Goal: Task Accomplishment & Management: Use online tool/utility

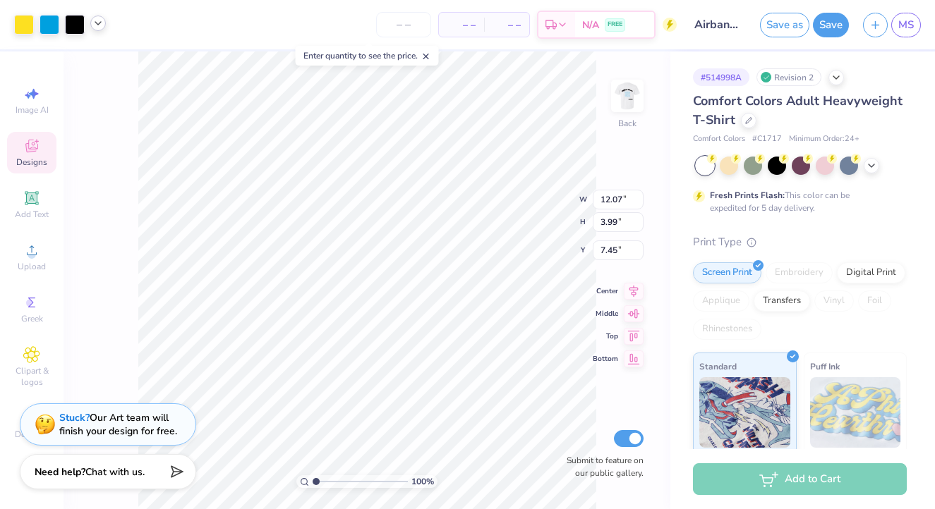
click at [100, 29] on icon at bounding box center [97, 23] width 11 height 11
click at [100, 30] on div at bounding box center [98, 24] width 16 height 16
click at [54, 24] on div at bounding box center [50, 23] width 20 height 20
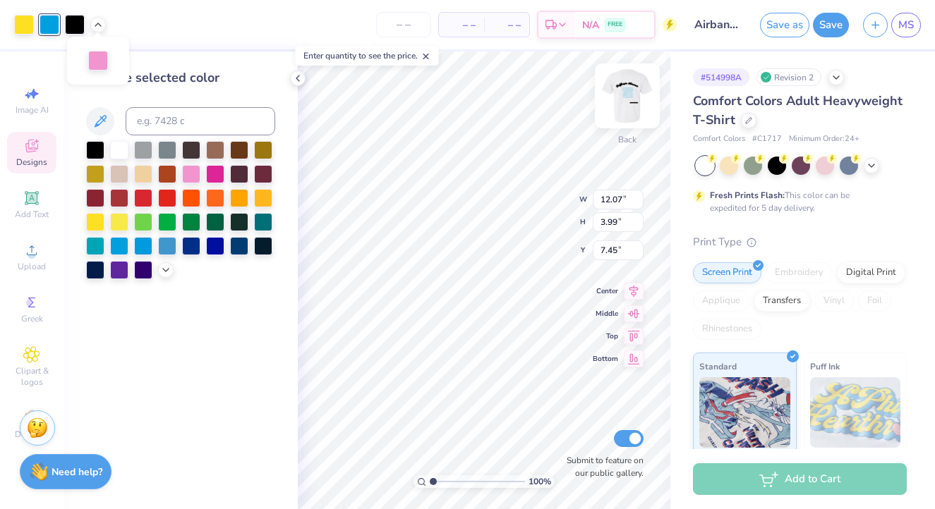
click at [623, 104] on img at bounding box center [627, 96] width 56 height 56
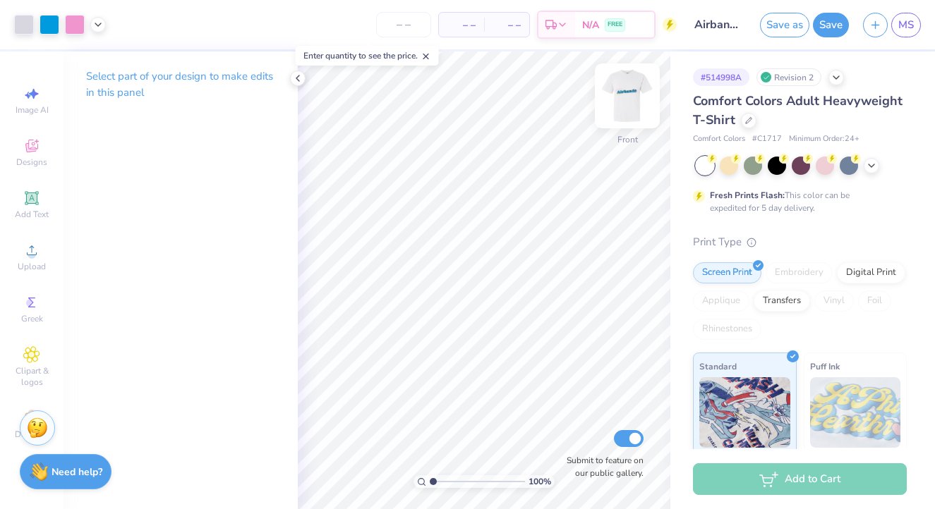
click at [629, 91] on img at bounding box center [627, 96] width 56 height 56
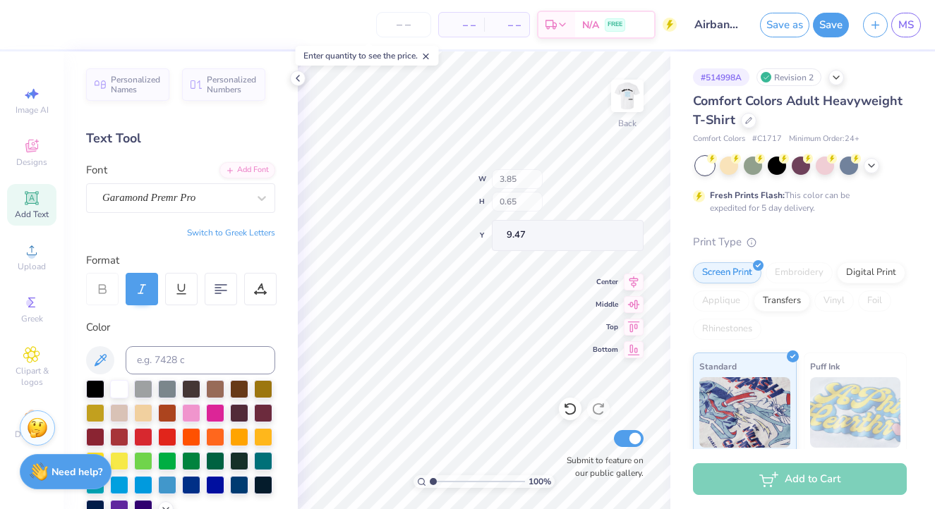
type input "4.47"
type input "1.45"
type input "7.45"
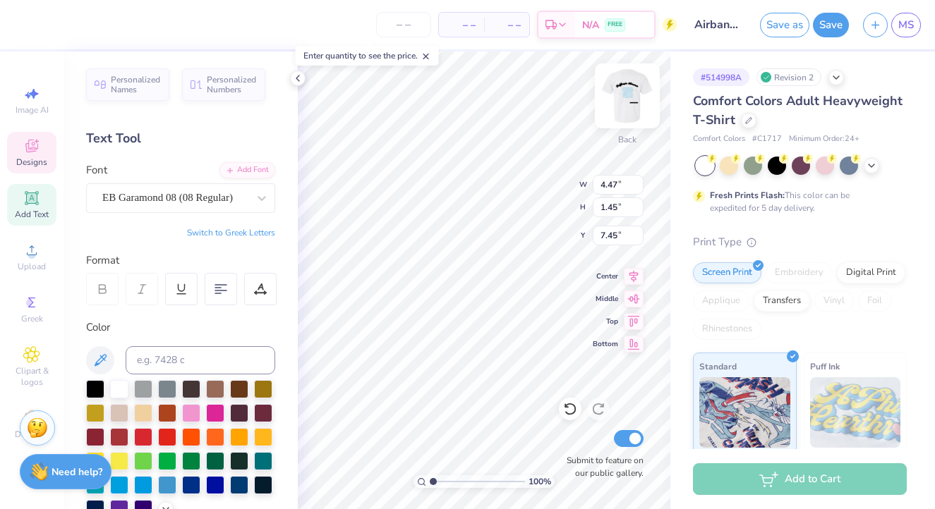
click at [630, 92] on img at bounding box center [627, 96] width 56 height 56
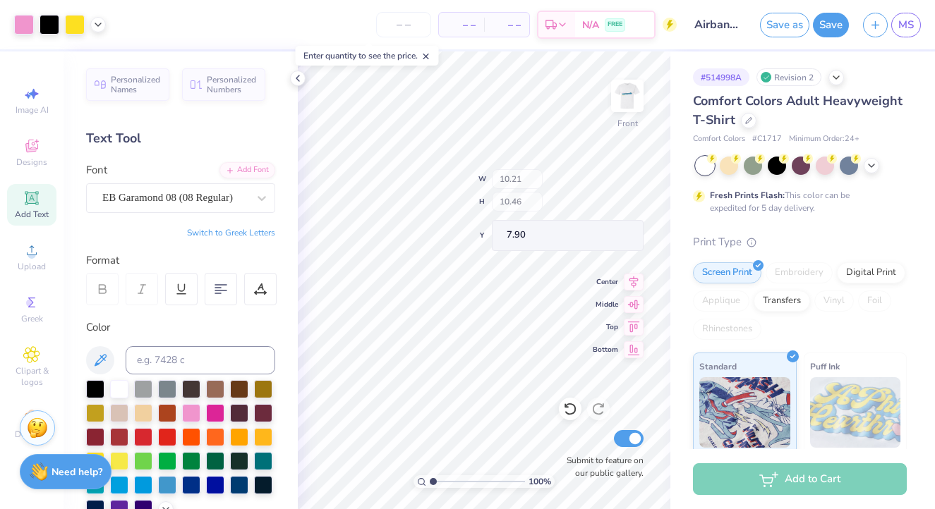
type input "6.22"
type input "5.59"
type input "9.28"
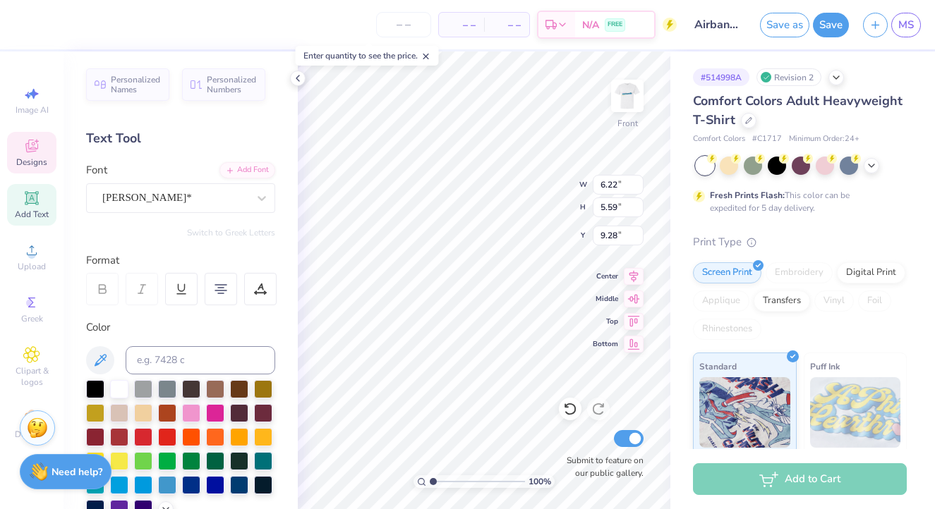
scroll to position [1, 3]
type textarea "BETAxTHETA DELTSxKAPPA PIKExPIPHI PHIDELTxDG PHITAUxAGD SIGCHIxAPHI"
type input "10.33"
type input "11.29"
type input "11.57"
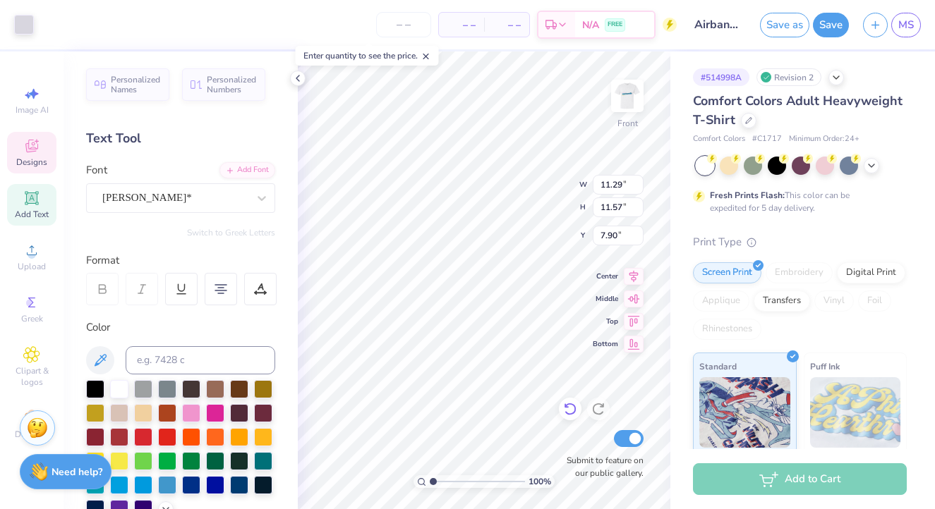
type input "6.00"
type input "5.59"
type input "10.96"
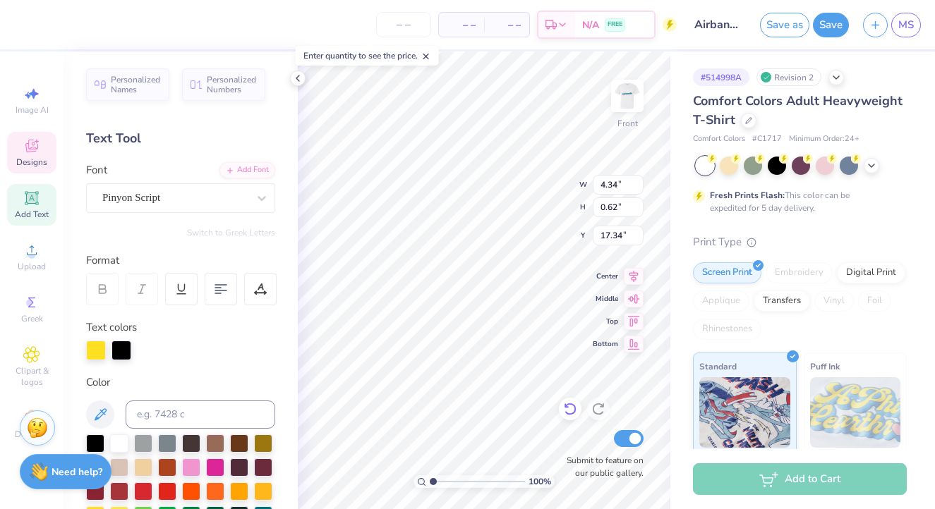
type input "18.24"
click at [242, 197] on div "Pinyon Script" at bounding box center [175, 198] width 148 height 22
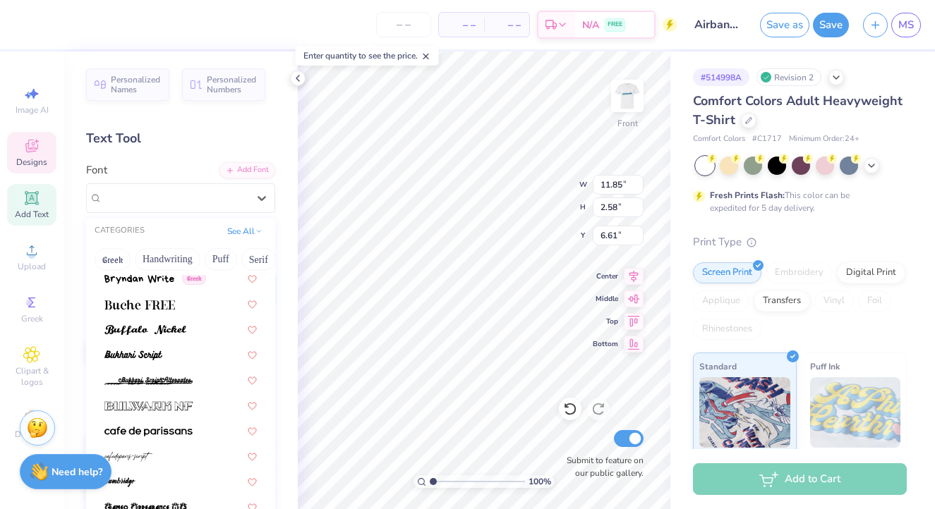
scroll to position [1454, 0]
click at [152, 332] on img at bounding box center [145, 330] width 82 height 10
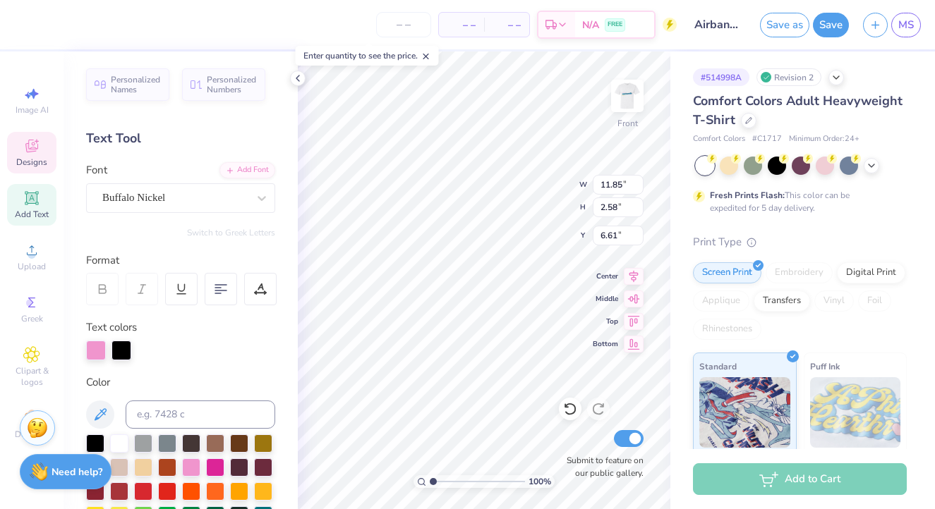
type input "11.93"
type input "2.43"
type input "6.68"
type input "12.92"
type input "2.63"
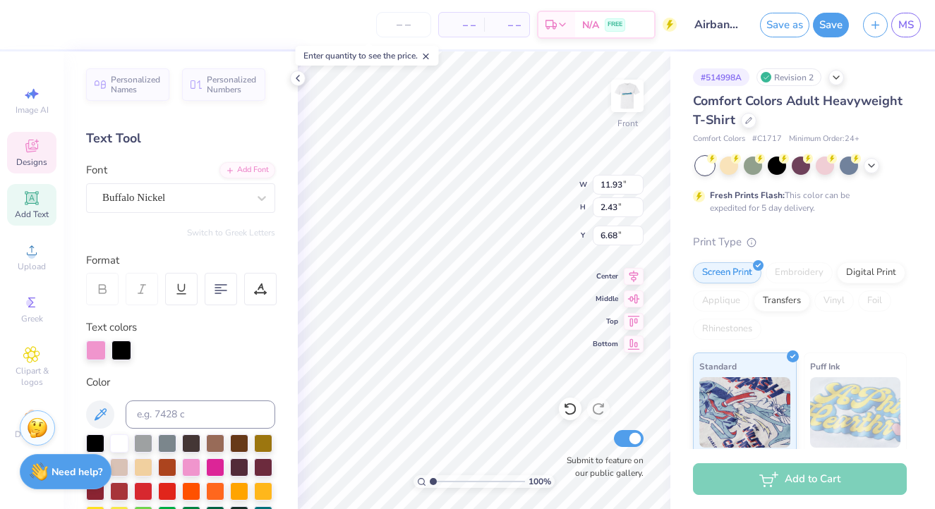
type input "6.49"
type input "6.58"
type input "7.96"
type input "18.48"
type textarea "[US_STATE] Dreamin'"
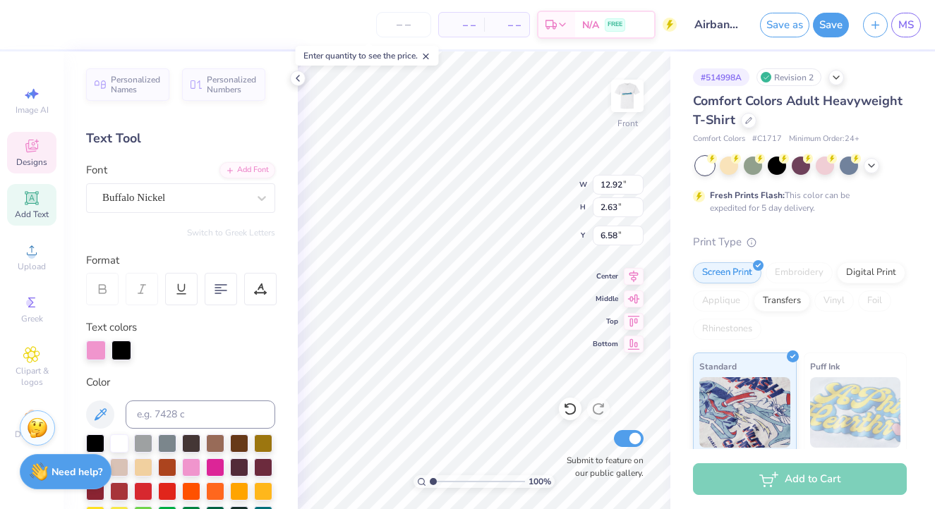
scroll to position [0, 5]
type textarea "[US_STATE] Dreamin"
type input "4.34"
type input "0.62"
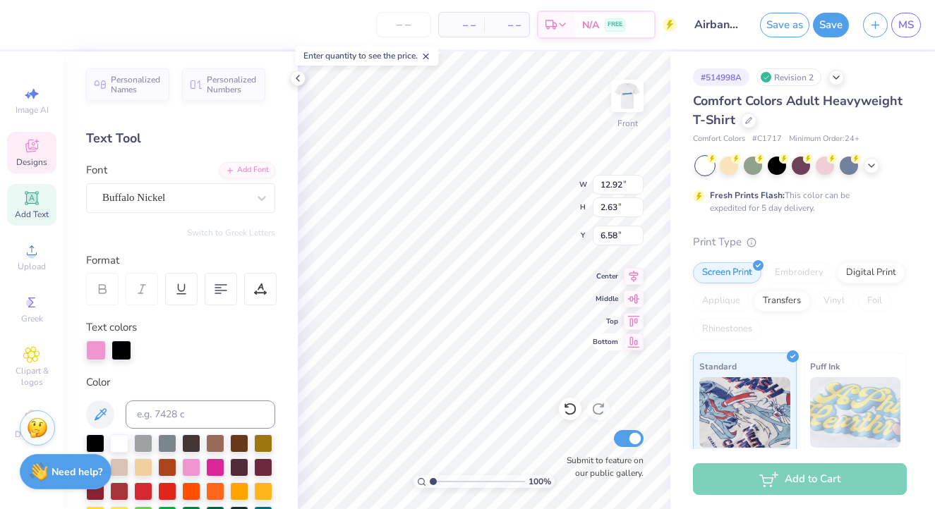
type input "18.48"
click at [200, 187] on div "Pinyon Script" at bounding box center [175, 198] width 148 height 22
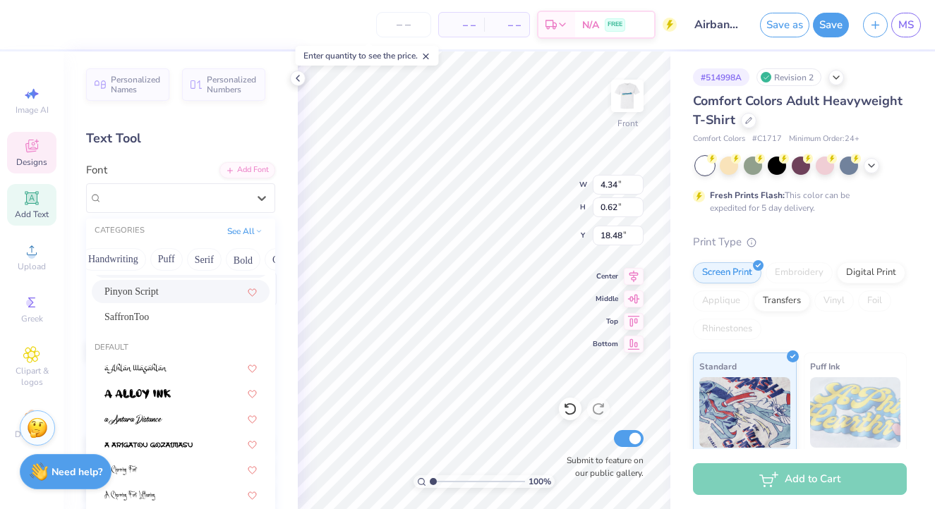
scroll to position [0, 41]
click at [121, 250] on button "Handwriting" at bounding box center [127, 259] width 66 height 23
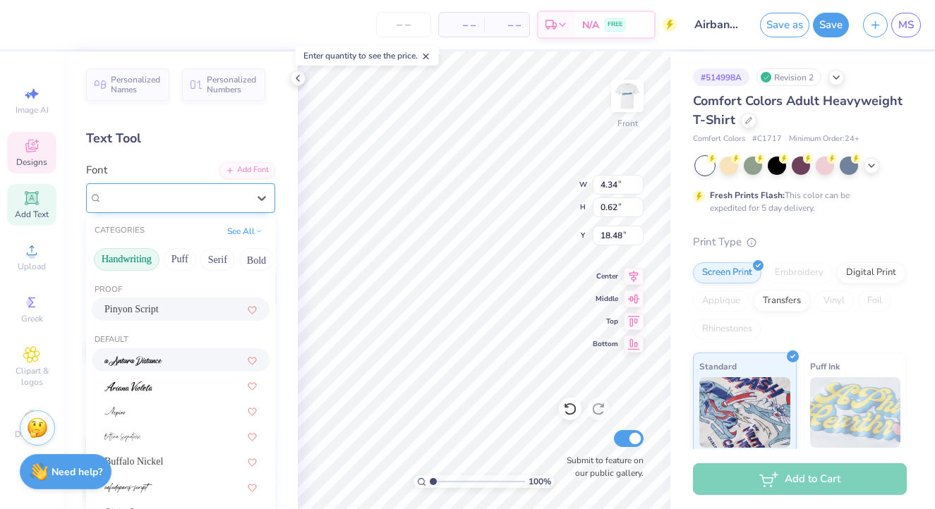
scroll to position [0, 0]
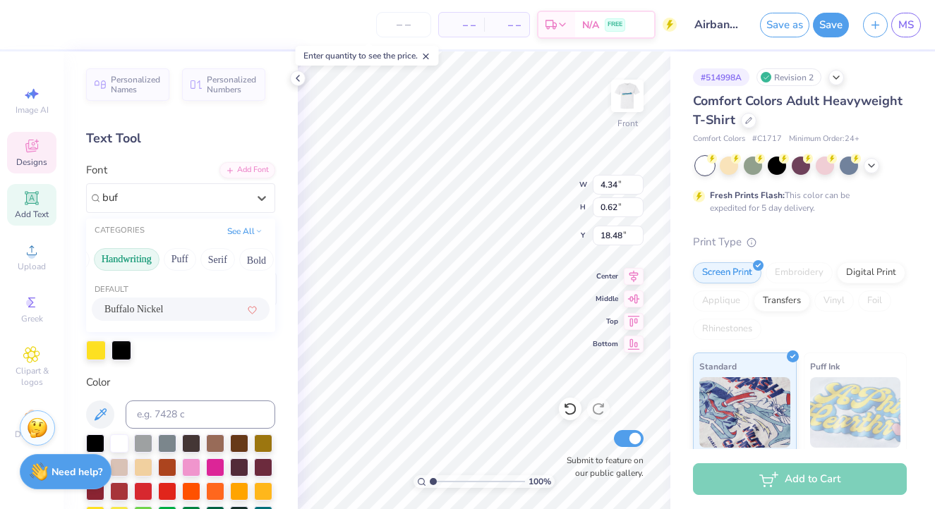
click at [185, 314] on div "Buffalo Nickel" at bounding box center [180, 309] width 152 height 15
type input "buf"
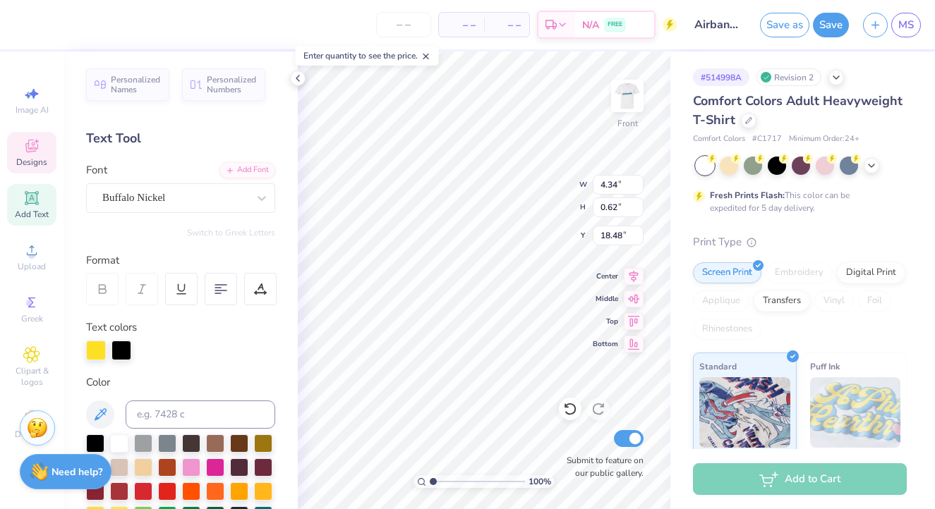
type input "3.89"
type input "0.47"
type input "18.56"
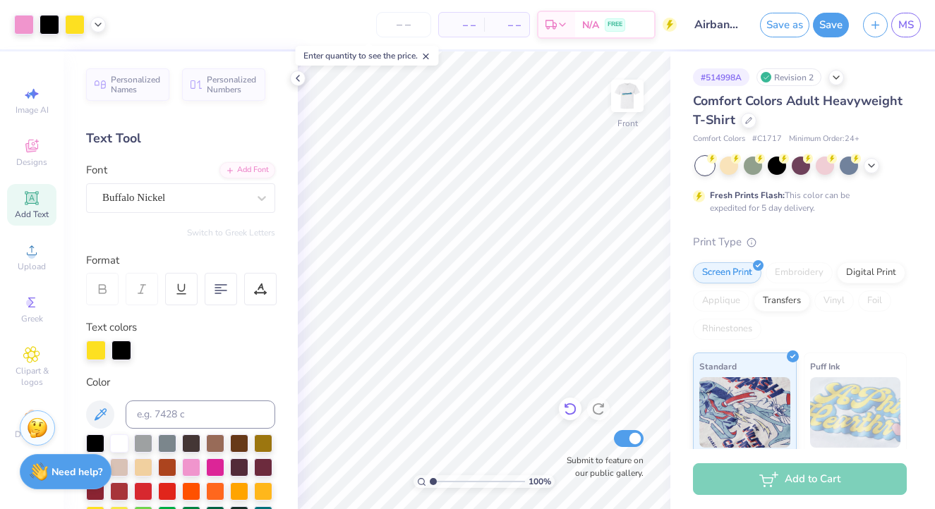
click at [577, 406] on div at bounding box center [570, 409] width 23 height 23
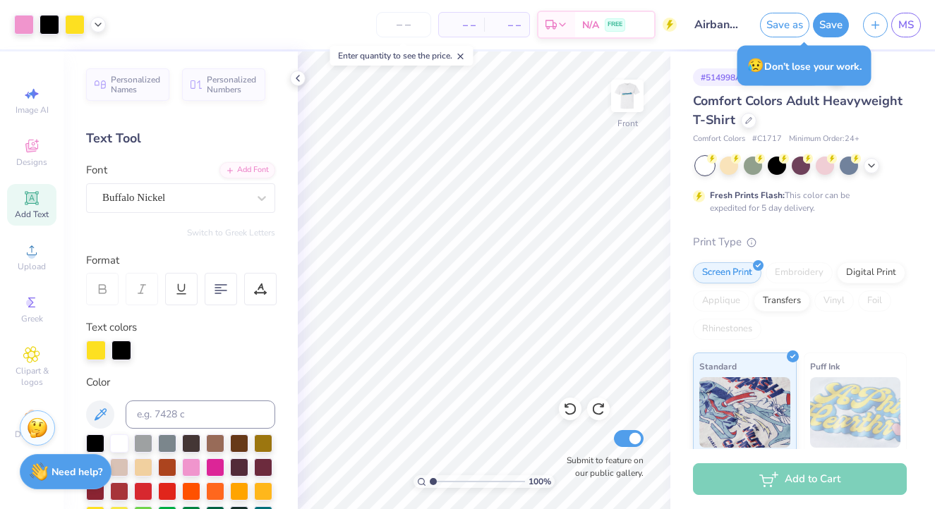
drag, startPoint x: 435, startPoint y: 482, endPoint x: 413, endPoint y: 475, distance: 22.3
type input "1"
click at [413, 475] on div "100 %" at bounding box center [484, 280] width 458 height 458
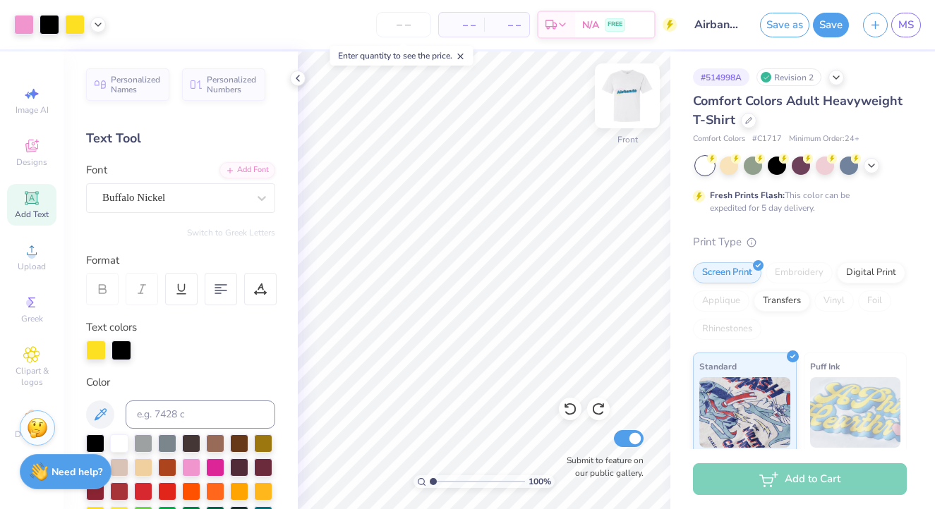
click at [618, 88] on img at bounding box center [627, 96] width 56 height 56
click at [618, 88] on img at bounding box center [627, 96] width 28 height 28
click at [794, 24] on button "Save as" at bounding box center [784, 23] width 49 height 25
click at [299, 78] on icon at bounding box center [297, 78] width 11 height 11
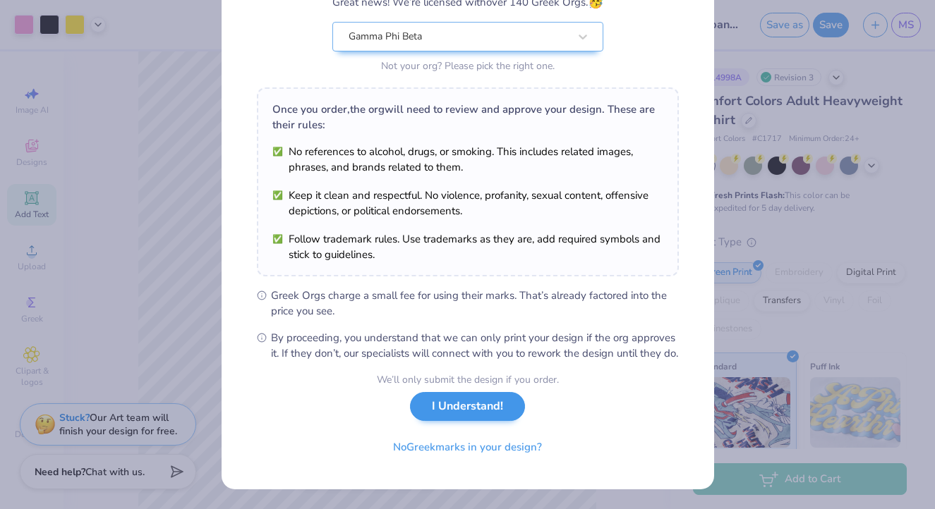
scroll to position [151, 0]
click at [446, 454] on button "No Greek marks in your design?" at bounding box center [467, 444] width 173 height 29
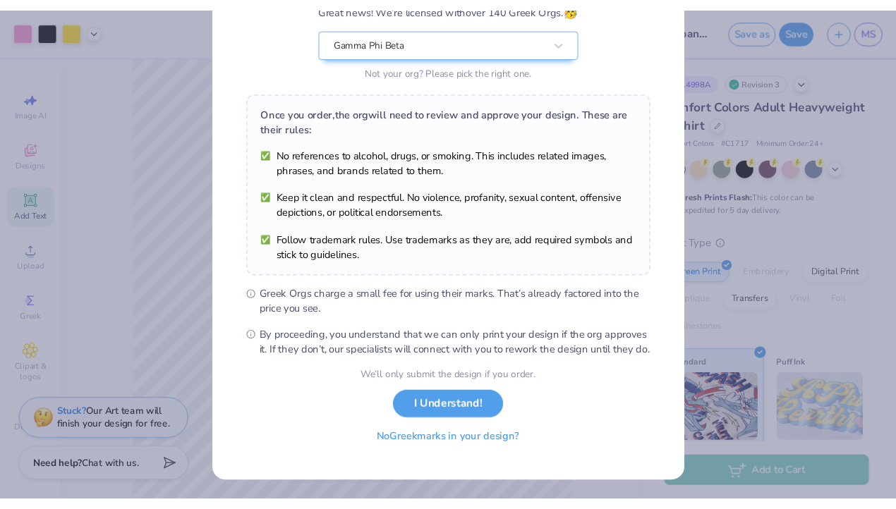
scroll to position [0, 0]
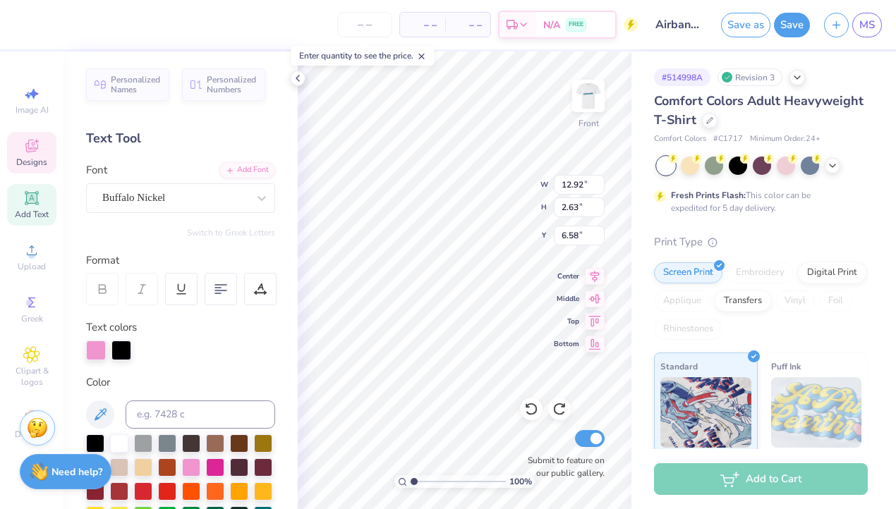
click at [636, 209] on div "# 514998A Revision 3 Comfort Colors Adult Heavyweight T-Shirt Comfort Colors # …" at bounding box center [763, 361] width 265 height 620
click at [632, 378] on div "# 514998A Revision 3 Comfort Colors Adult Heavyweight T-Shirt Comfort Colors # …" at bounding box center [763, 361] width 265 height 620
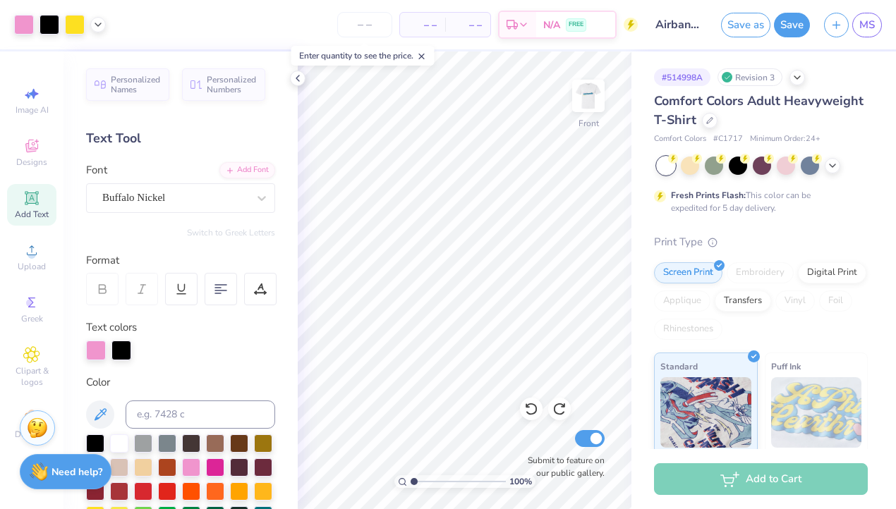
click at [827, 224] on div "Comfort Colors Adult Heavyweight T-Shirt Comfort Colors # C1717 Minimum Order: …" at bounding box center [761, 382] width 214 height 580
click at [302, 1] on div "– – Per Item – – Total Est. Delivery N/A FREE" at bounding box center [375, 24] width 525 height 49
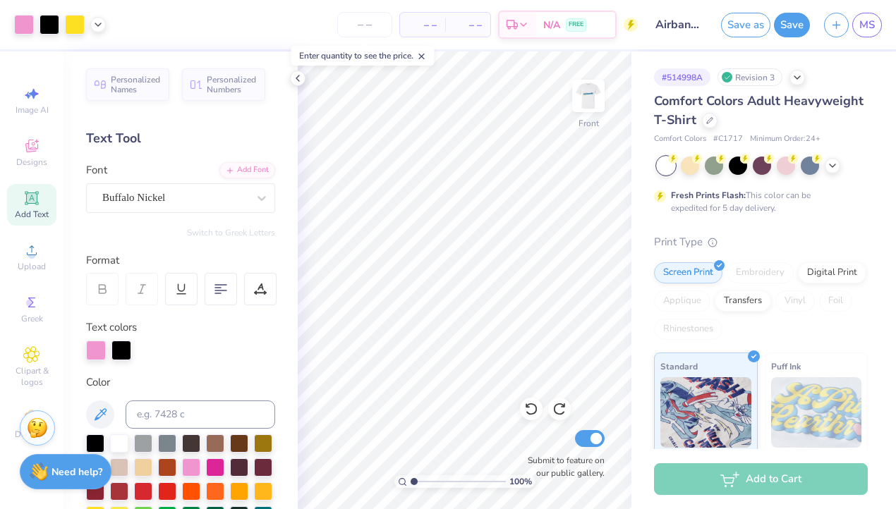
click at [236, 4] on div "– – Per Item – – Total Est. Delivery N/A FREE" at bounding box center [375, 24] width 525 height 49
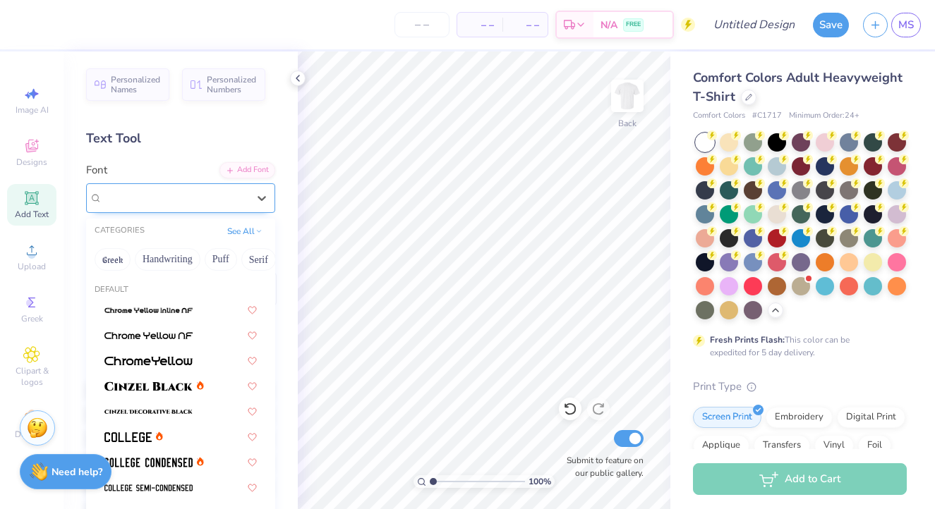
click at [178, 192] on span "[PERSON_NAME] Std Black" at bounding box center [169, 198] width 134 height 16
click at [118, 261] on button "Greek" at bounding box center [113, 259] width 36 height 23
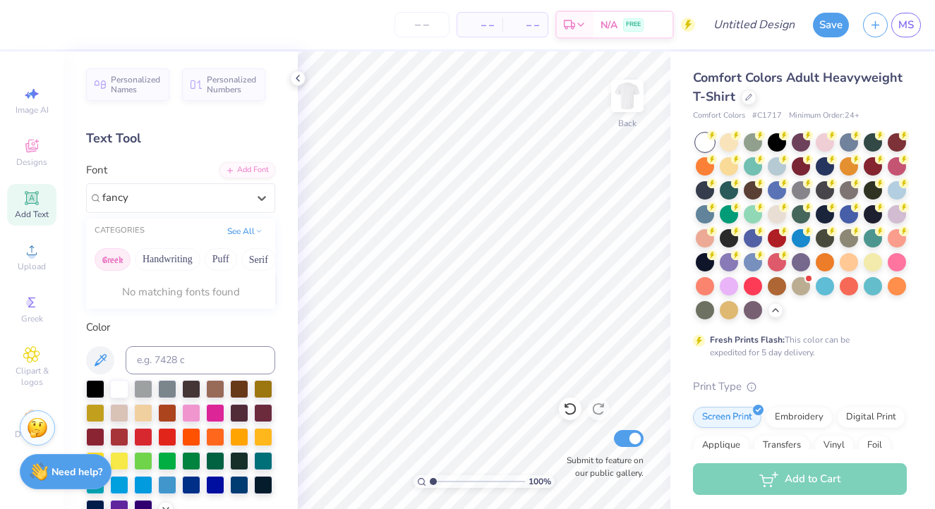
type input "fancy"
drag, startPoint x: 176, startPoint y: 191, endPoint x: 68, endPoint y: 184, distance: 107.5
click at [68, 184] on div "Personalized Names Personalized Numbers Text Tool Add Font Font Select is focus…" at bounding box center [180, 280] width 234 height 458
type input "cursive serif"
click at [171, 268] on button "Handwriting" at bounding box center [168, 259] width 66 height 23
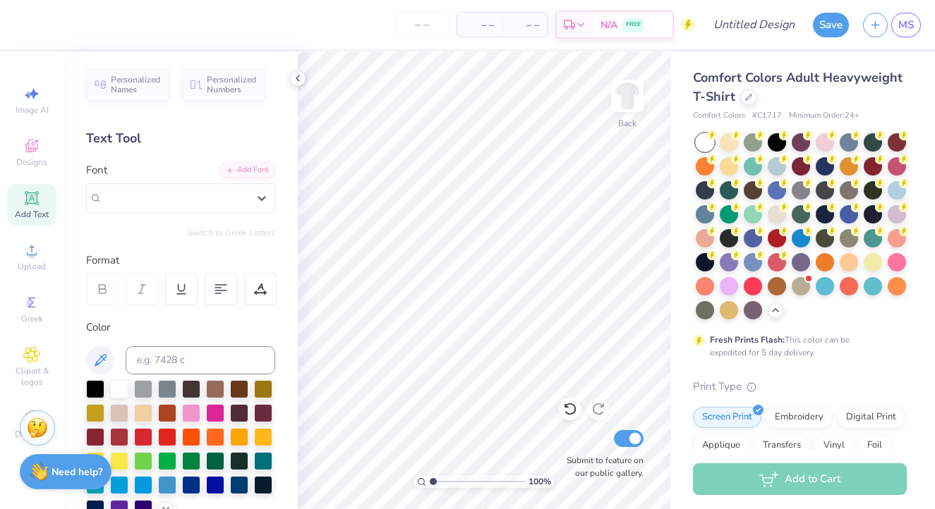
drag, startPoint x: 239, startPoint y: 200, endPoint x: 7, endPoint y: 196, distance: 232.1
click at [7, 196] on div "– – Per Item – – Total Est. Delivery N/A FREE Design Title Save MS Image AI Des…" at bounding box center [467, 254] width 935 height 509
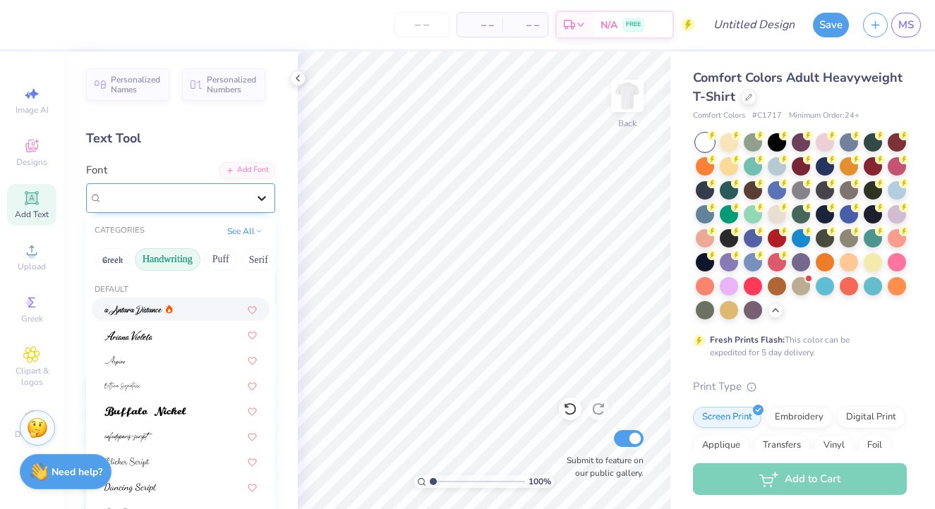
click at [261, 191] on icon at bounding box center [262, 198] width 14 height 14
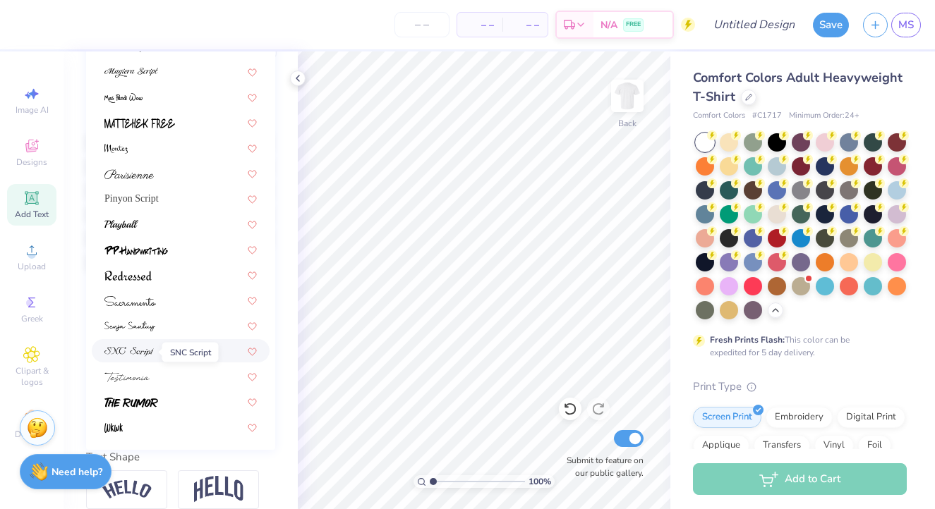
scroll to position [317, 0]
click at [147, 360] on img at bounding box center [128, 355] width 49 height 10
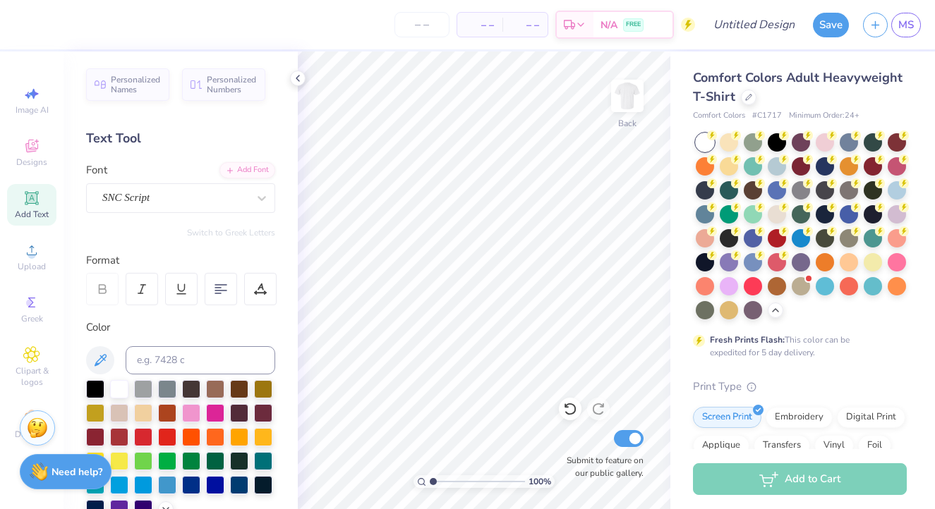
scroll to position [0, 0]
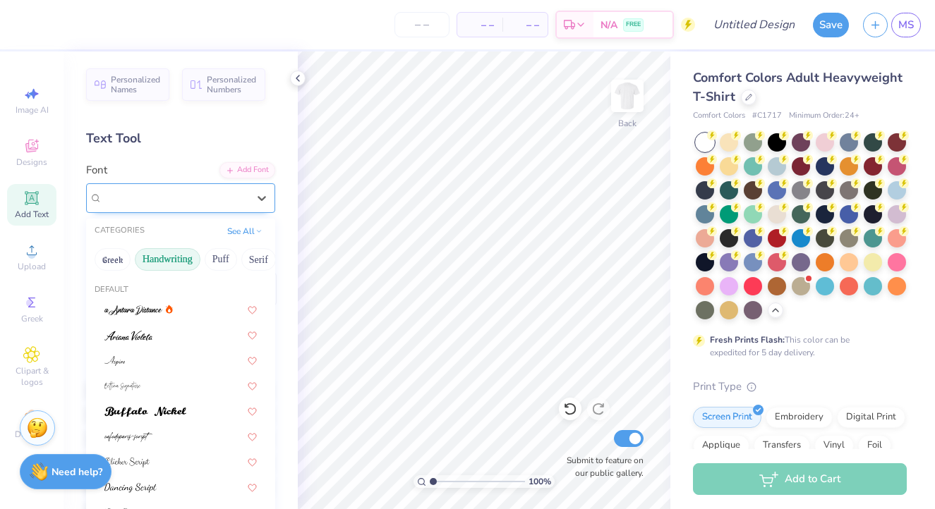
click at [162, 202] on div "SNC Script" at bounding box center [175, 198] width 148 height 22
click at [214, 262] on button "Puff" at bounding box center [221, 259] width 32 height 23
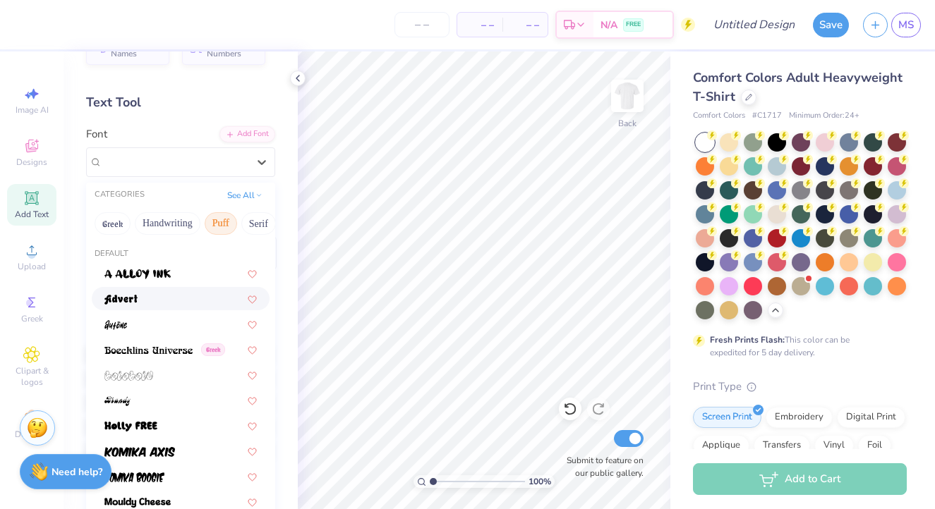
scroll to position [41, 0]
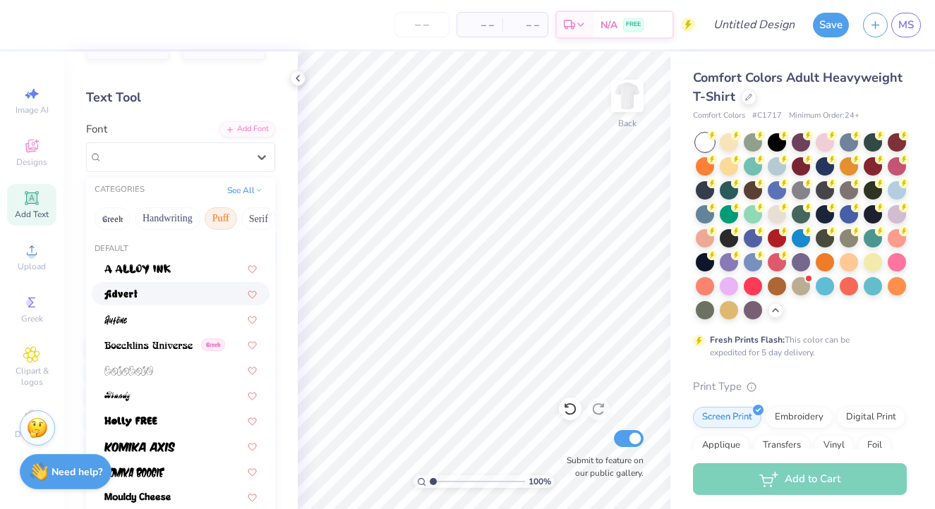
click at [140, 300] on div at bounding box center [180, 293] width 152 height 15
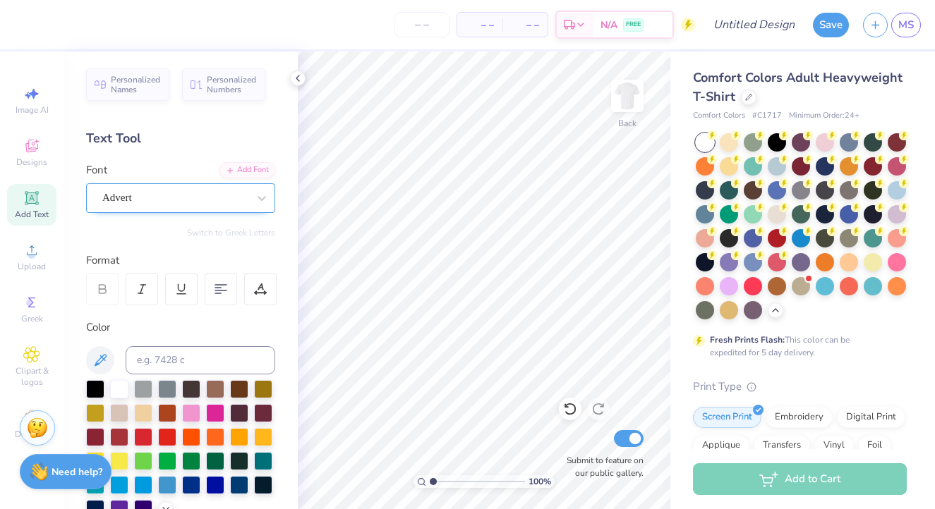
scroll to position [0, 0]
click at [44, 205] on div "Add Text" at bounding box center [31, 205] width 49 height 42
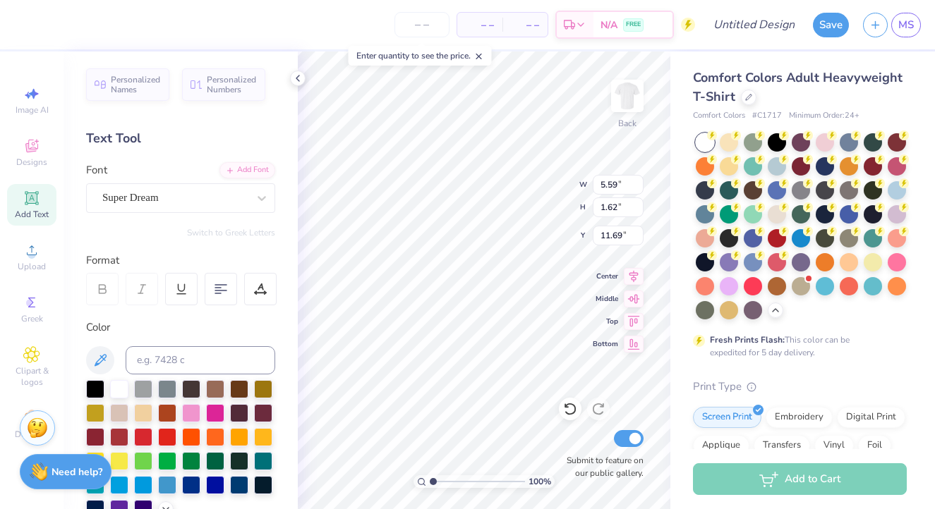
type textarea "AIR"
click at [22, 209] on span "Add Text" at bounding box center [32, 214] width 34 height 11
type input "16.94"
type textarea "BANDS"
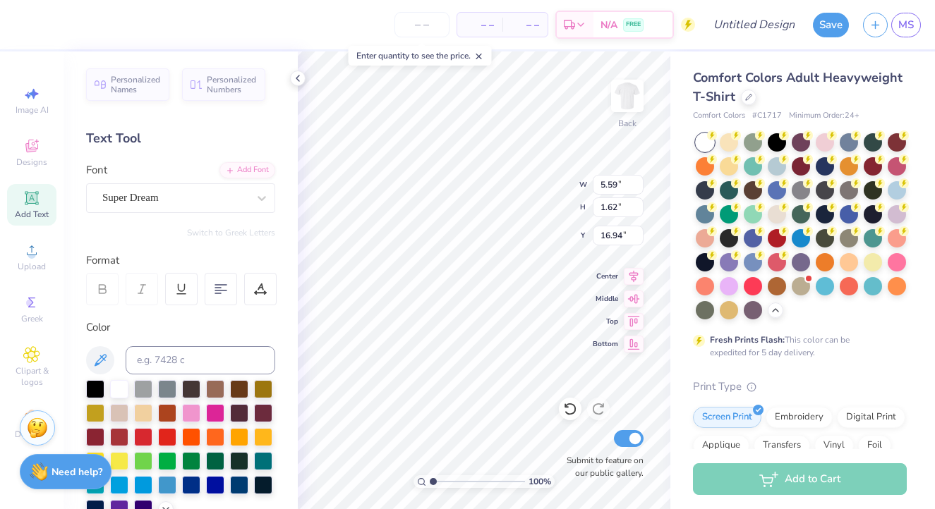
type input "3.65"
type input "11.69"
type input "5.88"
type input "5.20"
type input "2.31"
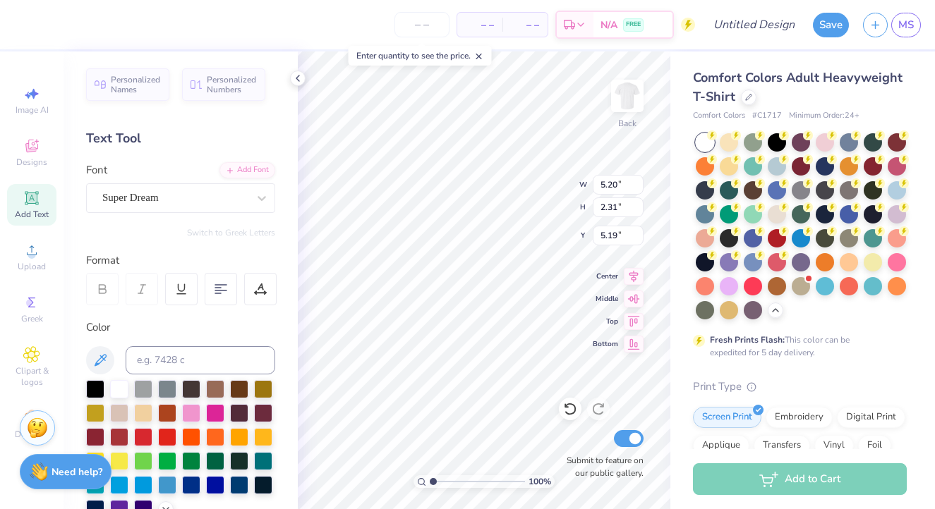
type input "6.13"
type input "7.33"
type input "1.68"
type input "16.91"
type input "5.61"
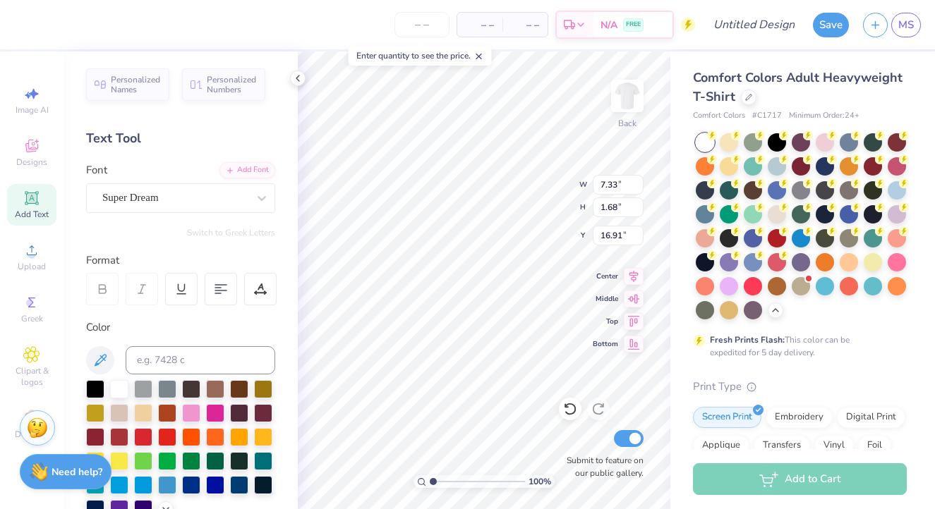
type input "1.29"
type input "9.10"
type input "7.16"
type input "1.64"
type input "8.77"
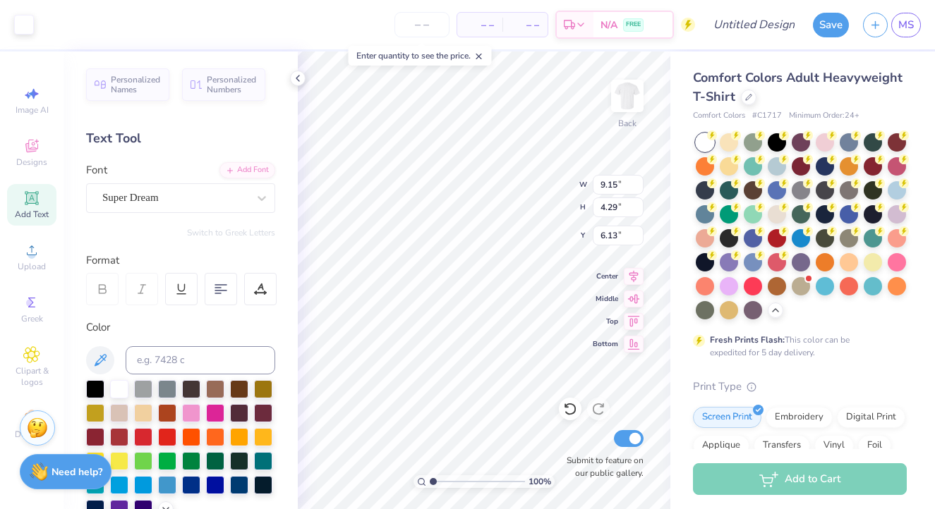
type input "8.28"
type input "3.88"
type input "6.83"
type input "7.70"
type input "1.77"
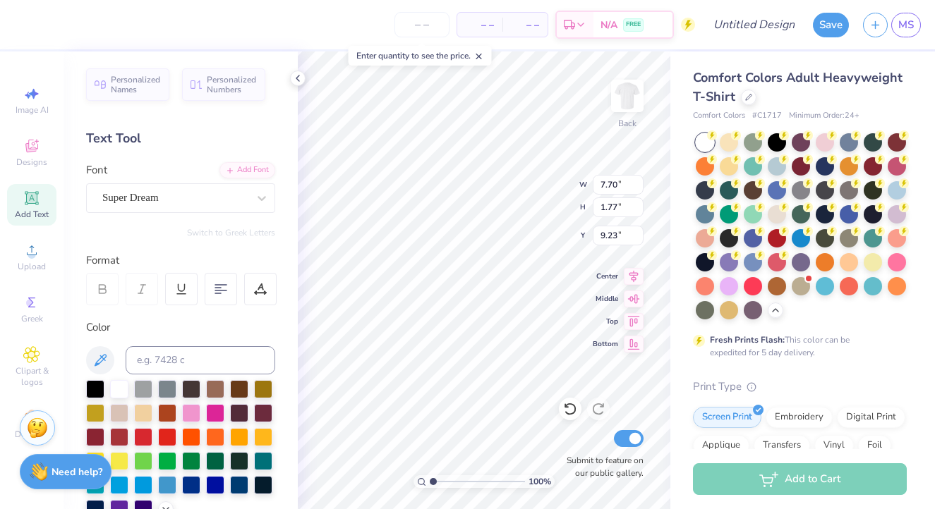
type input "4.71"
type input "2.09"
type input "6.83"
type textarea "IR"
click at [26, 195] on icon at bounding box center [31, 198] width 17 height 17
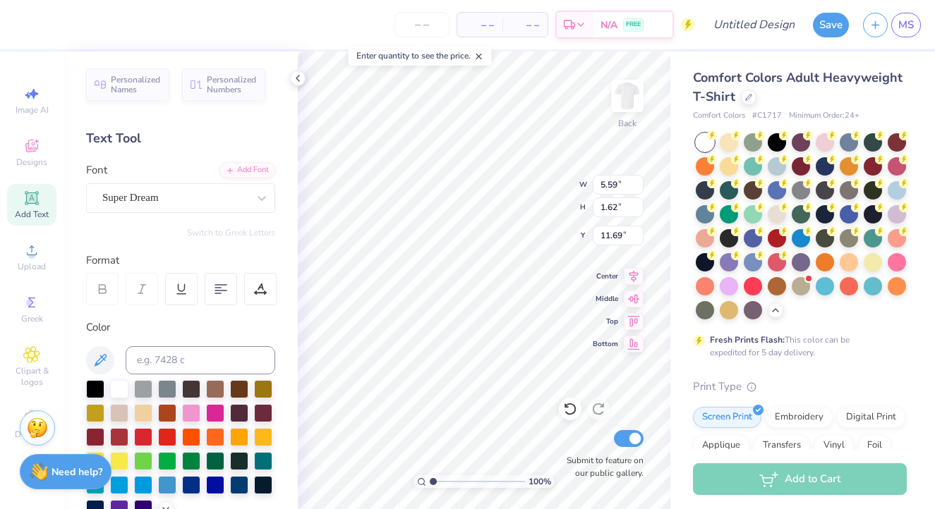
type textarea "A"
type input "4.59"
type input "5.27"
type input "4.84"
type input "3.24"
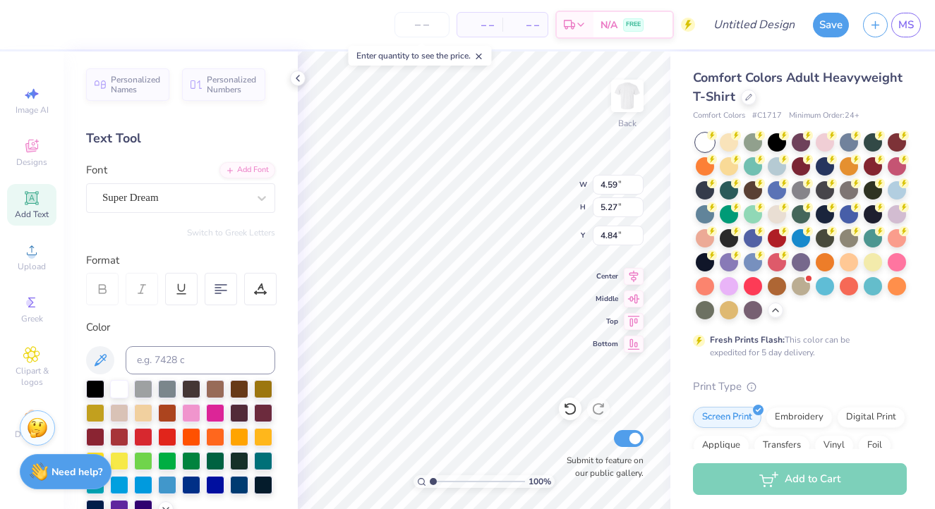
type input "3.72"
type input "6.83"
type input "2.79"
type input "3.21"
type input "6.90"
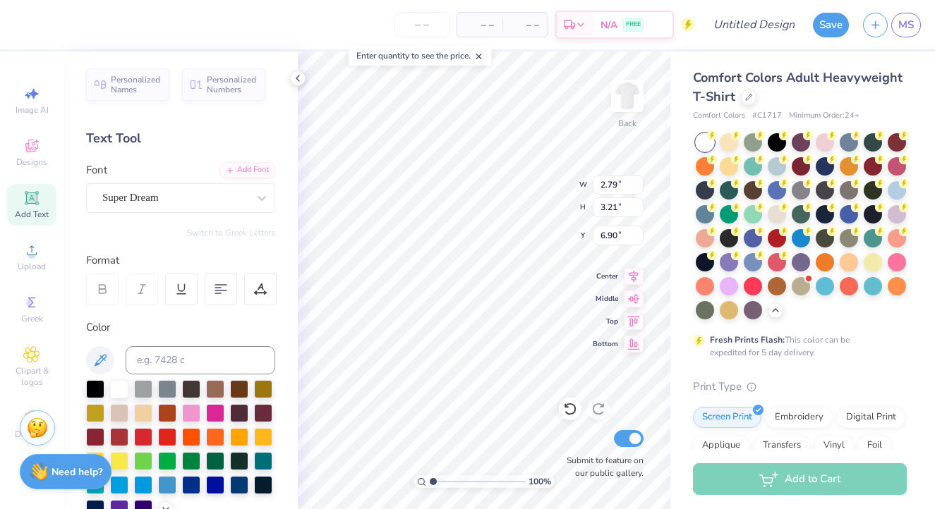
type input "6.83"
type textarea "ANDS"
type input "12.18"
type textarea "B"
type input "1.94"
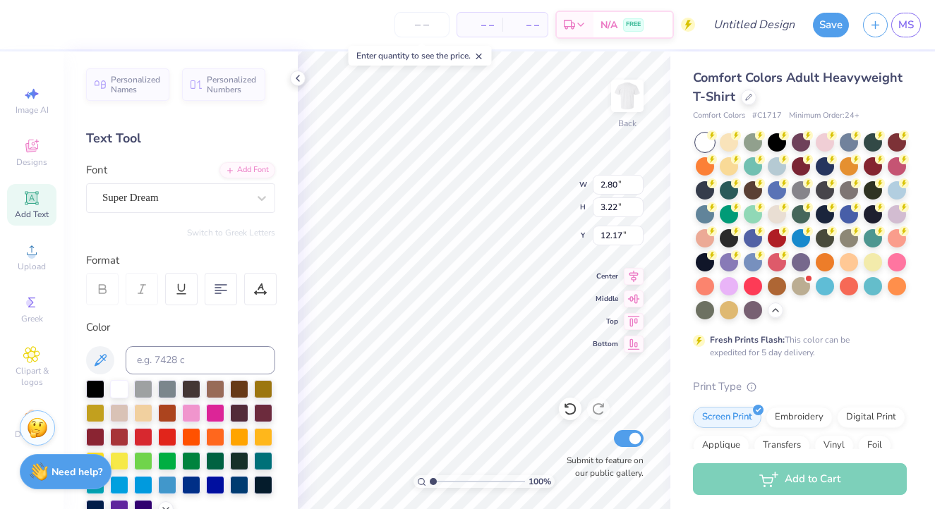
type input "2.23"
type input "2.79"
type input "3.21"
type input "6.83"
type input "3.48"
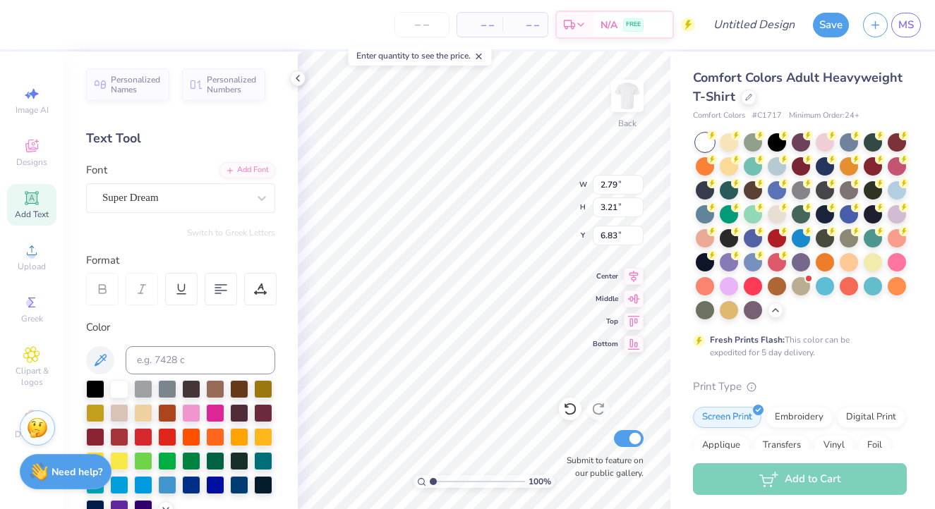
type input "3.99"
type input "9.71"
type input "6.15"
type input "1.77"
type input "9.32"
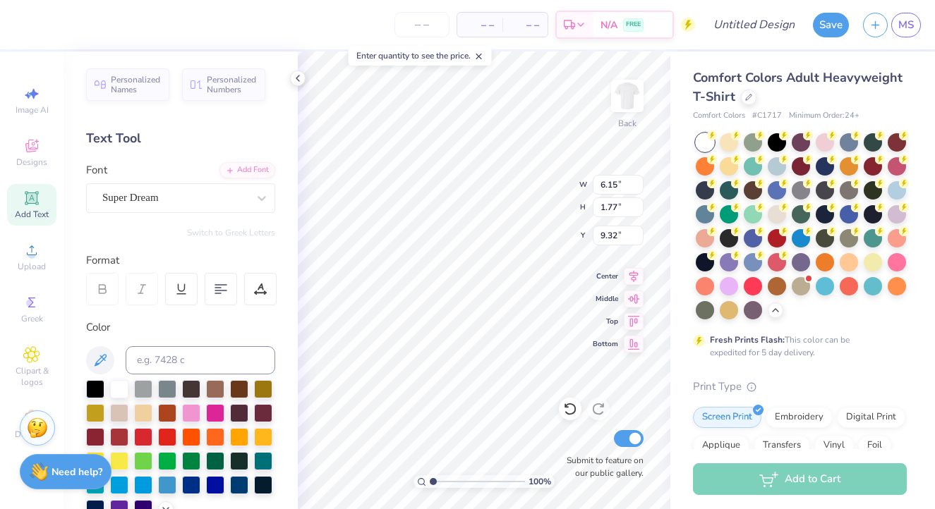
type input "1.94"
type input "2.23"
type input "9.32"
type input "6.15"
type input "1.77"
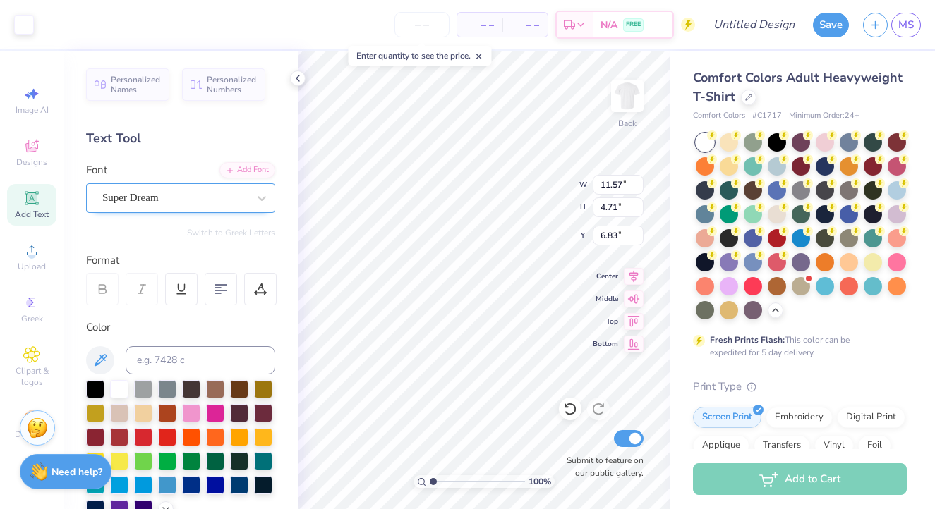
click at [198, 194] on div "Super Dream" at bounding box center [175, 198] width 148 height 22
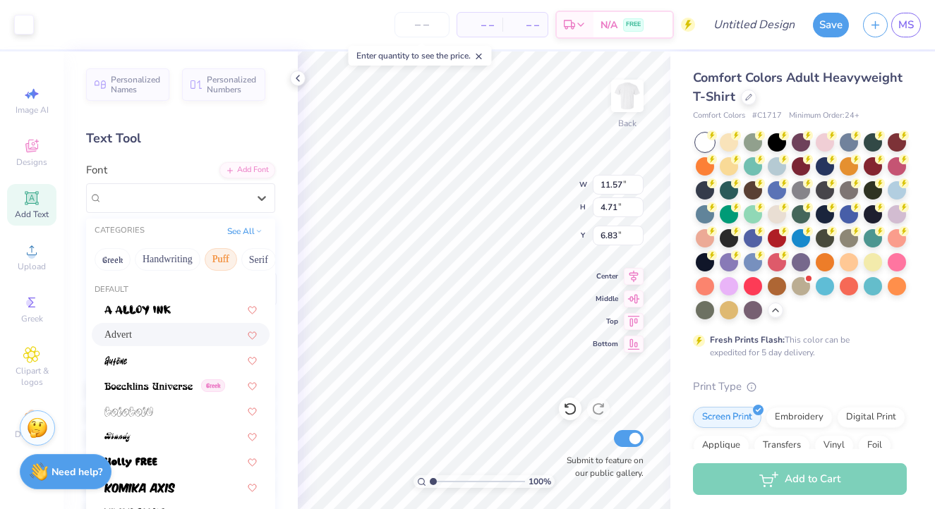
click at [158, 337] on div "Advert" at bounding box center [180, 334] width 152 height 15
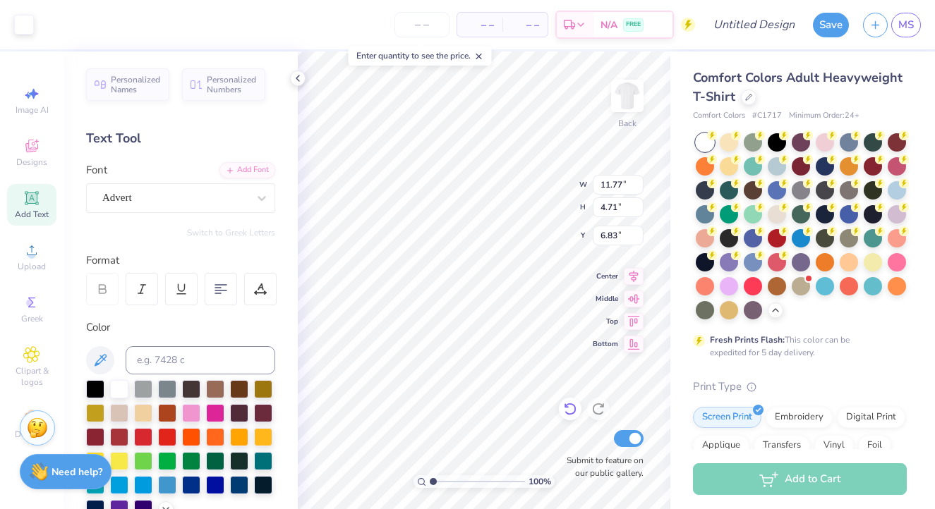
click at [566, 406] on icon at bounding box center [566, 406] width 3 height 3
click at [200, 198] on div "Advert" at bounding box center [175, 198] width 148 height 22
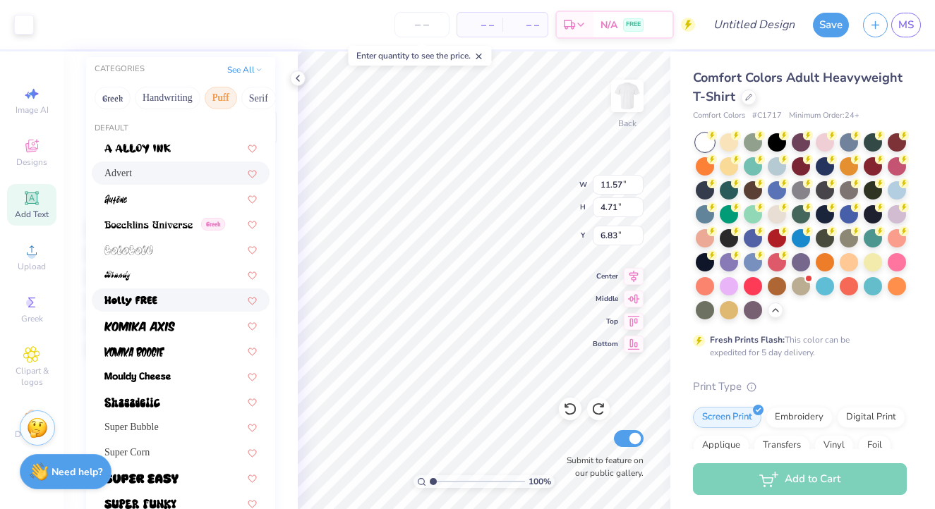
scroll to position [159, 0]
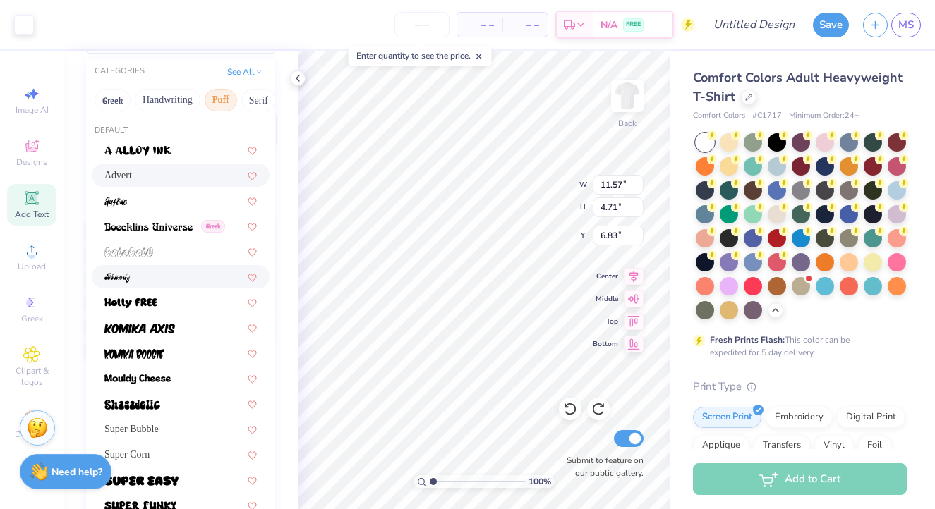
click at [128, 279] on img at bounding box center [117, 278] width 26 height 10
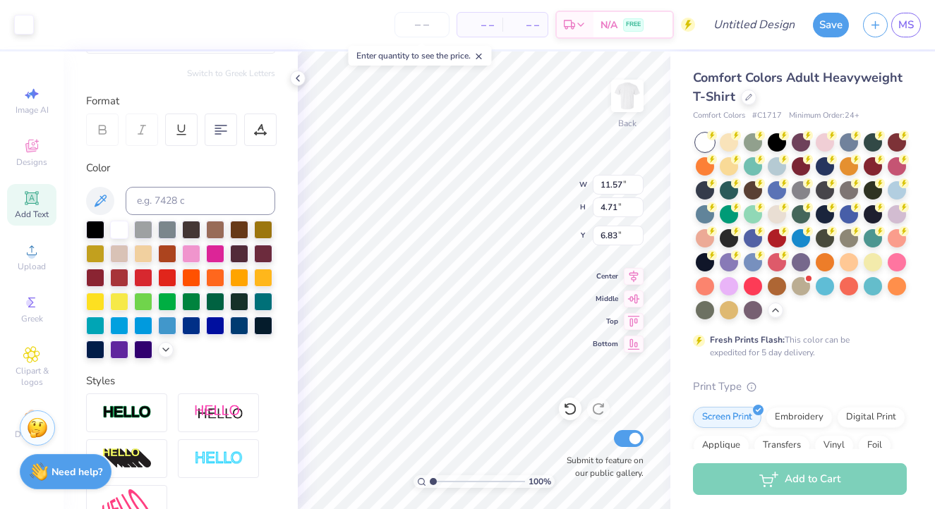
type input "11.37"
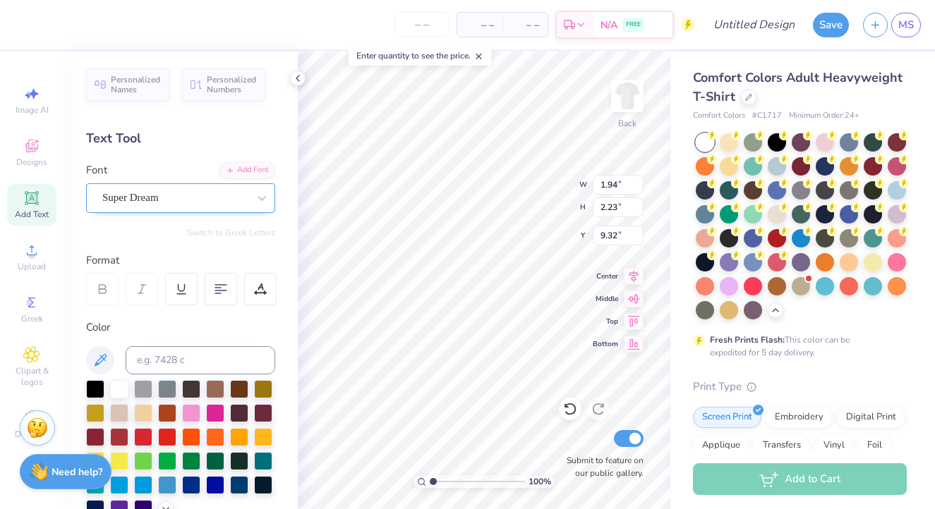
scroll to position [0, 0]
click at [157, 198] on span "Super Dream" at bounding box center [130, 198] width 56 height 16
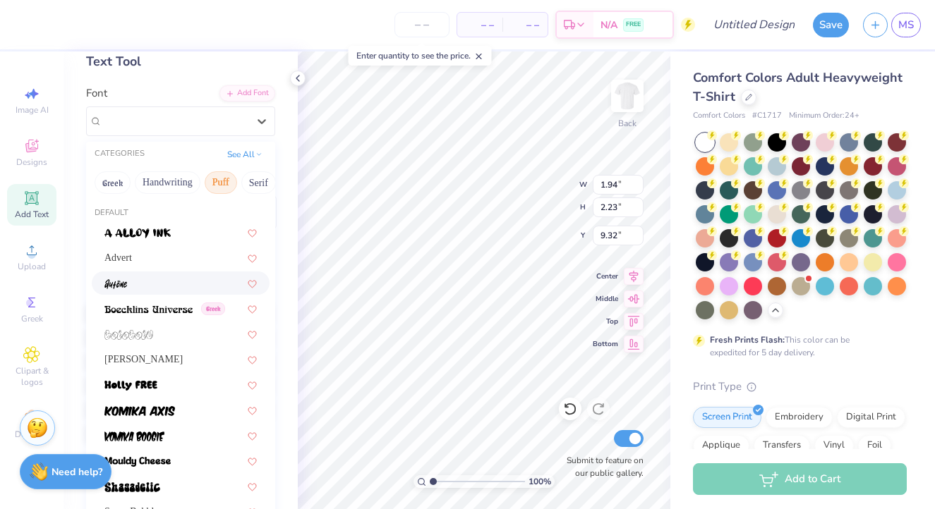
scroll to position [80, 0]
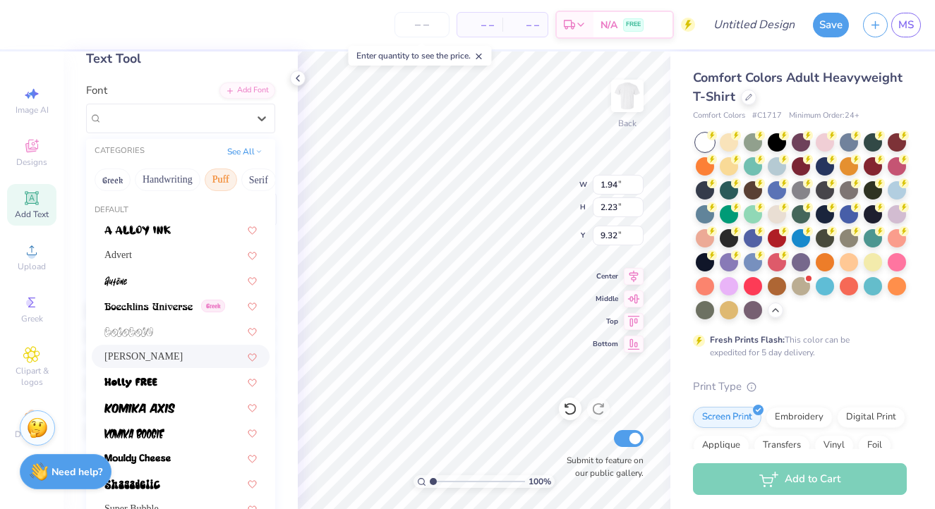
click at [140, 363] on div "Brandy" at bounding box center [180, 356] width 152 height 15
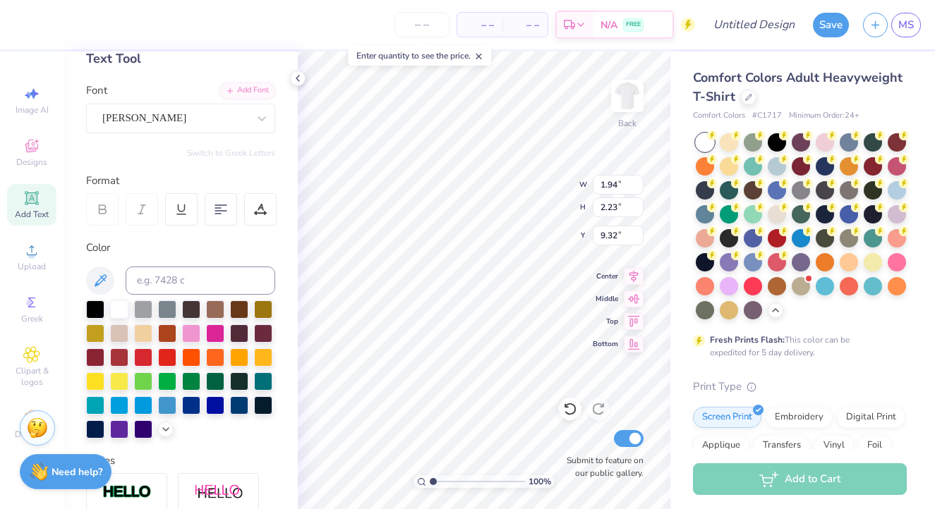
type input "2.00"
type input "1.96"
type input "9.45"
type input "3.48"
type input "3.99"
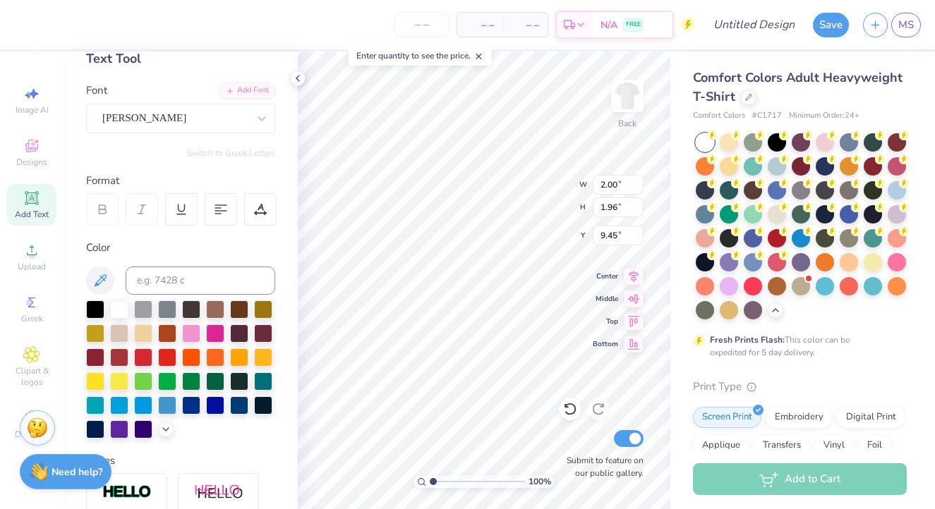
type input "6.83"
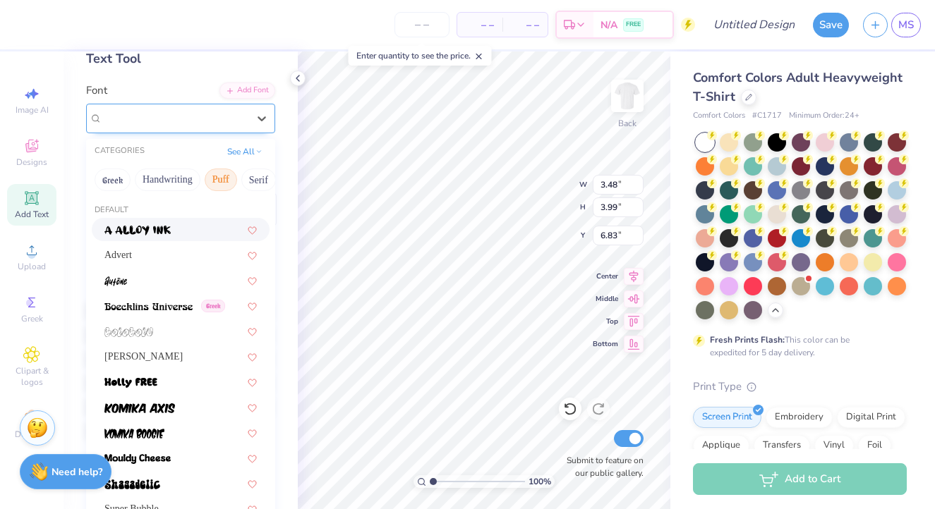
click at [153, 111] on span "Super Dream" at bounding box center [130, 118] width 56 height 16
click at [115, 351] on span "Brandy" at bounding box center [143, 356] width 78 height 15
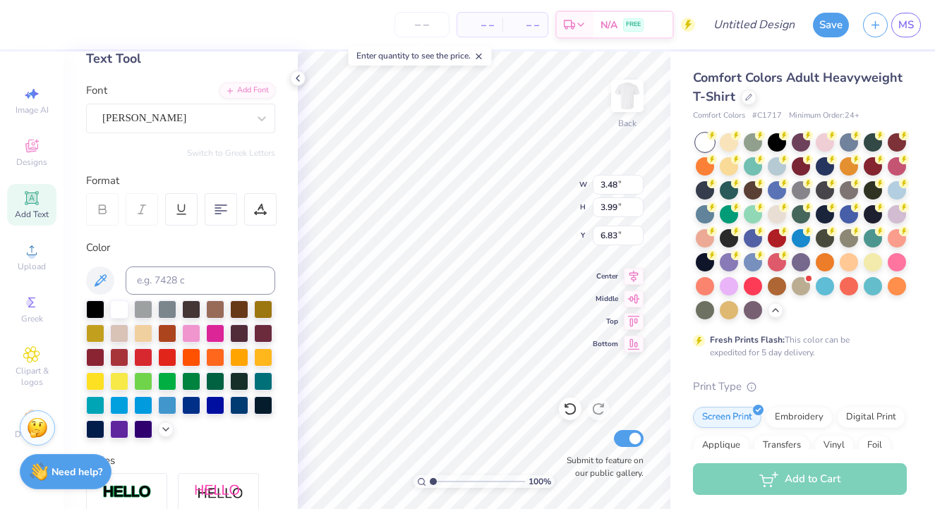
type input "4.10"
type input "3.52"
type input "7.07"
type input "2.80"
type input "2.09"
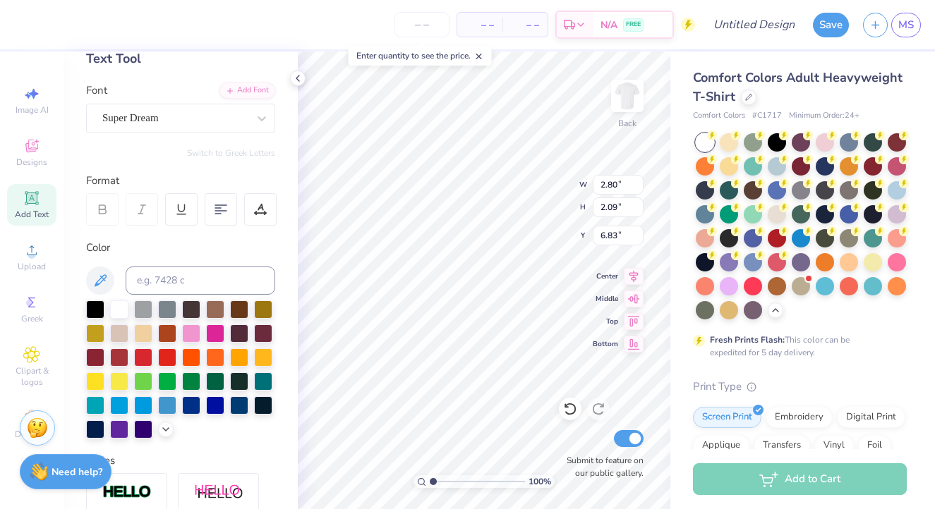
type input "6.74"
click at [141, 120] on span "Super Dream" at bounding box center [130, 118] width 56 height 16
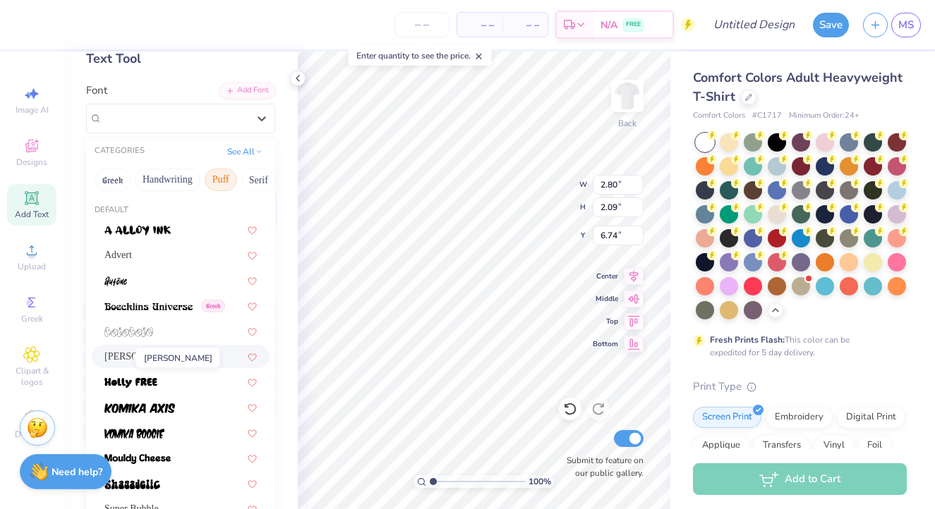
click at [125, 353] on span "Brandy" at bounding box center [143, 356] width 78 height 15
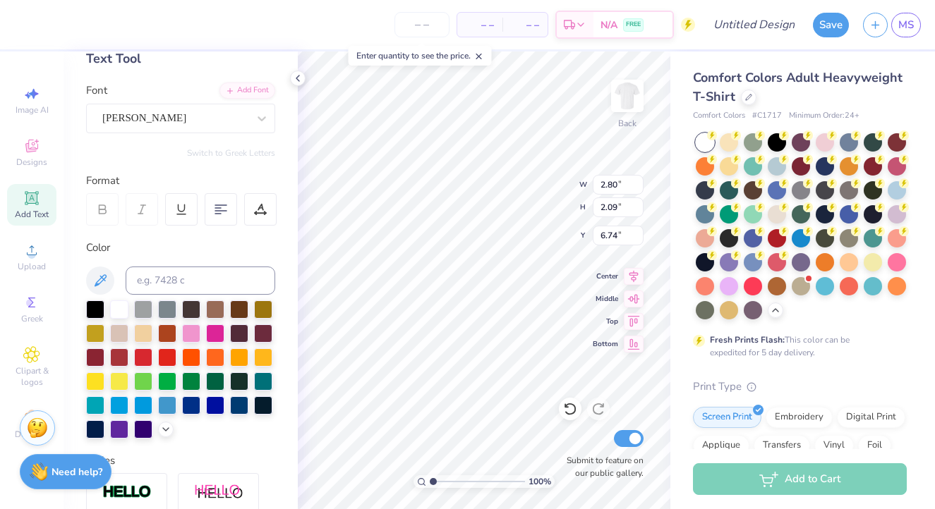
type input "3.30"
type input "1.82"
type input "6.88"
type input "7.35"
click at [121, 401] on div at bounding box center [119, 404] width 18 height 18
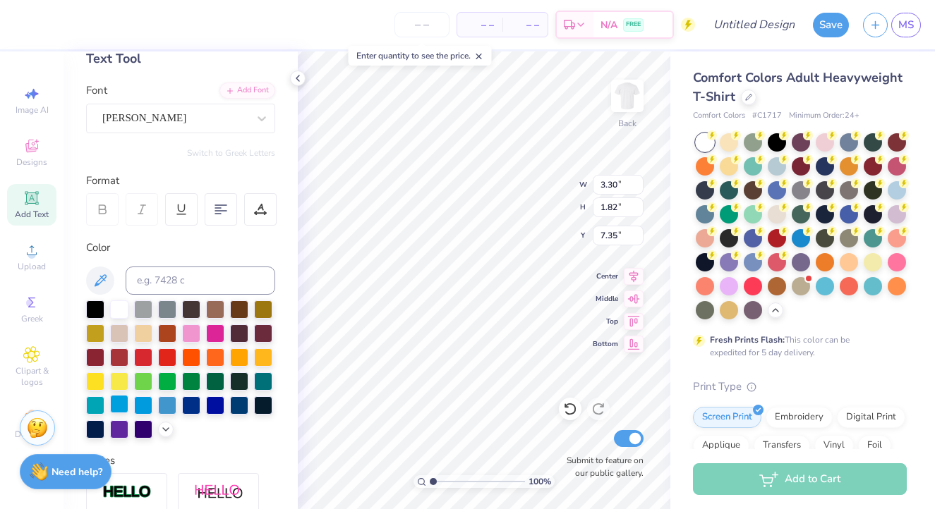
type input "3.30"
type input "1.82"
type input "7.35"
click at [111, 406] on div at bounding box center [119, 404] width 18 height 18
click at [116, 401] on div at bounding box center [119, 404] width 18 height 18
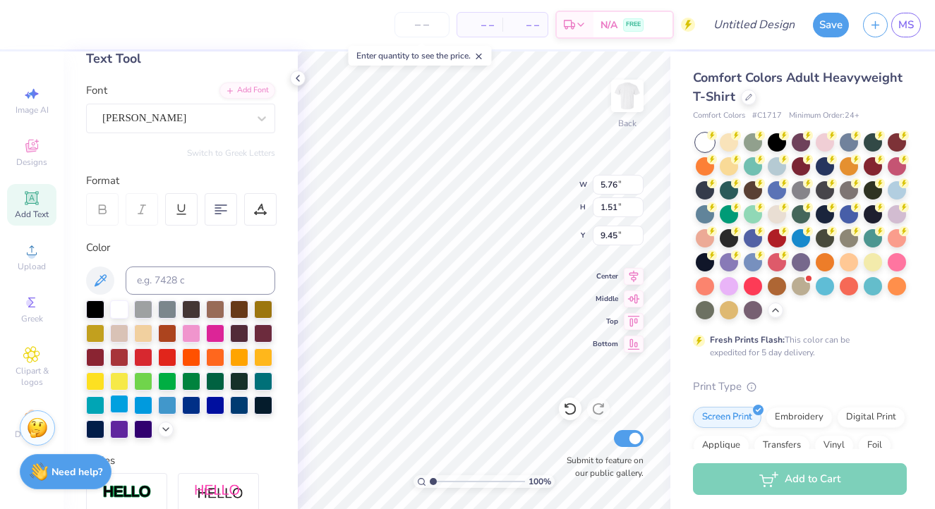
click at [121, 404] on div at bounding box center [119, 404] width 18 height 18
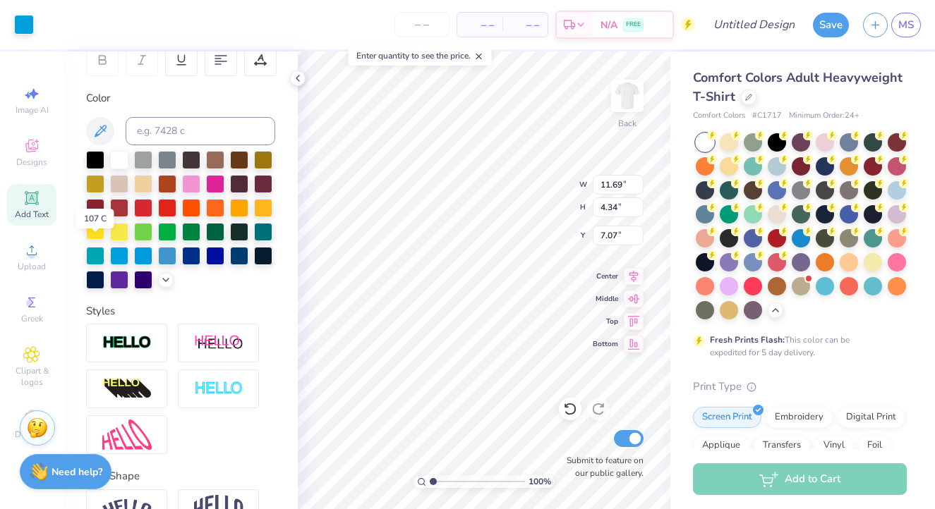
scroll to position [230, 0]
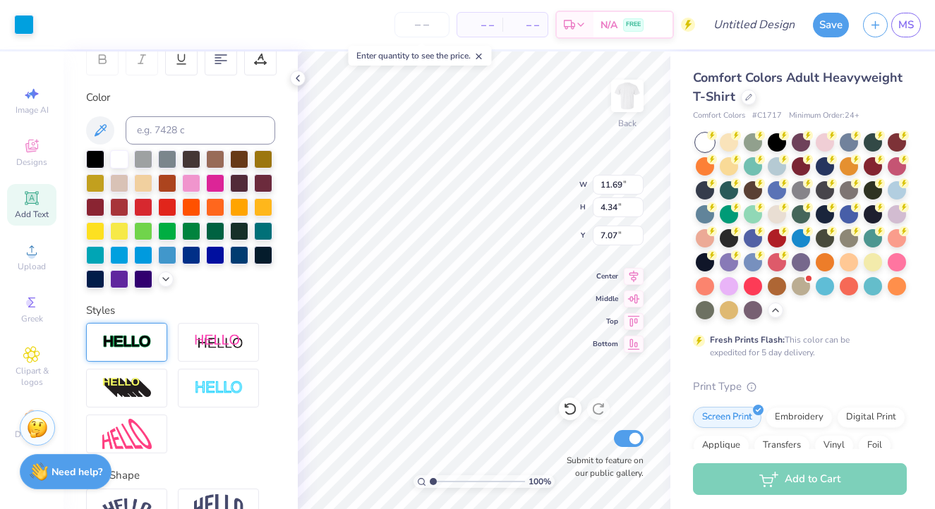
click at [128, 353] on div at bounding box center [126, 342] width 81 height 39
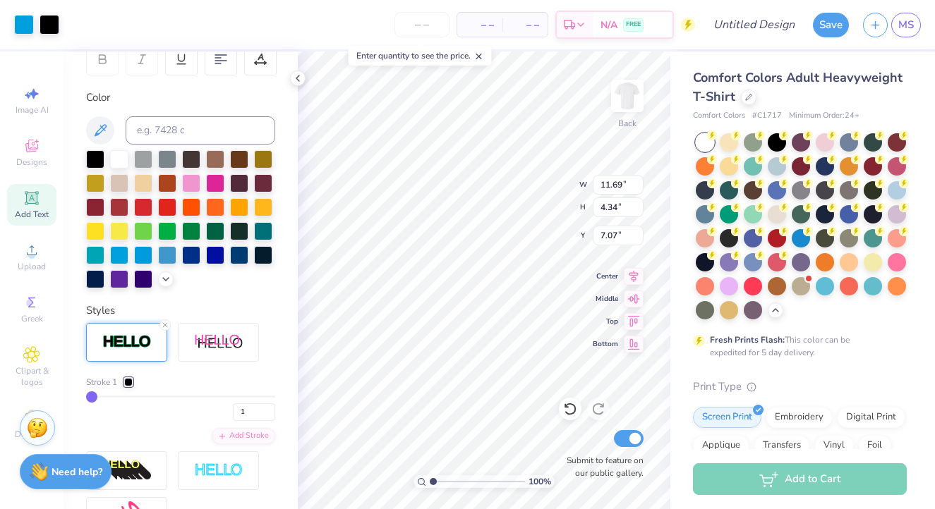
type input "11.70"
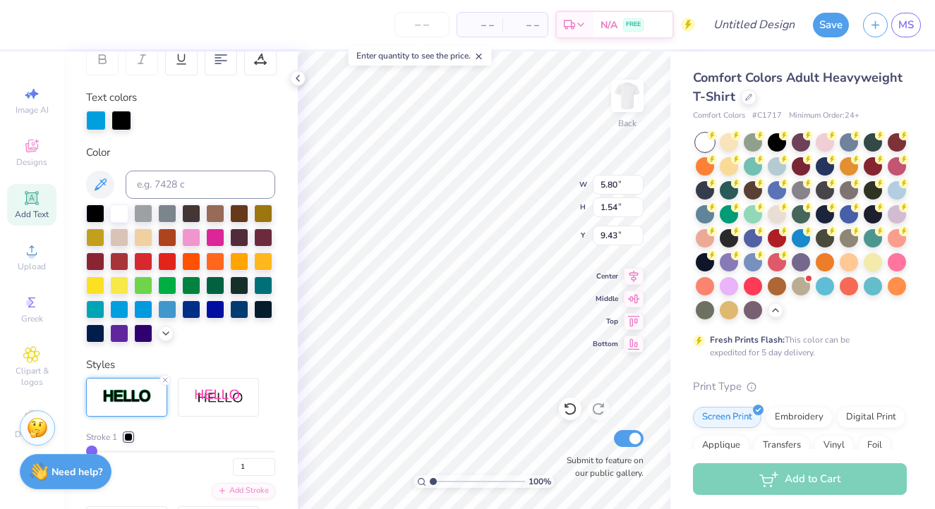
click at [138, 388] on div at bounding box center [126, 397] width 81 height 39
click at [166, 380] on icon at bounding box center [165, 380] width 8 height 8
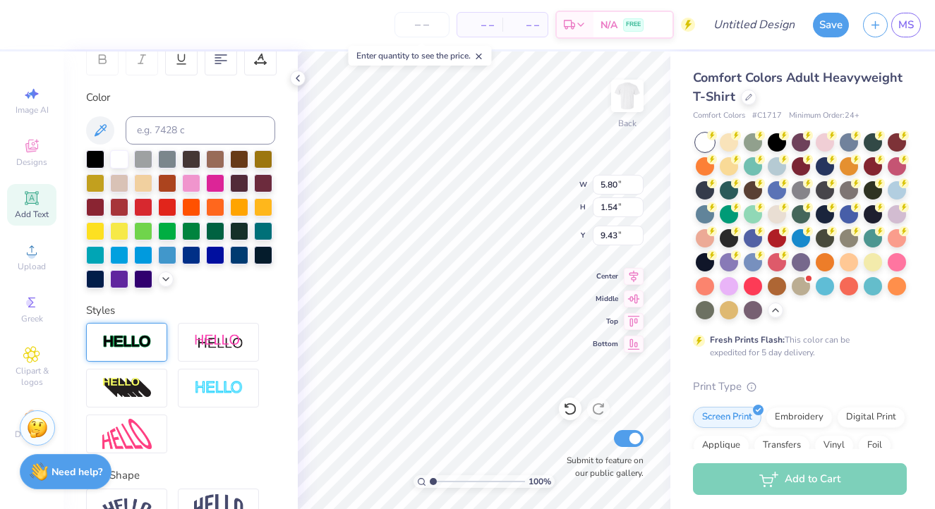
type input "5.76"
type input "1.51"
type input "9.45"
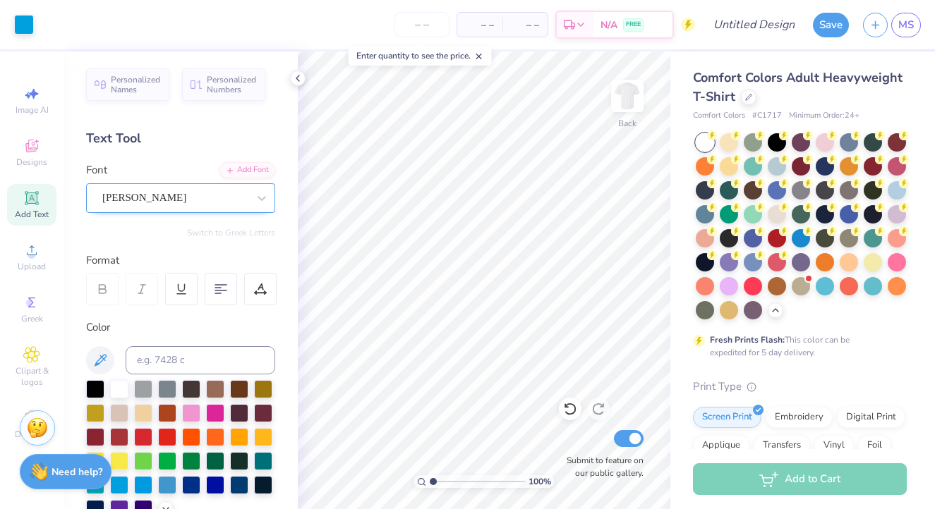
scroll to position [0, 0]
click at [162, 188] on div at bounding box center [174, 197] width 145 height 19
click at [170, 198] on div "Brandy" at bounding box center [175, 198] width 148 height 22
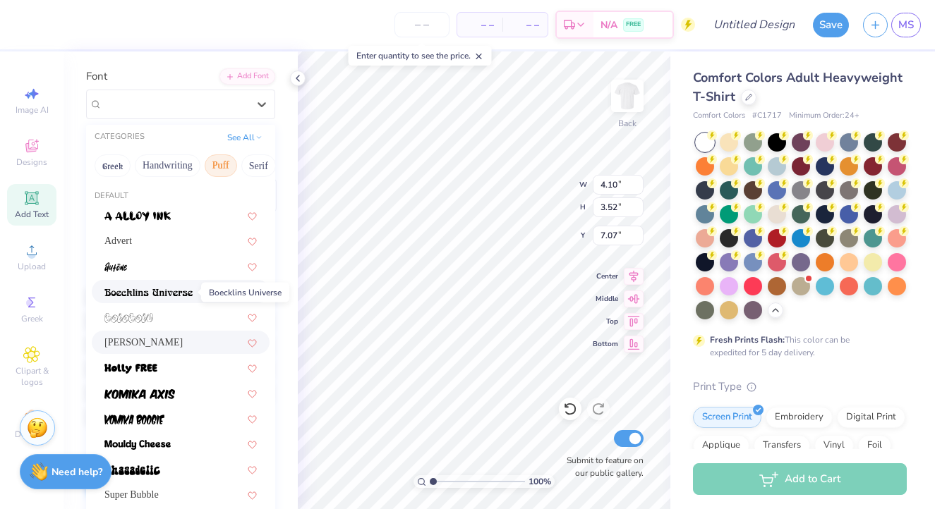
scroll to position [95, 0]
click at [124, 231] on div "Advert" at bounding box center [181, 240] width 178 height 23
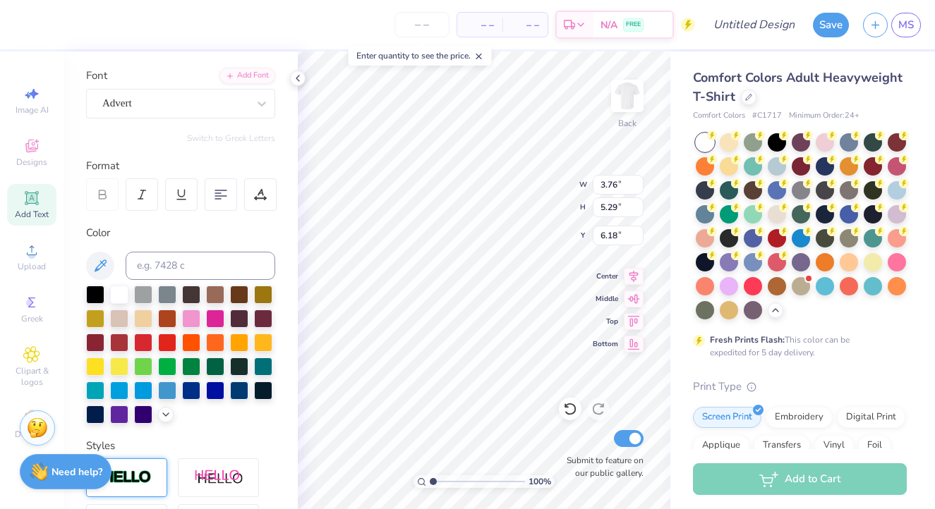
type input "3.76"
type input "5.29"
type input "6.18"
type input "3.30"
type input "1.82"
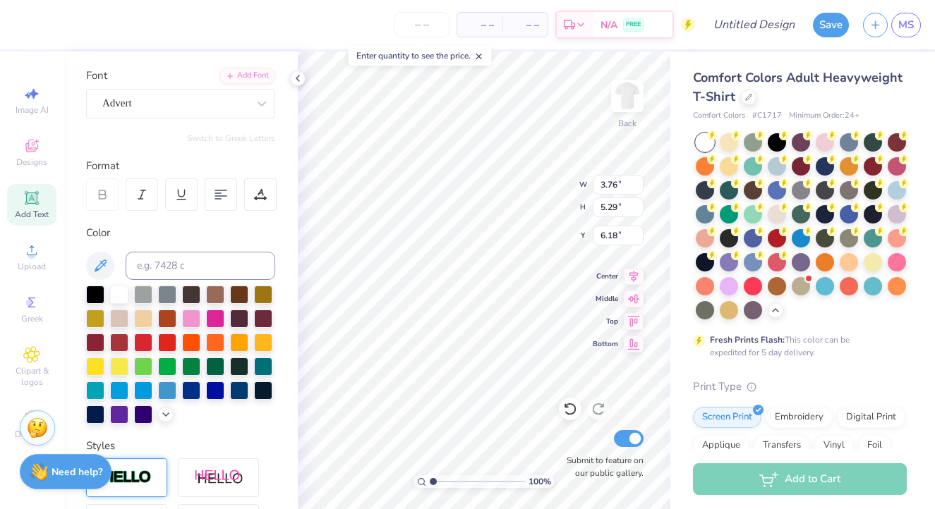
type input "7.35"
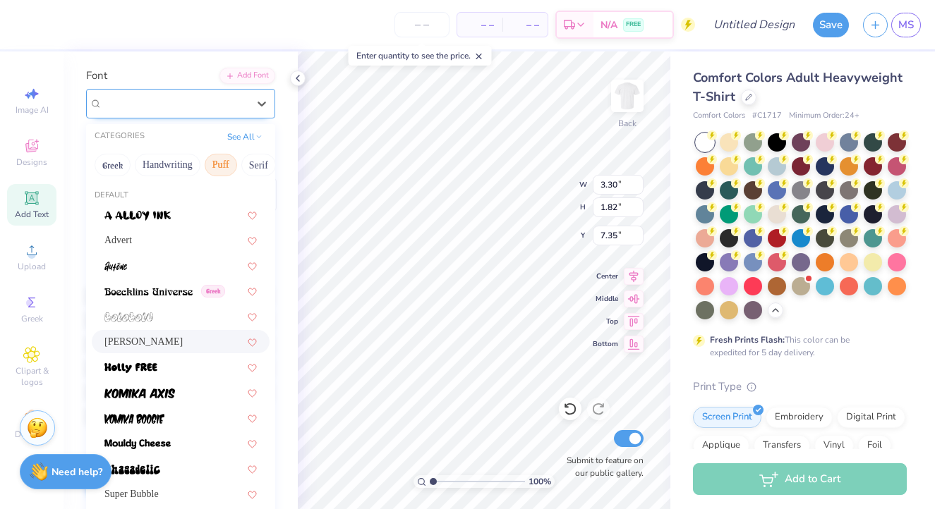
click at [116, 110] on span "Brandy" at bounding box center [144, 103] width 84 height 16
click at [123, 245] on span "Advert" at bounding box center [118, 240] width 28 height 15
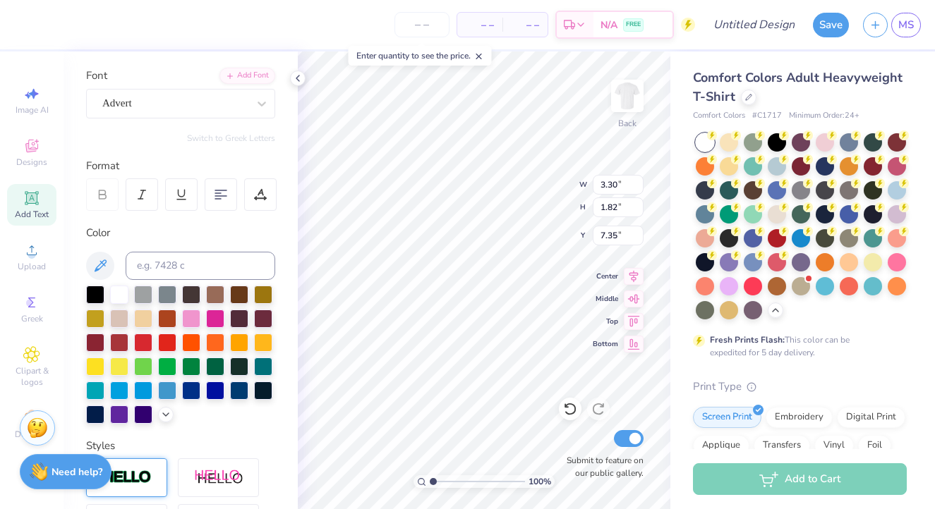
type input "3.31"
type input "2.63"
type input "6.94"
type input "5.76"
type input "1.51"
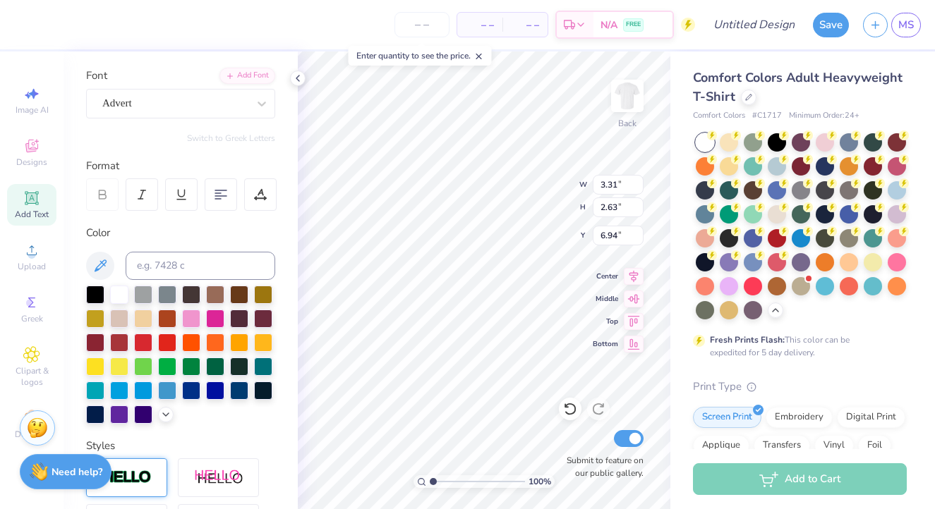
type input "9.45"
click at [203, 117] on div "Brandy" at bounding box center [180, 104] width 189 height 30
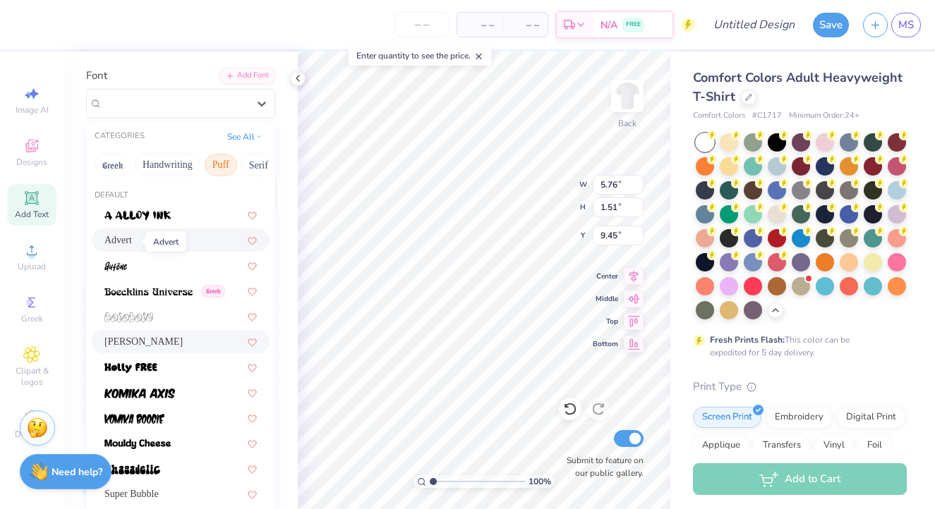
click at [127, 245] on span "Advert" at bounding box center [118, 240] width 28 height 15
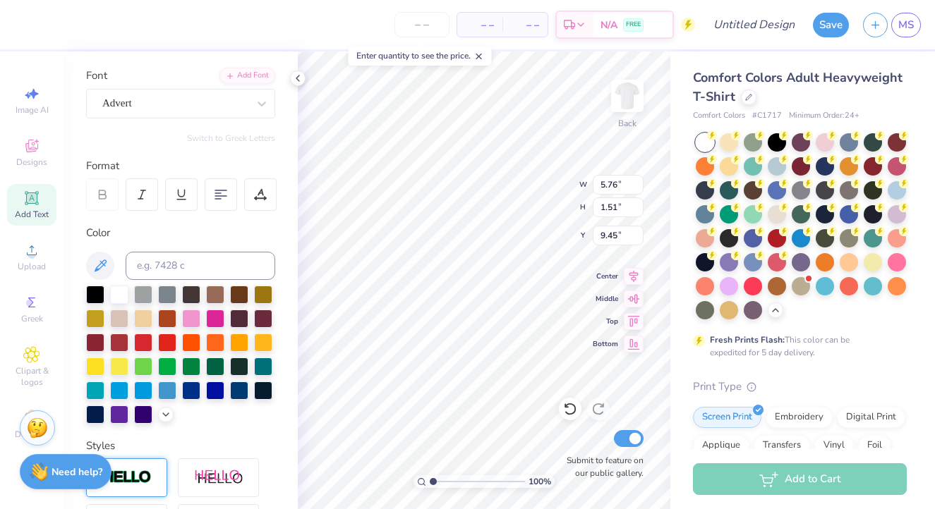
type input "6.56"
type input "2.31"
type input "9.05"
type input "2.00"
type input "1.96"
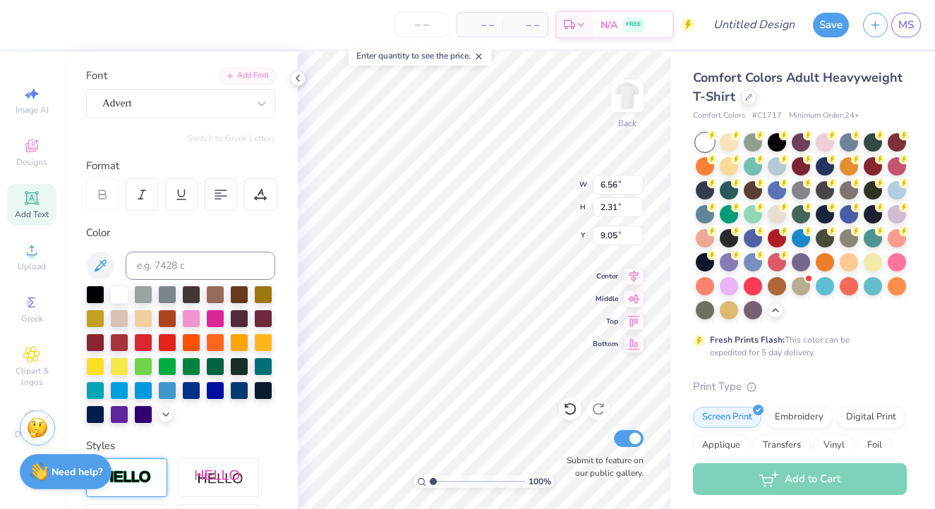
type input "9.45"
type input "3.76"
type input "5.29"
type input "6.18"
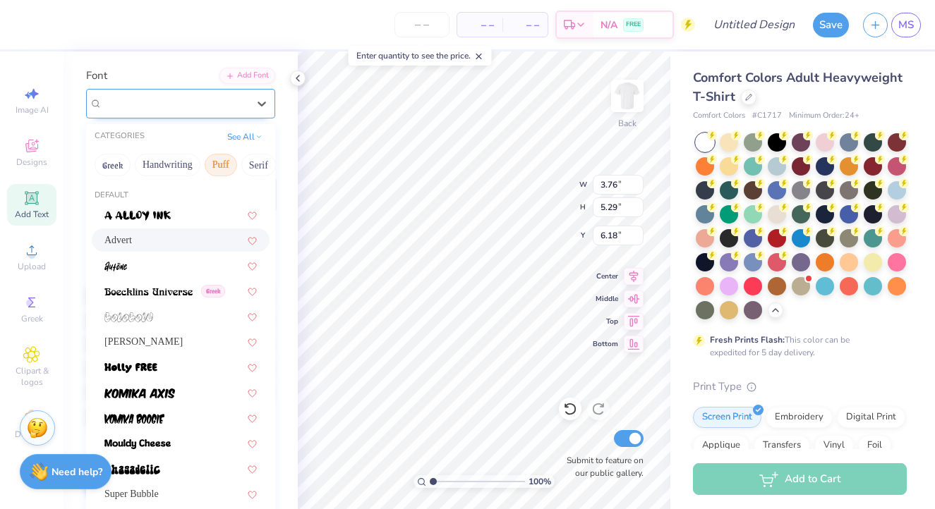
click at [128, 114] on div "Advert" at bounding box center [180, 104] width 189 height 30
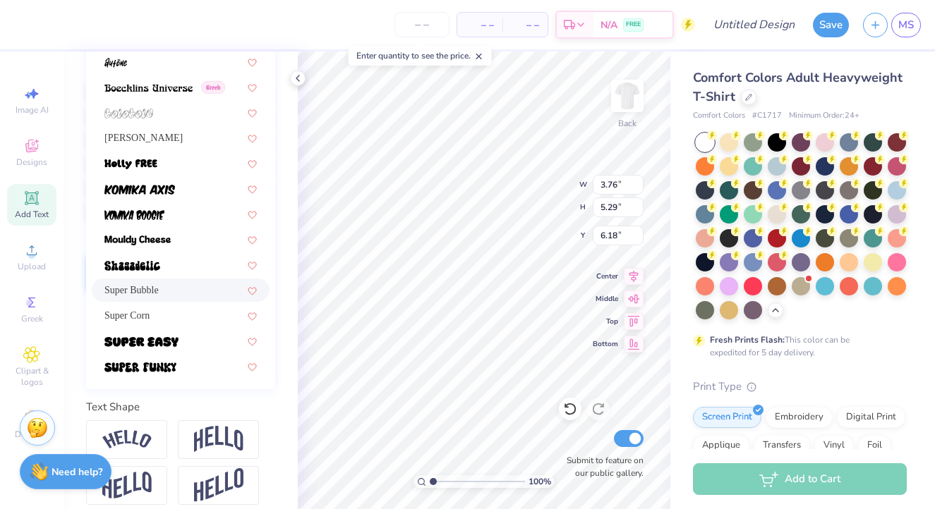
scroll to position [311, 0]
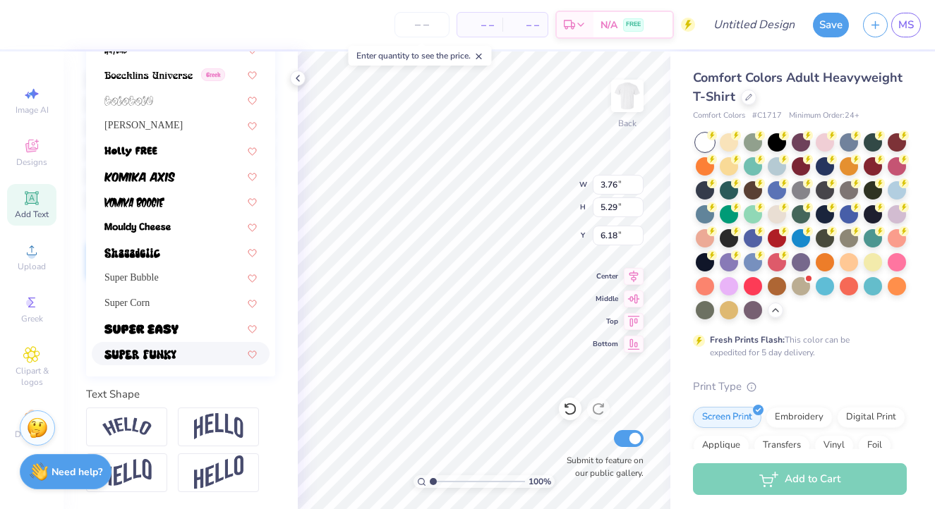
click at [164, 361] on span at bounding box center [140, 353] width 72 height 15
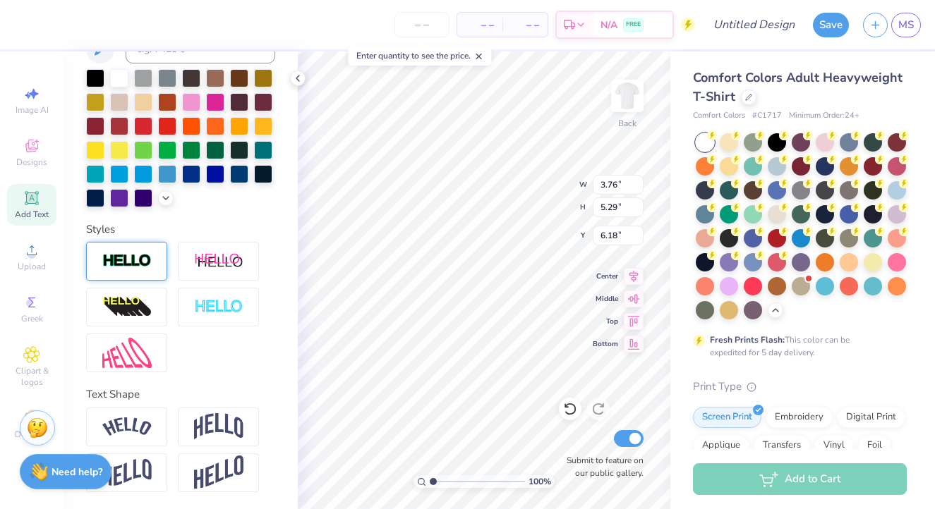
type input "5.34"
type input "5.37"
type input "6.15"
type input "3.31"
type input "2.63"
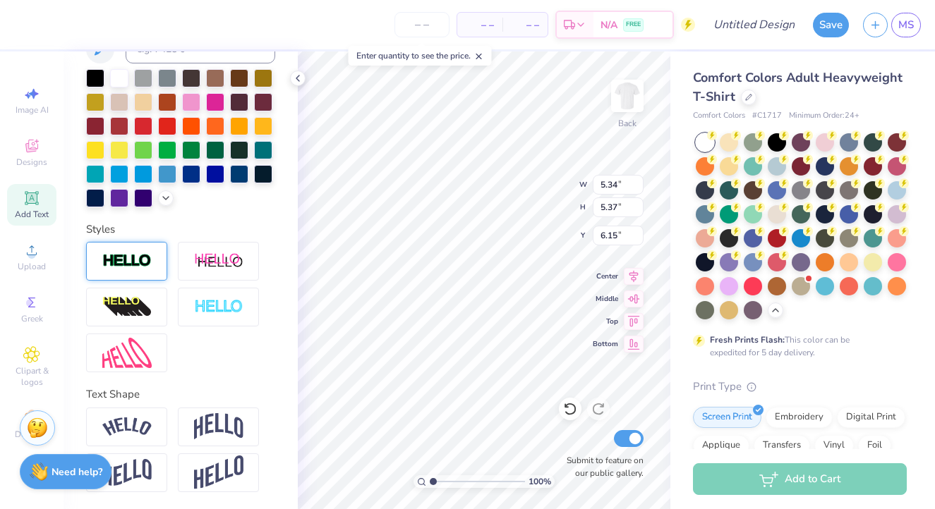
type input "6.94"
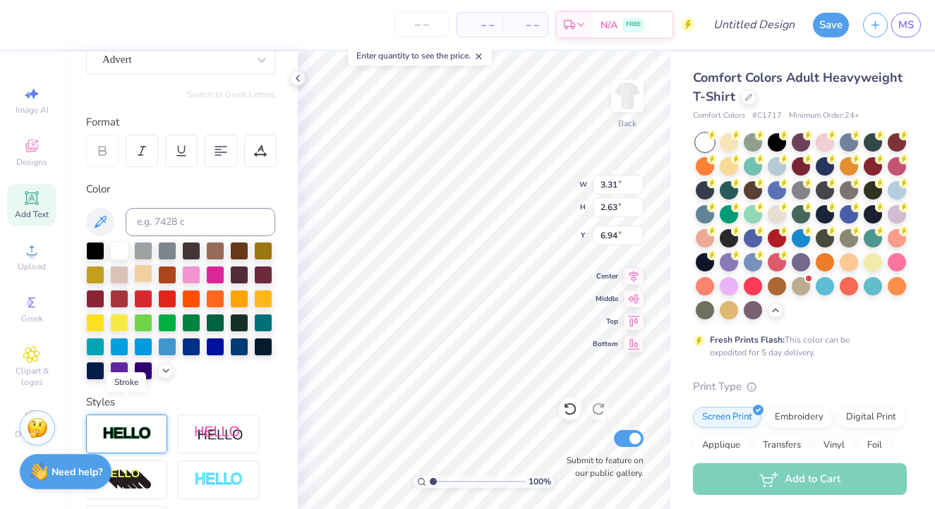
scroll to position [139, 0]
click at [141, 74] on div "Personalized Names Personalized Numbers Text Tool Add Font Font Advert Switch t…" at bounding box center [180, 280] width 234 height 458
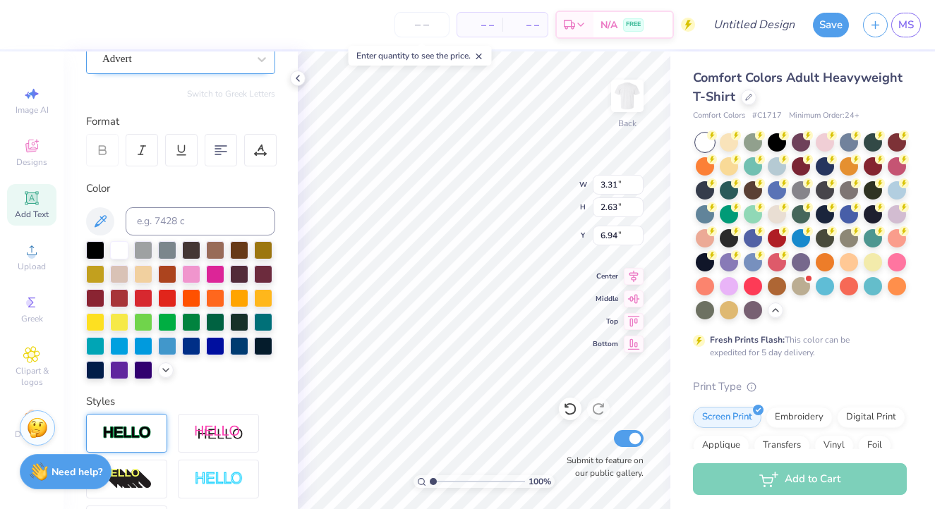
click at [141, 67] on div at bounding box center [174, 58] width 145 height 19
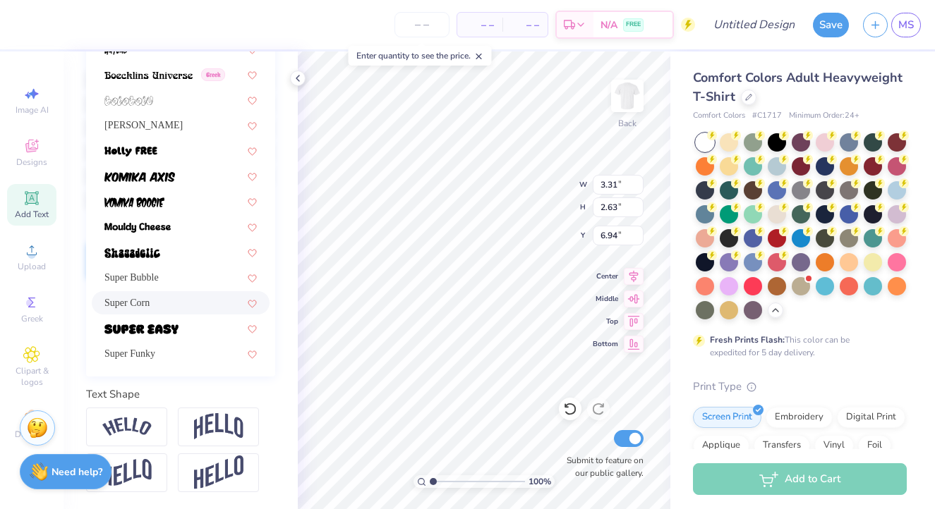
scroll to position [311, 0]
click at [149, 353] on span "Super Funky" at bounding box center [129, 353] width 51 height 15
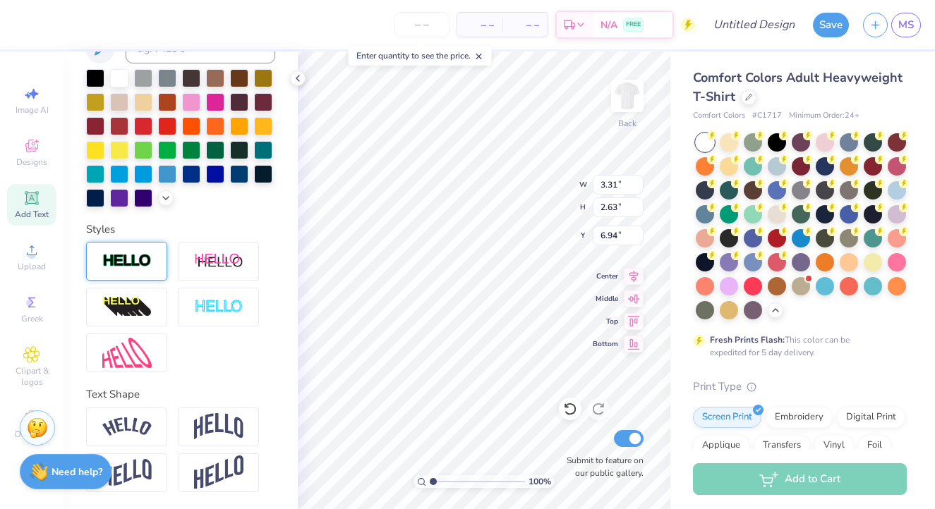
type input "3.43"
type input "2.99"
type input "6.76"
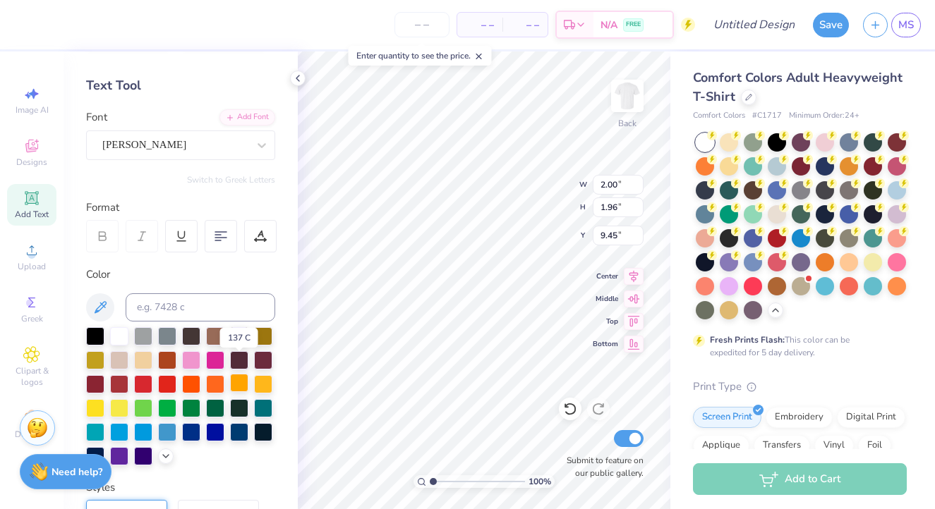
scroll to position [23, 0]
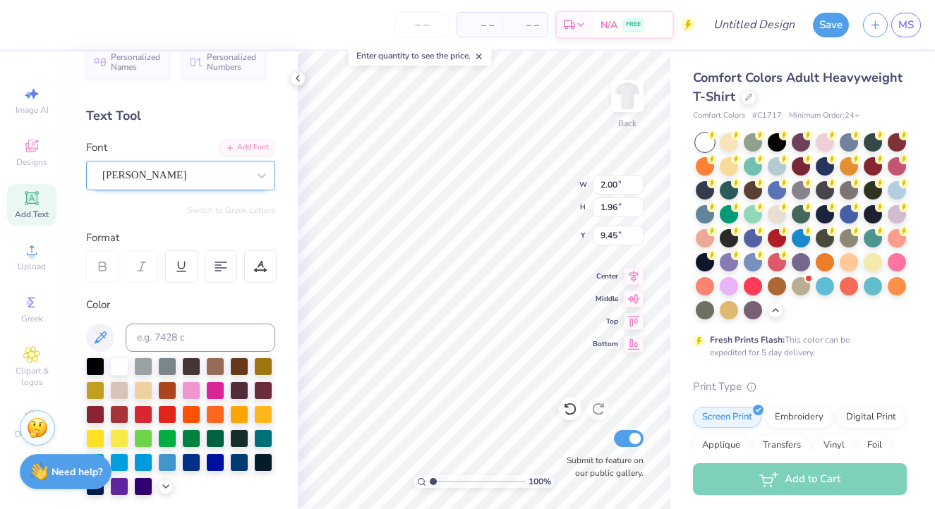
click at [204, 166] on div at bounding box center [174, 175] width 145 height 19
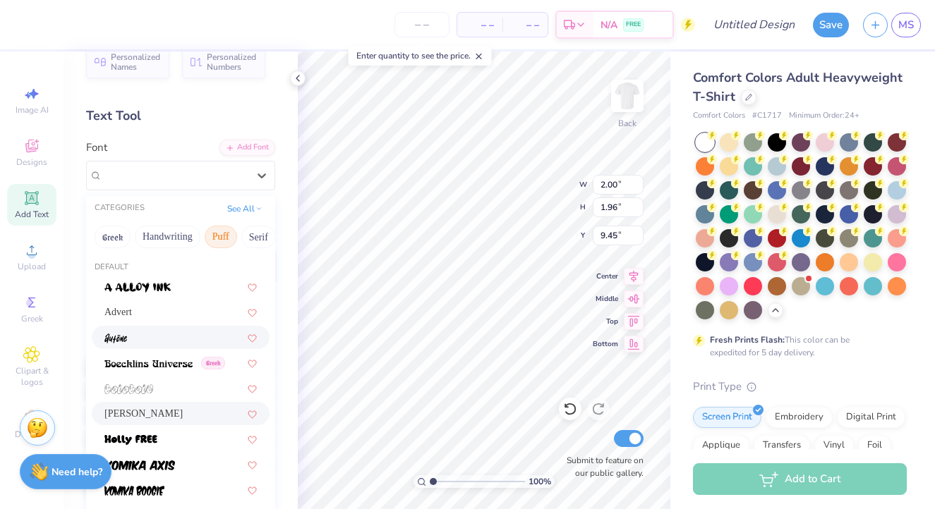
click at [145, 339] on div at bounding box center [180, 337] width 152 height 15
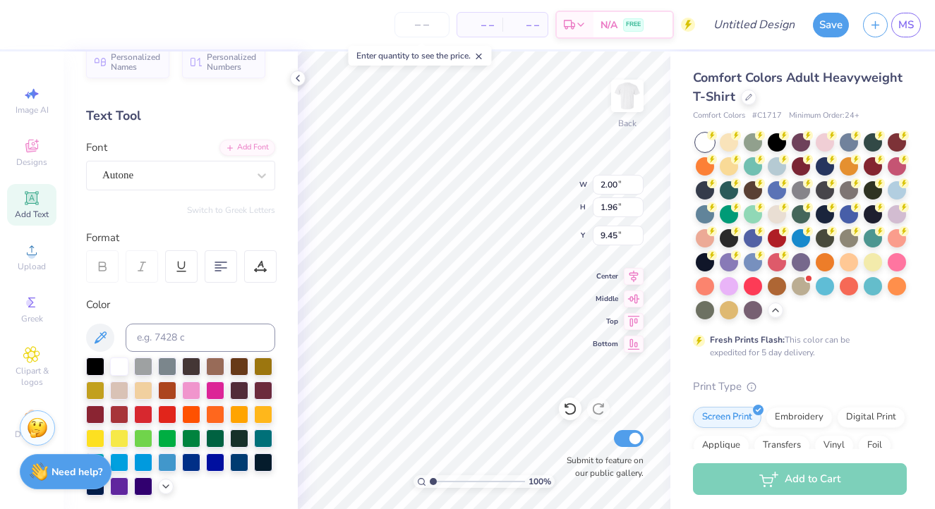
type input "1.76"
type input "2.55"
type input "9.16"
type input "5.34"
type input "5.37"
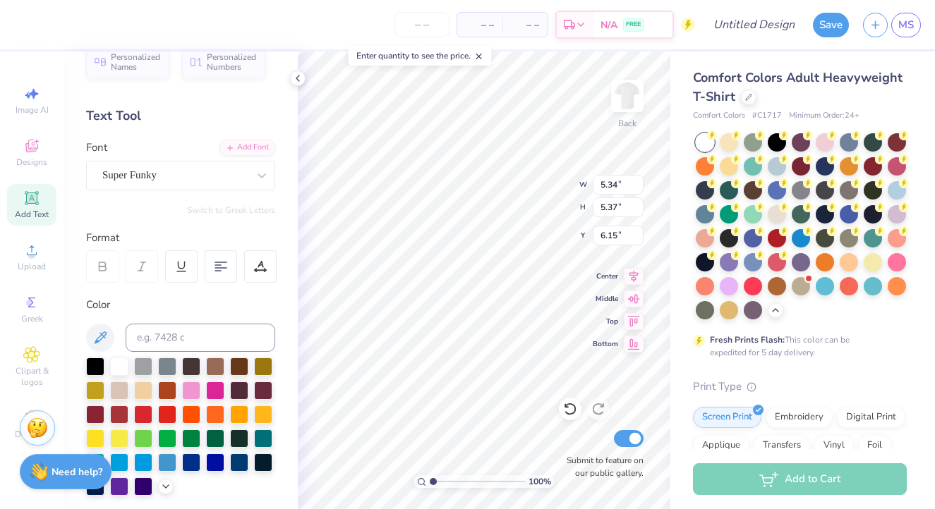
type input "6.34"
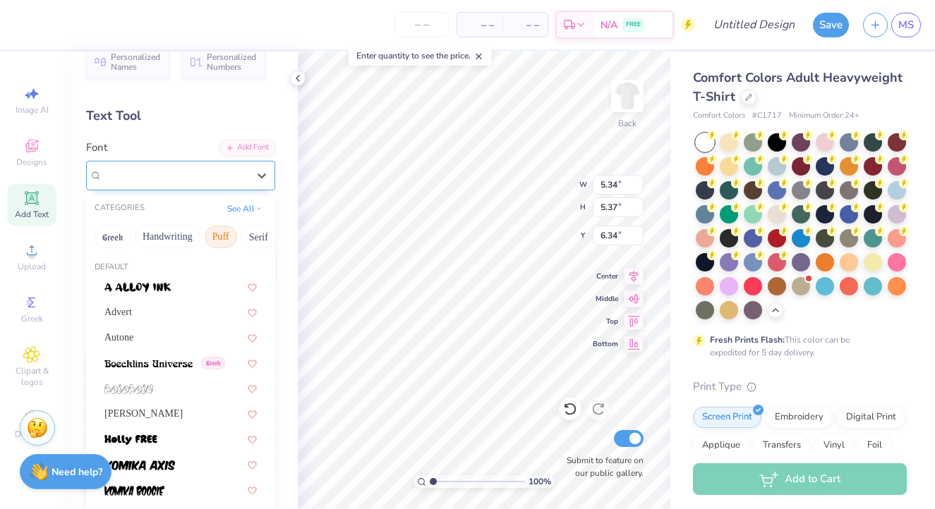
click at [157, 170] on span "Super Funky" at bounding box center [129, 175] width 54 height 16
click at [135, 346] on div "Autone" at bounding box center [181, 337] width 178 height 23
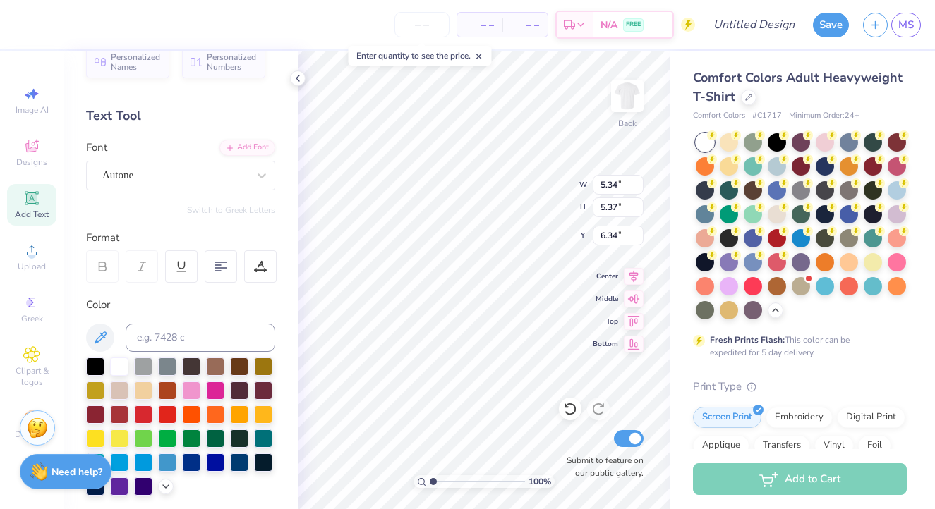
type input "2.28"
type input "4.46"
type input "6.79"
type input "3.43"
type input "2.99"
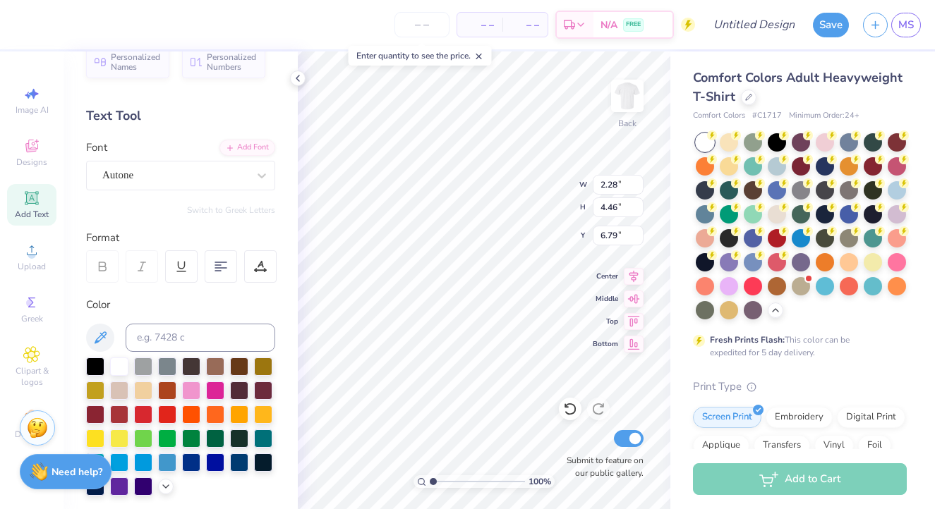
type input "6.76"
click at [126, 166] on div at bounding box center [174, 175] width 145 height 19
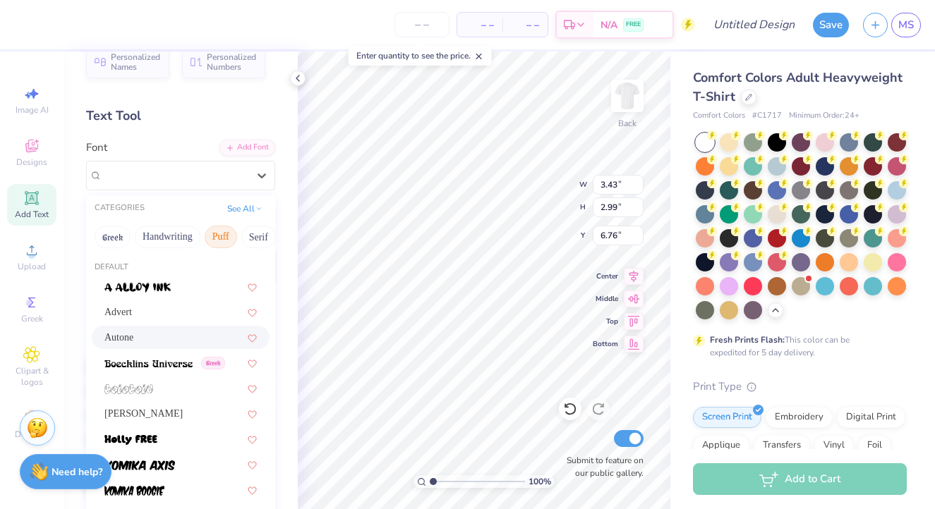
click at [120, 337] on span "Autone" at bounding box center [118, 337] width 29 height 15
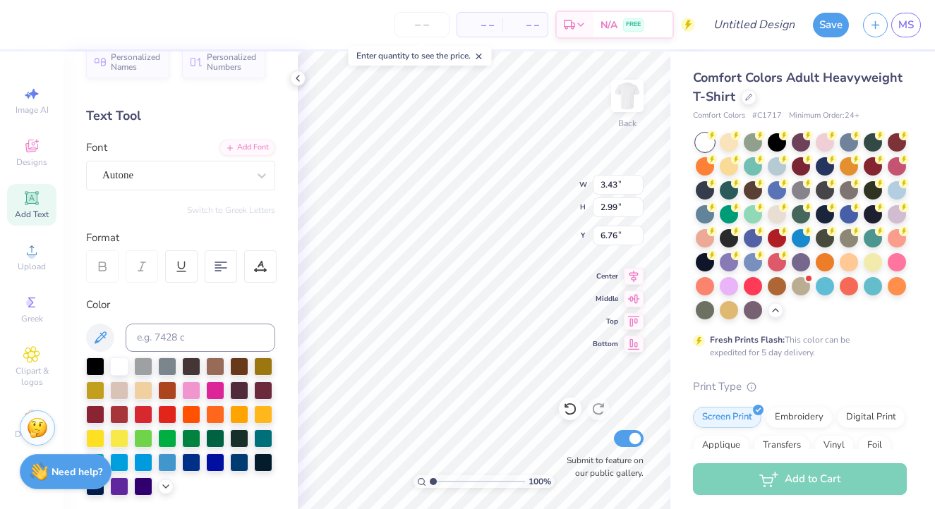
type input "2.17"
type input "2.23"
type input "7.14"
click at [218, 191] on div "Personalized Names Personalized Numbers Text Tool Add Font Font Advert Switch t…" at bounding box center [180, 280] width 234 height 458
click at [190, 178] on div "Advert" at bounding box center [175, 175] width 148 height 22
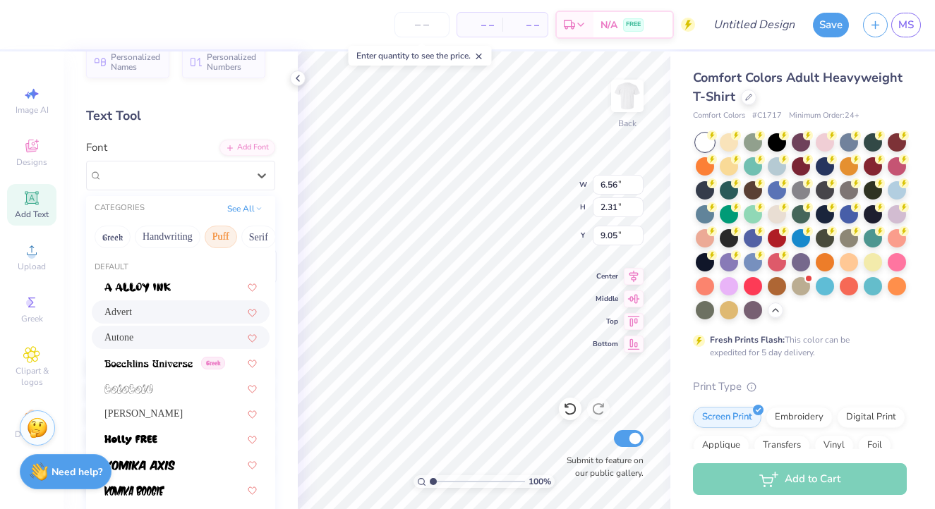
click at [135, 336] on div "Autone" at bounding box center [180, 337] width 152 height 15
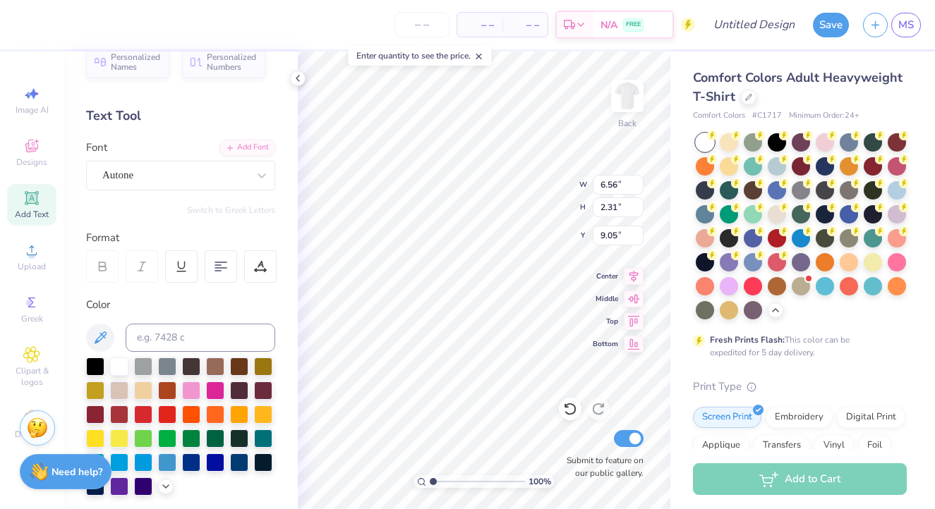
type input "4.00"
type input "2.21"
type input "9.10"
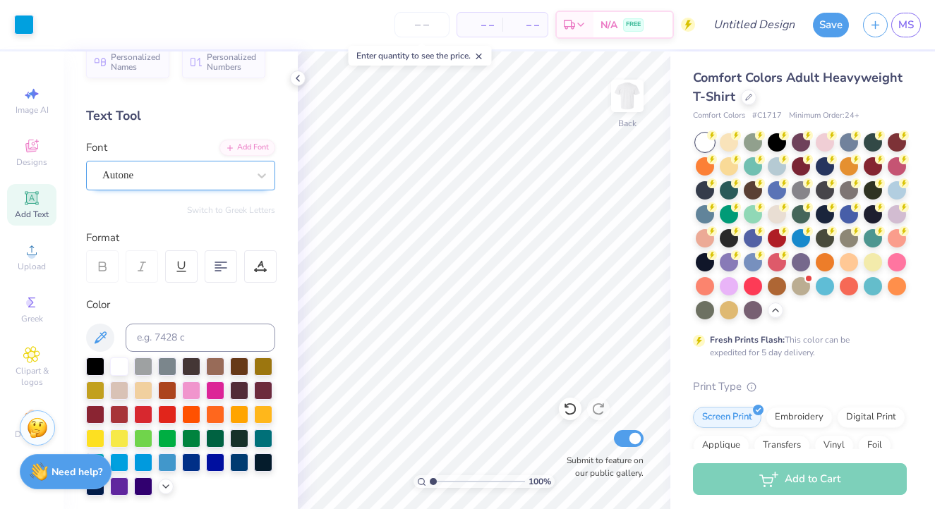
click at [186, 161] on div "Autone" at bounding box center [180, 176] width 189 height 30
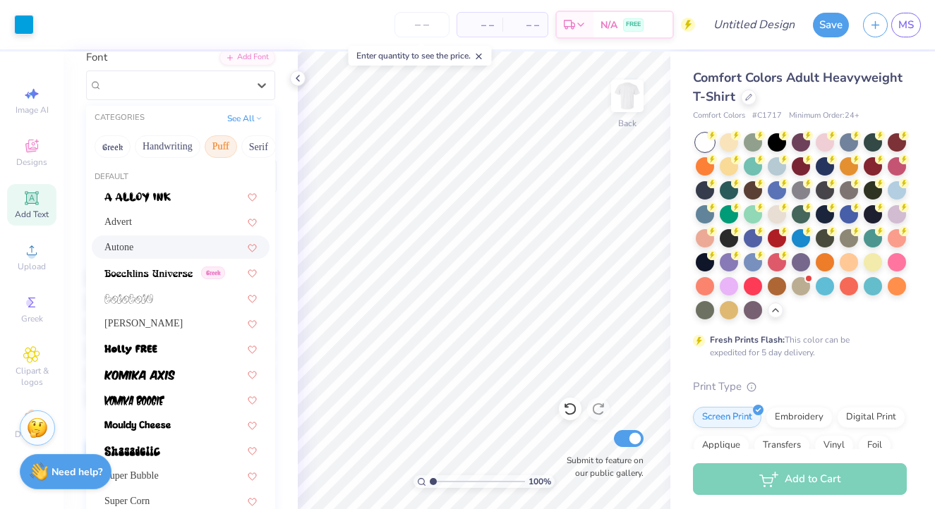
scroll to position [114, 0]
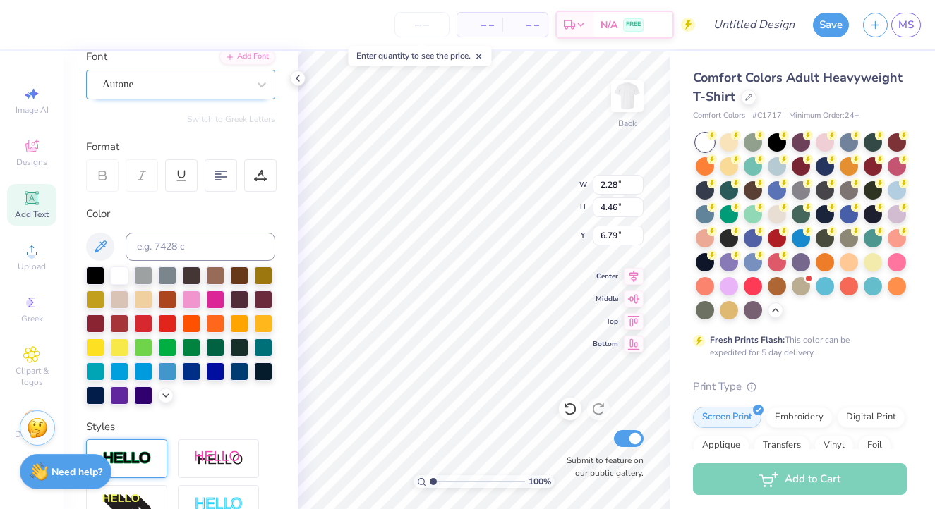
click at [135, 90] on div "Autone" at bounding box center [175, 84] width 148 height 22
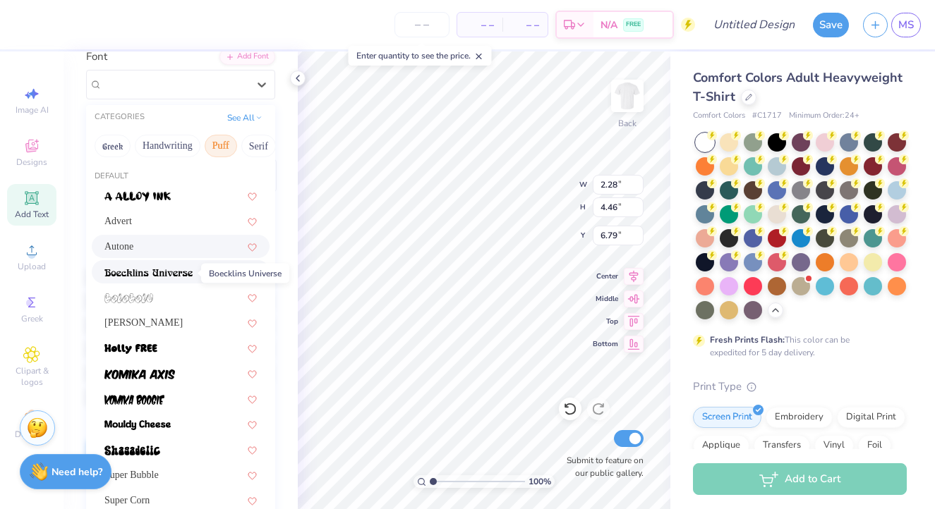
click at [136, 277] on img at bounding box center [148, 273] width 88 height 10
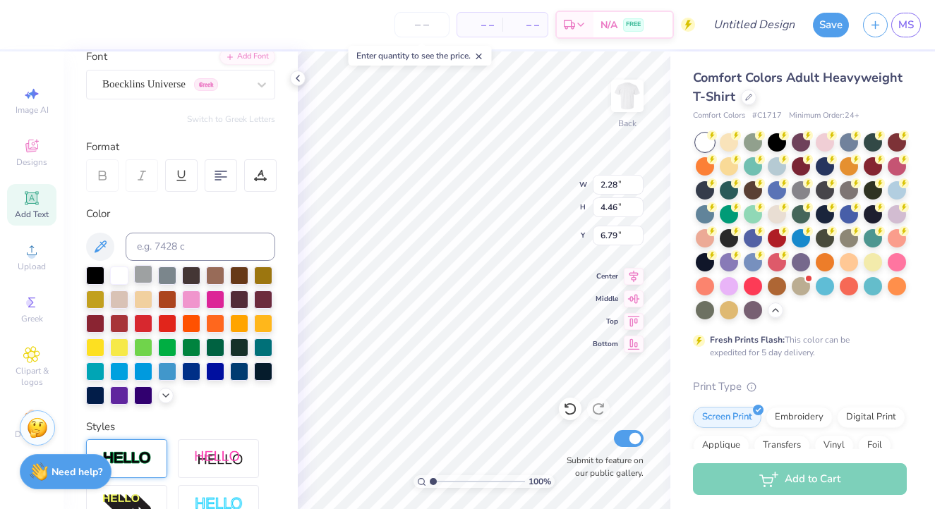
type input "3.72"
type input "4.13"
type input "6.95"
type input "2.17"
type input "2.23"
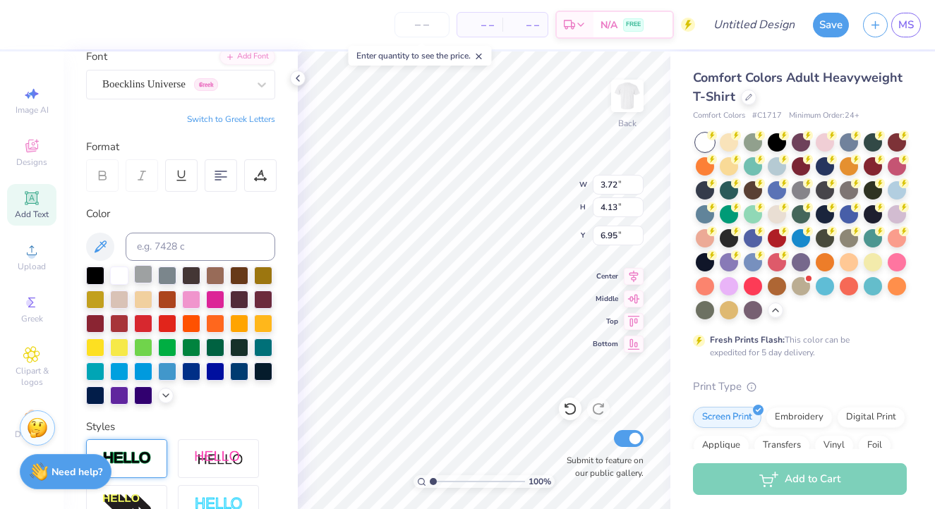
type input "7.14"
click at [122, 87] on span "Autone" at bounding box center [117, 84] width 31 height 16
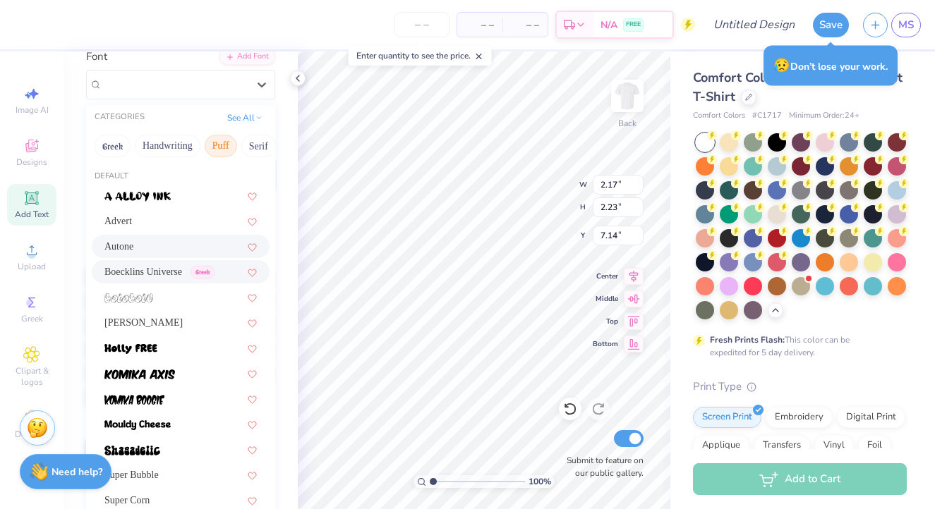
click at [151, 277] on span "Boecklins Universe" at bounding box center [143, 272] width 78 height 15
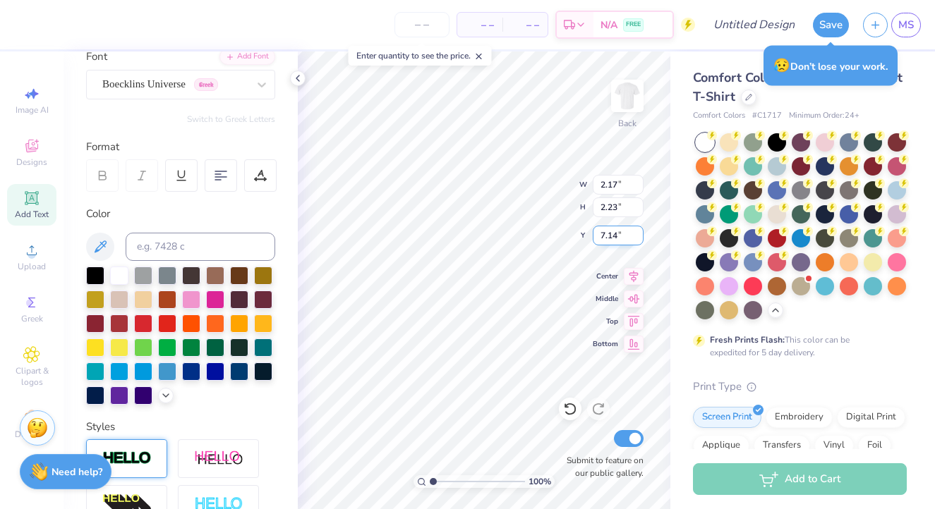
type input "3.75"
type input "2.16"
type input "7.18"
type input "1.76"
type input "2.55"
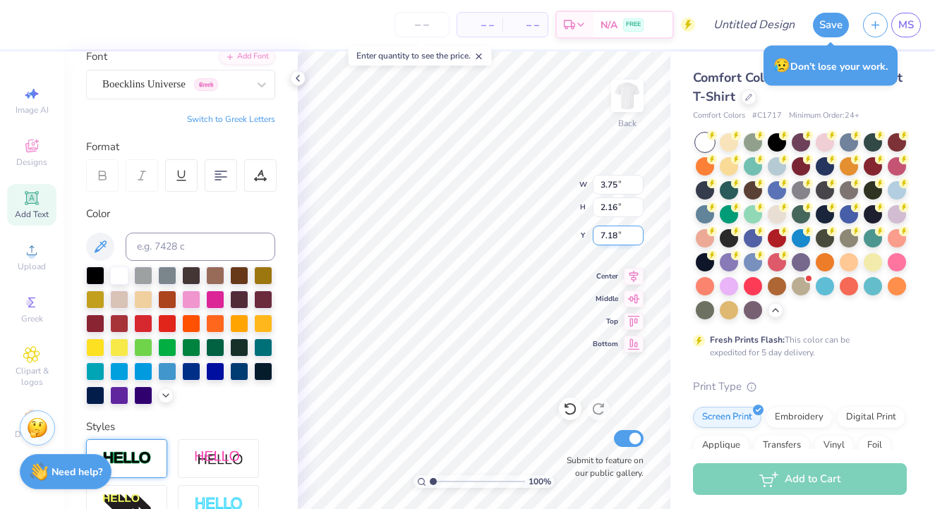
type input "9.16"
click at [151, 86] on div "Autone" at bounding box center [175, 84] width 148 height 22
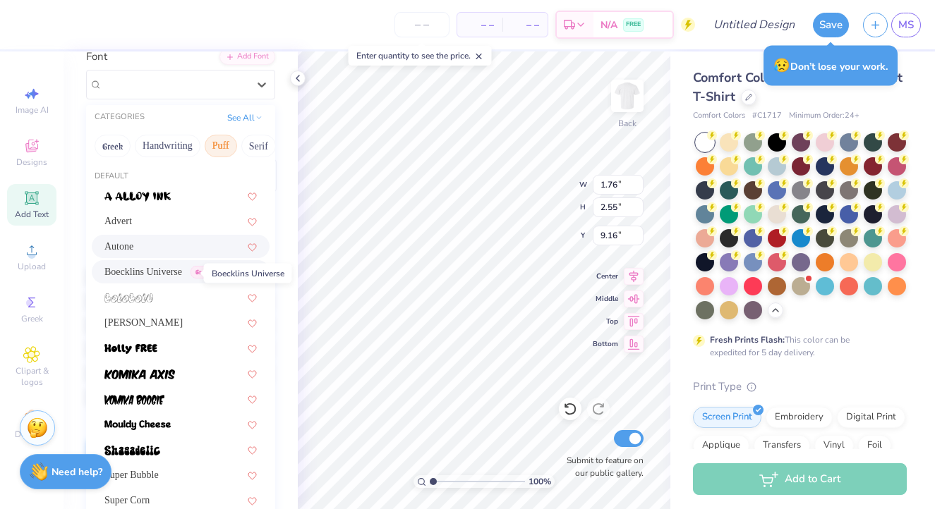
click at [143, 273] on span "Boecklins Universe" at bounding box center [143, 272] width 78 height 15
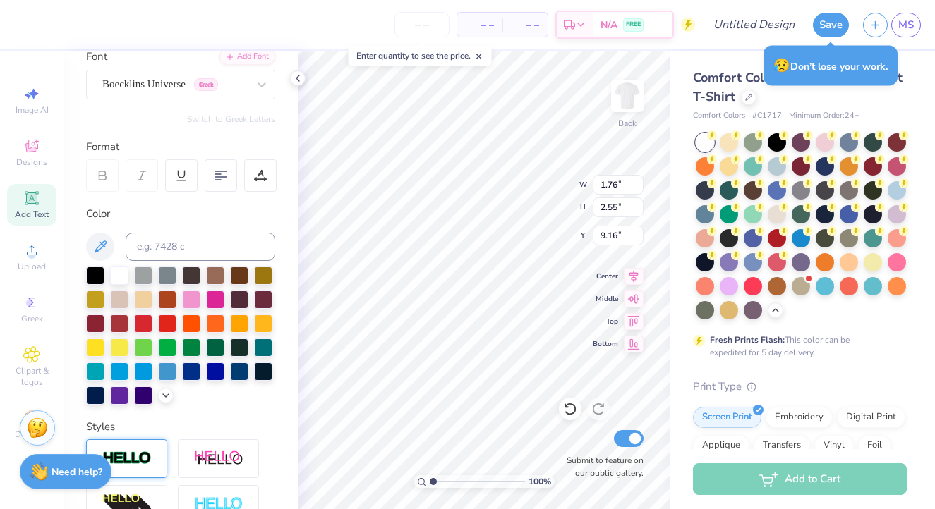
type input "2.06"
type input "2.32"
type input "9.27"
type input "4.00"
type input "2.21"
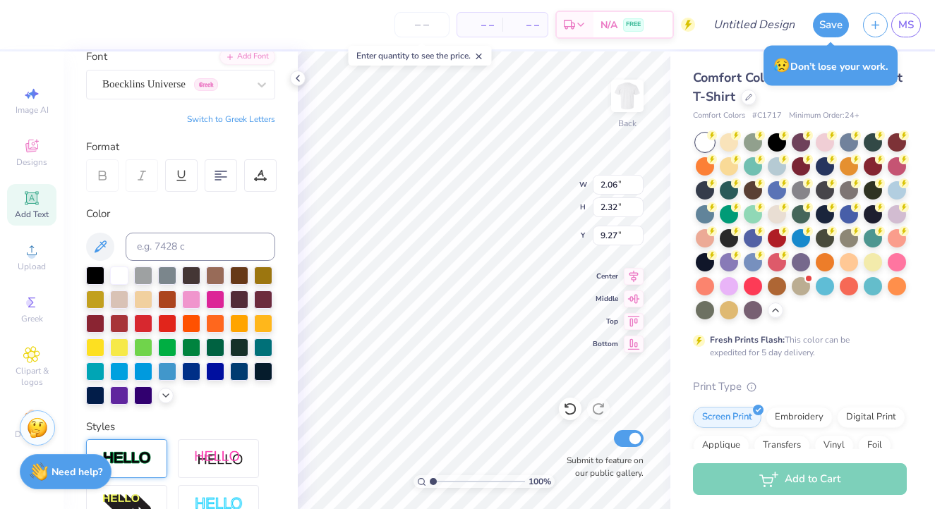
type input "9.10"
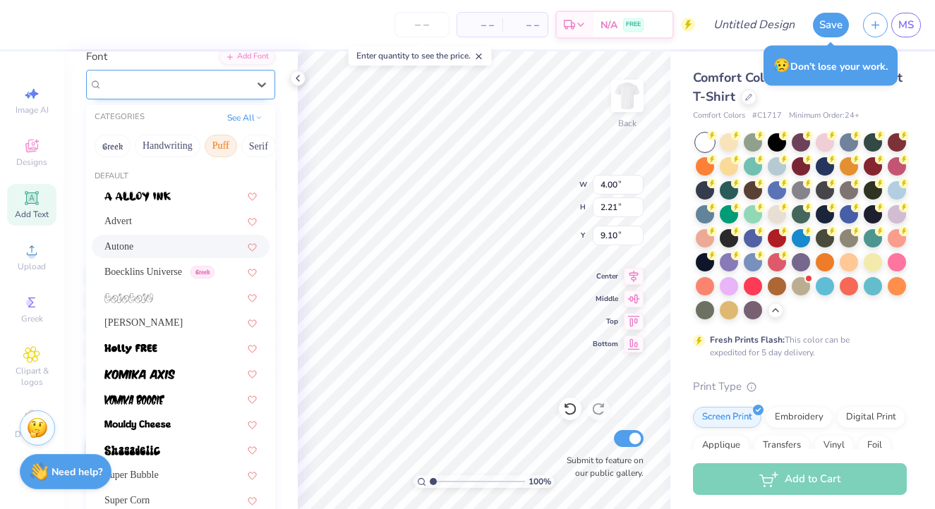
click at [157, 89] on div "Autone" at bounding box center [175, 84] width 148 height 22
click at [153, 265] on div "Boecklins Universe Greek" at bounding box center [181, 271] width 178 height 23
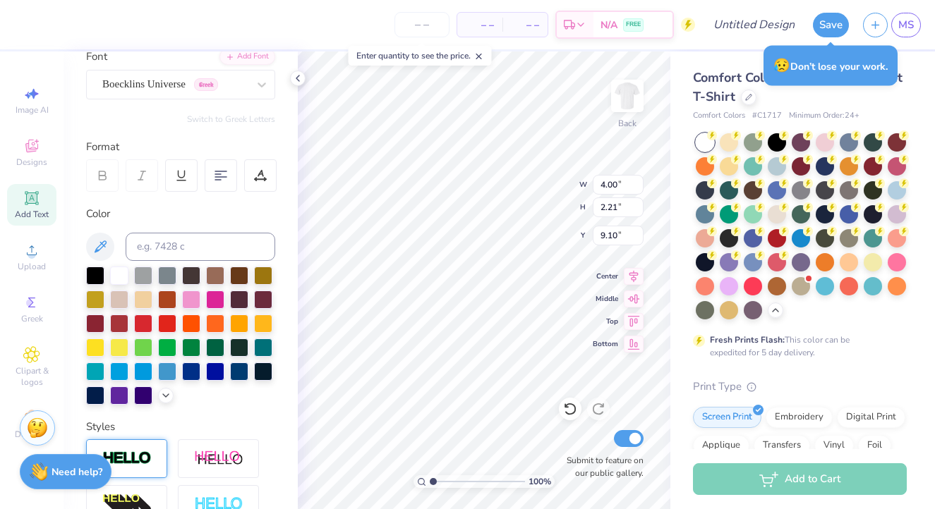
type input "6.56"
type input "1.78"
type input "9.31"
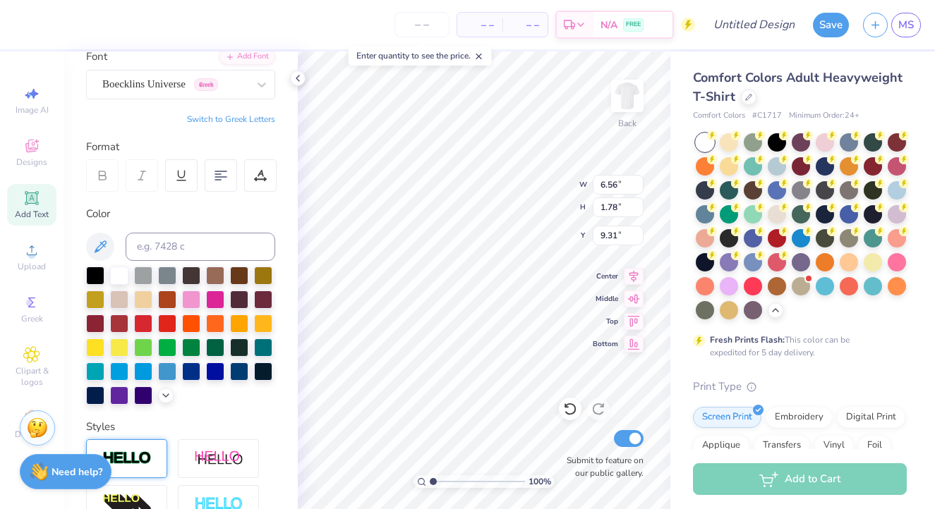
type input "9.54"
type input "2.59"
type input "2.91"
type input "3.75"
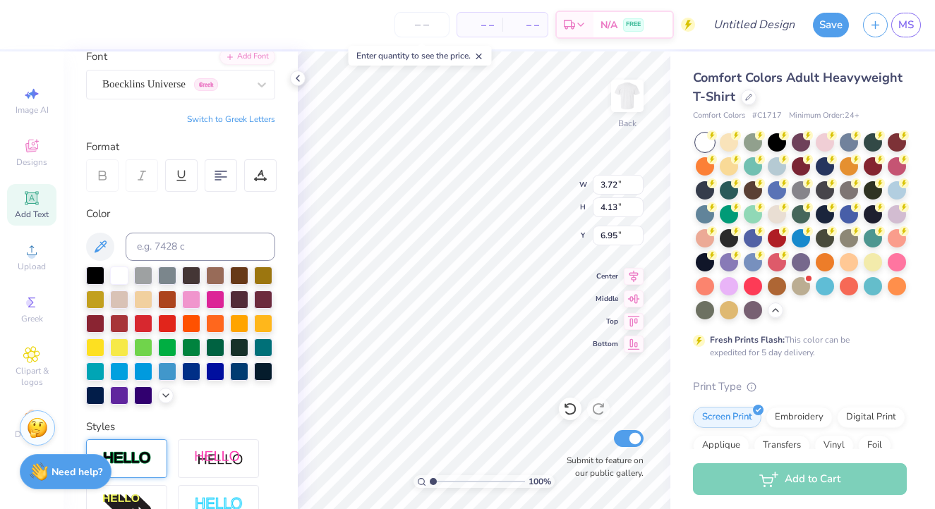
type input "2.16"
type input "7.18"
type input "6.95"
type input "3.11"
type input "1.79"
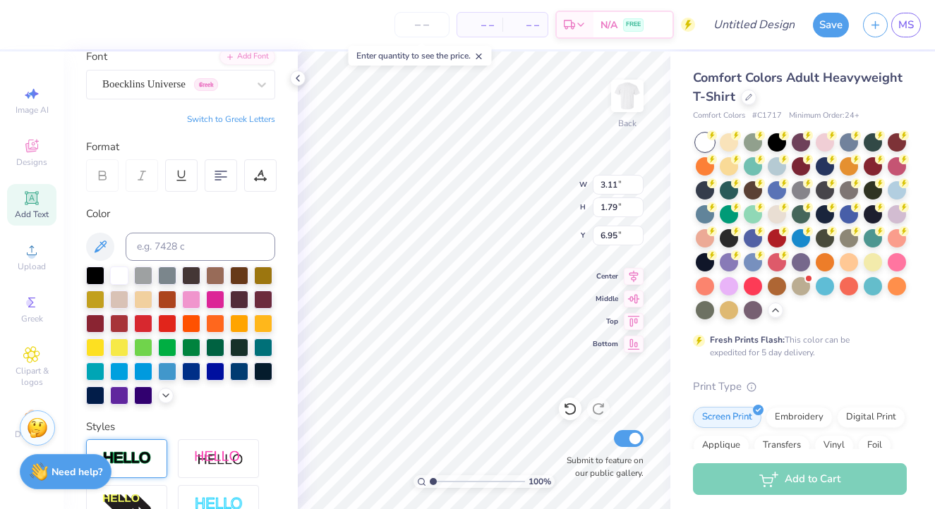
type input "7.23"
type input "6.86"
type input "3.11"
type input "1.79"
type input "6.86"
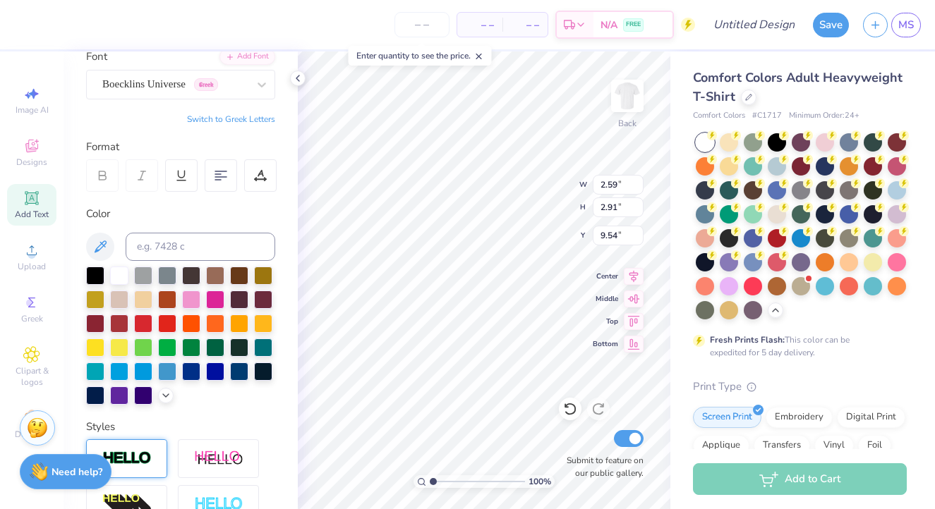
type input "9.26"
type input "6.56"
type input "1.78"
type input "9.54"
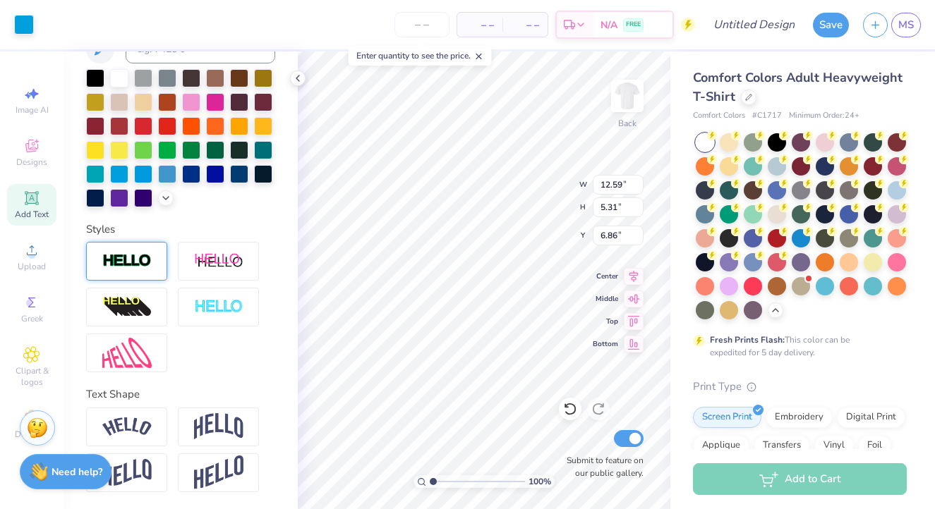
click at [150, 253] on img at bounding box center [126, 261] width 49 height 16
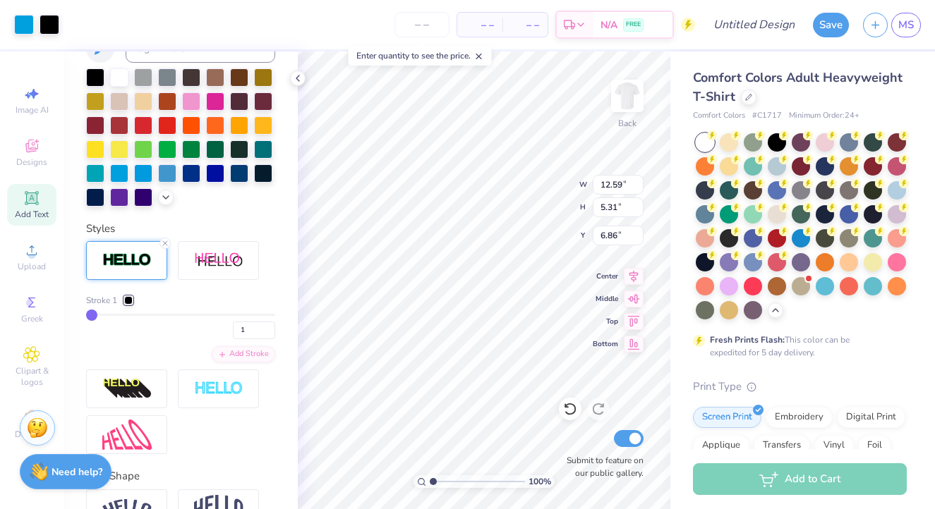
type input "12.60"
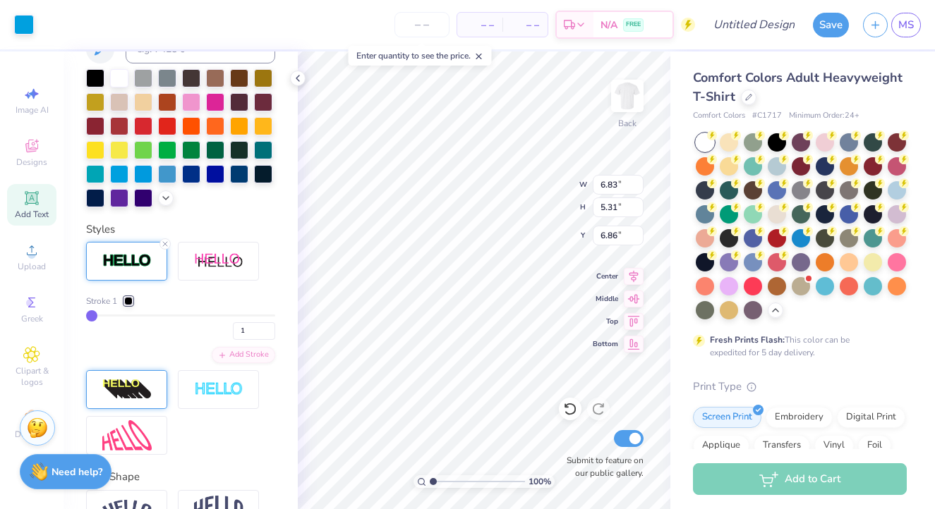
click at [131, 392] on img at bounding box center [126, 390] width 49 height 23
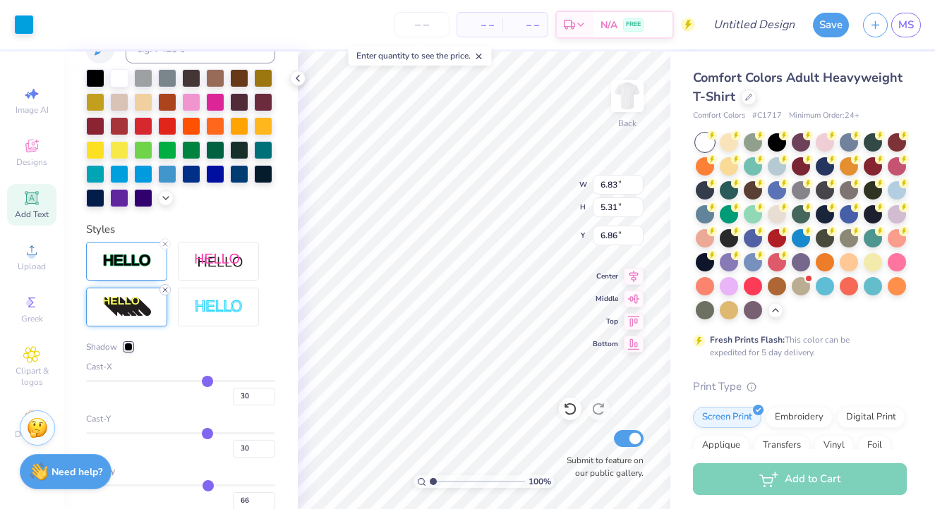
click at [164, 290] on line at bounding box center [165, 290] width 4 height 4
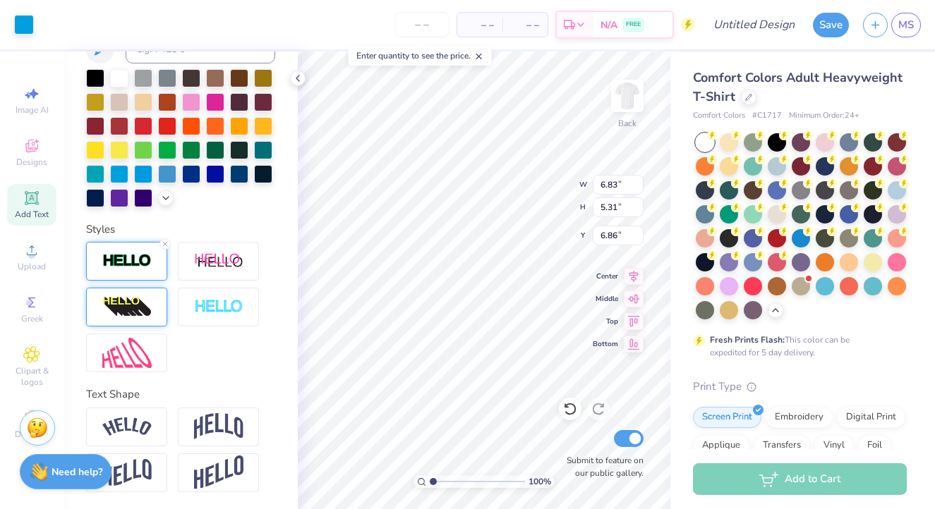
click at [128, 272] on div at bounding box center [126, 261] width 81 height 39
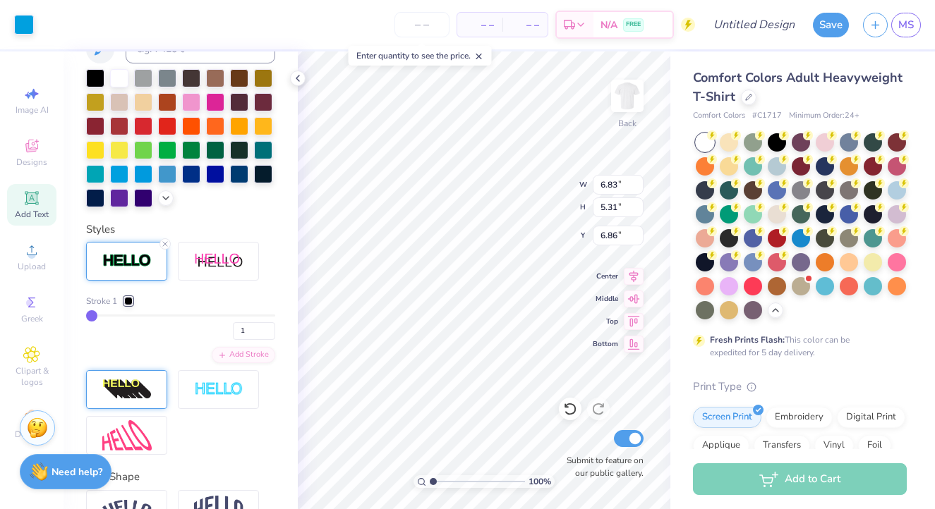
click at [128, 272] on div at bounding box center [126, 261] width 81 height 39
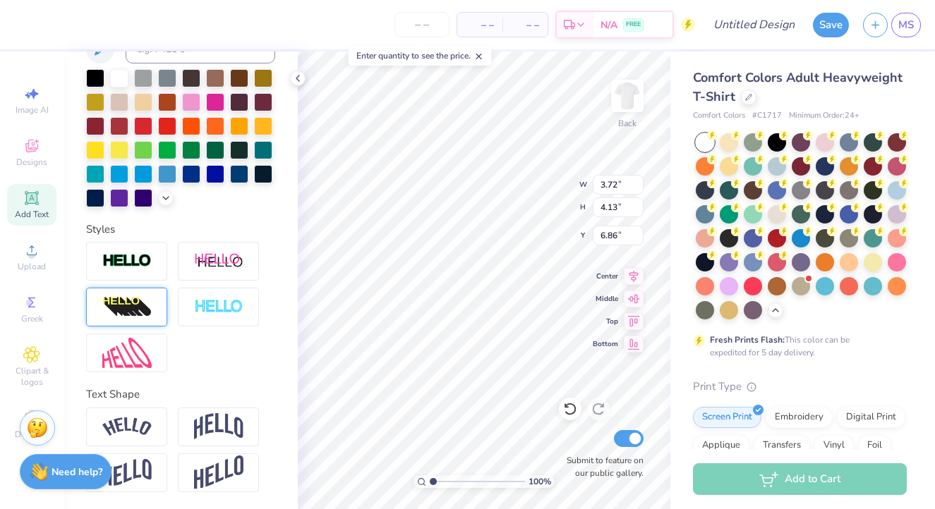
type input "2.59"
type input "2.91"
type input "9.26"
click at [149, 266] on img at bounding box center [126, 261] width 49 height 16
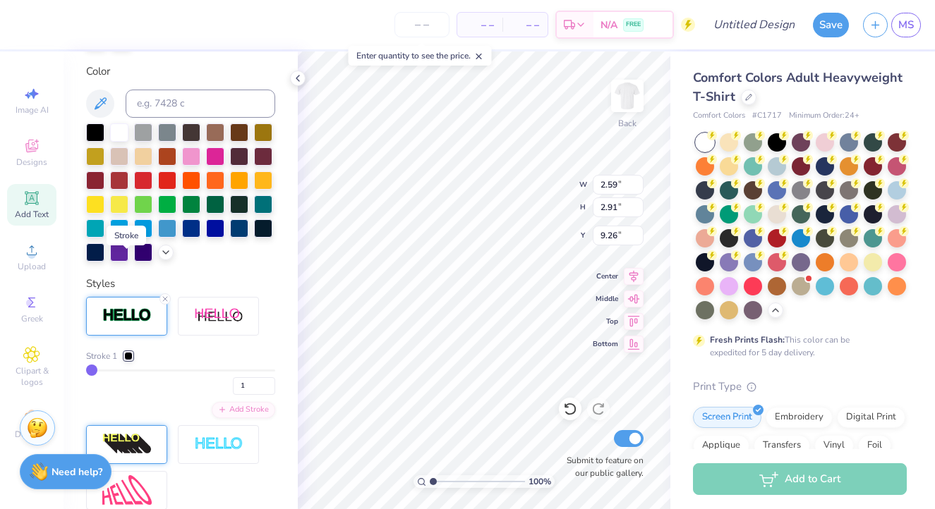
type input "2.64"
type input "2.96"
type input "9.23"
type input "3.72"
type input "4.13"
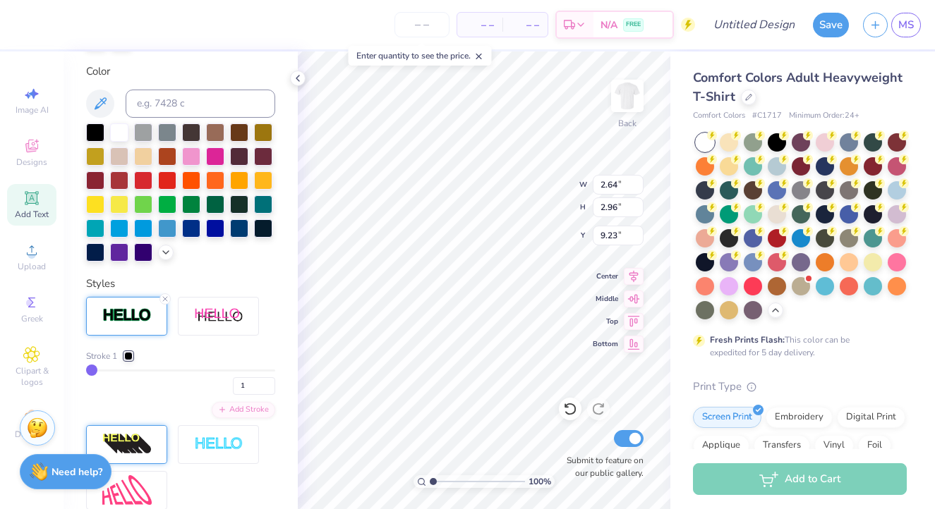
type input "6.86"
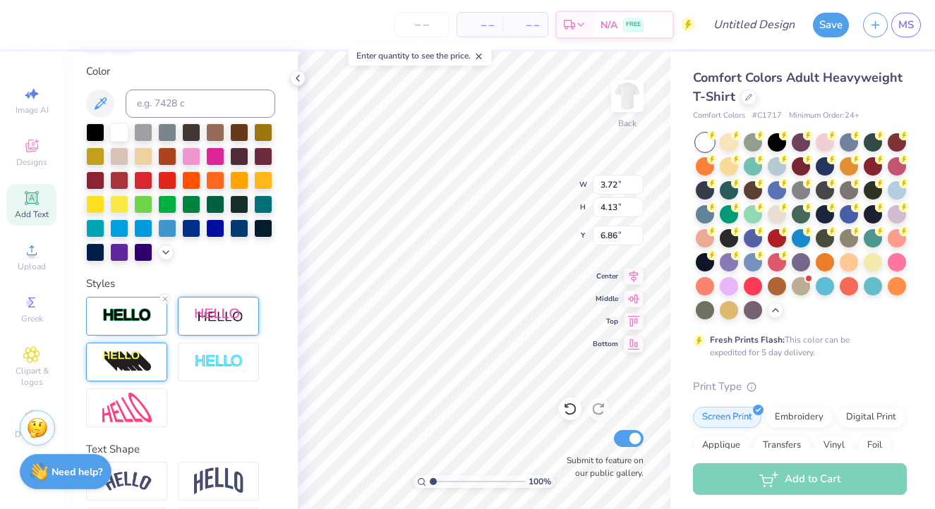
type input "3.80"
type input "4.21"
type input "6.82"
type input "3.11"
type input "1.79"
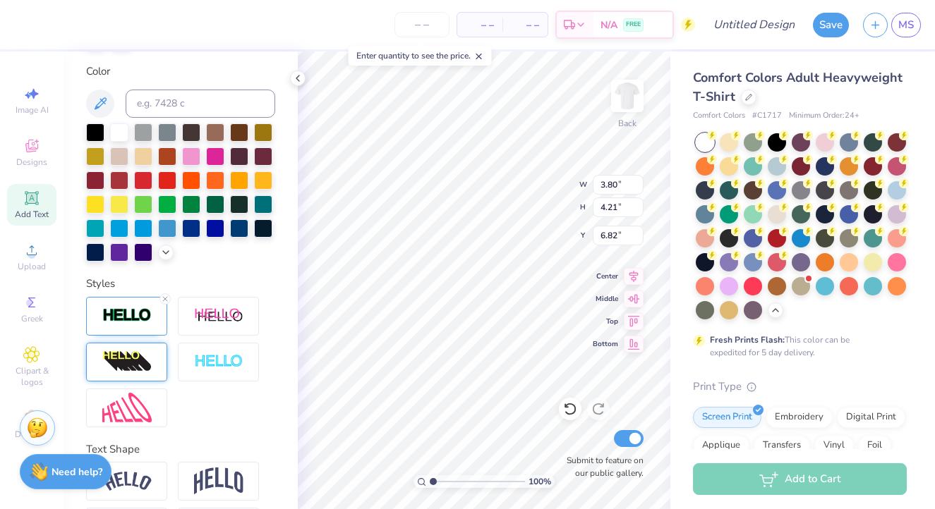
type input "6.86"
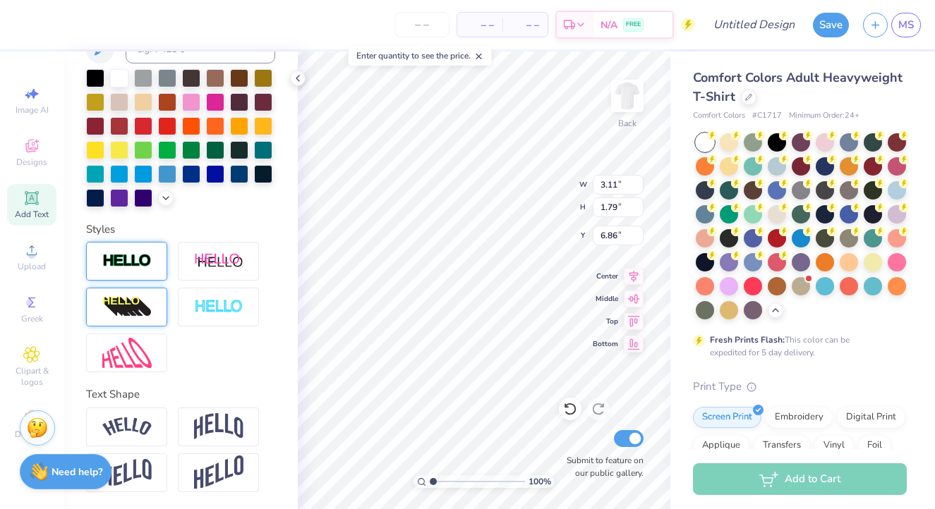
click at [164, 262] on div at bounding box center [126, 261] width 81 height 39
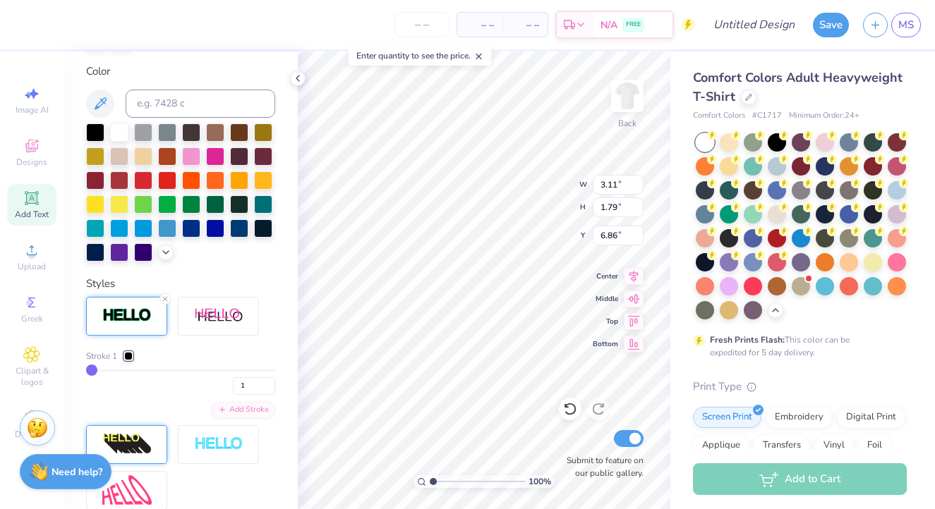
type input "3.14"
type input "1.82"
type input "6.85"
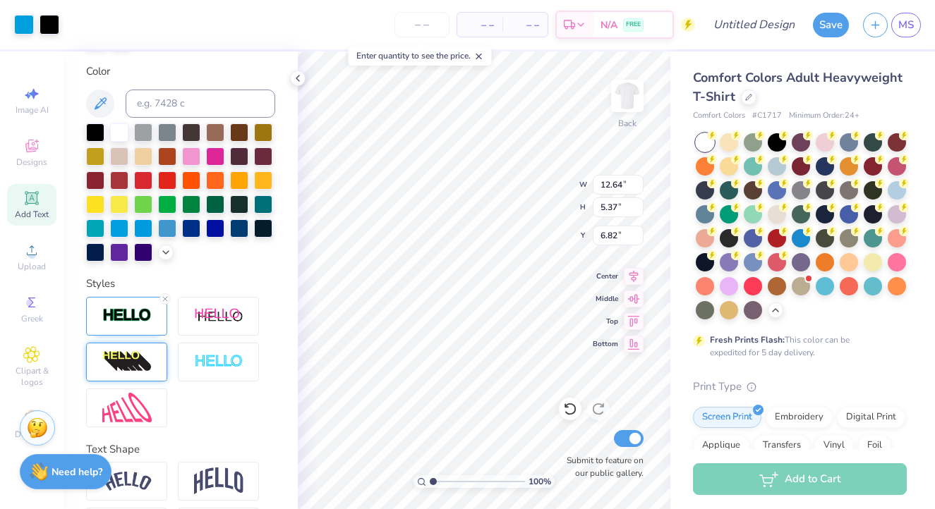
type input "11.92"
type input "5.07"
type input "7.06"
type textarea "ANDS."
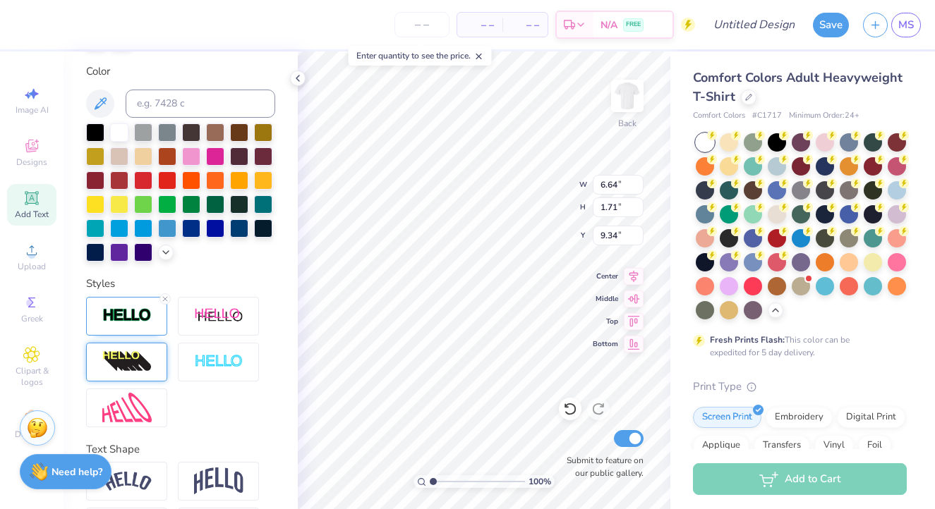
type input "9.33"
type textarea "ANDS"
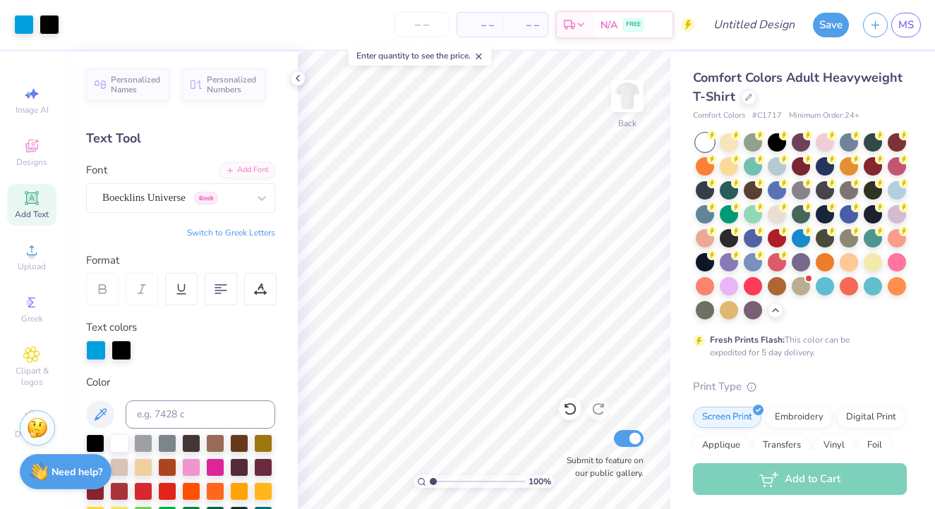
scroll to position [0, 0]
click at [171, 206] on div at bounding box center [174, 197] width 145 height 19
click at [110, 258] on button "Greek" at bounding box center [113, 259] width 36 height 23
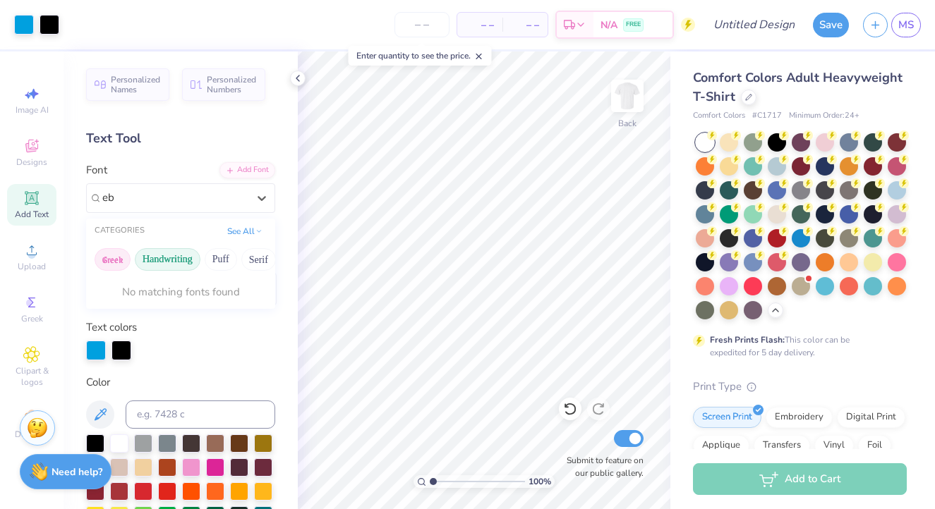
click at [155, 265] on button "Handwriting" at bounding box center [168, 259] width 66 height 23
click at [208, 266] on button "Puff" at bounding box center [221, 259] width 32 height 23
click at [217, 266] on button "Serif" at bounding box center [208, 259] width 35 height 23
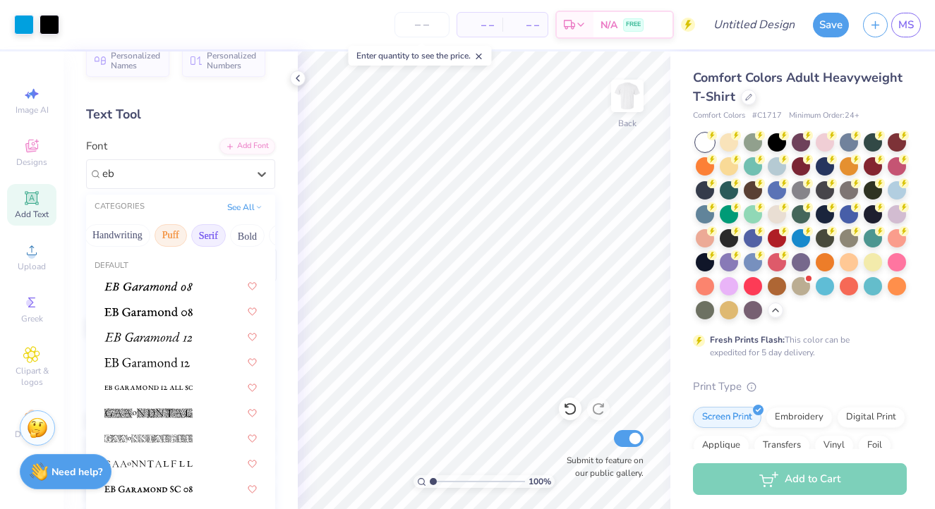
scroll to position [25, 0]
click at [184, 317] on span at bounding box center [148, 309] width 88 height 15
type input "eb"
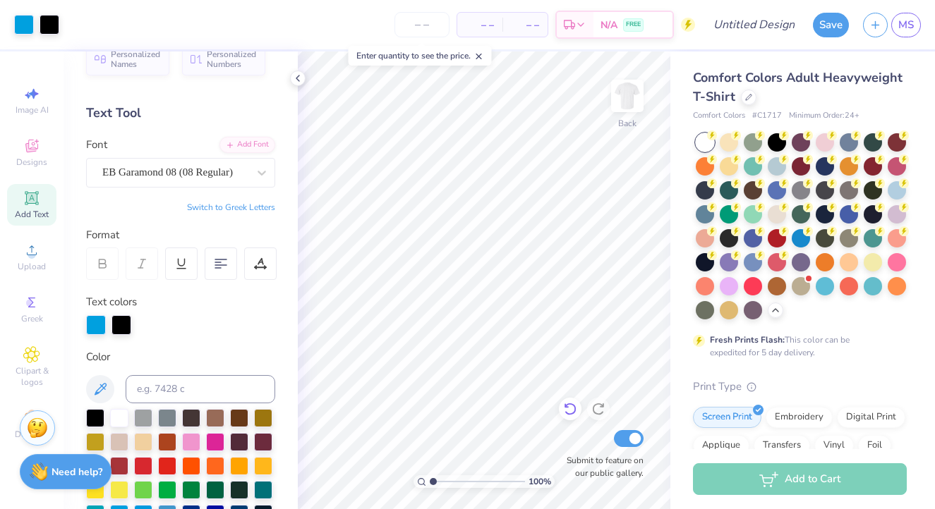
click at [569, 408] on icon at bounding box center [570, 409] width 14 height 14
click at [32, 205] on icon at bounding box center [31, 198] width 17 height 17
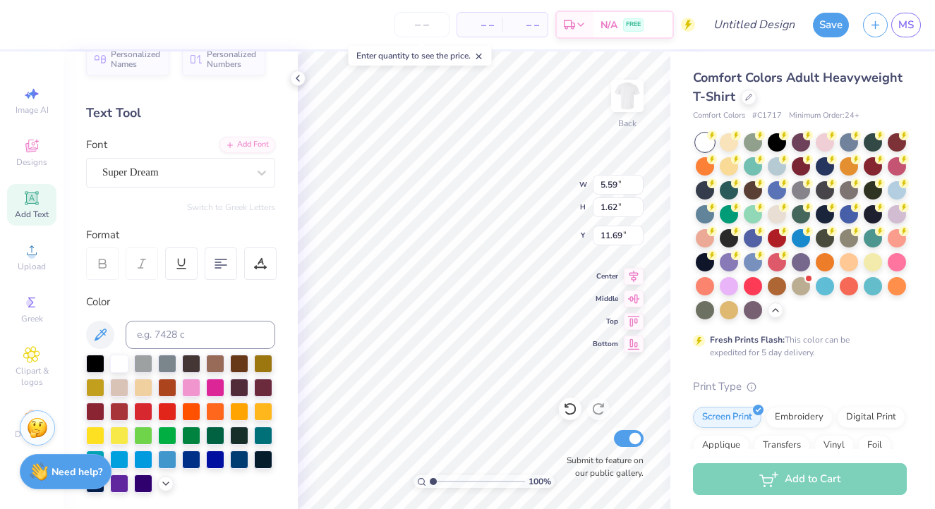
type input "14.46"
click at [198, 383] on div at bounding box center [191, 386] width 18 height 18
click at [180, 172] on div "Super Dream" at bounding box center [175, 173] width 148 height 22
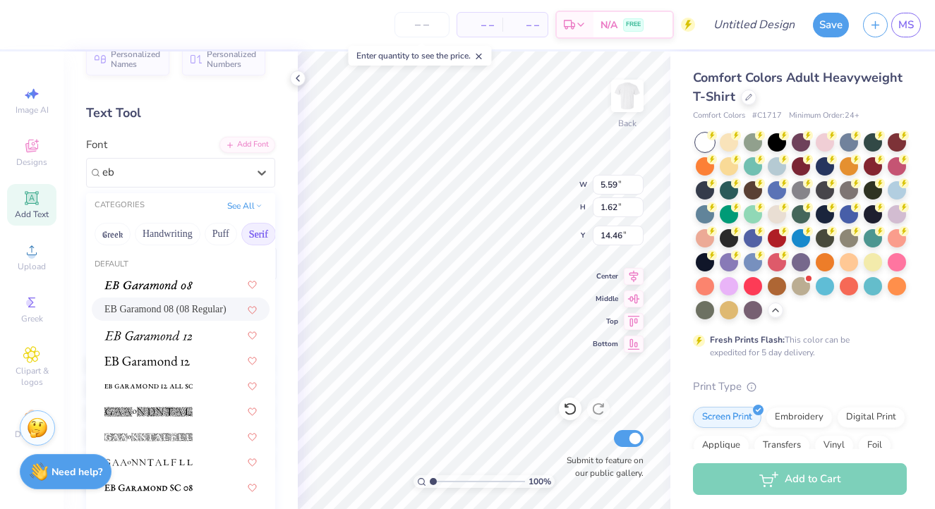
click at [188, 308] on span "EB Garamond 08 (08 Regular)" at bounding box center [165, 309] width 122 height 15
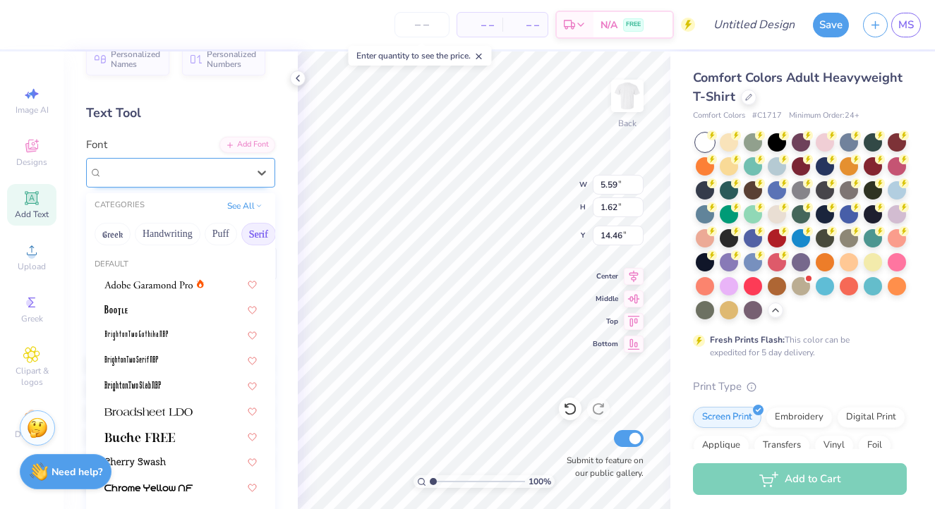
click at [169, 183] on div "EB Garamond 08 (08 Regular)" at bounding box center [180, 173] width 189 height 30
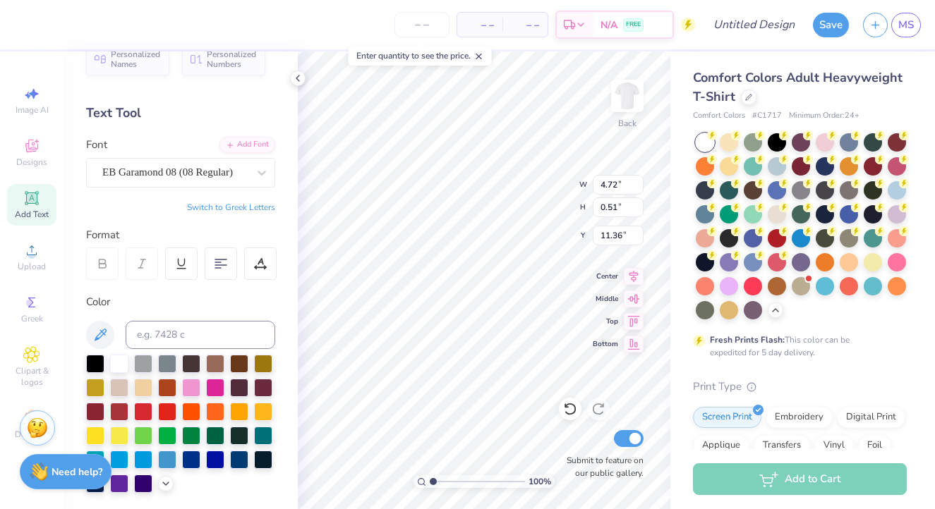
scroll to position [0, 1]
click at [184, 270] on div at bounding box center [181, 264] width 32 height 32
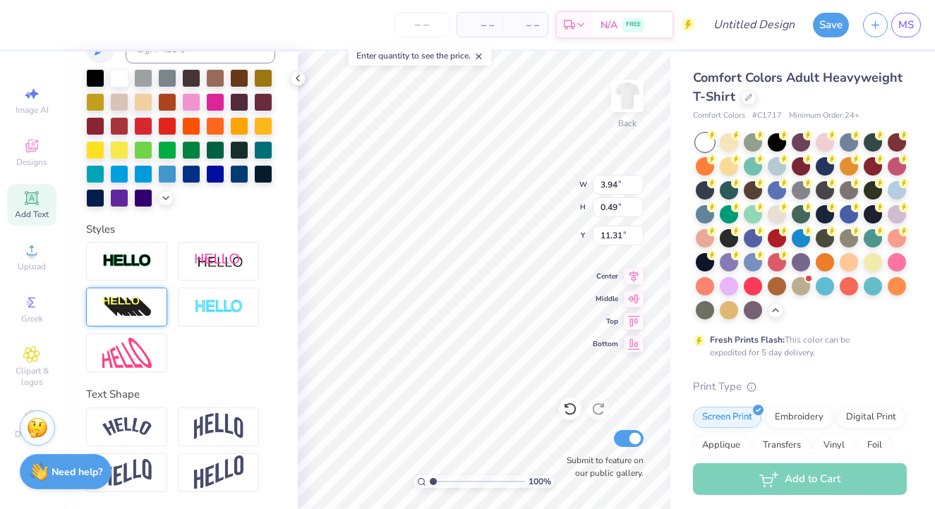
scroll to position [311, 0]
click at [120, 431] on img at bounding box center [126, 427] width 49 height 19
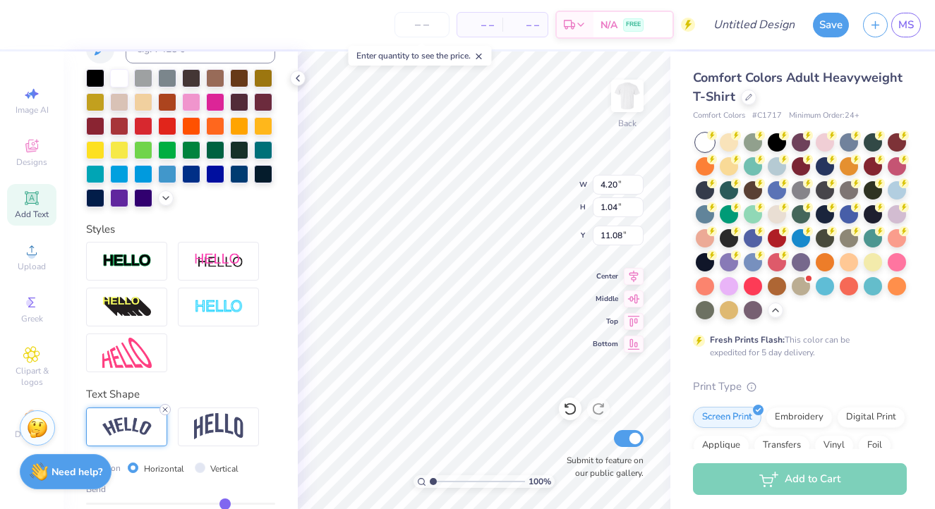
click at [164, 407] on icon at bounding box center [165, 410] width 8 height 8
click at [203, 475] on img at bounding box center [218, 473] width 49 height 35
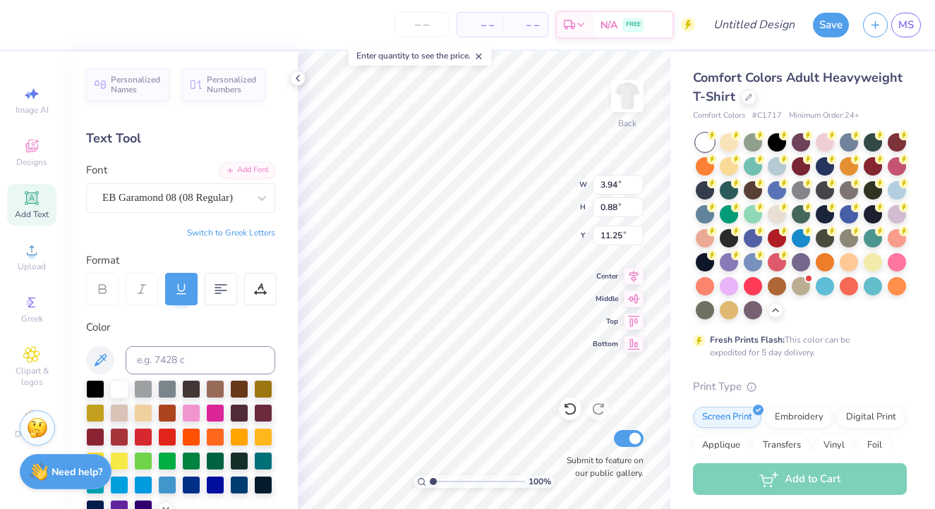
scroll to position [0, 0]
click at [182, 284] on icon at bounding box center [181, 289] width 13 height 13
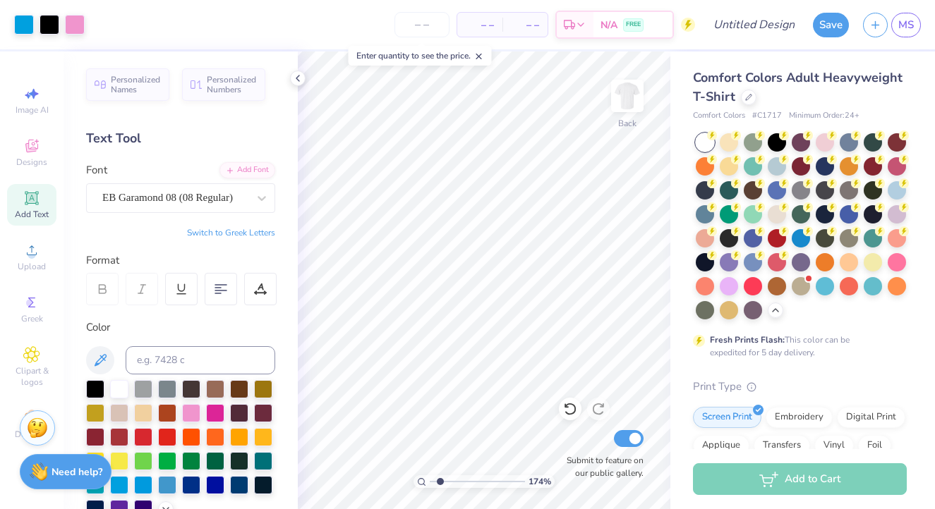
click at [440, 483] on input "range" at bounding box center [477, 481] width 95 height 13
click at [30, 360] on icon at bounding box center [31, 354] width 16 height 17
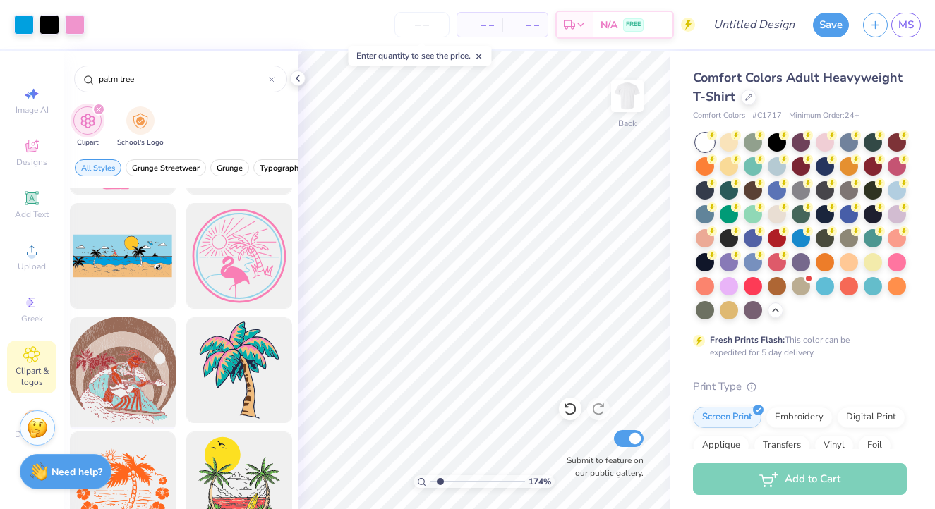
scroll to position [2275, 0]
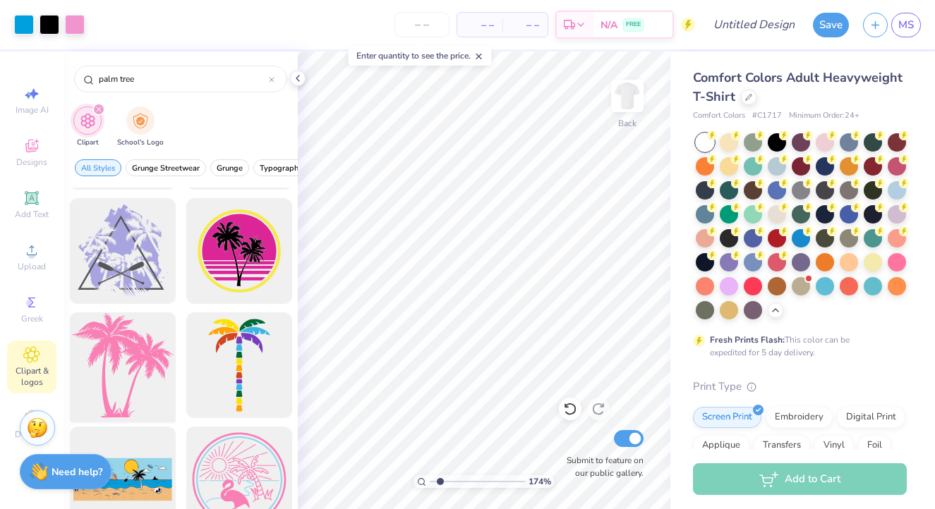
click at [133, 346] on div at bounding box center [122, 366] width 116 height 116
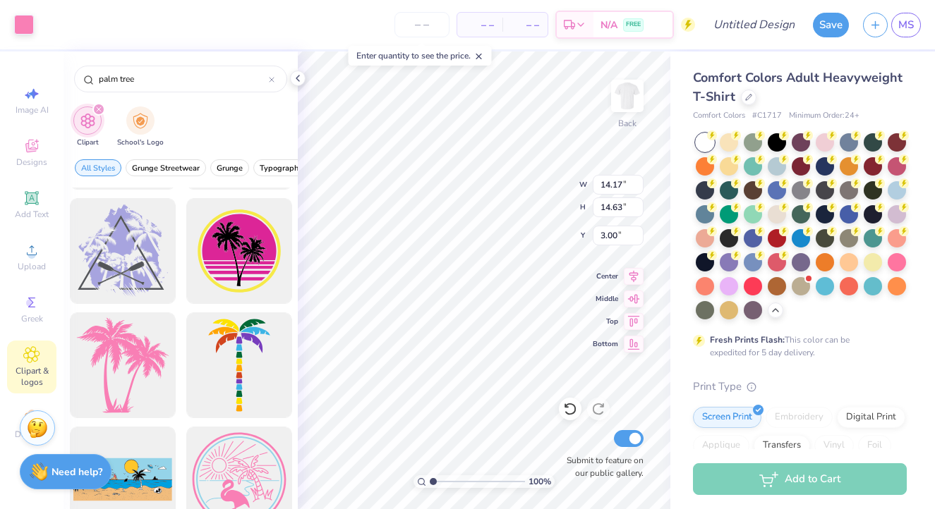
drag, startPoint x: 442, startPoint y: 483, endPoint x: 411, endPoint y: 480, distance: 31.2
click at [411, 480] on div "100 %" at bounding box center [484, 280] width 458 height 458
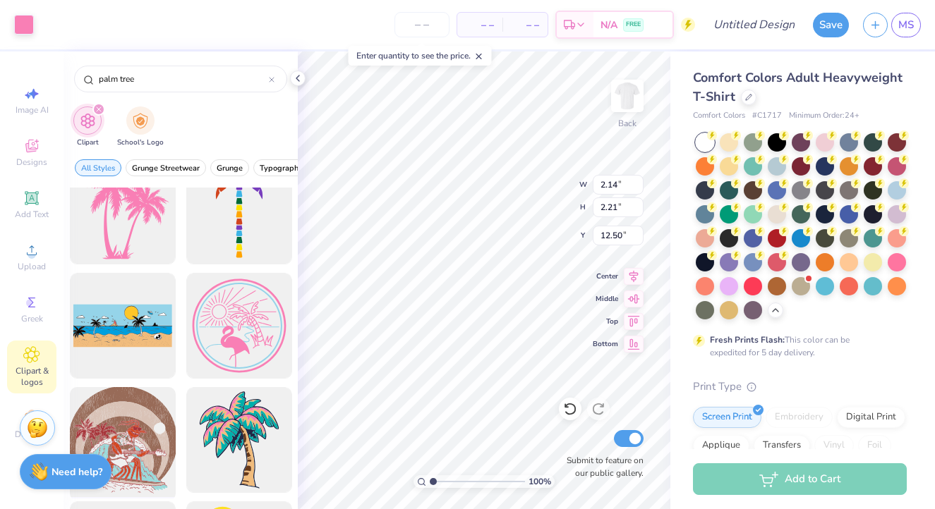
scroll to position [2729, 0]
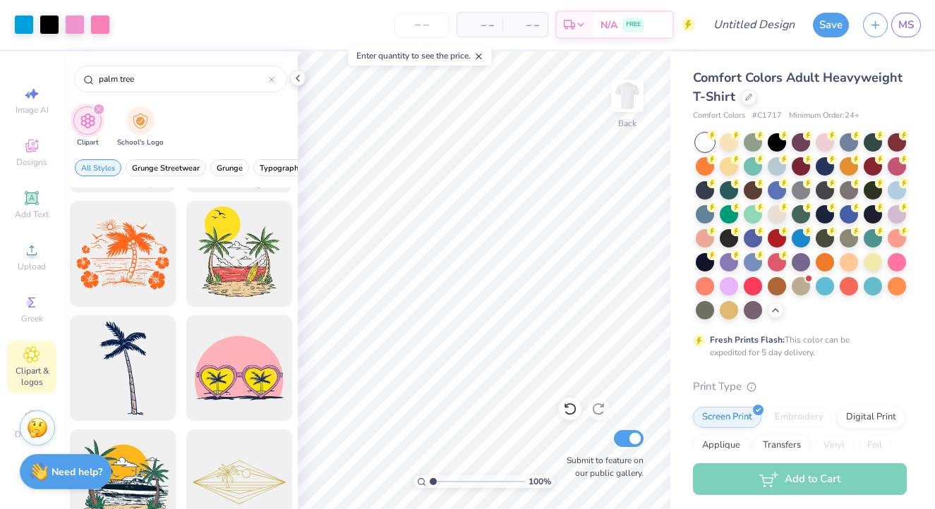
click at [343, 1] on div "– – Per Item – – Total Est. Delivery N/A FREE" at bounding box center [406, 24] width 578 height 49
click at [300, 78] on icon at bounding box center [297, 78] width 11 height 11
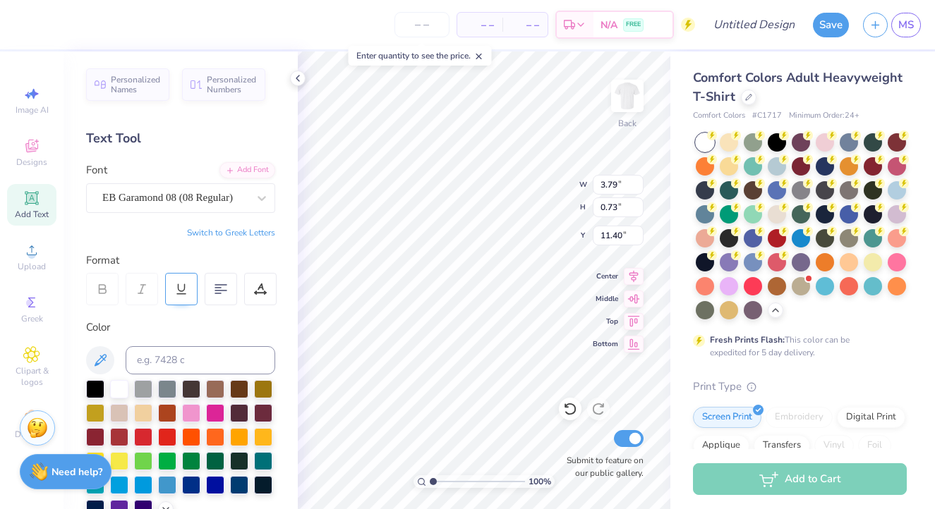
click at [183, 276] on div at bounding box center [181, 289] width 32 height 32
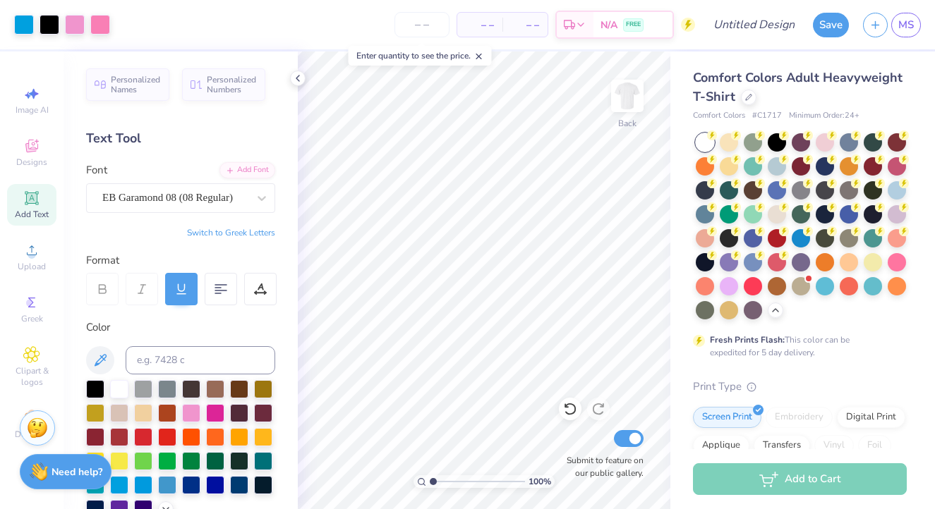
click at [176, 288] on icon at bounding box center [181, 289] width 13 height 13
click at [571, 407] on icon at bounding box center [570, 409] width 14 height 14
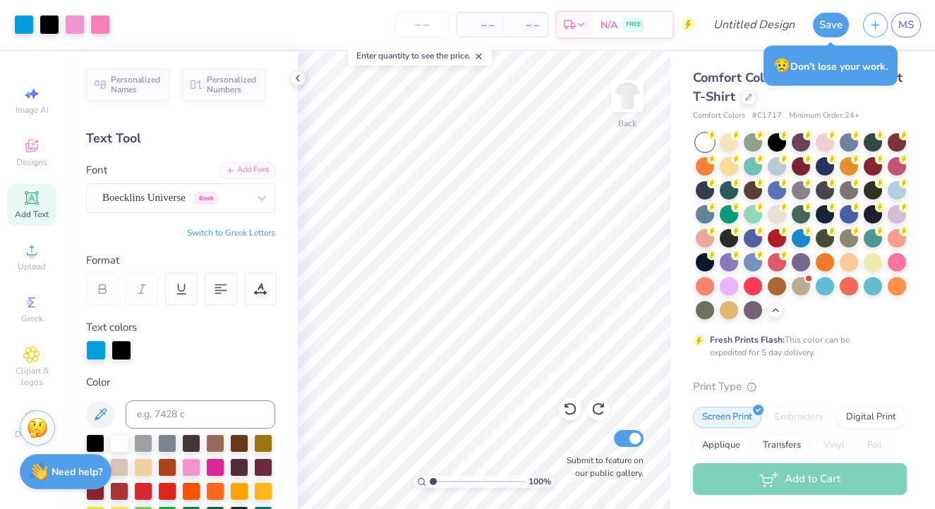
click at [158, 224] on div "Personalized Names Personalized Numbers Text Tool Add Font Font Boecklins Unive…" at bounding box center [180, 280] width 234 height 458
click at [30, 211] on span "Add Text" at bounding box center [32, 214] width 34 height 11
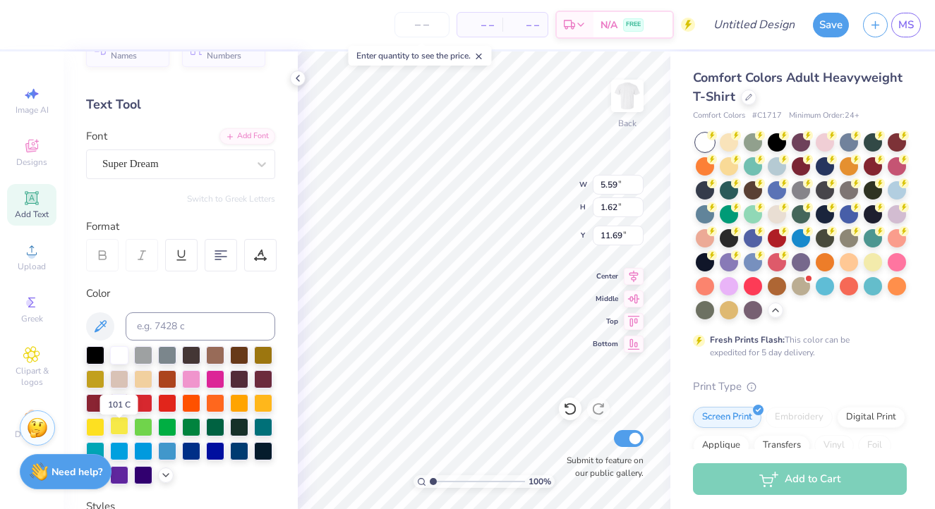
scroll to position [37, 0]
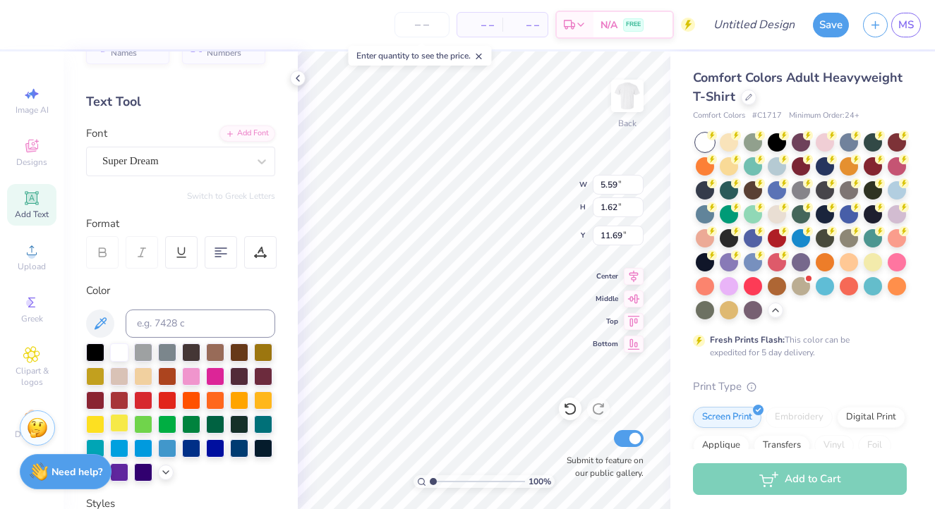
click at [120, 418] on div at bounding box center [119, 423] width 18 height 18
click at [92, 423] on div at bounding box center [95, 423] width 18 height 18
click at [89, 420] on div at bounding box center [95, 423] width 18 height 18
click at [121, 420] on div at bounding box center [119, 423] width 18 height 18
click at [204, 167] on div "Super Dream" at bounding box center [175, 161] width 148 height 22
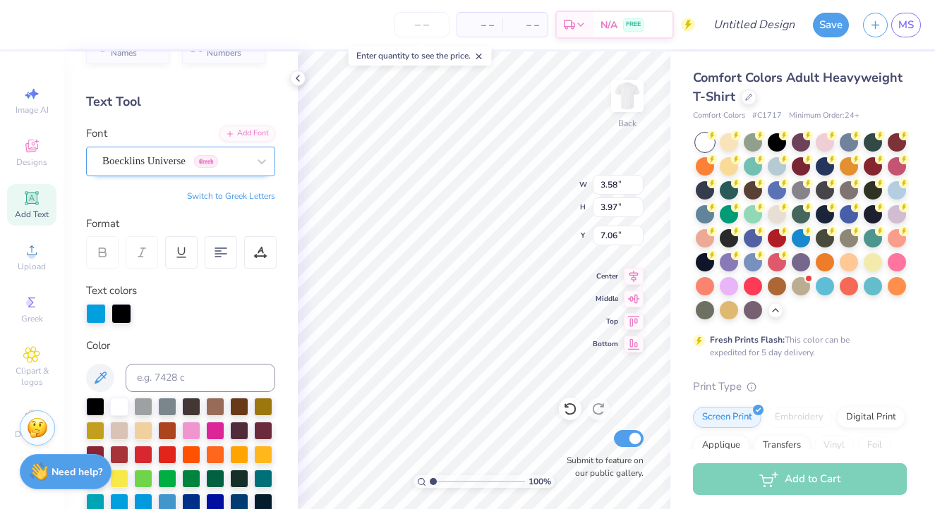
click at [248, 153] on div "Boecklins Universe Greek" at bounding box center [175, 161] width 148 height 22
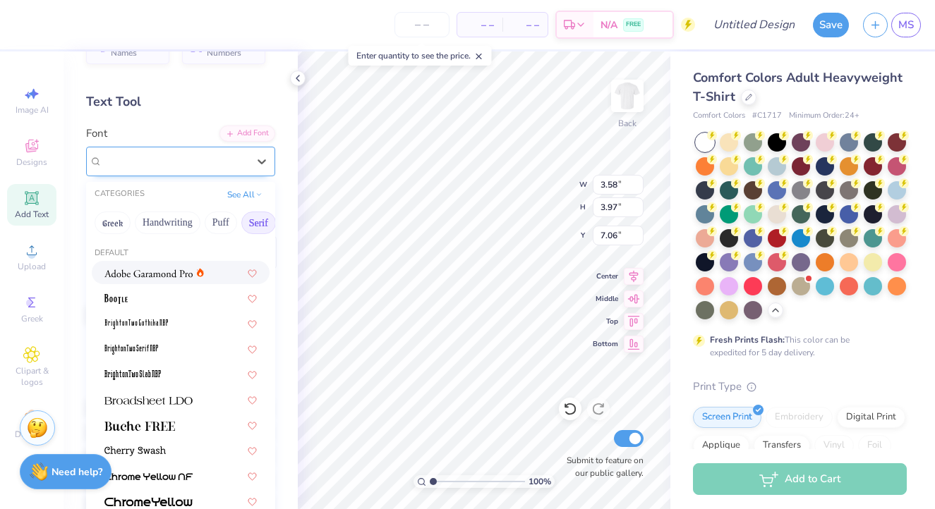
click at [248, 154] on div "Boecklins Universe Greek" at bounding box center [175, 161] width 148 height 22
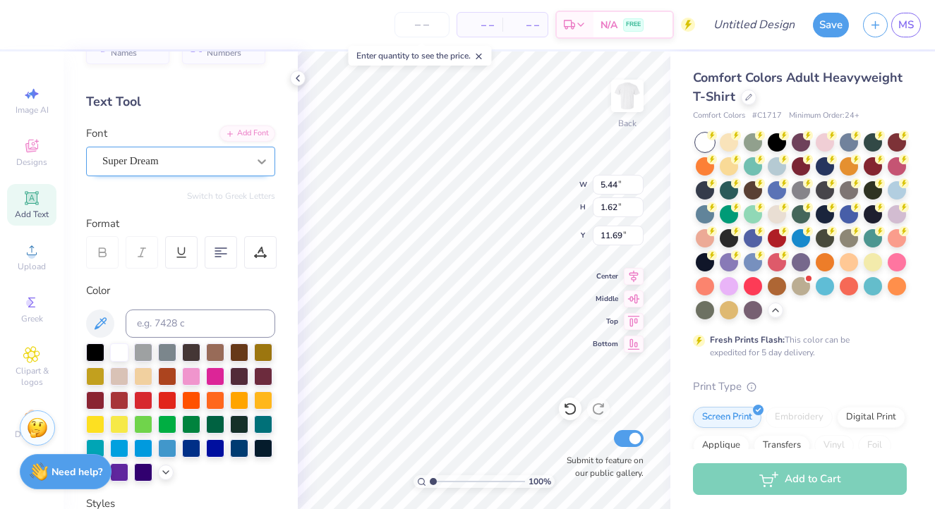
click at [252, 159] on div at bounding box center [261, 161] width 25 height 25
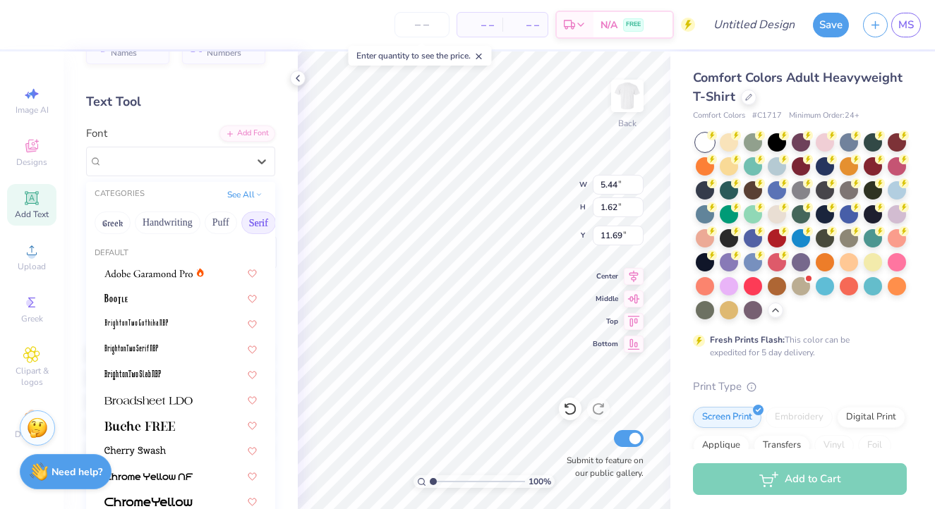
scroll to position [178, 0]
click at [120, 218] on button "Greek" at bounding box center [113, 223] width 36 height 23
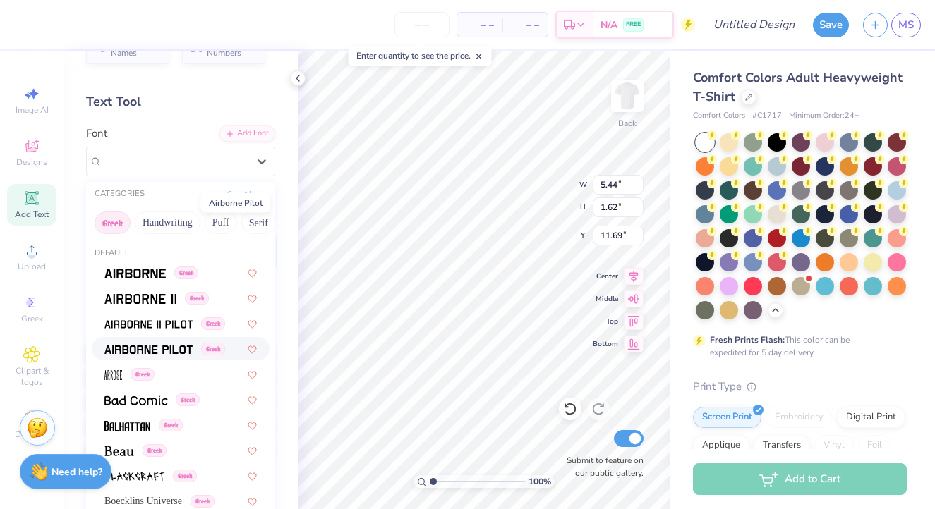
scroll to position [172, 0]
click at [157, 494] on span "Boecklins Universe" at bounding box center [143, 501] width 78 height 15
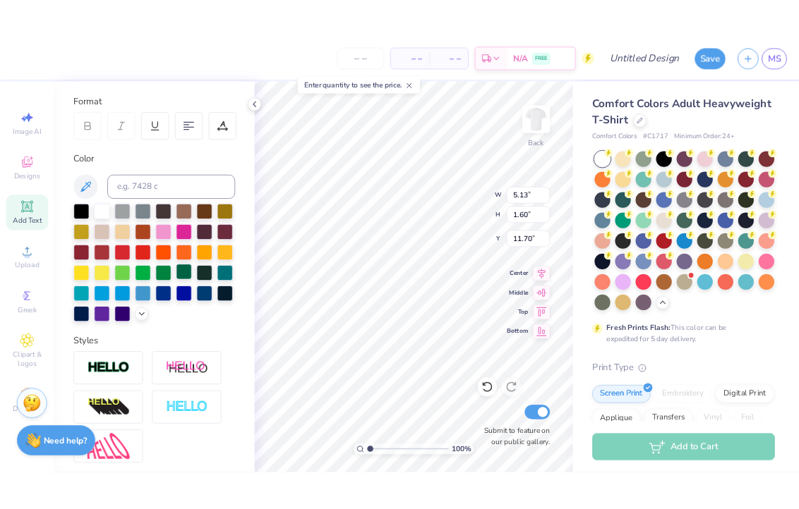
scroll to position [187, 0]
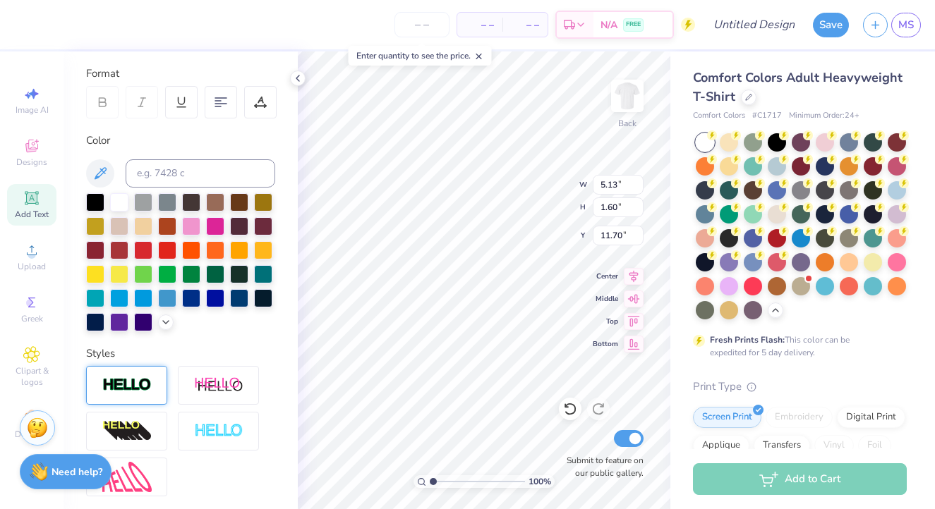
click at [131, 394] on img at bounding box center [126, 385] width 49 height 16
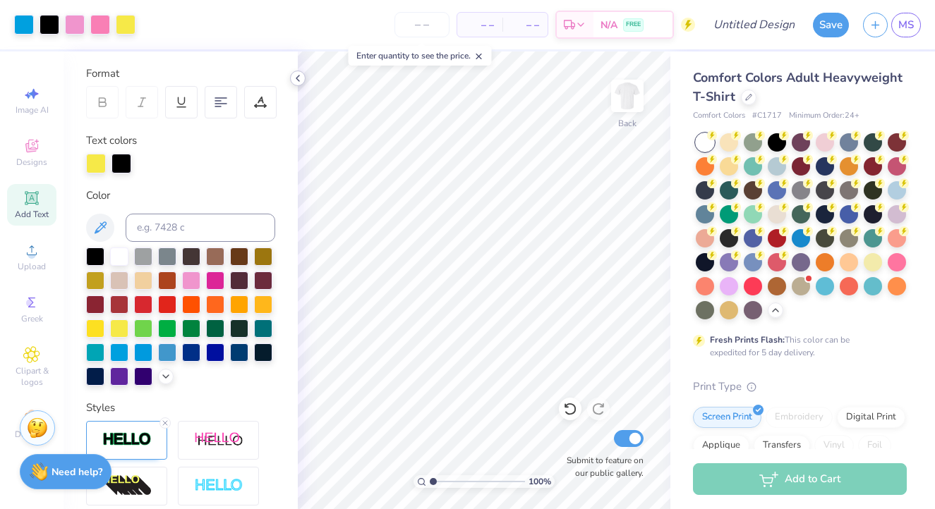
click at [301, 81] on icon at bounding box center [297, 78] width 11 height 11
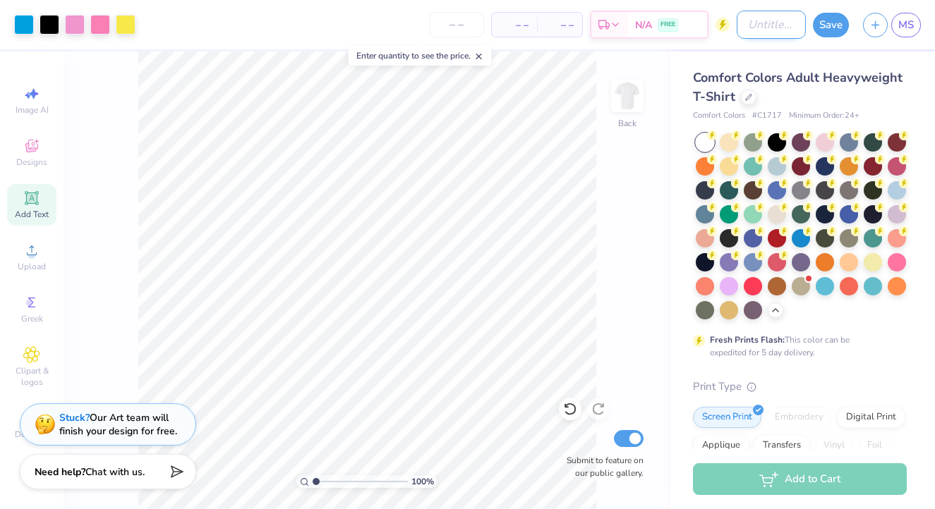
click at [761, 31] on input "Design Title" at bounding box center [770, 25] width 69 height 28
click at [830, 28] on button "Save" at bounding box center [831, 23] width 36 height 25
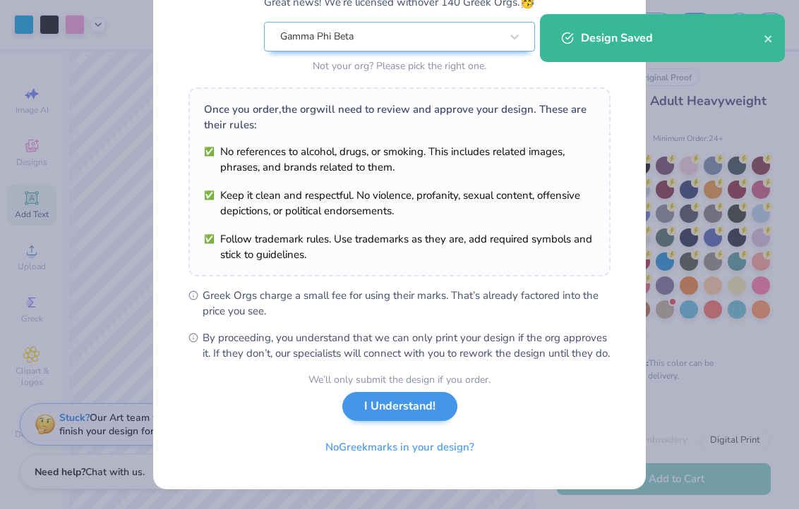
scroll to position [151, 0]
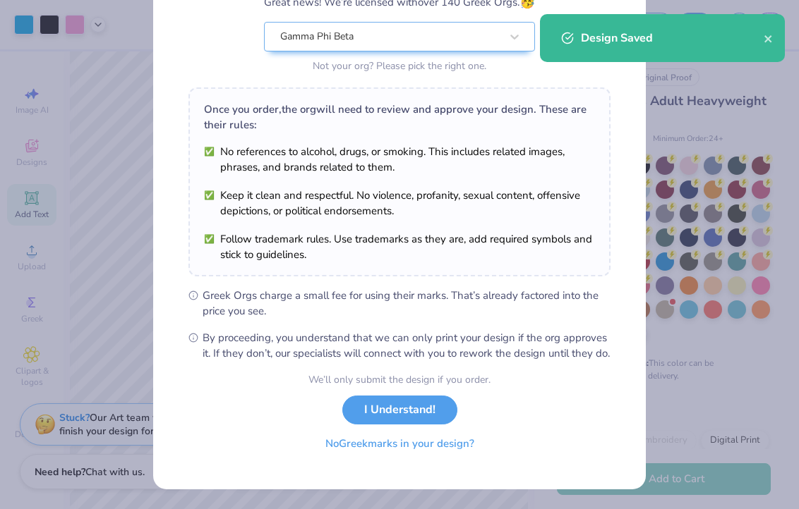
click at [392, 459] on div "We’ll only submit the design if you order. I Understand! No Greek marks in your…" at bounding box center [399, 416] width 182 height 89
click at [389, 447] on button "No Greek marks in your design?" at bounding box center [399, 444] width 173 height 29
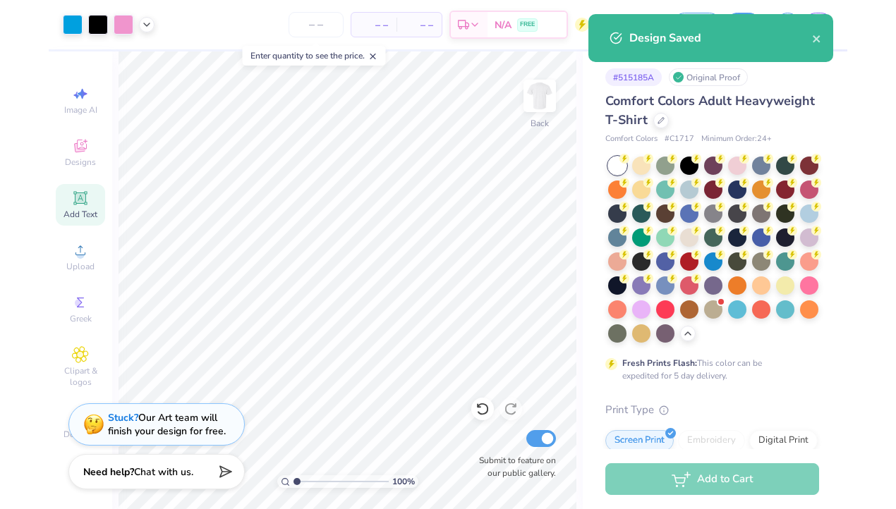
scroll to position [0, 0]
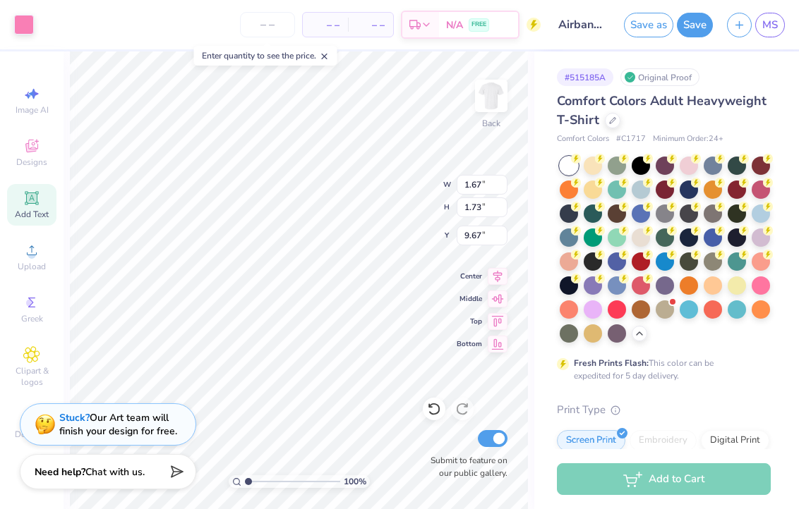
click at [40, 29] on div "Art colors – – Per Item – – Total Est. Delivery N/A FREE Design Title Airbands …" at bounding box center [399, 24] width 799 height 49
click at [34, 25] on div at bounding box center [24, 23] width 20 height 20
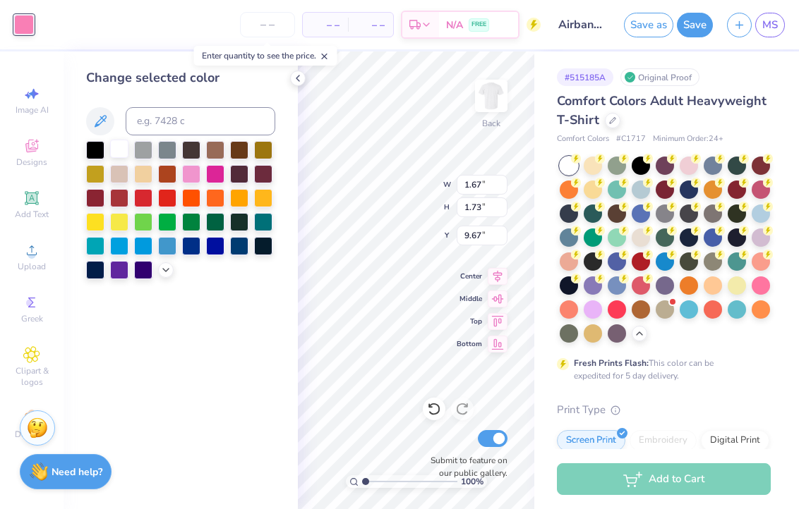
click at [115, 149] on div at bounding box center [119, 149] width 18 height 18
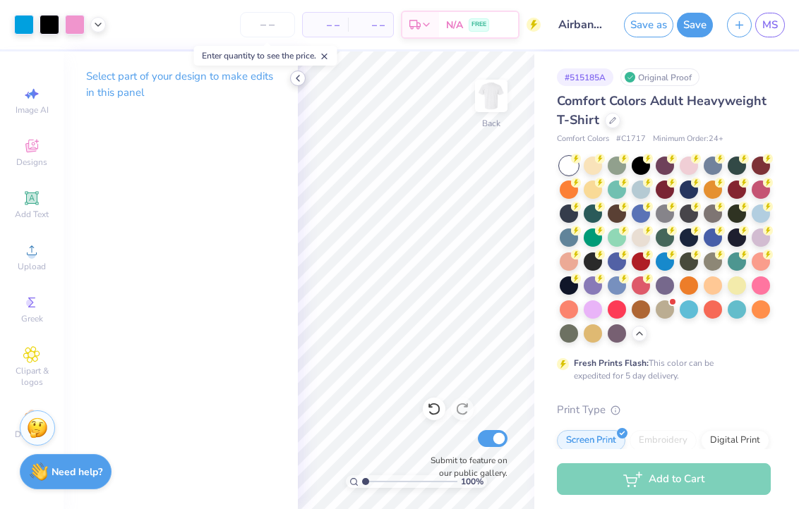
click at [303, 76] on div at bounding box center [298, 79] width 16 height 16
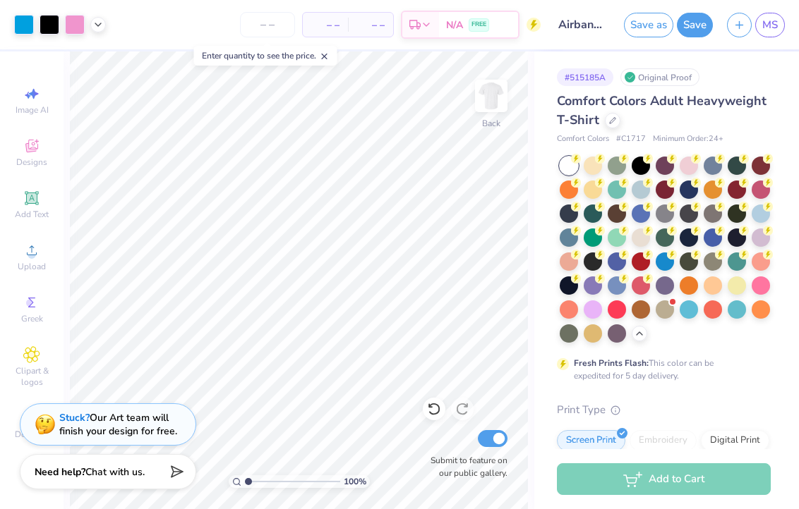
click at [249, 0] on html "Art colors – – Per Item – – Total Est. Delivery N/A FREE Design Title Airbands …" at bounding box center [399, 254] width 799 height 509
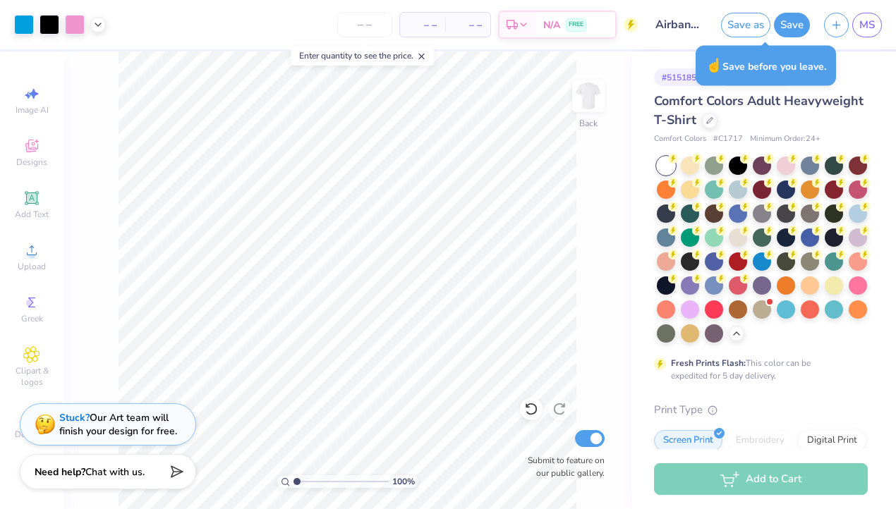
click at [219, 2] on div "– – Per Item – – Total Est. Delivery N/A FREE" at bounding box center [375, 24] width 525 height 49
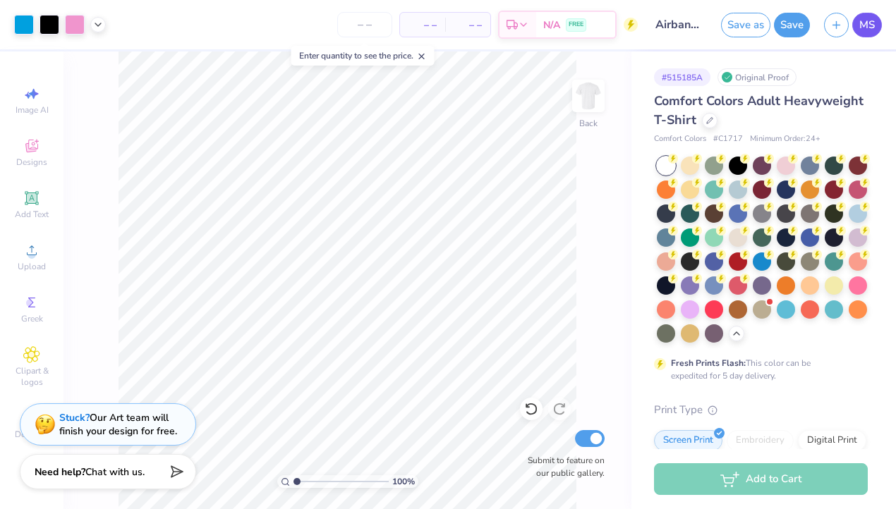
click at [870, 34] on link "MS" at bounding box center [867, 25] width 30 height 25
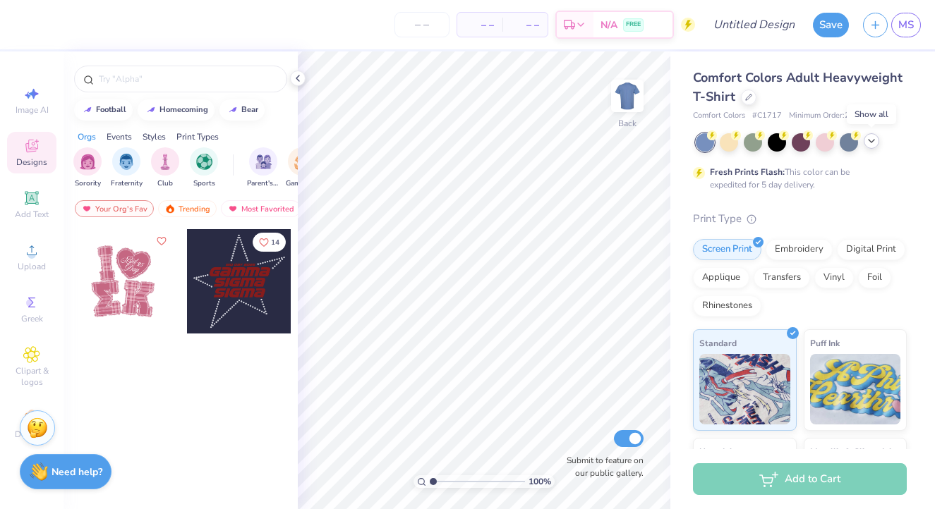
click at [874, 140] on polyline at bounding box center [871, 141] width 6 height 3
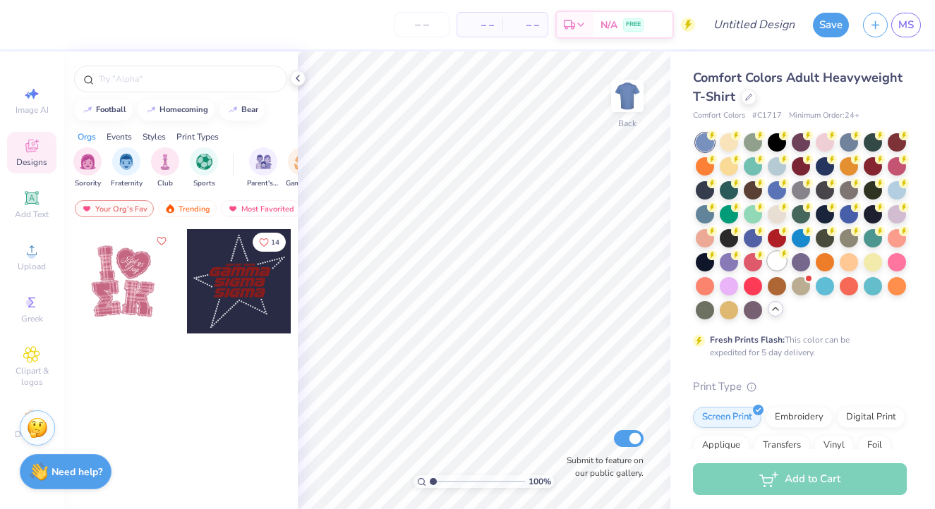
click at [775, 261] on div at bounding box center [777, 261] width 18 height 18
click at [35, 212] on span "Add Text" at bounding box center [32, 214] width 34 height 11
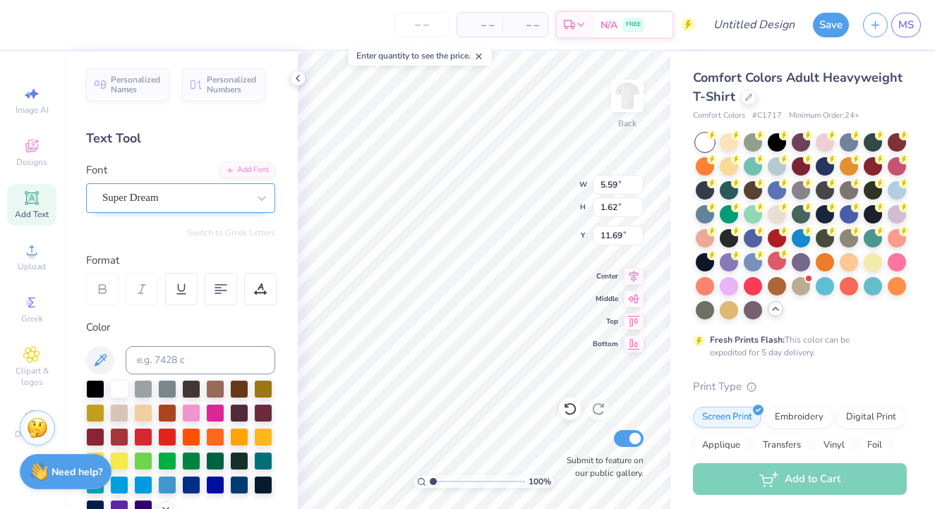
click at [178, 202] on div "Super Dream" at bounding box center [175, 198] width 148 height 22
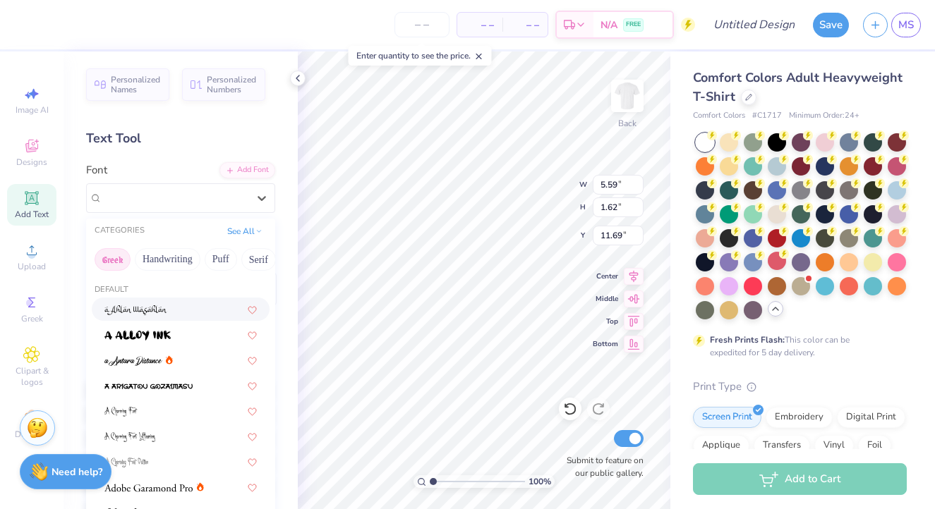
click at [123, 259] on button "Greek" at bounding box center [113, 259] width 36 height 23
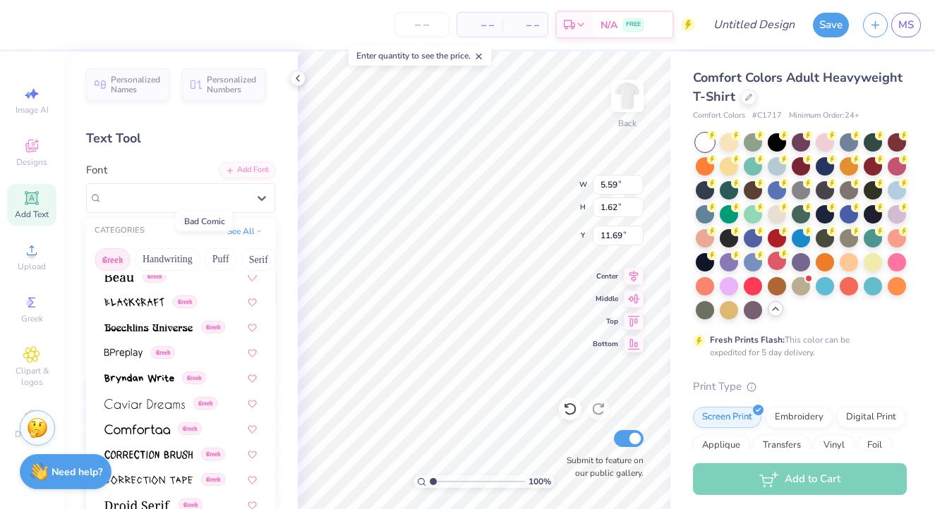
scroll to position [217, 0]
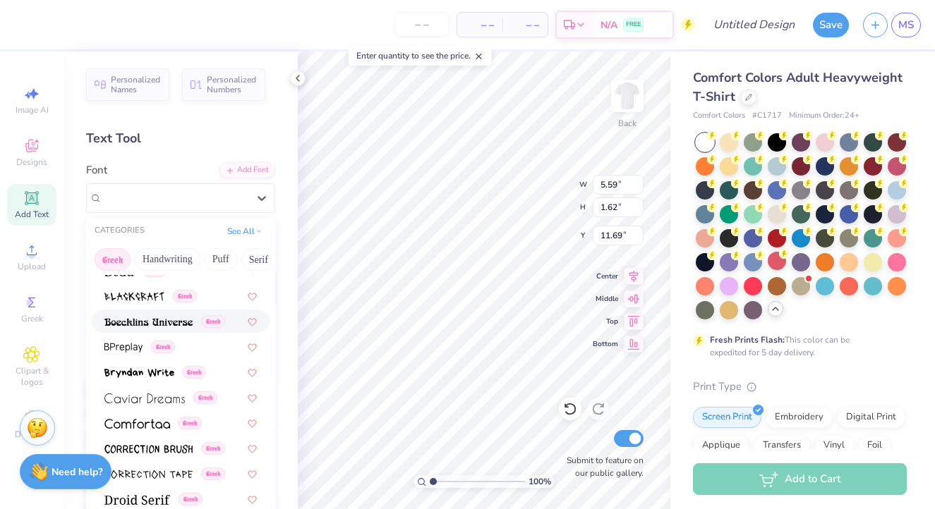
click at [140, 327] on img at bounding box center [148, 322] width 88 height 10
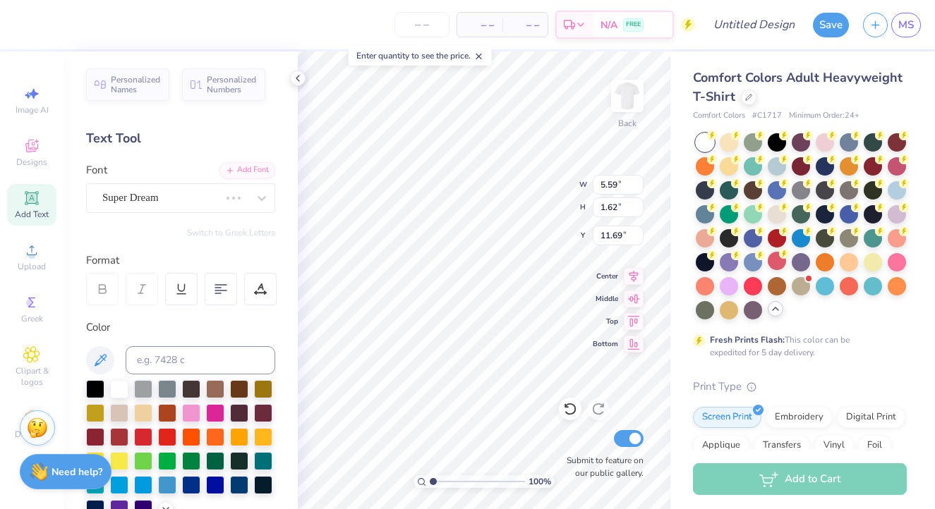
type input "6.35"
type input "1.69"
type input "11.66"
type textarea "AIR"
type input "7.77"
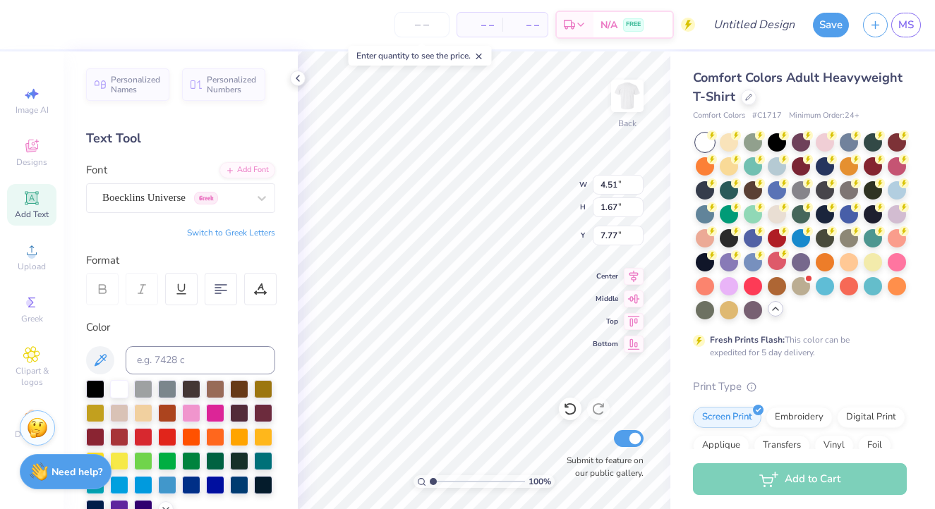
click at [40, 212] on span "Add Text" at bounding box center [32, 214] width 34 height 11
type input "5.59"
type input "1.62"
type input "11.69"
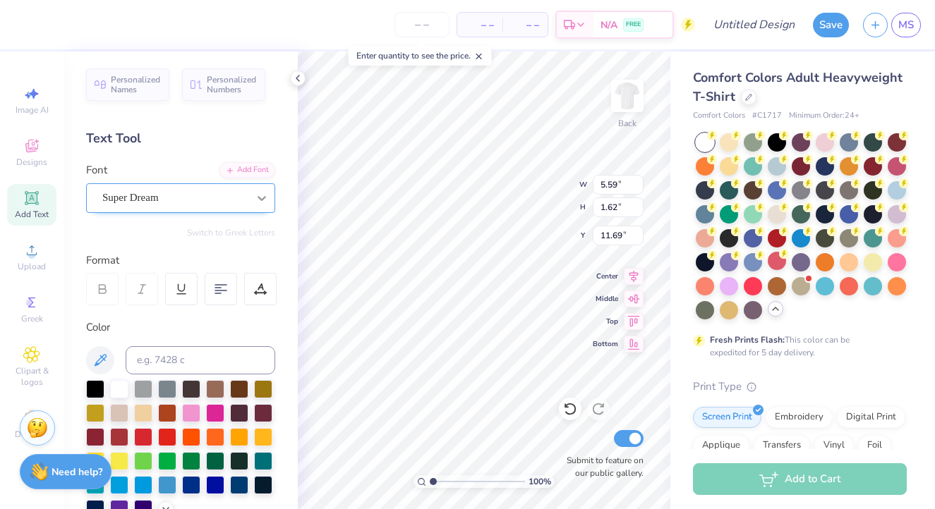
type textarea "BANDS"
click at [253, 196] on div at bounding box center [261, 198] width 25 height 25
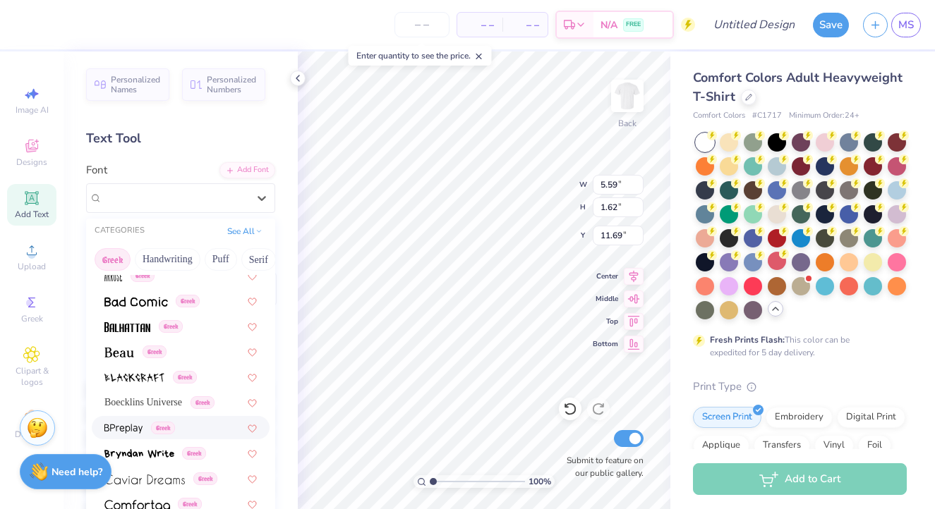
scroll to position [135, 0]
click at [162, 406] on span "Boecklins Universe" at bounding box center [143, 403] width 78 height 15
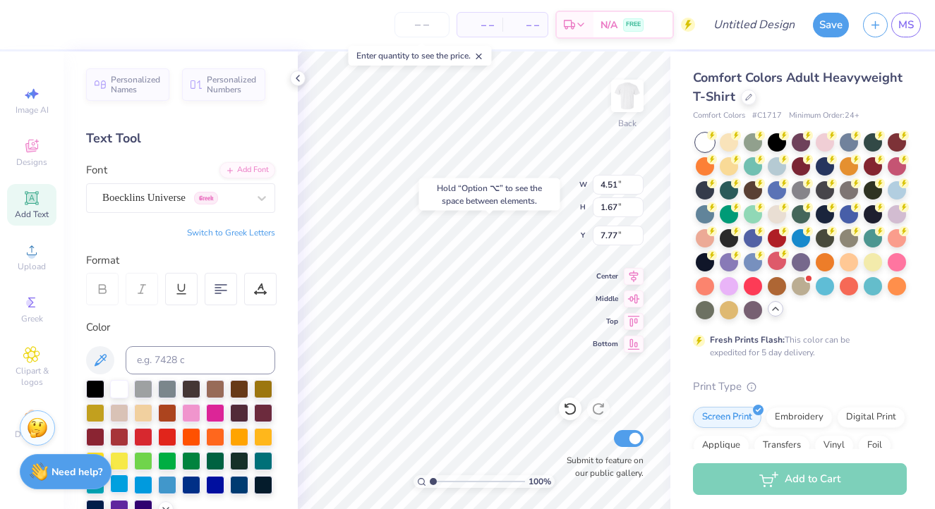
click at [118, 485] on div at bounding box center [119, 484] width 18 height 18
type input "7.85"
type input "1.70"
type input "11.65"
click at [113, 489] on div at bounding box center [119, 484] width 18 height 18
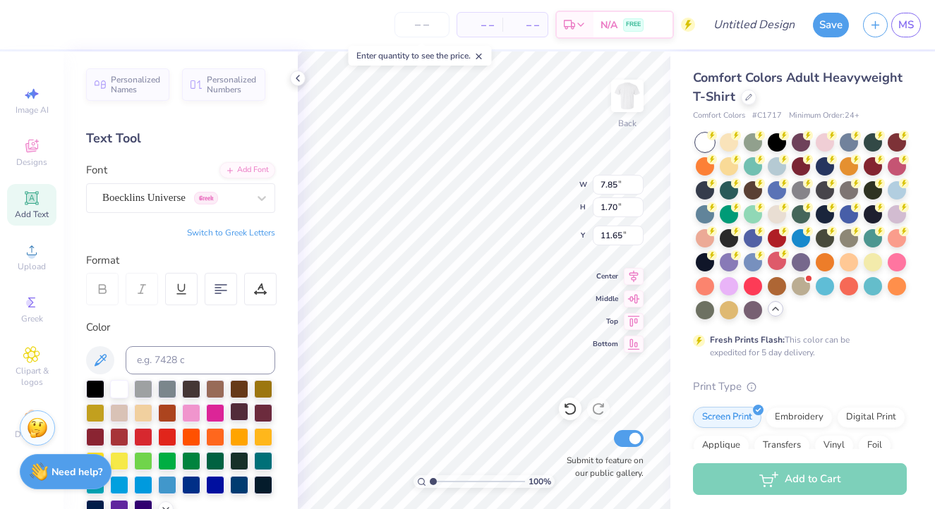
type input "4.51"
type input "1.67"
type input "7.82"
type input "7.85"
type input "1.70"
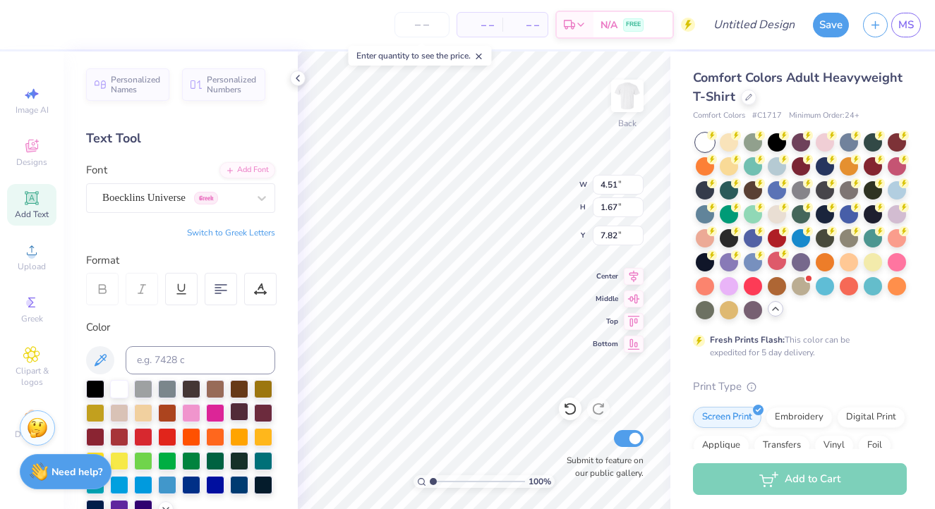
type input "11.65"
type input "4.51"
type input "1.67"
type input "7.82"
type input "7.85"
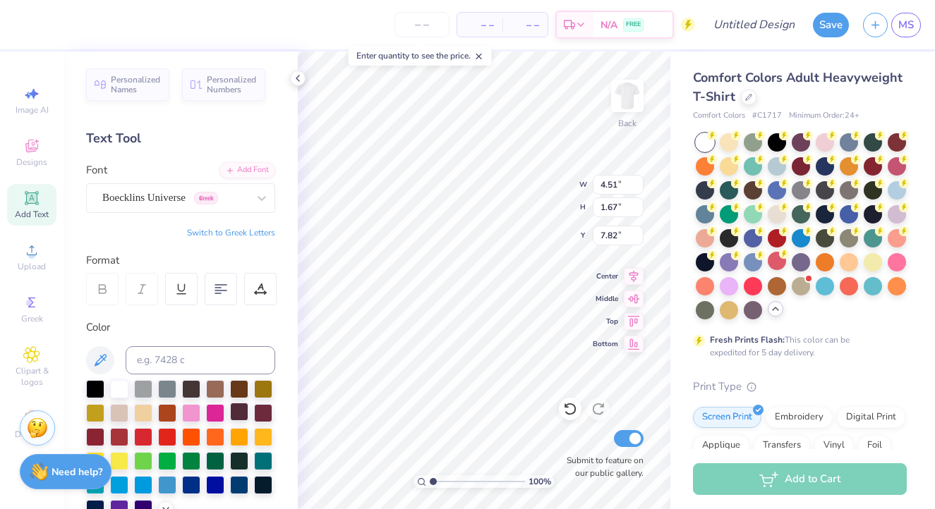
type input "1.70"
type input "7.82"
type input "10.72"
type input "1.33"
type input "7.80"
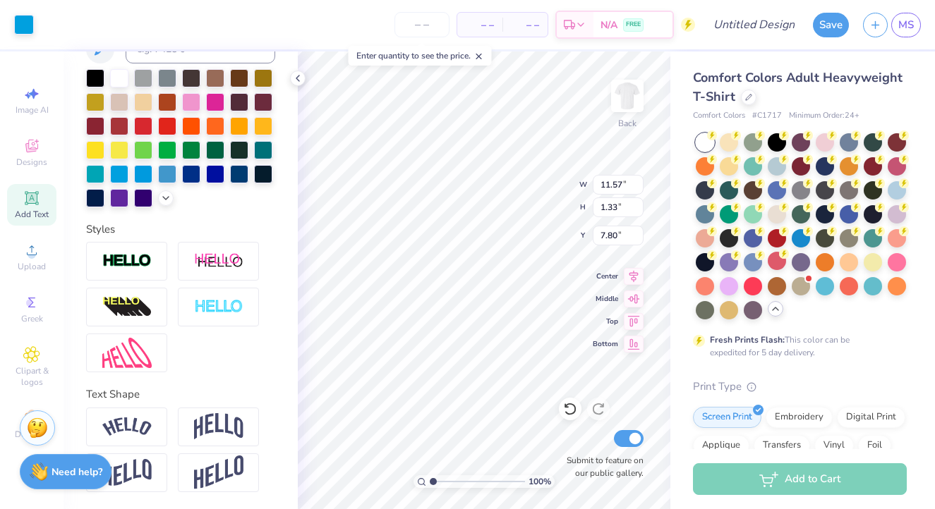
scroll to position [311, 0]
click at [116, 273] on div at bounding box center [126, 261] width 81 height 39
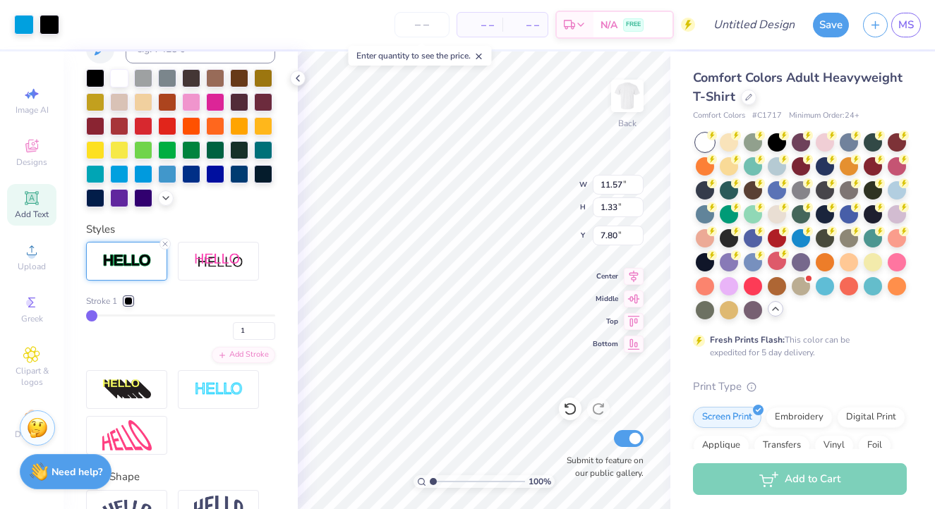
type input "11.58"
type input "1.35"
type input "7.79"
click at [127, 260] on img at bounding box center [126, 261] width 49 height 16
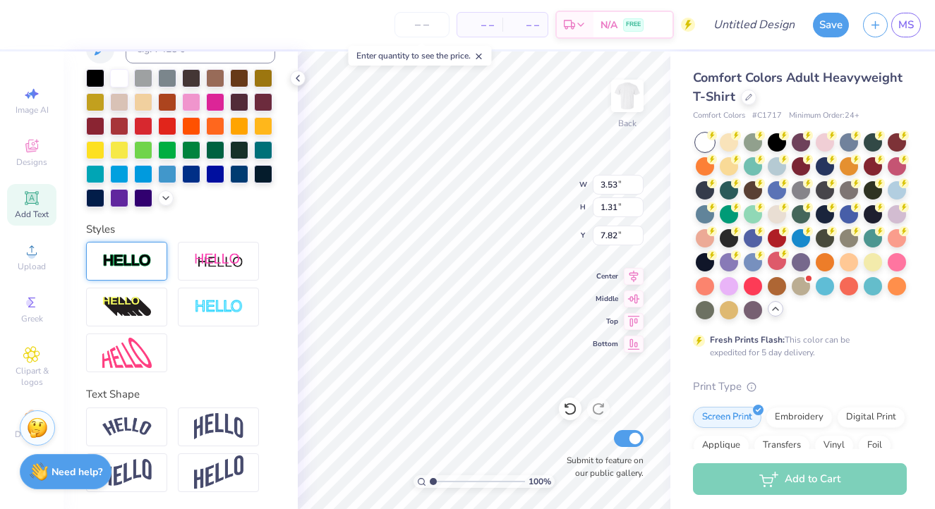
click at [125, 269] on img at bounding box center [126, 261] width 49 height 16
type input "3.56"
type input "1.33"
type input "7.81"
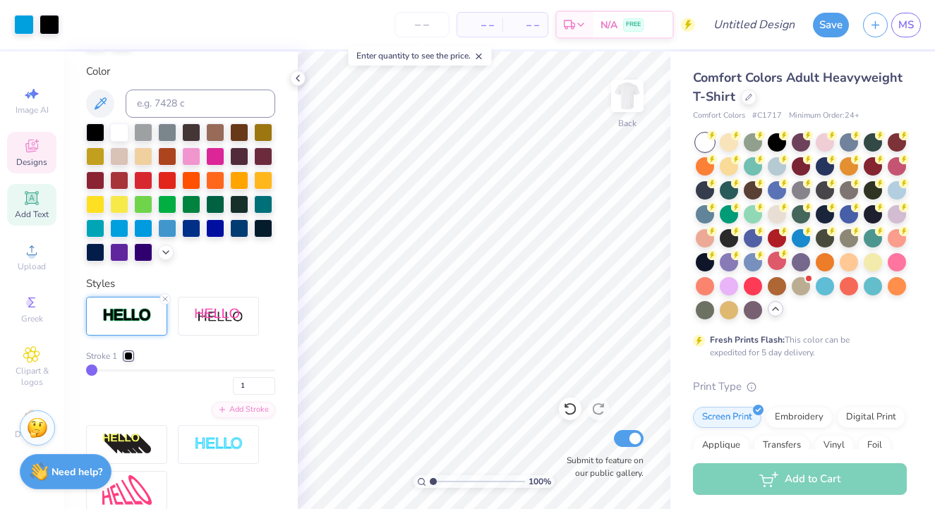
click at [33, 165] on span "Designs" at bounding box center [31, 162] width 31 height 11
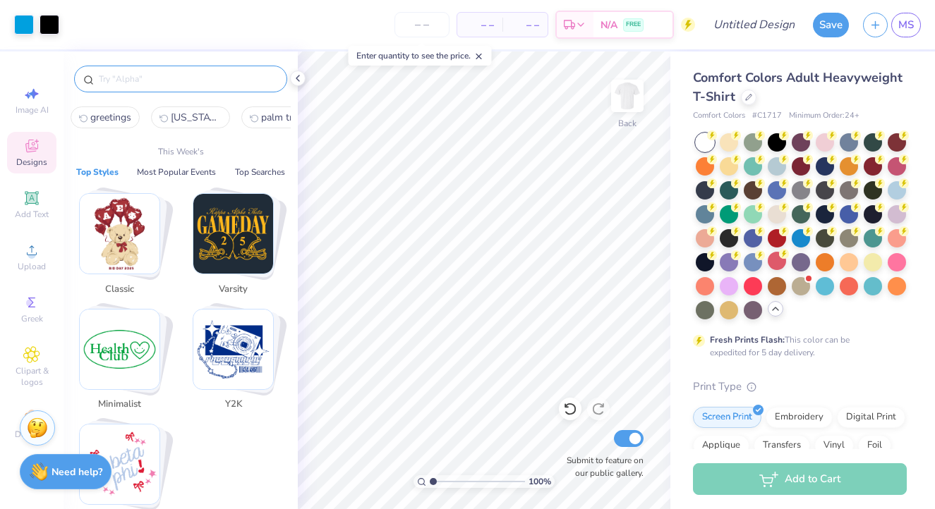
click at [154, 76] on input "text" at bounding box center [187, 79] width 181 height 14
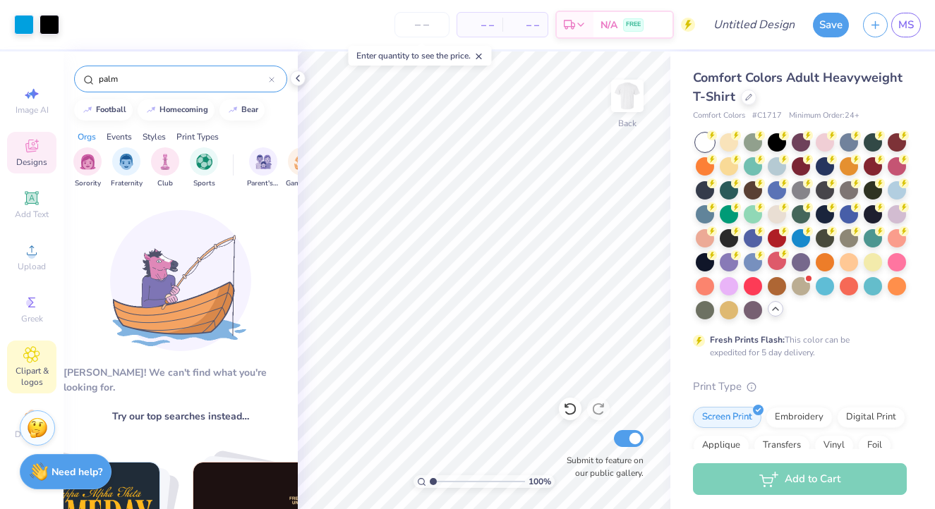
type input "palm"
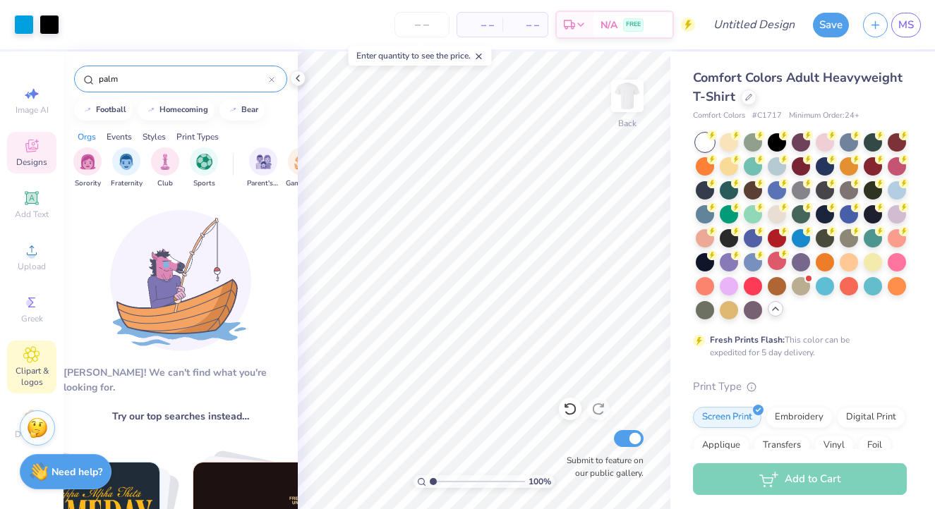
click at [32, 353] on icon at bounding box center [31, 354] width 7 height 7
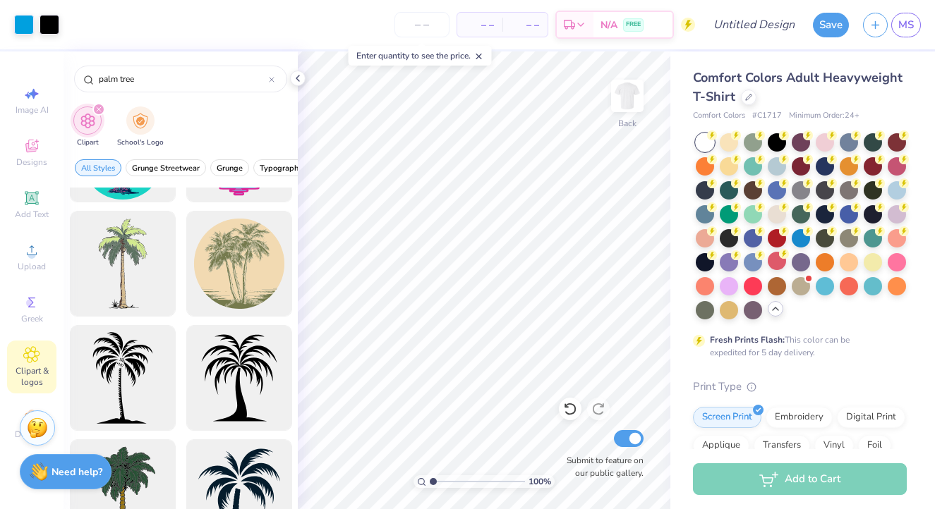
scroll to position [83, 0]
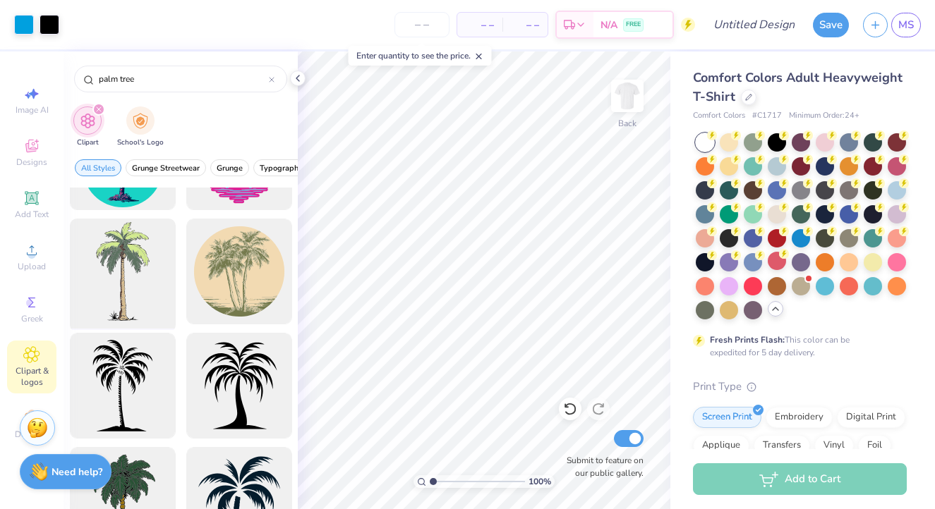
type input "palm tree"
click at [126, 257] on div at bounding box center [122, 272] width 116 height 116
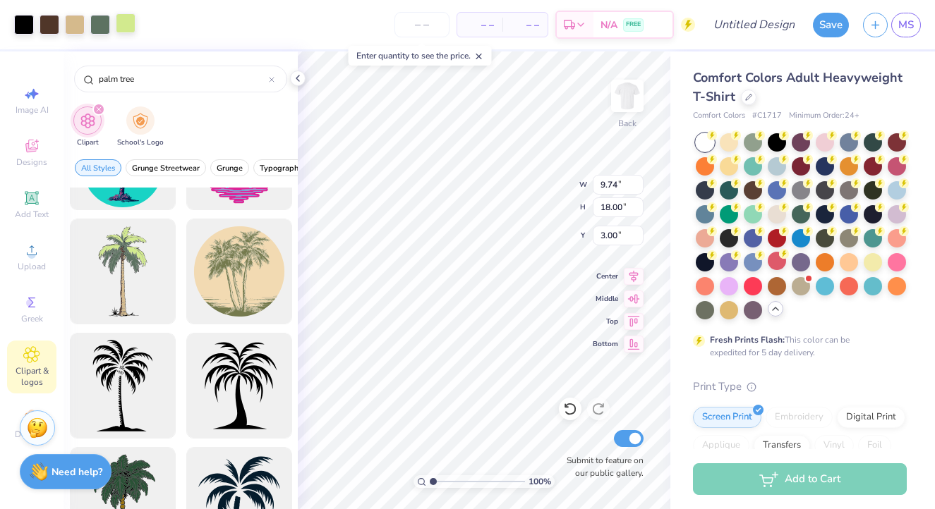
click at [130, 32] on div at bounding box center [126, 23] width 20 height 20
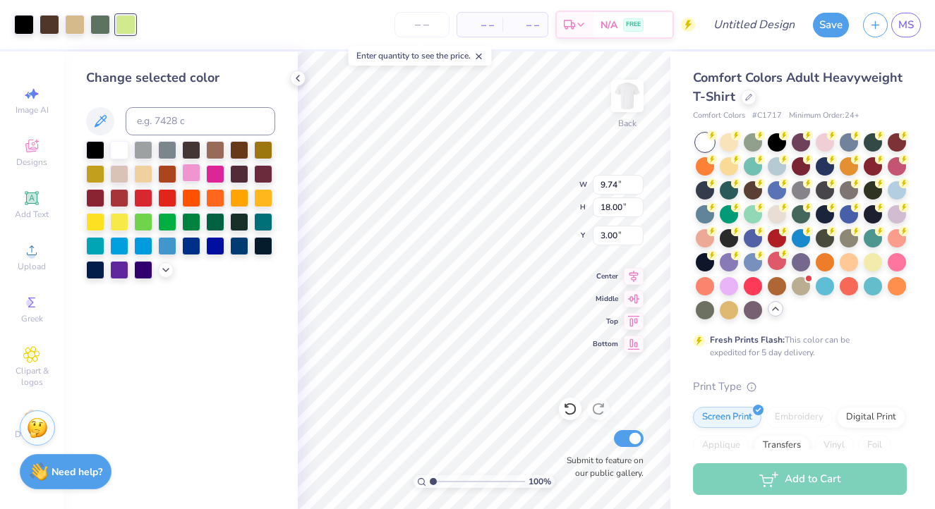
click at [188, 173] on div at bounding box center [191, 173] width 18 height 18
click at [110, 15] on div at bounding box center [100, 23] width 20 height 20
click at [190, 174] on div at bounding box center [191, 173] width 18 height 18
click at [77, 16] on div at bounding box center [75, 23] width 20 height 20
click at [189, 175] on div at bounding box center [191, 173] width 18 height 18
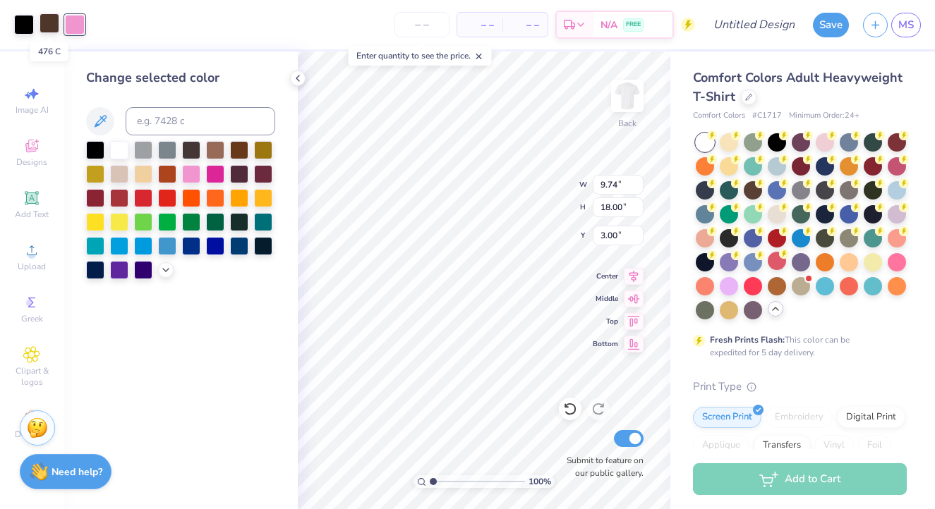
click at [51, 26] on div at bounding box center [50, 23] width 20 height 20
click at [94, 221] on div at bounding box center [95, 221] width 18 height 18
click at [23, 18] on div at bounding box center [24, 23] width 20 height 20
click at [114, 222] on div at bounding box center [119, 221] width 18 height 18
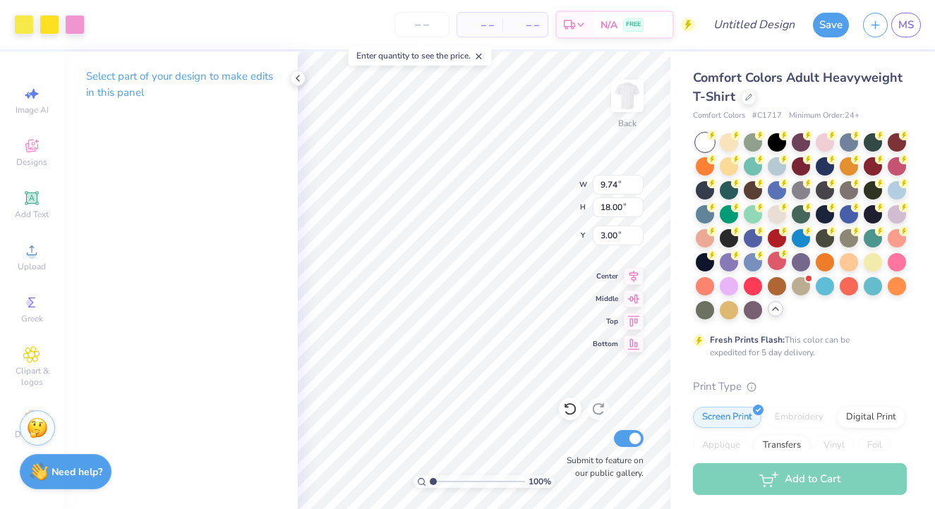
type input "4.83"
type input "8.93"
type input "3.63"
type input "6.71"
type input "2.43"
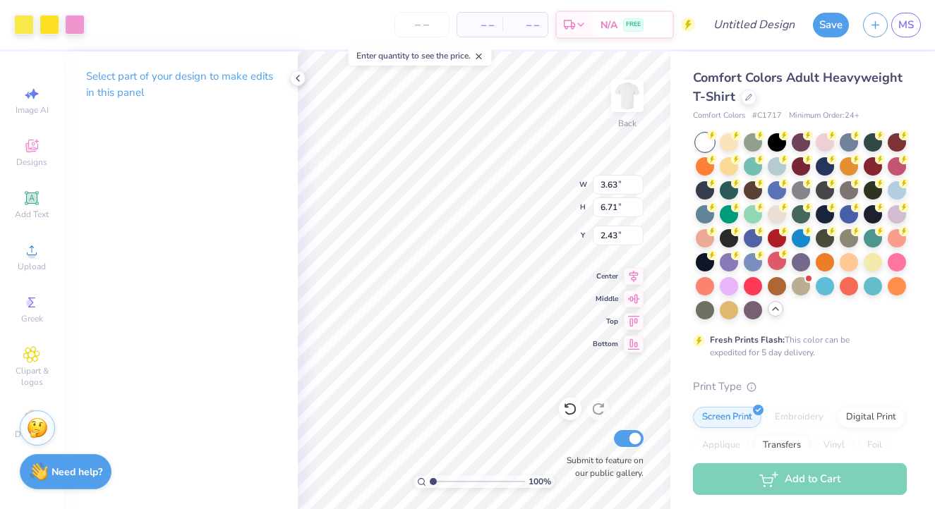
type input "1.75"
type input "3.23"
type input "5.91"
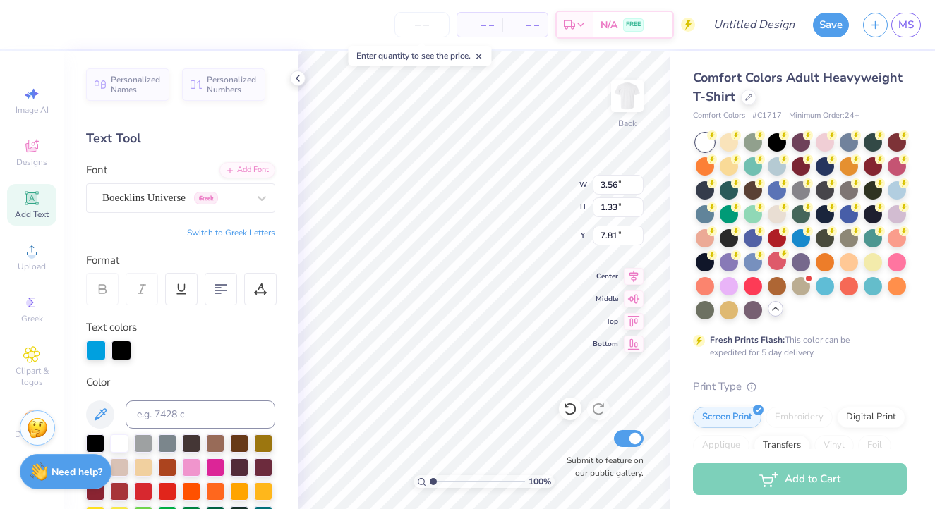
type input "6.17"
type input "1.35"
type input "7.79"
type input "6.80"
type input "12.45"
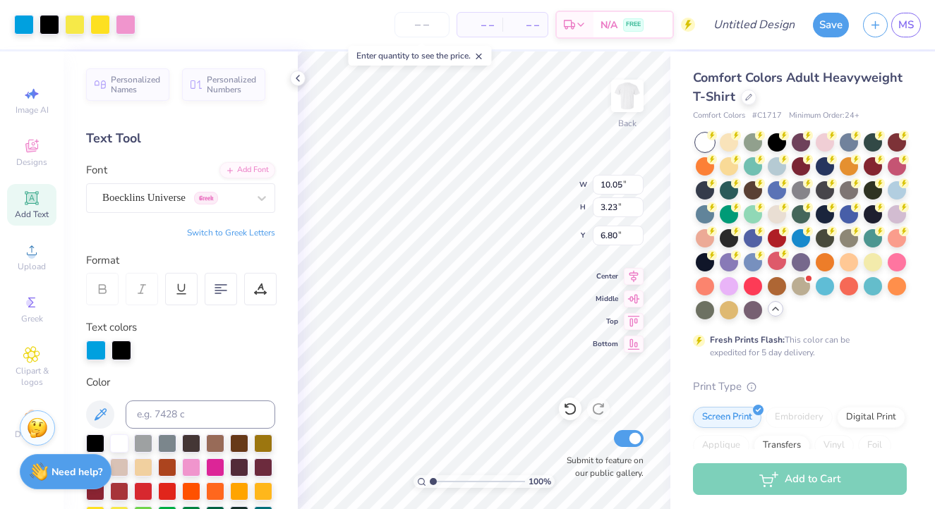
type input "4.00"
type input "6.41"
click at [51, 30] on div at bounding box center [50, 23] width 20 height 20
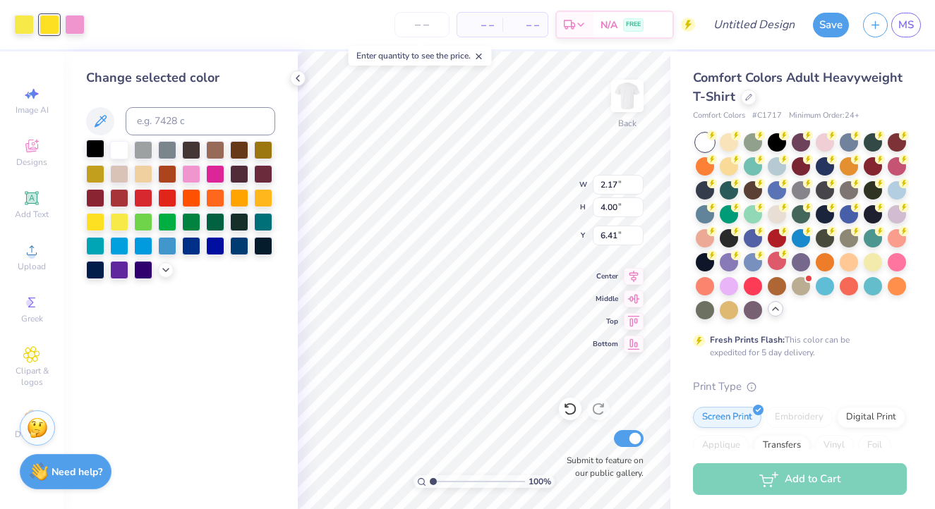
click at [94, 146] on div at bounding box center [95, 149] width 18 height 18
click at [120, 221] on div at bounding box center [119, 221] width 18 height 18
click at [20, 25] on div at bounding box center [24, 25] width 20 height 20
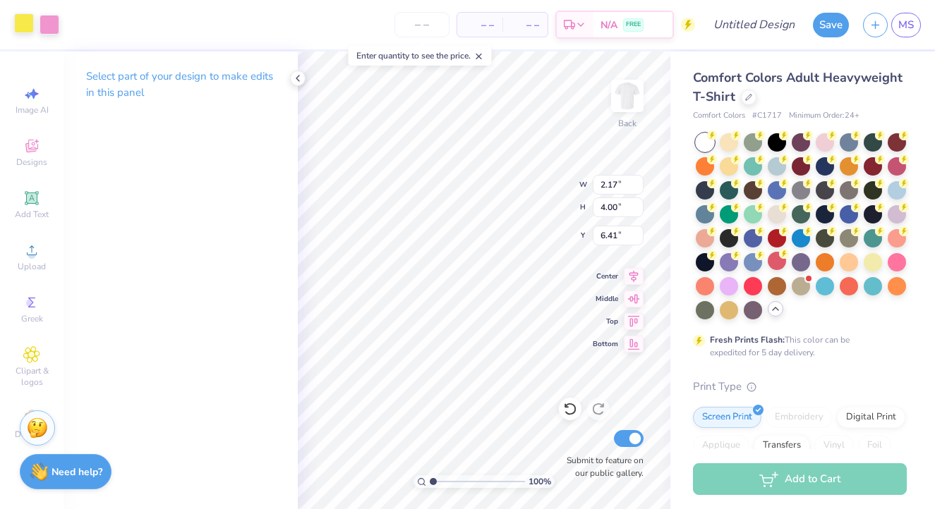
click at [34, 32] on div at bounding box center [24, 23] width 20 height 20
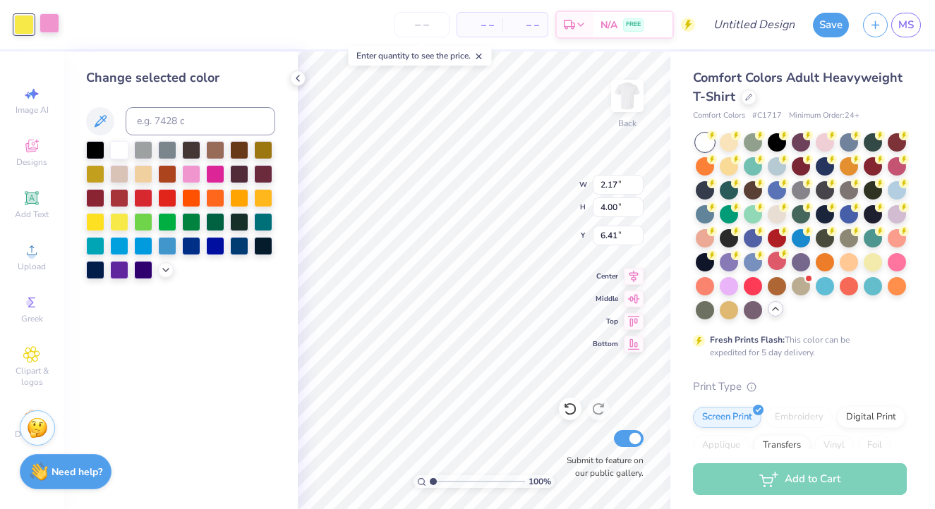
click at [49, 22] on div at bounding box center [50, 23] width 20 height 20
click at [95, 158] on div at bounding box center [95, 149] width 18 height 18
click at [200, 179] on div at bounding box center [191, 173] width 18 height 18
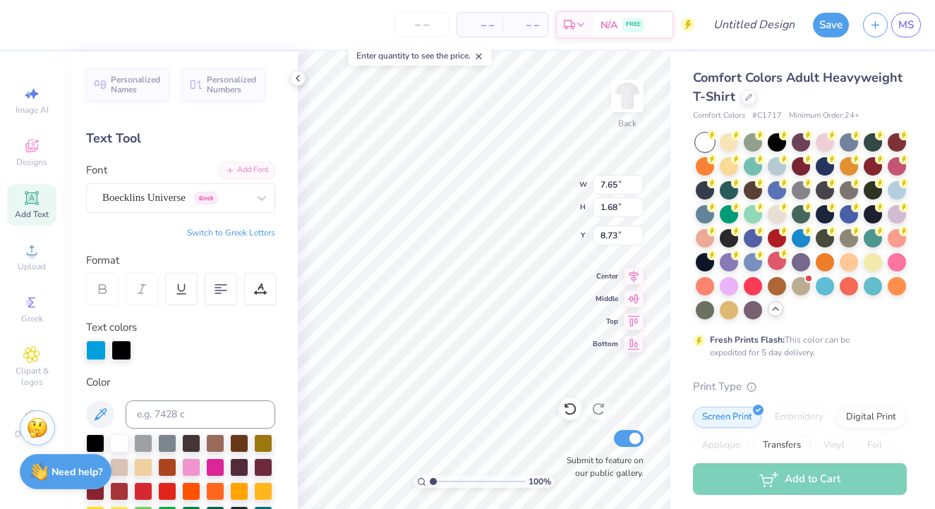
type input "8.71"
type input "9.95"
type input "3.22"
type input "6.64"
click at [594, 187] on div "100 % Back W 9.95 9.95 " H 3.22 3.22 " Y 6.64 6.64 " Center Middle Top Bottom S…" at bounding box center [484, 280] width 372 height 458
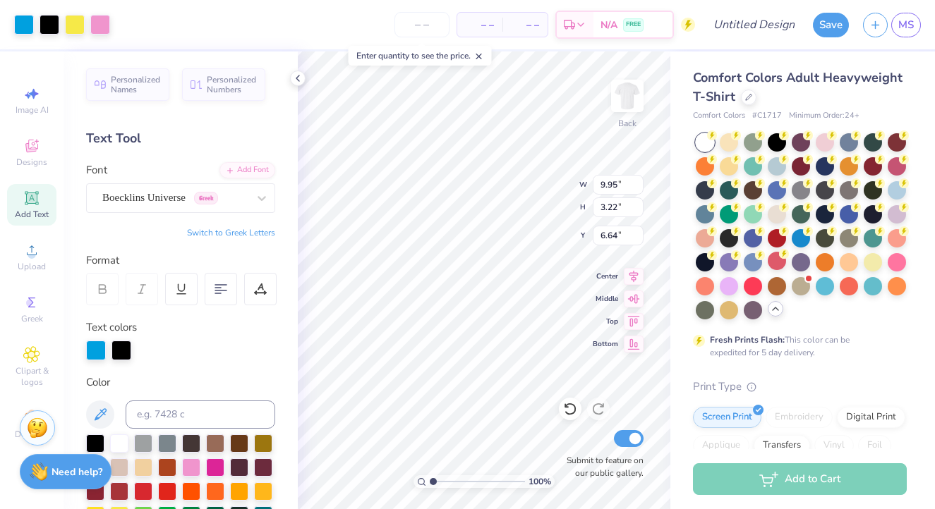
type input "11.50"
type input "3.72"
type input "6.14"
type input "6.61"
type input "6.23"
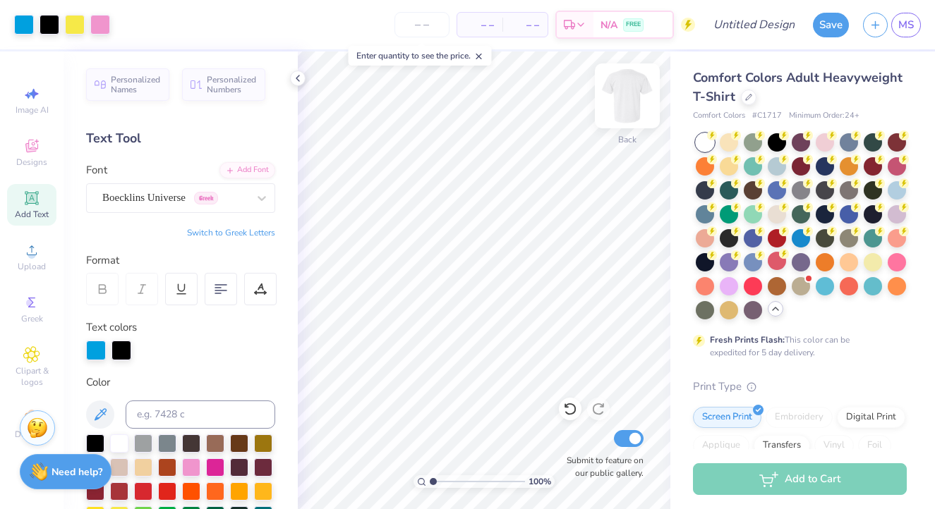
click at [629, 102] on img at bounding box center [627, 96] width 56 height 56
click at [36, 198] on icon at bounding box center [31, 198] width 11 height 11
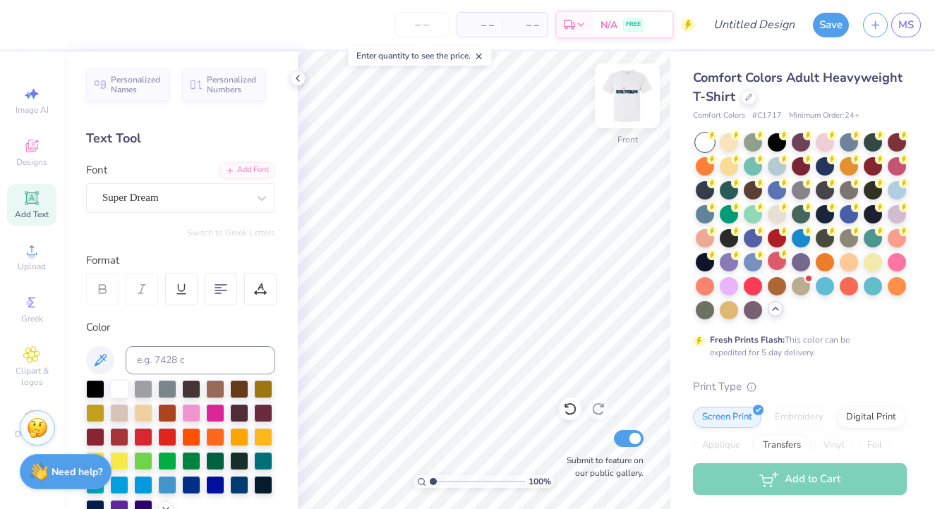
click at [633, 86] on img at bounding box center [627, 96] width 56 height 56
click at [44, 204] on div "Add Text" at bounding box center [31, 205] width 49 height 42
click at [116, 196] on span "Super Dream" at bounding box center [130, 198] width 56 height 16
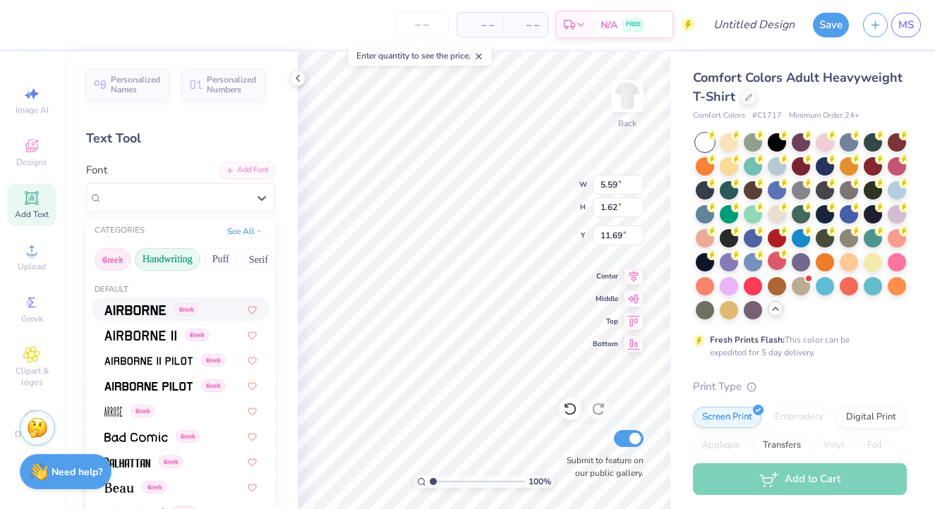
click at [170, 265] on button "Handwriting" at bounding box center [168, 259] width 66 height 23
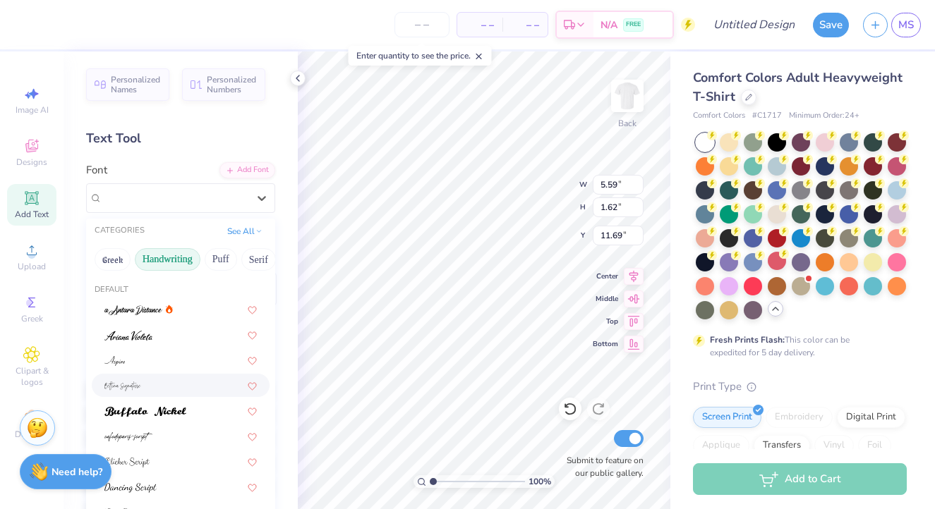
scroll to position [77, 0]
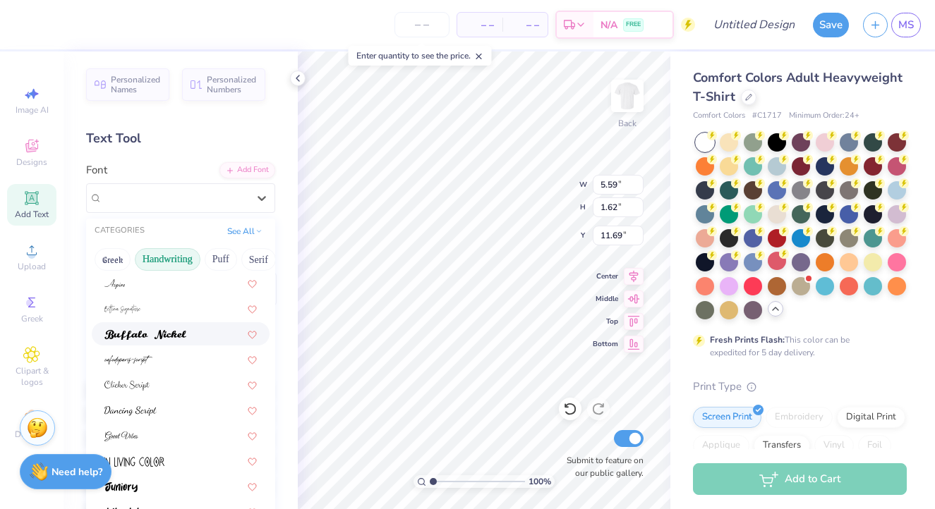
click at [140, 339] on img at bounding box center [145, 335] width 82 height 10
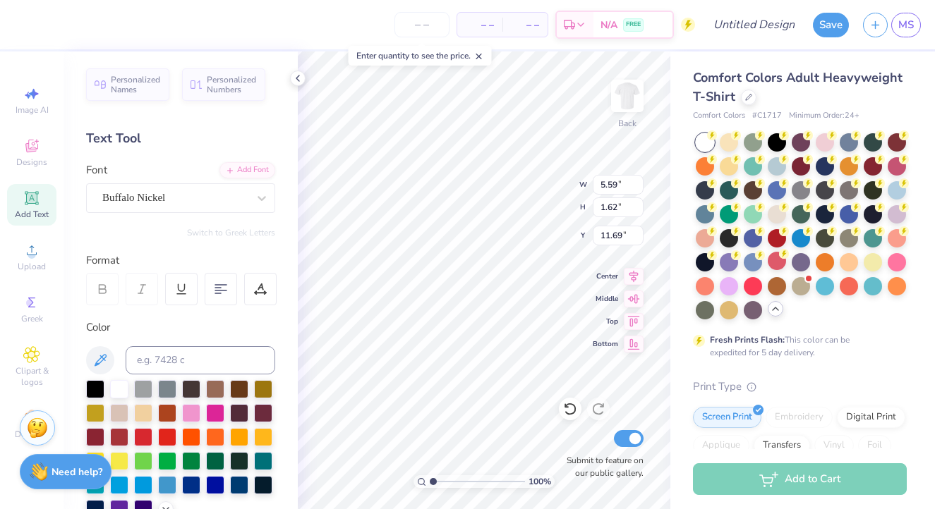
type input "5.83"
type input "1.65"
type input "11.68"
click at [194, 408] on div at bounding box center [191, 412] width 18 height 18
type textarea "g"
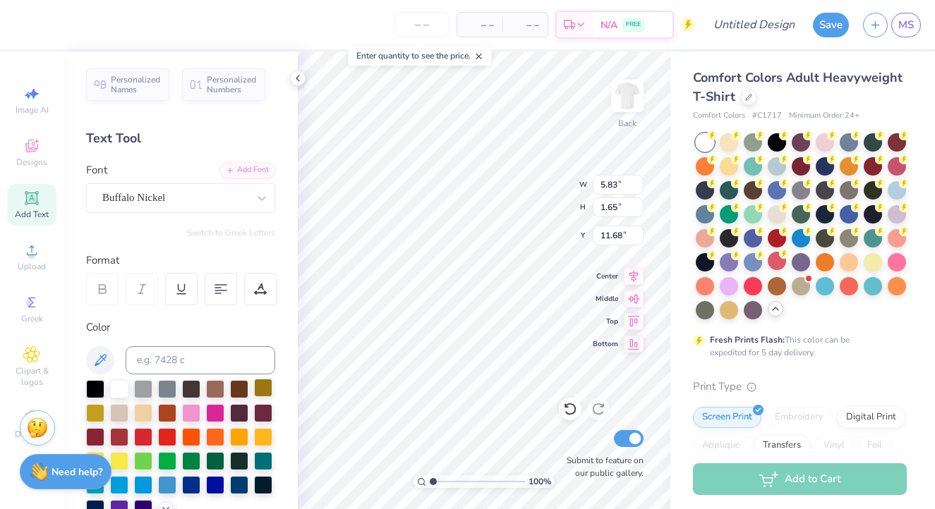
scroll to position [0, 5]
type textarea "GammaPhiBeta2025"
type textarea "Gamma Phi Beta2025"
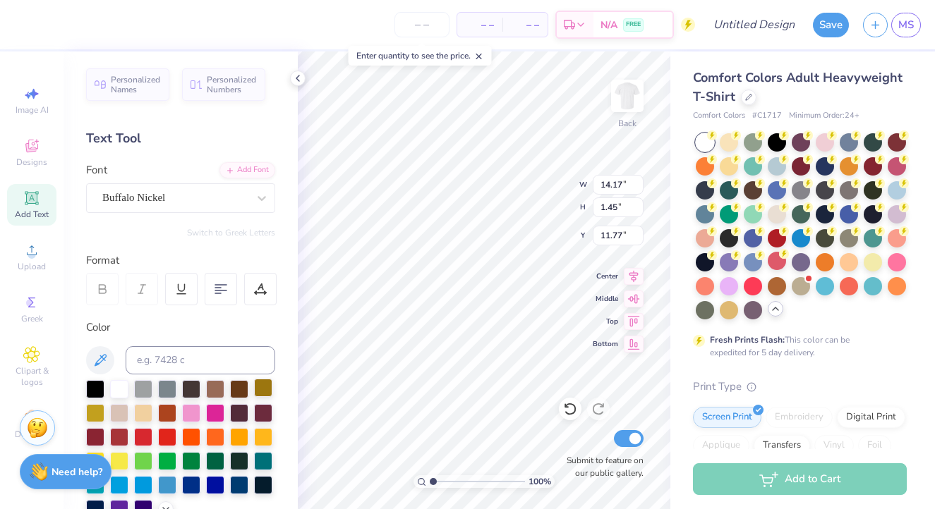
type textarea "Gamma Phi Beta 2025"
type textarea "Gamma Phi Beta"
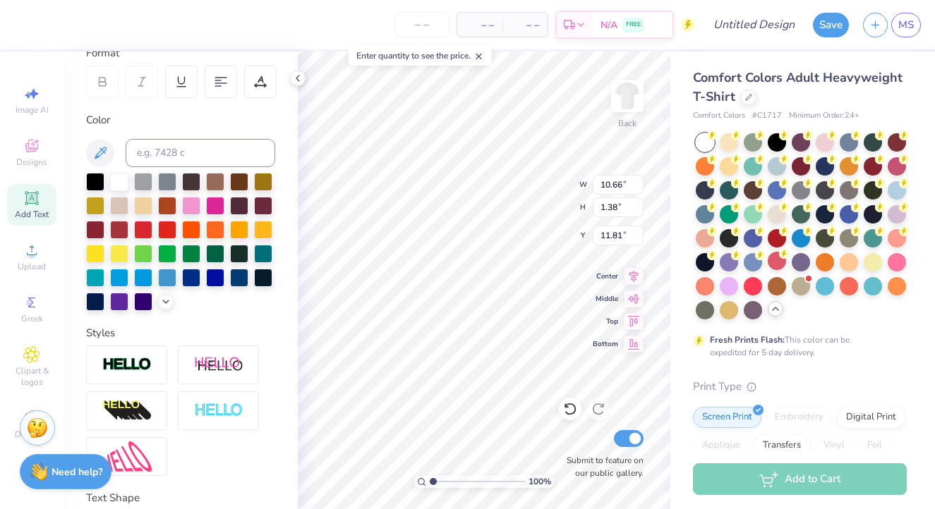
scroll to position [217, 0]
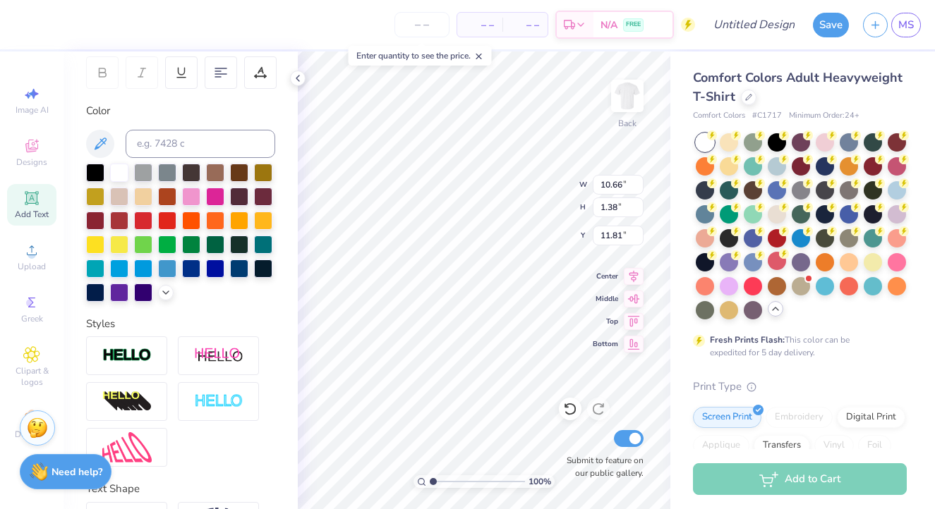
click at [122, 334] on div "Styles" at bounding box center [180, 392] width 189 height 152
click at [125, 341] on div at bounding box center [126, 356] width 81 height 39
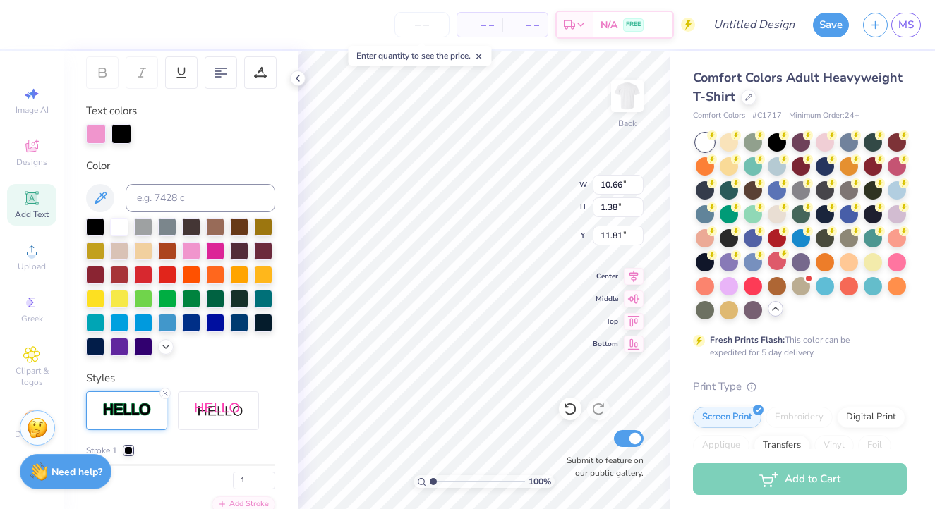
type input "10.68"
type input "1.40"
type input "11.80"
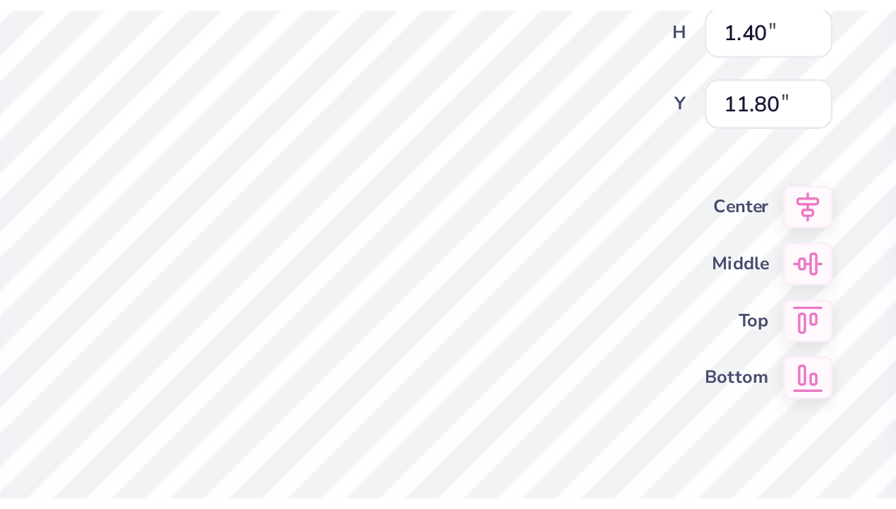
scroll to position [0, 3]
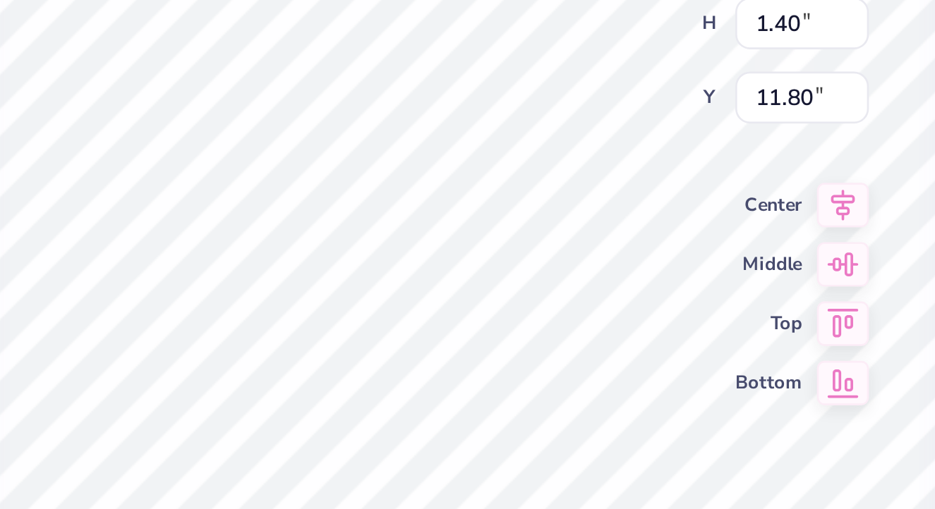
type textarea "GammaPhiBeta"
type input "5.35"
type input "0.81"
type input "3.72"
type input "0.56"
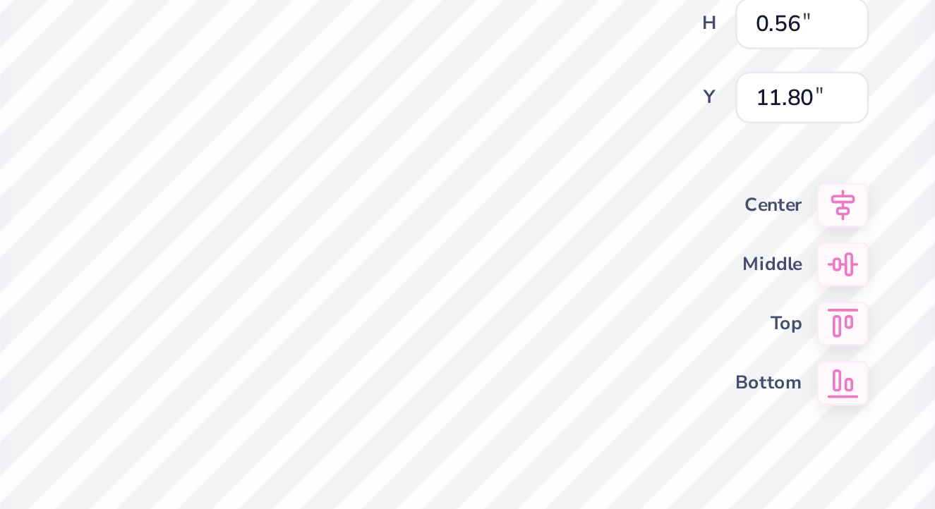
type input "10.21"
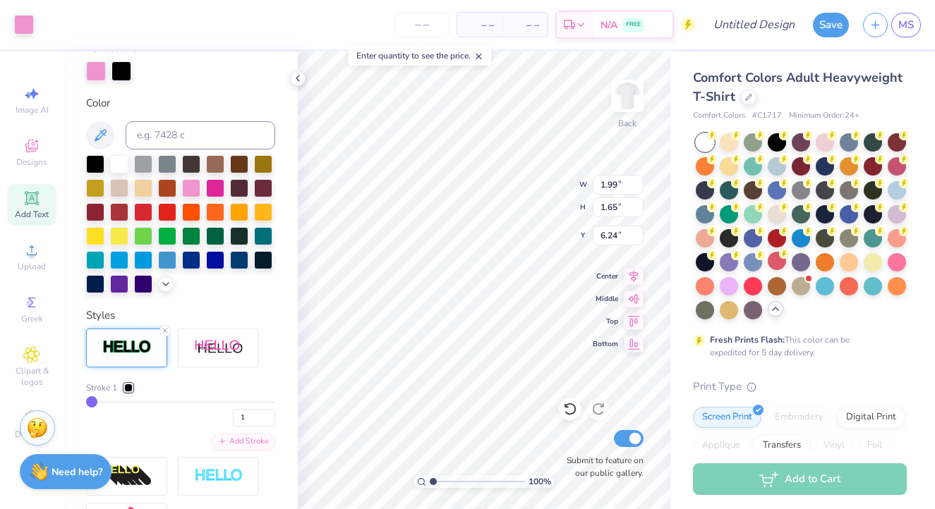
type input "0.42"
type input "2.52"
type input "7.42"
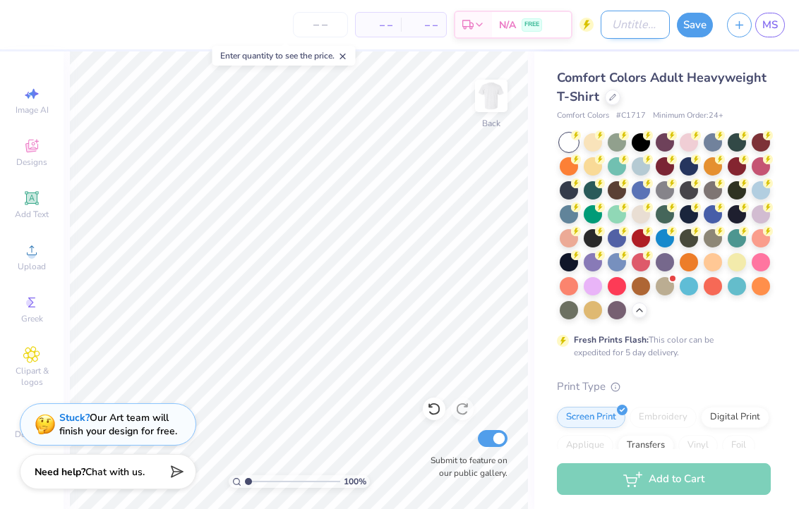
click at [614, 17] on input "Design Title" at bounding box center [634, 25] width 69 height 28
type input "Airbands Front"
click at [685, 25] on button "Save" at bounding box center [695, 23] width 36 height 25
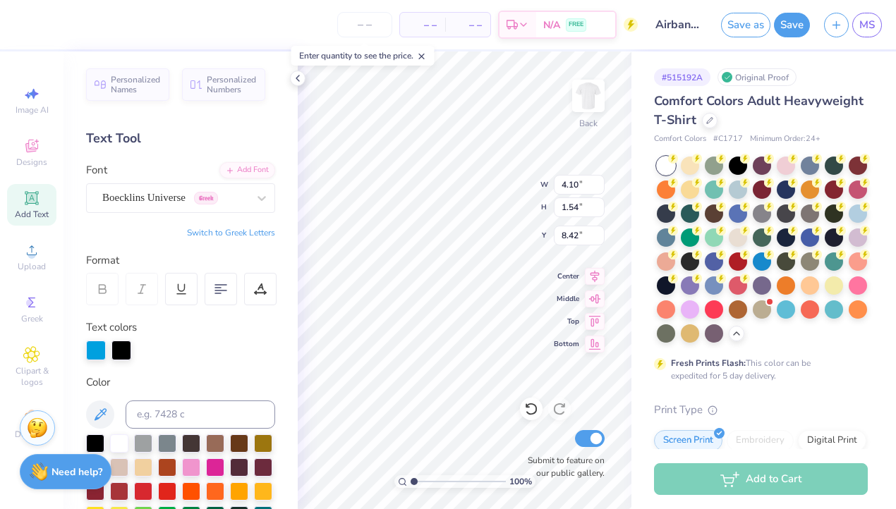
click at [144, 289] on icon at bounding box center [141, 289] width 13 height 13
click at [195, 329] on div "Text colors" at bounding box center [180, 340] width 189 height 41
click at [144, 290] on icon at bounding box center [141, 289] width 13 height 13
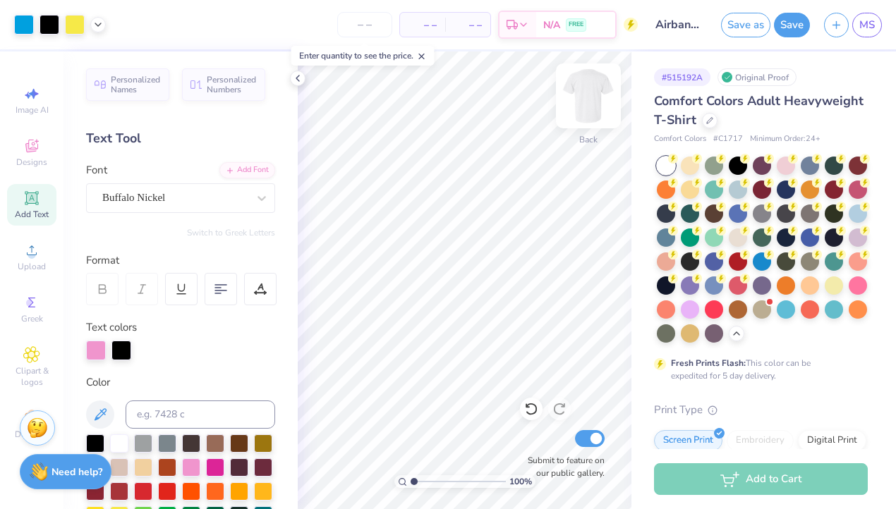
click at [584, 83] on img at bounding box center [588, 96] width 56 height 56
click at [866, 31] on span "MS" at bounding box center [867, 25] width 16 height 16
click at [871, 24] on span "MS" at bounding box center [867, 25] width 16 height 16
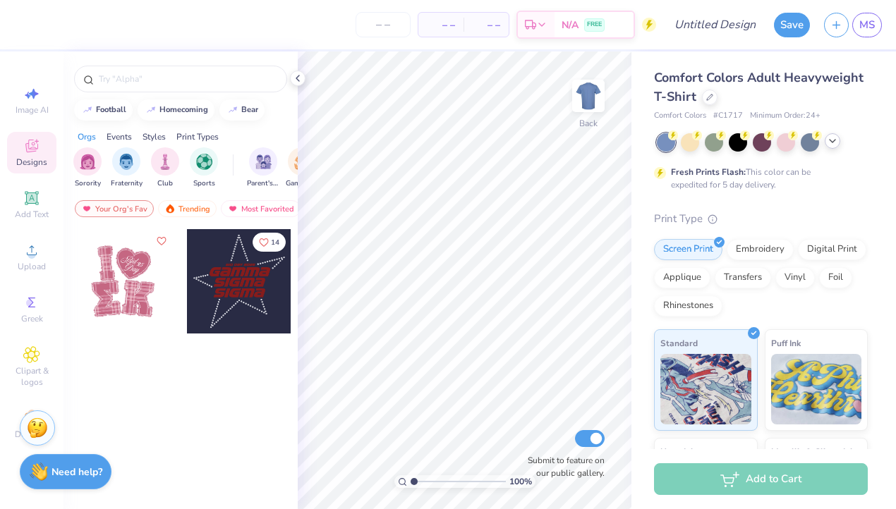
click at [831, 138] on icon at bounding box center [832, 140] width 11 height 11
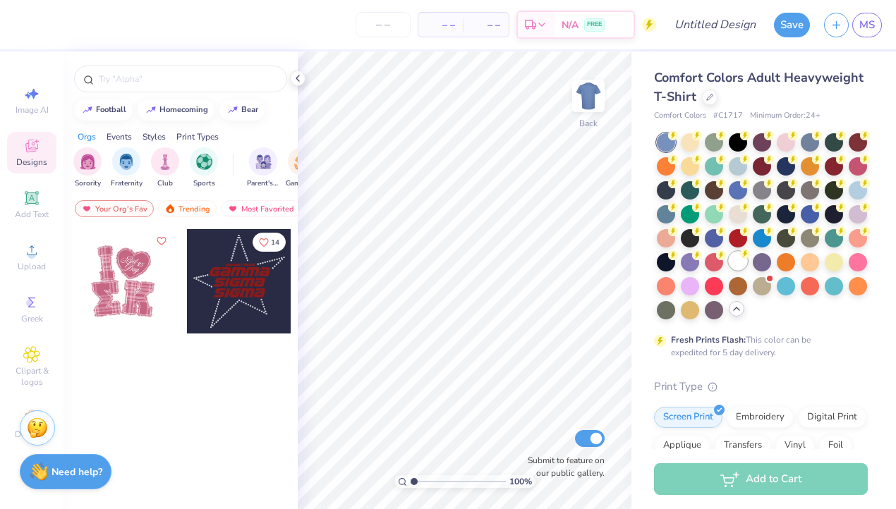
click at [738, 261] on div at bounding box center [738, 261] width 18 height 18
click at [37, 207] on div "Add Text" at bounding box center [31, 205] width 49 height 42
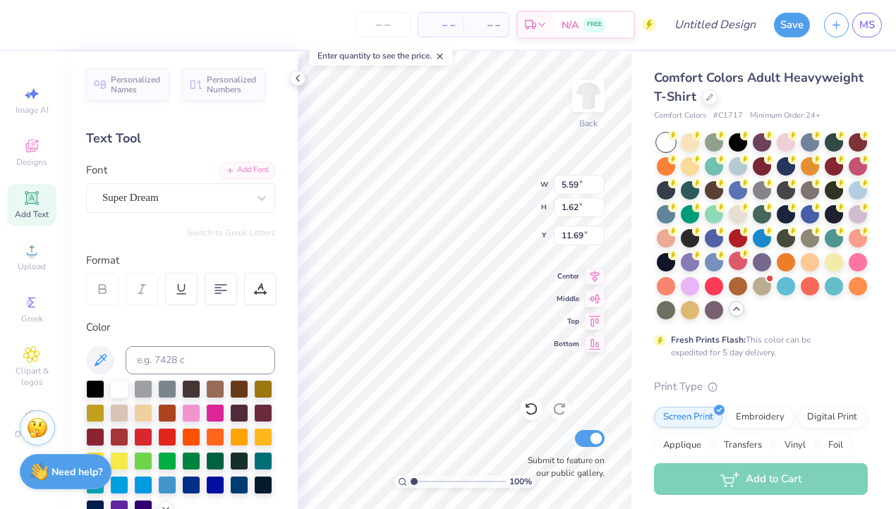
scroll to position [0, 2]
type textarea "AIRBANDS"
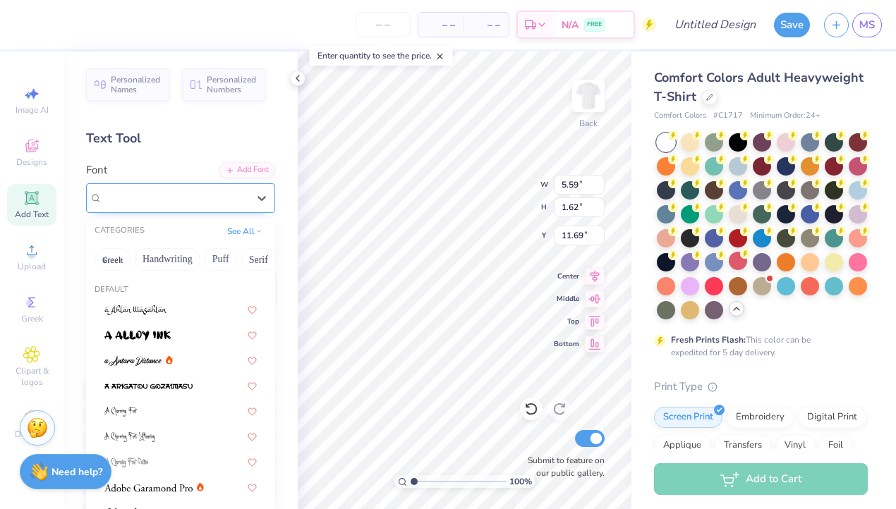
click at [209, 212] on div "Super Dream" at bounding box center [180, 198] width 189 height 30
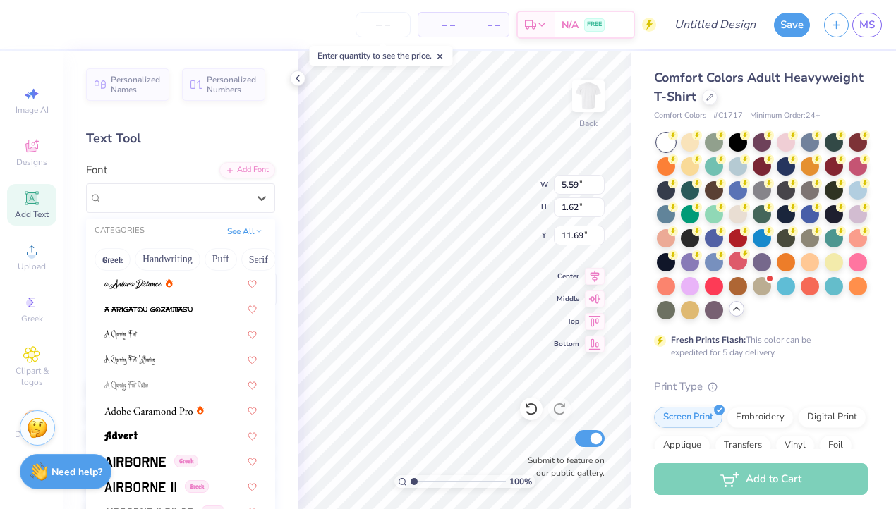
scroll to position [84, 0]
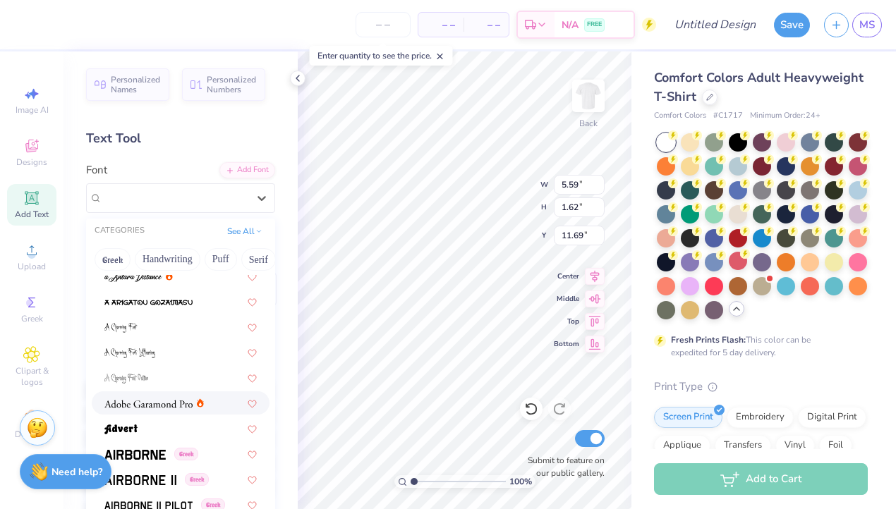
click at [138, 399] on span at bounding box center [148, 403] width 88 height 15
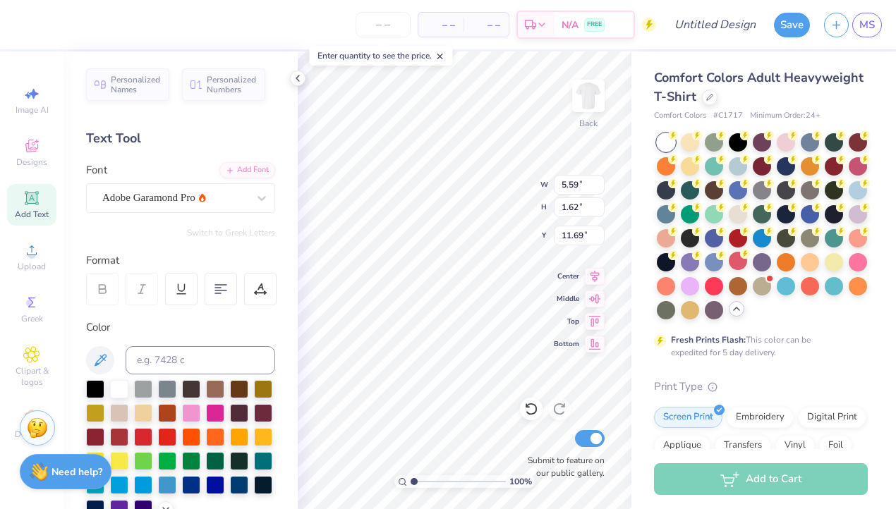
click at [143, 292] on icon at bounding box center [141, 289] width 13 height 13
click at [161, 201] on span "Adobe Garamond Pro" at bounding box center [148, 198] width 93 height 16
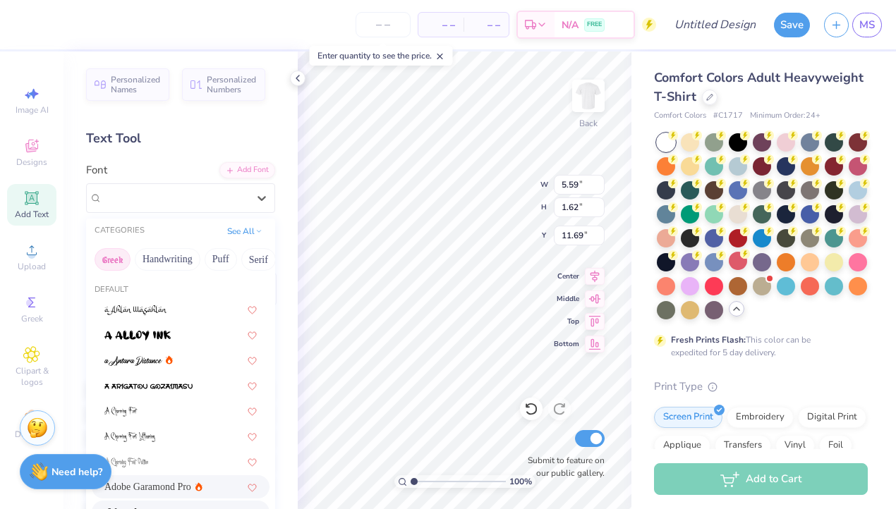
scroll to position [-1, 0]
click at [121, 267] on button "Greek" at bounding box center [113, 259] width 36 height 23
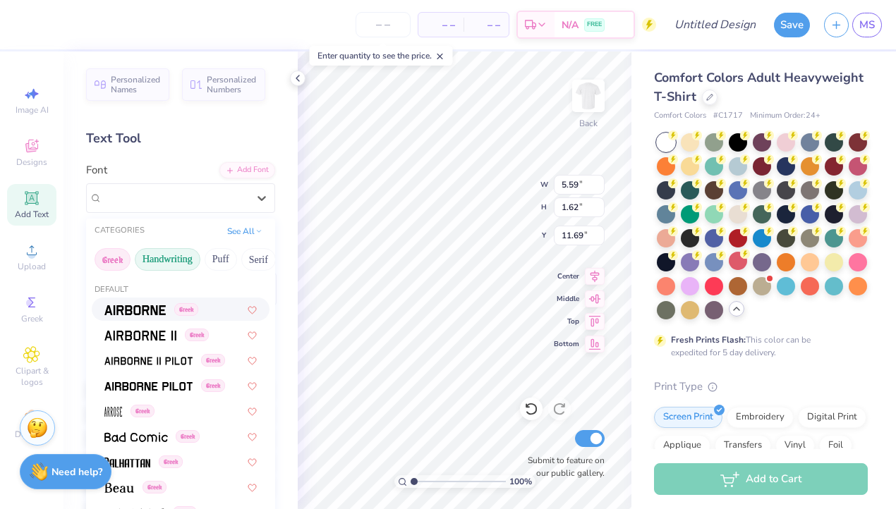
scroll to position [0, 0]
click at [175, 253] on button "Handwriting" at bounding box center [168, 259] width 66 height 23
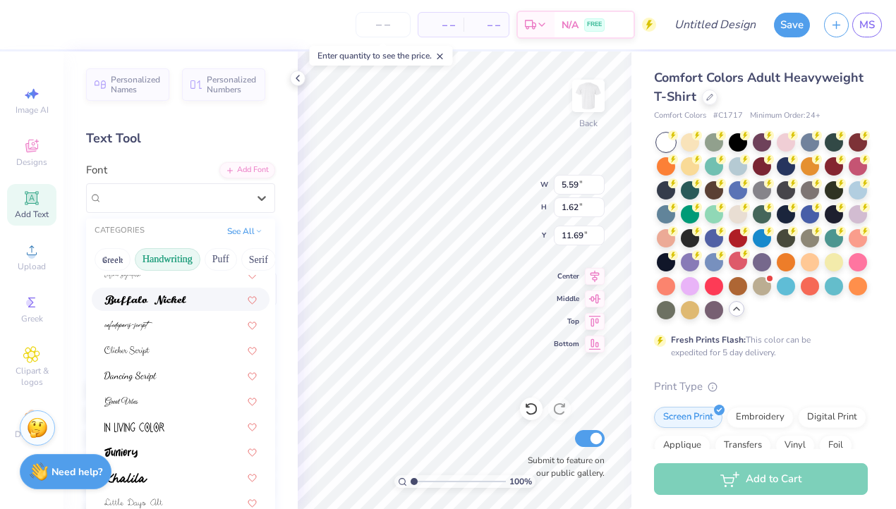
scroll to position [112, 0]
click at [214, 262] on button "Puff" at bounding box center [221, 259] width 32 height 23
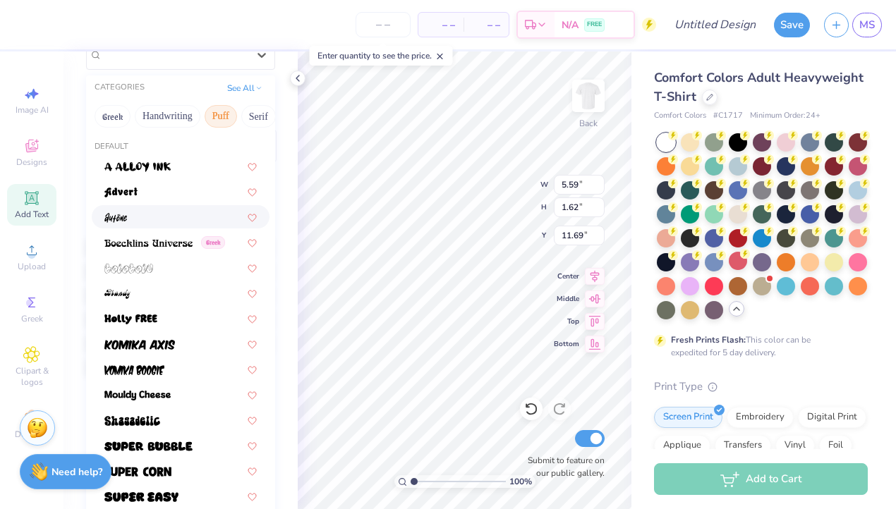
scroll to position [145, 0]
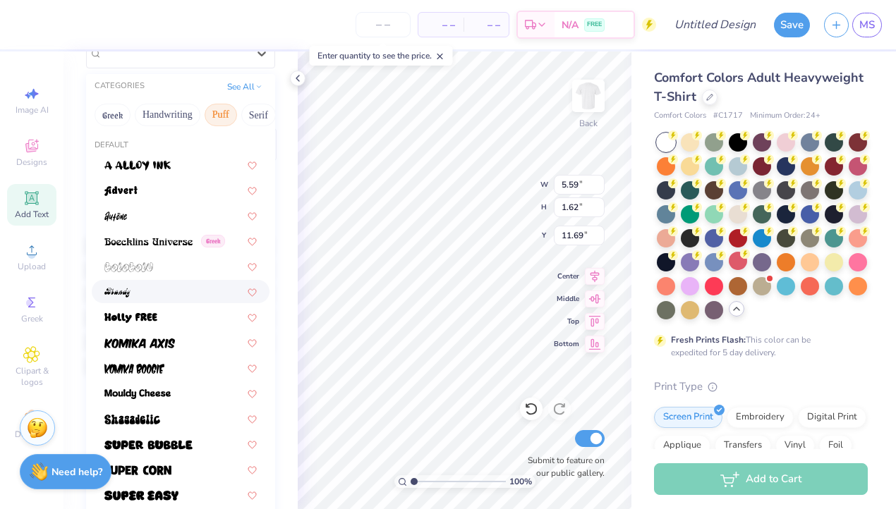
click at [153, 297] on div at bounding box center [180, 291] width 152 height 15
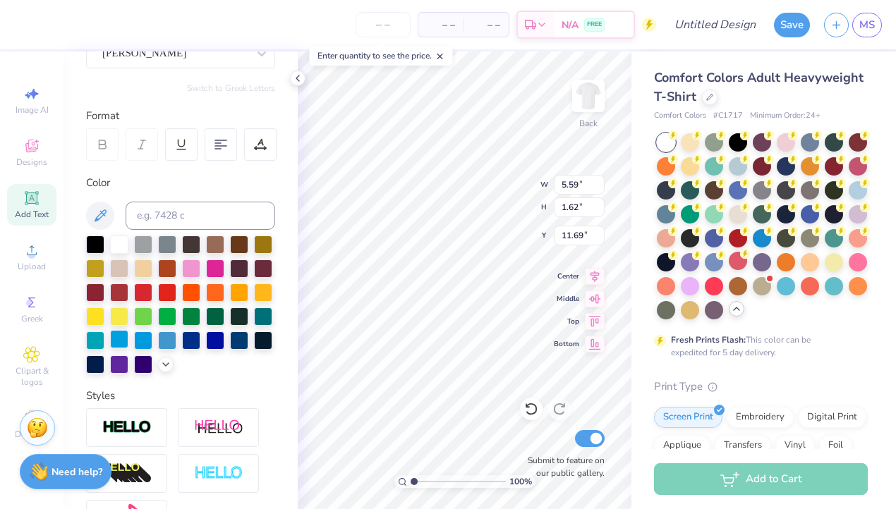
click at [120, 339] on div at bounding box center [119, 339] width 18 height 18
click at [147, 340] on div at bounding box center [143, 339] width 18 height 18
click at [119, 337] on div at bounding box center [119, 339] width 18 height 18
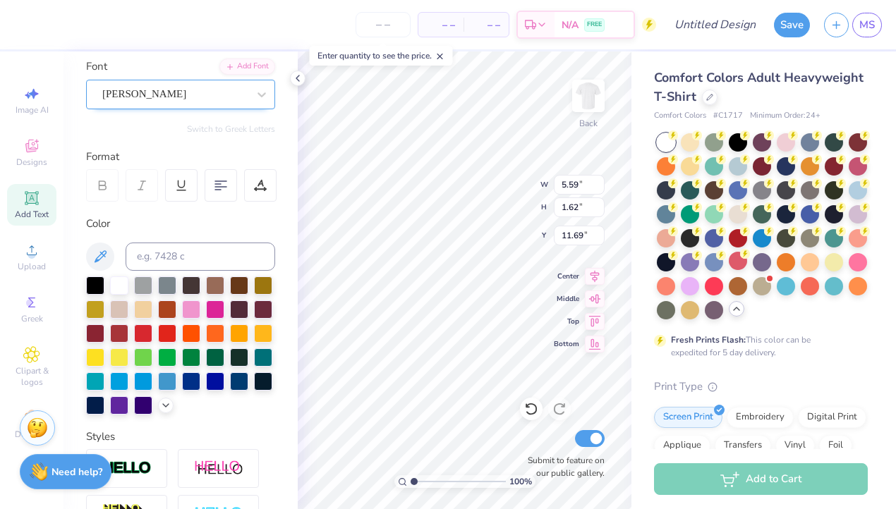
click at [147, 101] on div "Brandy" at bounding box center [175, 94] width 148 height 22
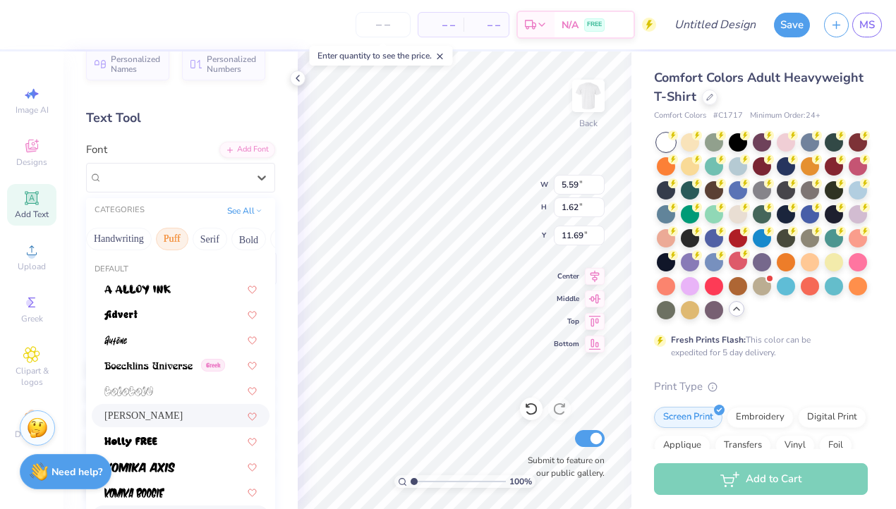
scroll to position [0, 58]
click at [218, 238] on div "Greek Handwriting Puff Serif Bold Calligraphy Retro Sans Serif Minimal Fantasy …" at bounding box center [180, 239] width 189 height 31
click at [207, 236] on button "Serif" at bounding box center [200, 239] width 35 height 23
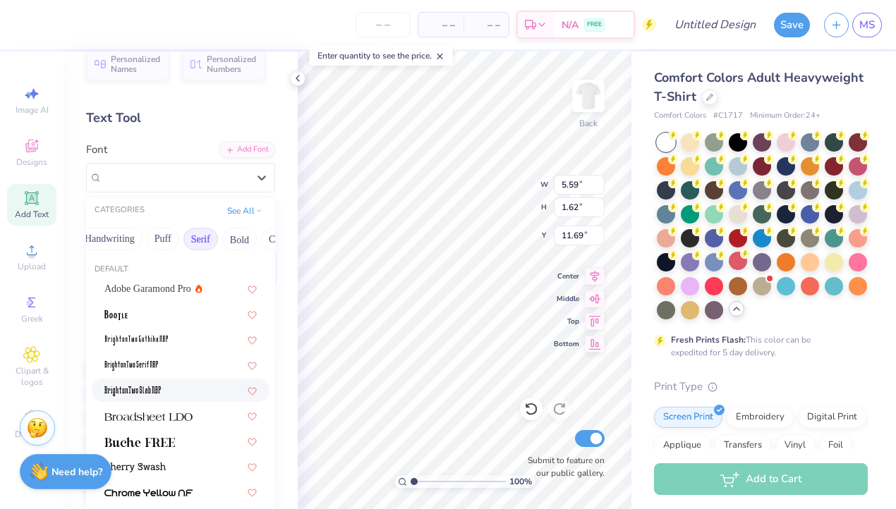
scroll to position [71, 0]
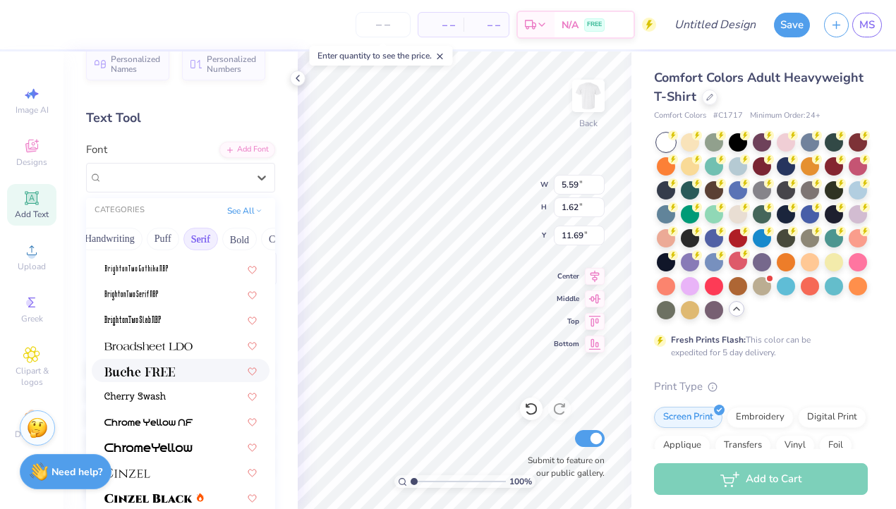
click at [156, 375] on img at bounding box center [139, 372] width 71 height 10
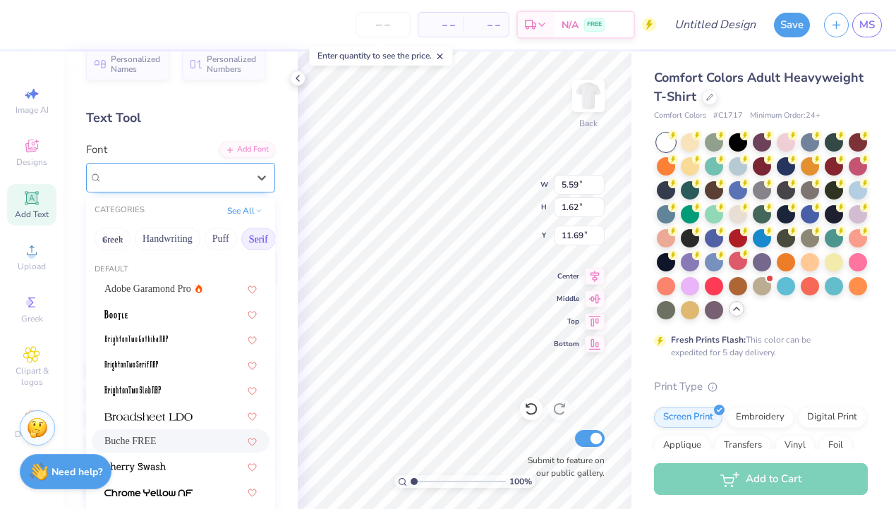
click at [174, 178] on div "Buche FREE" at bounding box center [175, 177] width 148 height 22
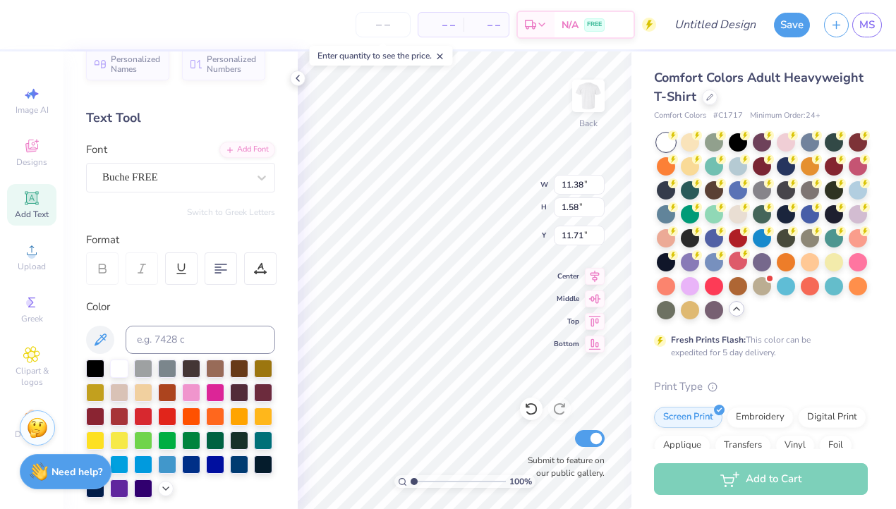
click at [142, 260] on div at bounding box center [142, 269] width 32 height 32
click at [142, 259] on div at bounding box center [142, 269] width 32 height 32
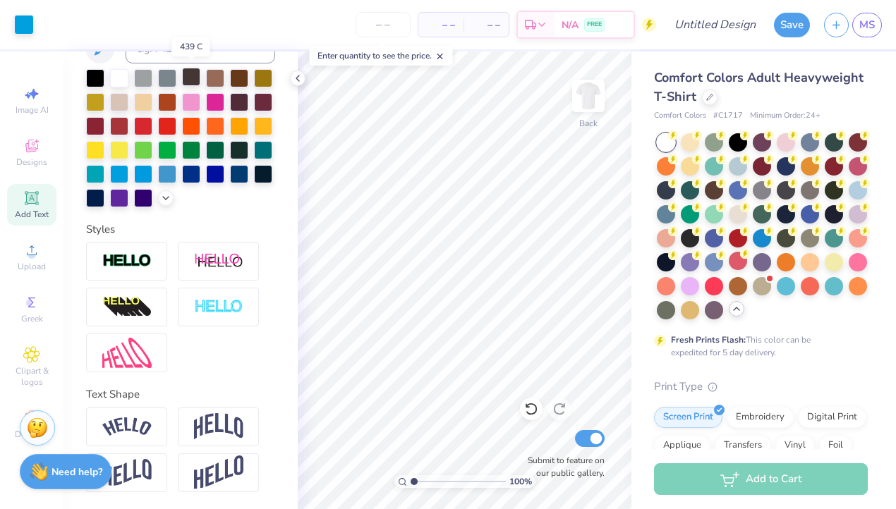
scroll to position [311, 0]
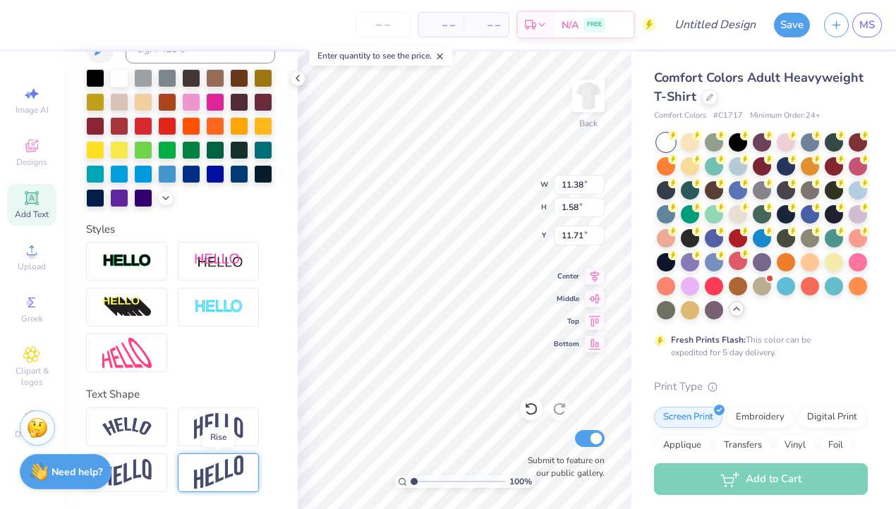
click at [224, 469] on img at bounding box center [218, 473] width 49 height 35
type input "3.12"
type input "10.94"
click at [224, 469] on img at bounding box center [218, 473] width 49 height 35
click at [255, 451] on div at bounding box center [256, 455] width 11 height 11
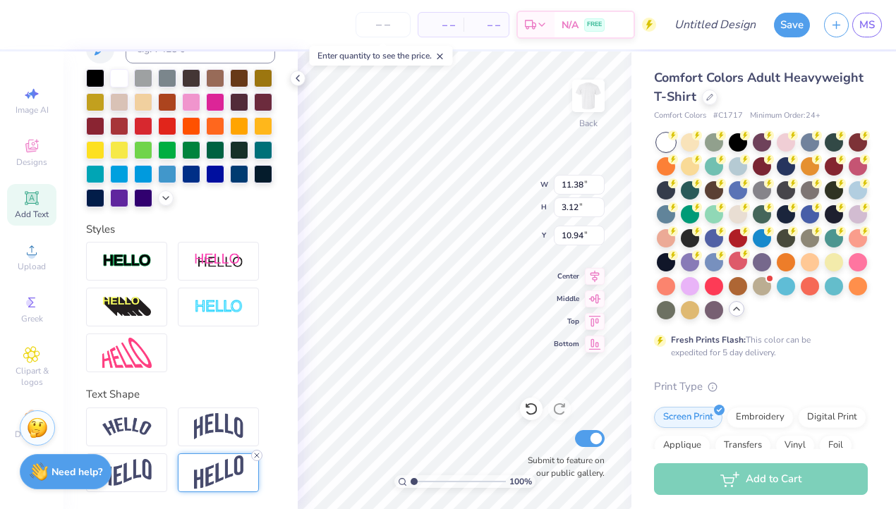
type input "1.58"
type input "11.71"
click at [212, 416] on img at bounding box center [218, 426] width 49 height 27
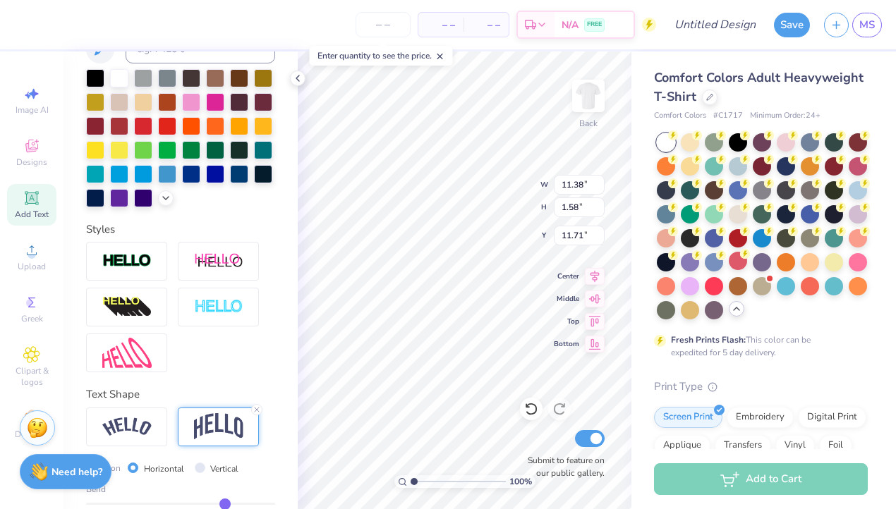
type input "3.89"
type input "10.56"
click at [258, 411] on line at bounding box center [257, 410] width 4 height 4
type input "1.58"
type input "11.71"
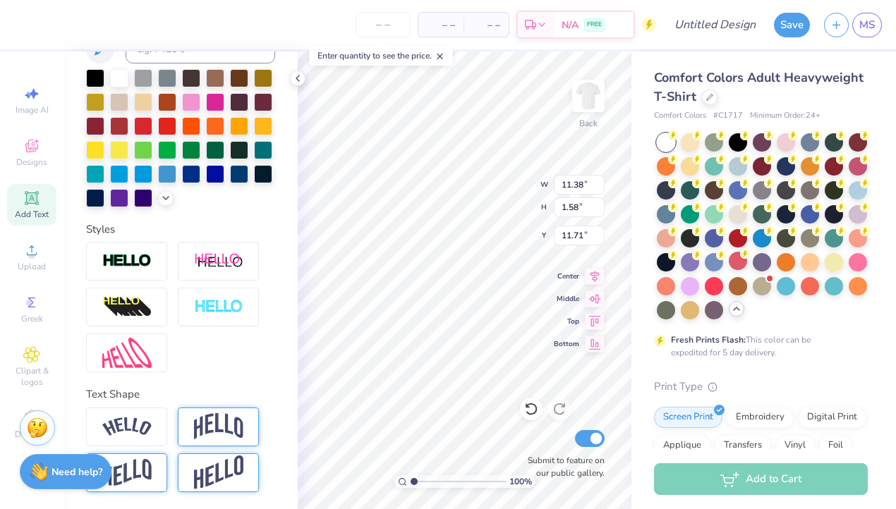
click at [138, 462] on img at bounding box center [126, 473] width 49 height 28
type input "2.35"
type input "11.33"
click at [161, 451] on div at bounding box center [164, 455] width 11 height 11
type input "1.58"
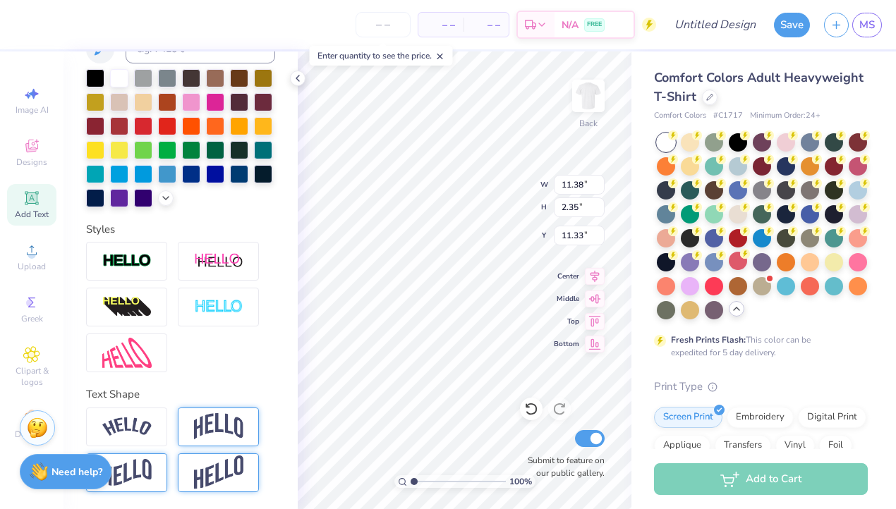
type input "11.71"
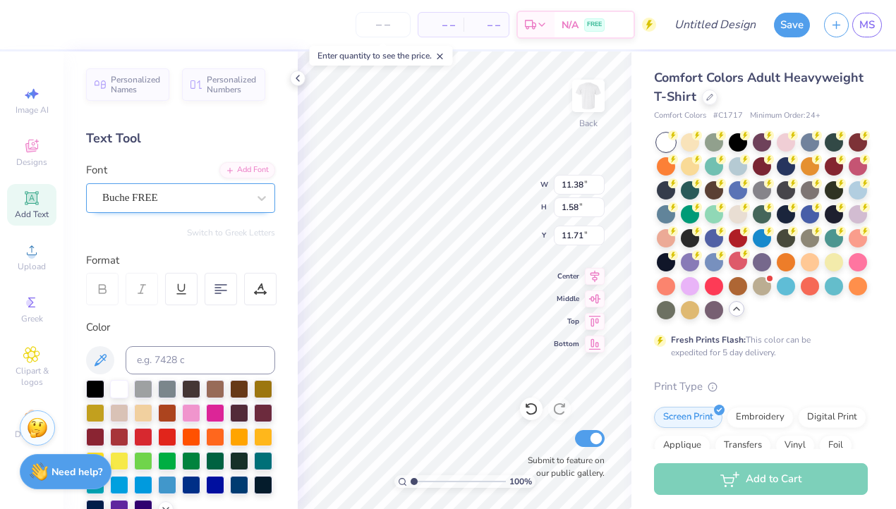
scroll to position [0, 0]
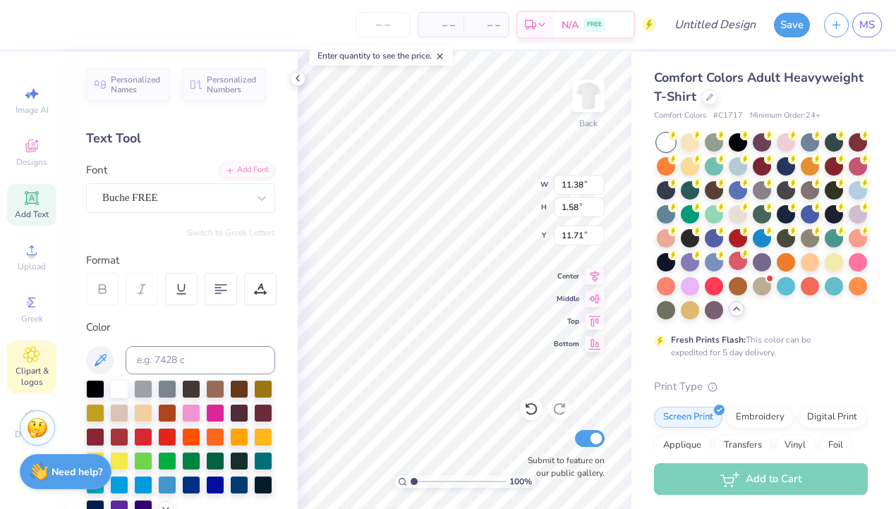
click at [30, 358] on icon at bounding box center [31, 354] width 16 height 17
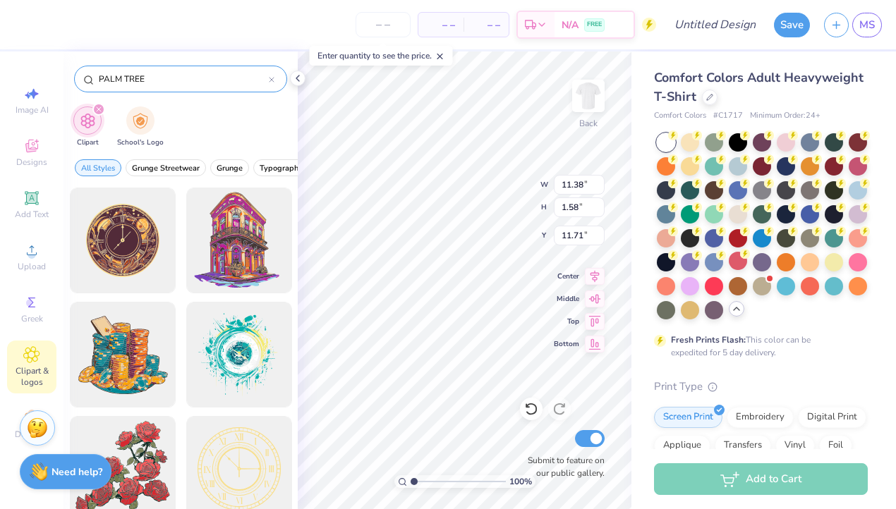
type input "PALM TREE"
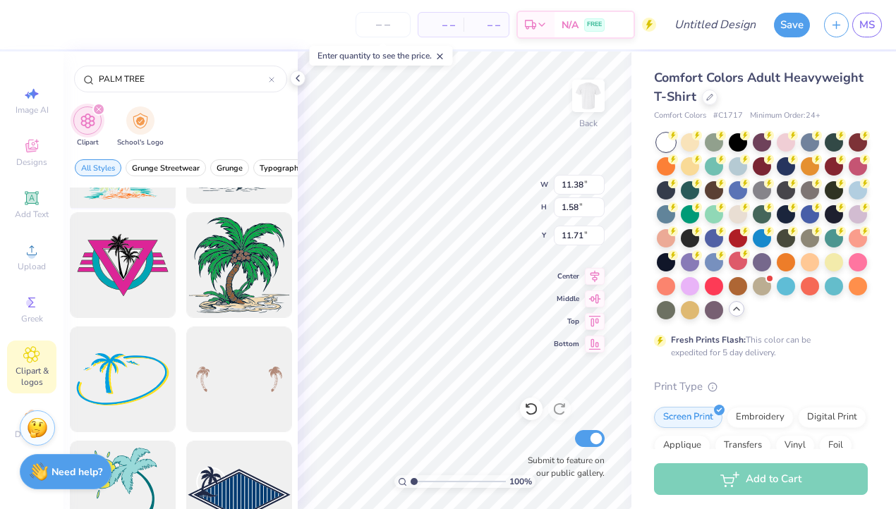
scroll to position [907, 0]
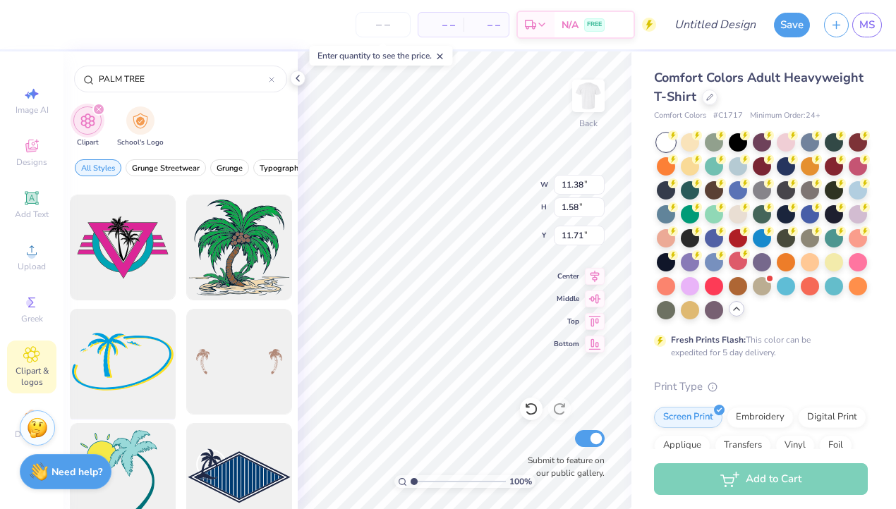
click at [152, 360] on div at bounding box center [122, 362] width 116 height 116
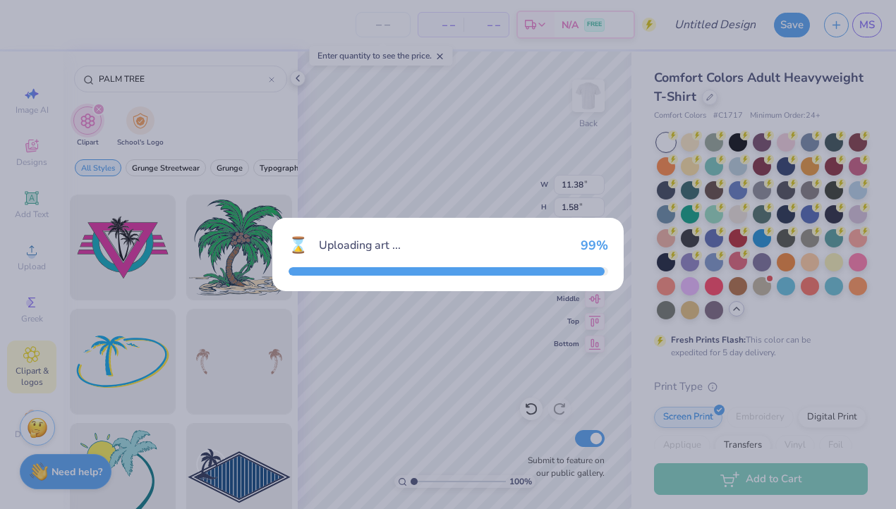
type input "14.17"
type input "8.04"
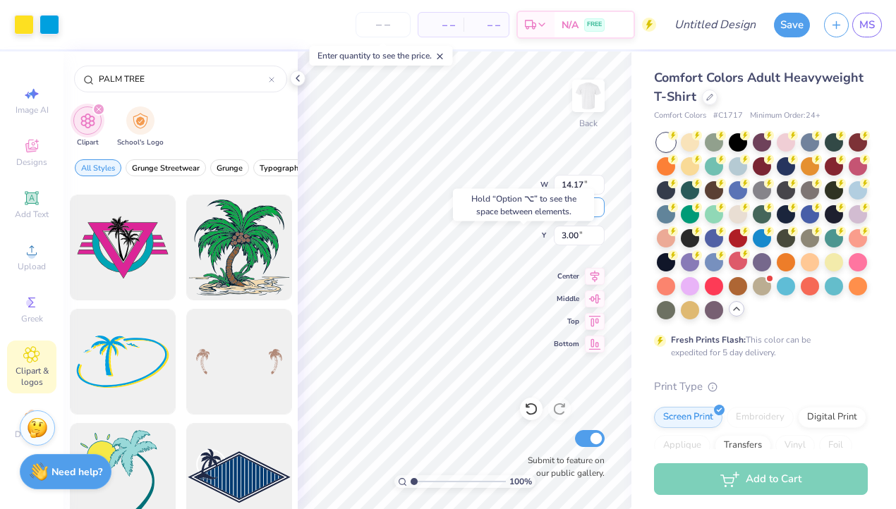
type input "8.48"
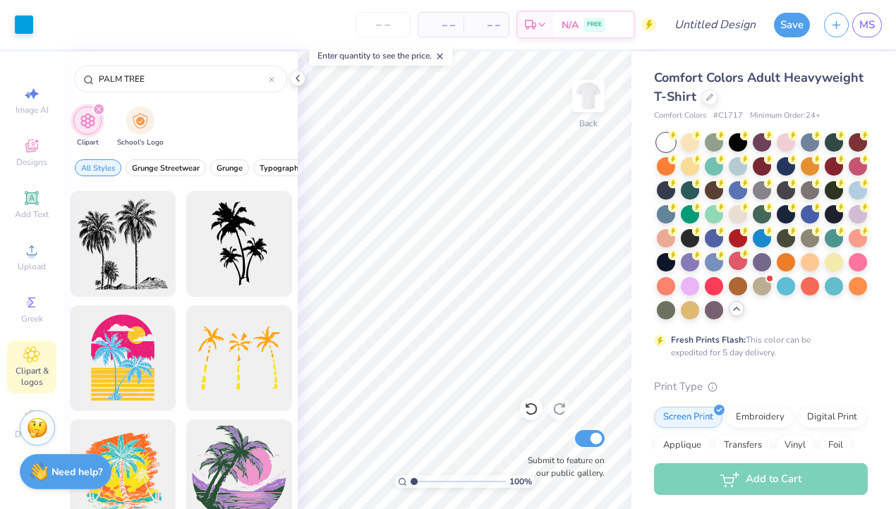
scroll to position [1941, 0]
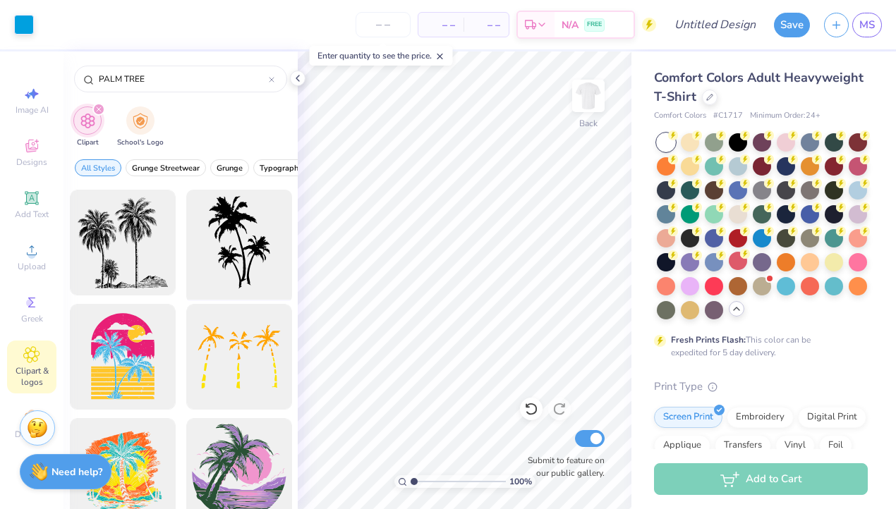
click at [246, 270] on div at bounding box center [239, 243] width 116 height 116
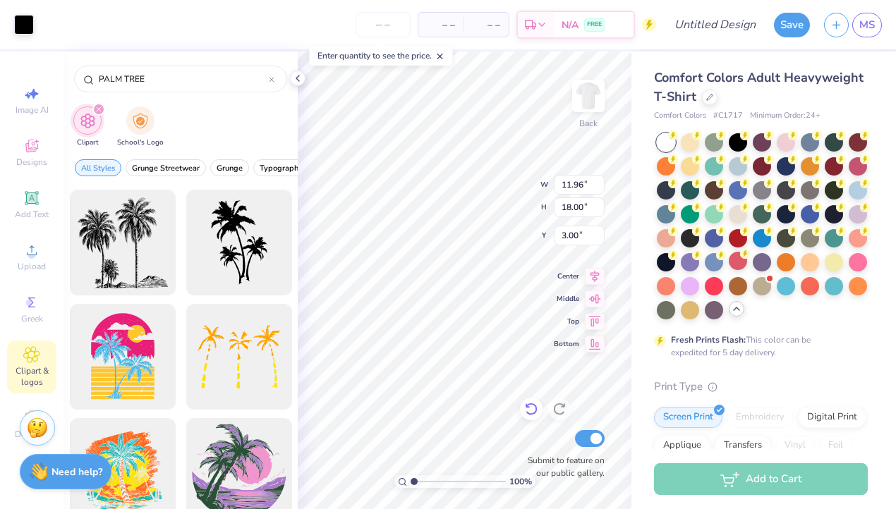
type input "4.75"
type input "7.14"
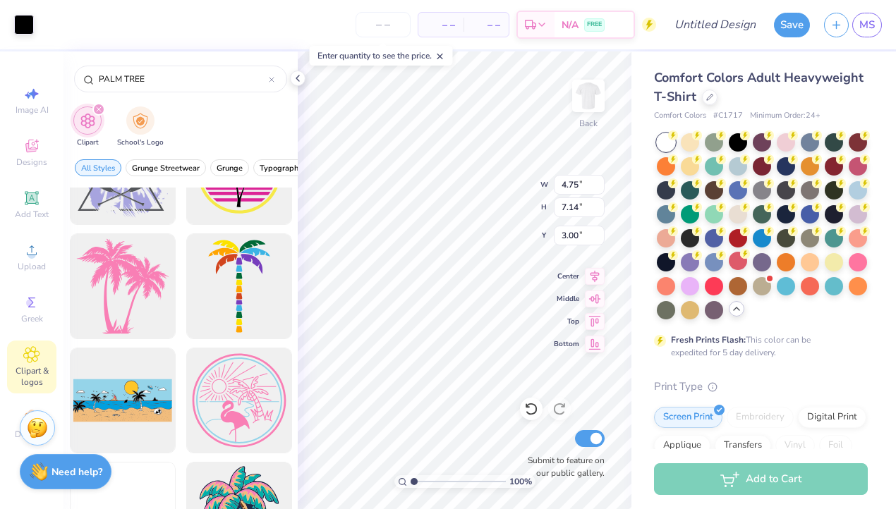
scroll to position [2415, 0]
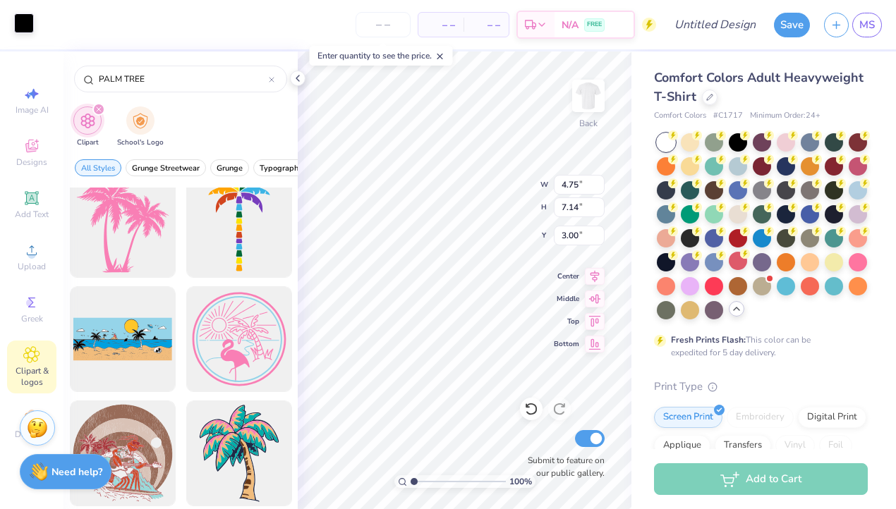
click at [26, 26] on div at bounding box center [24, 23] width 20 height 20
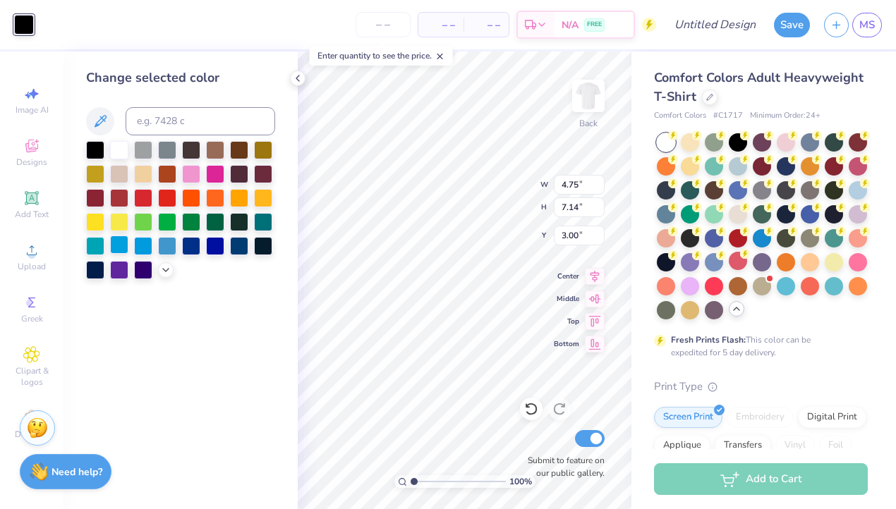
click at [121, 238] on div at bounding box center [119, 245] width 18 height 18
type input "12.84"
type input "2.77"
type input "4.17"
type input "11.38"
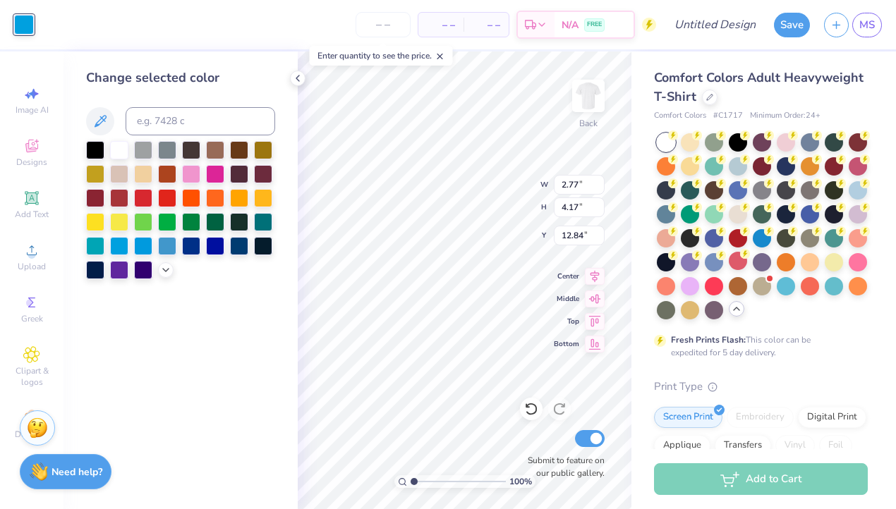
type input "1.58"
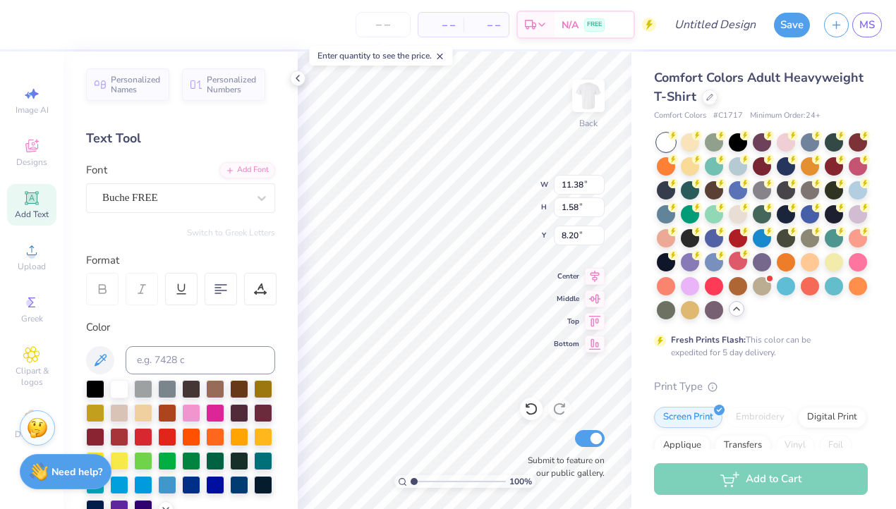
type input "9.13"
type input "2.77"
type input "4.17"
type input "7.05"
type input "1.64"
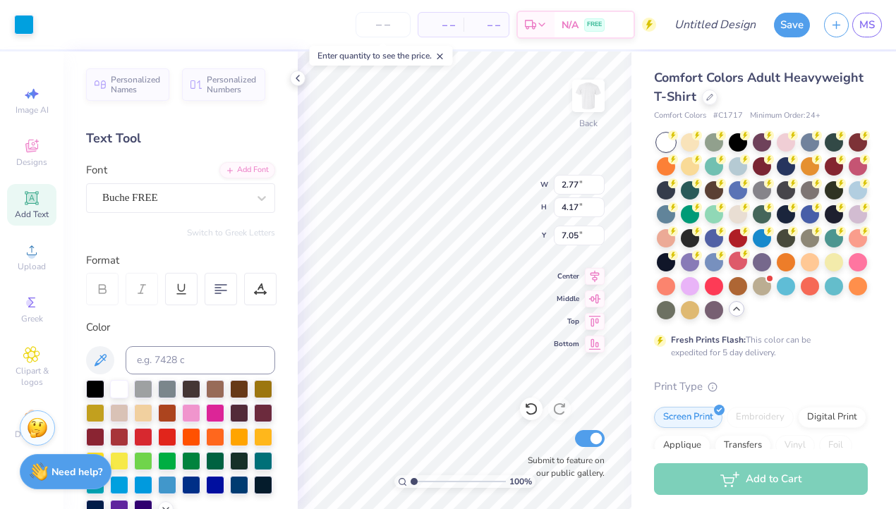
type input "2.47"
type input "8.24"
type input "10.44"
type input "1.45"
type input "1.64"
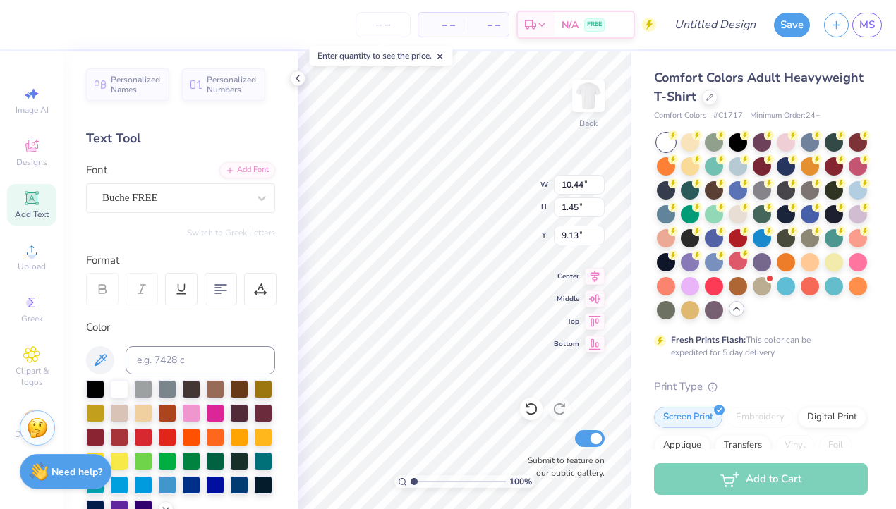
type input "2.47"
type input "8.11"
type input "8.35"
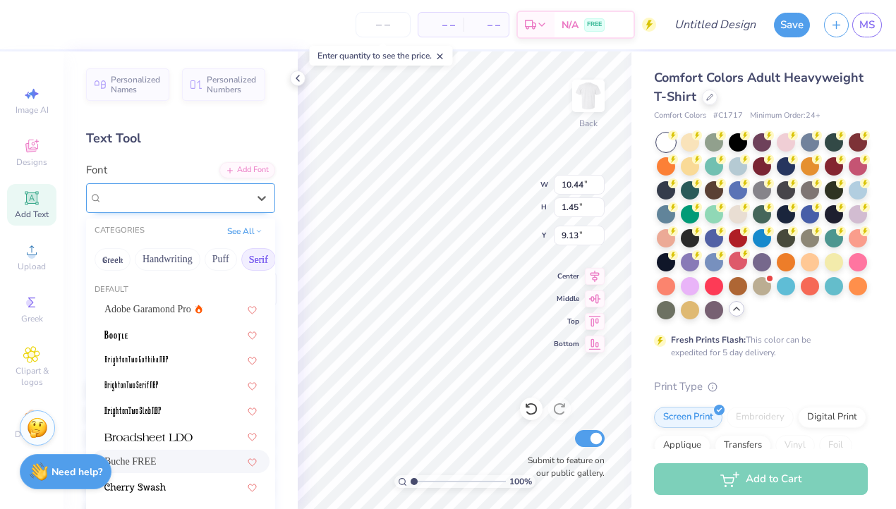
click at [195, 188] on div at bounding box center [174, 197] width 145 height 19
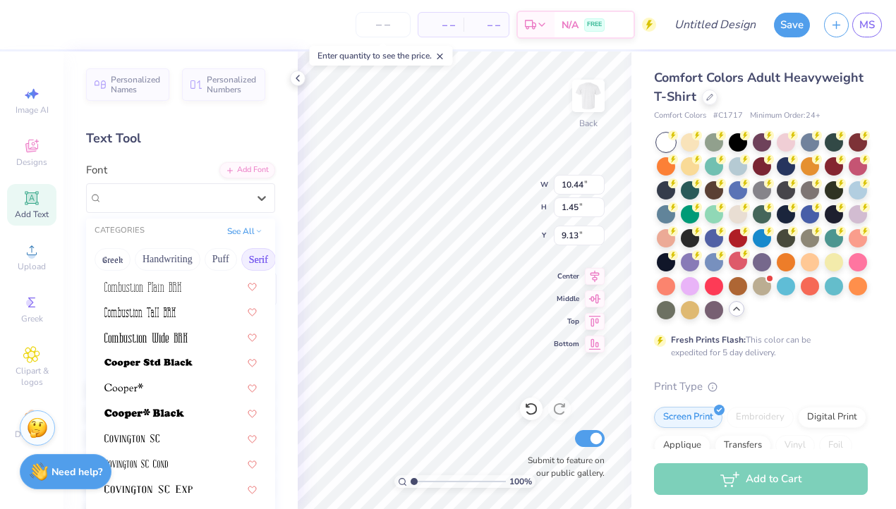
scroll to position [562, 0]
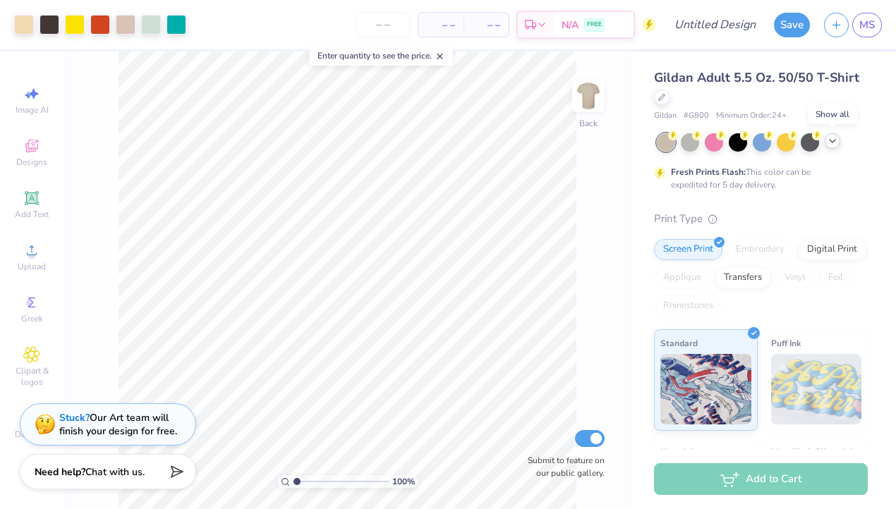
click at [832, 141] on polyline at bounding box center [833, 141] width 6 height 3
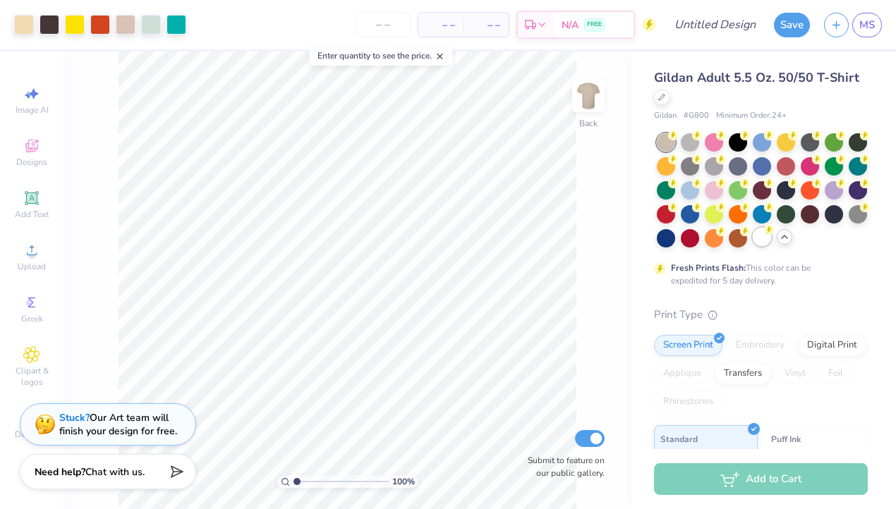
click at [761, 235] on div at bounding box center [762, 237] width 18 height 18
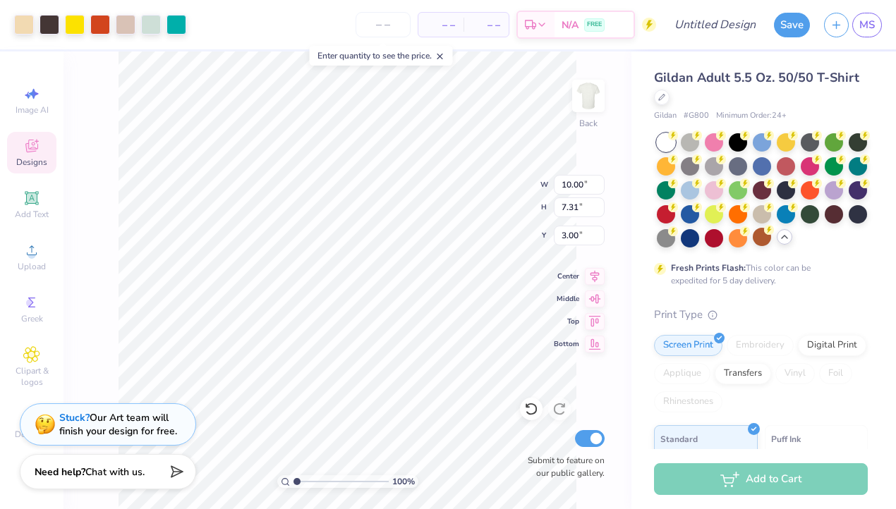
type input "10.04"
type input "7.34"
type input "6.07"
click at [656, 95] on div at bounding box center [662, 96] width 16 height 16
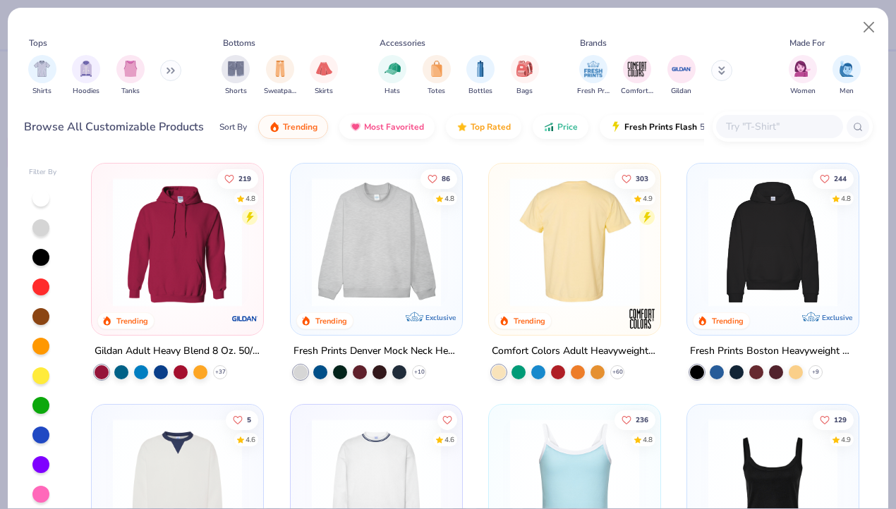
click at [598, 204] on img at bounding box center [574, 242] width 143 height 129
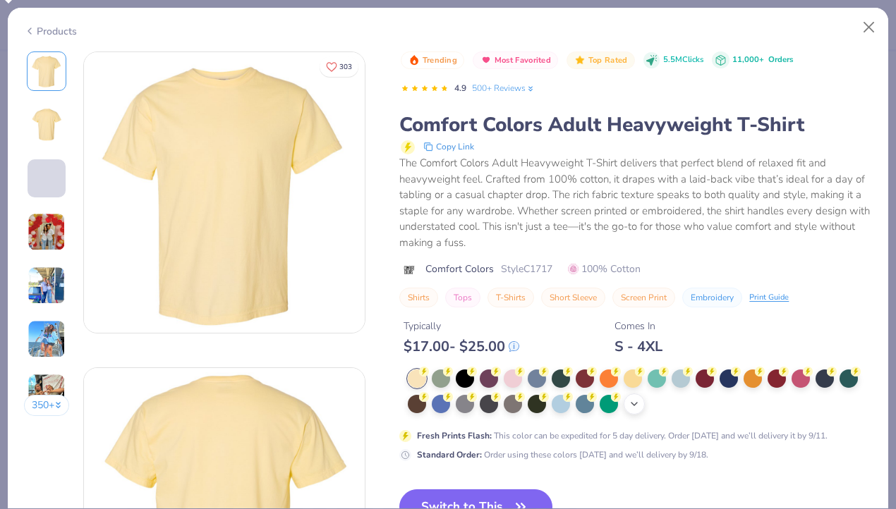
click at [635, 400] on icon at bounding box center [634, 404] width 11 height 11
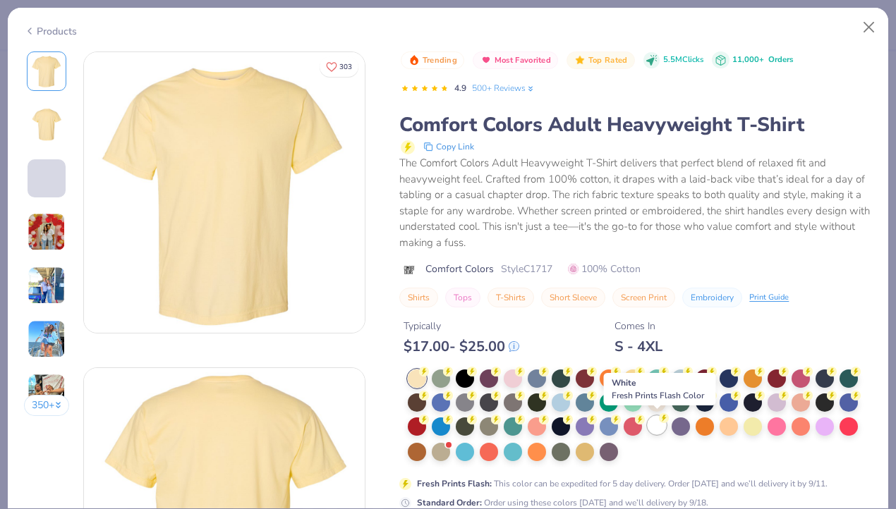
click at [658, 428] on div at bounding box center [657, 425] width 18 height 18
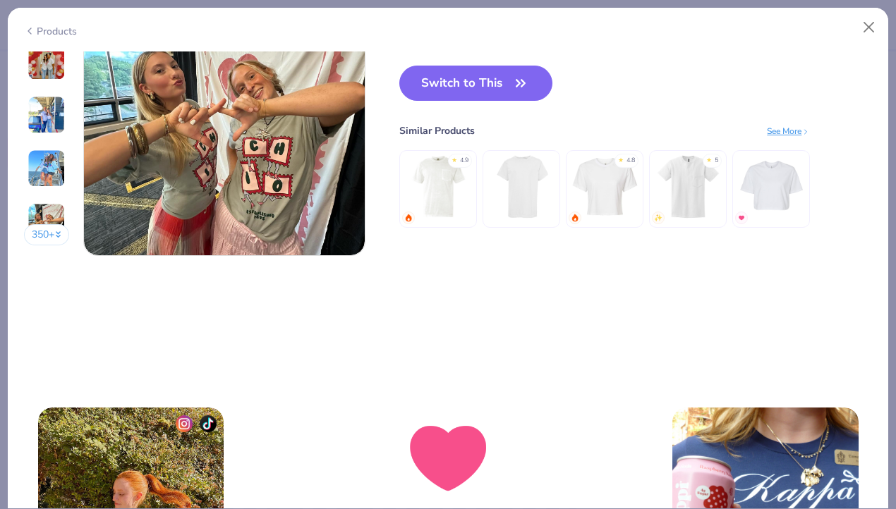
scroll to position [1897, 0]
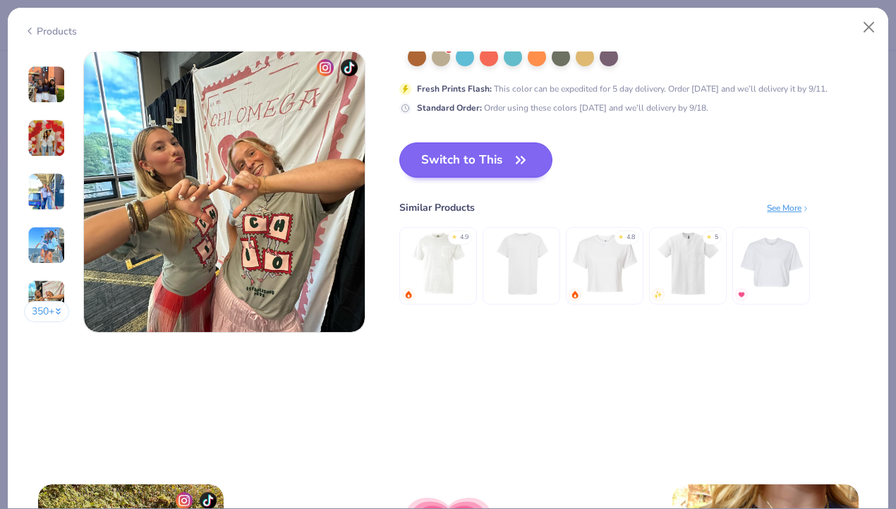
click at [504, 154] on button "Switch to This" at bounding box center [475, 160] width 153 height 35
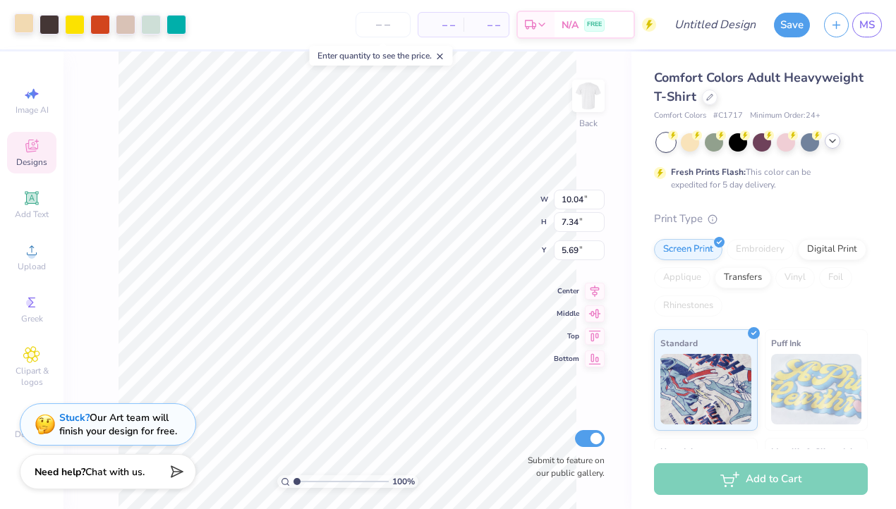
click at [24, 23] on div at bounding box center [24, 23] width 20 height 20
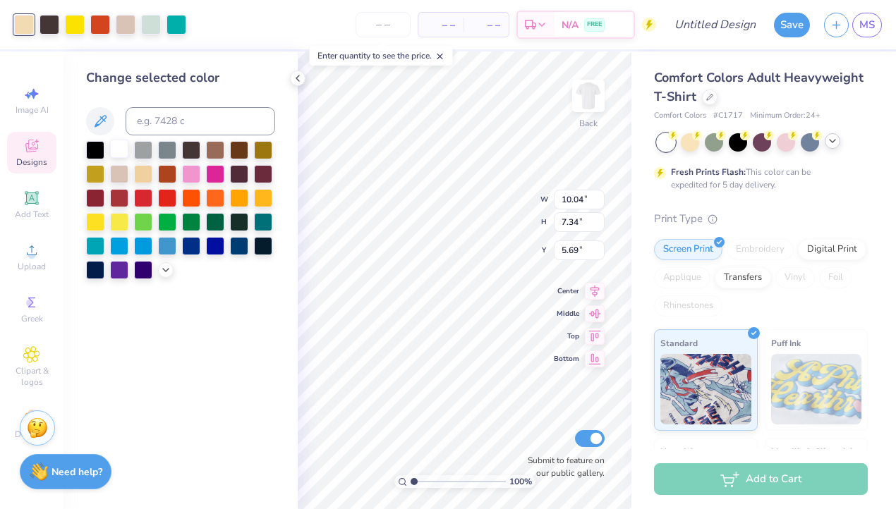
click at [116, 150] on div at bounding box center [119, 149] width 18 height 18
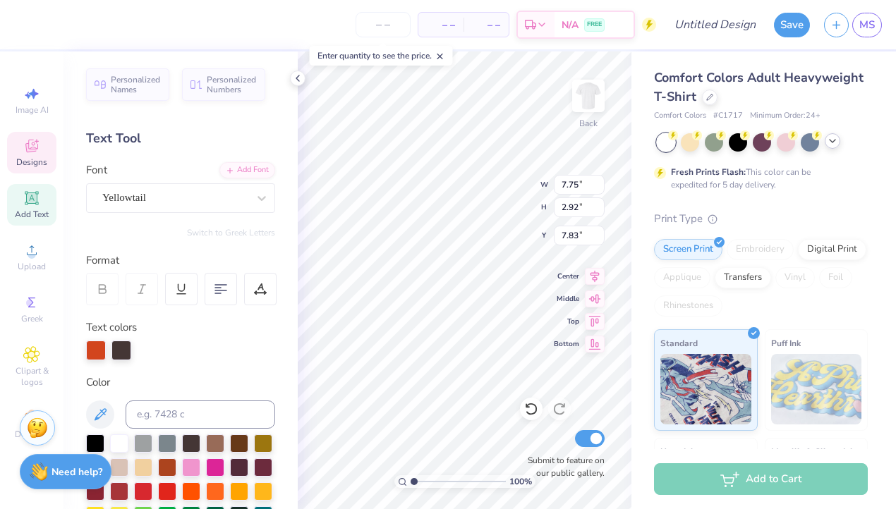
type textarea "P"
type textarea "Airbands"
type input "4.54"
type input "1.66"
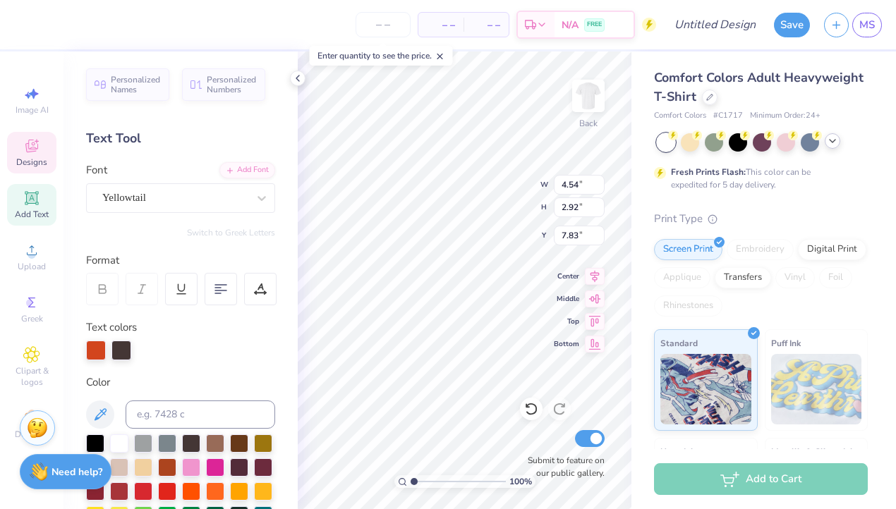
type input "9.89"
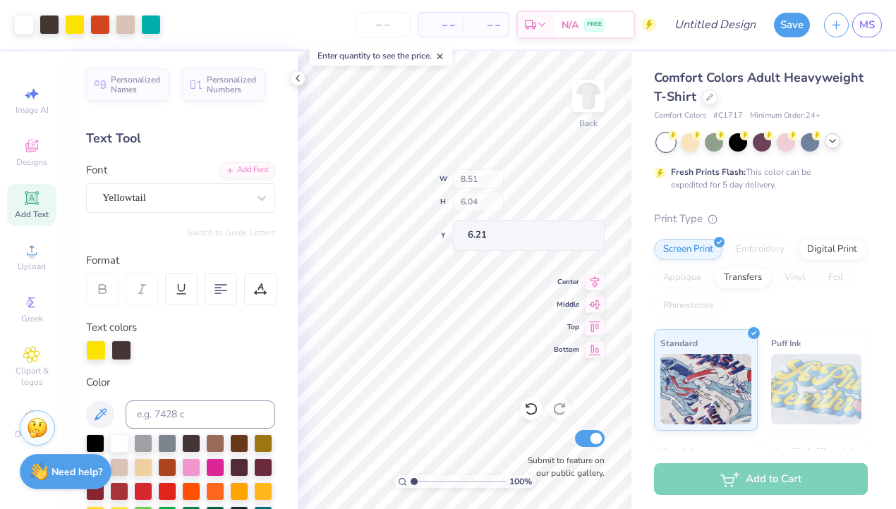
type input "8.51"
type input "6.04"
type input "6.21"
type input "6.03"
type input "6.23"
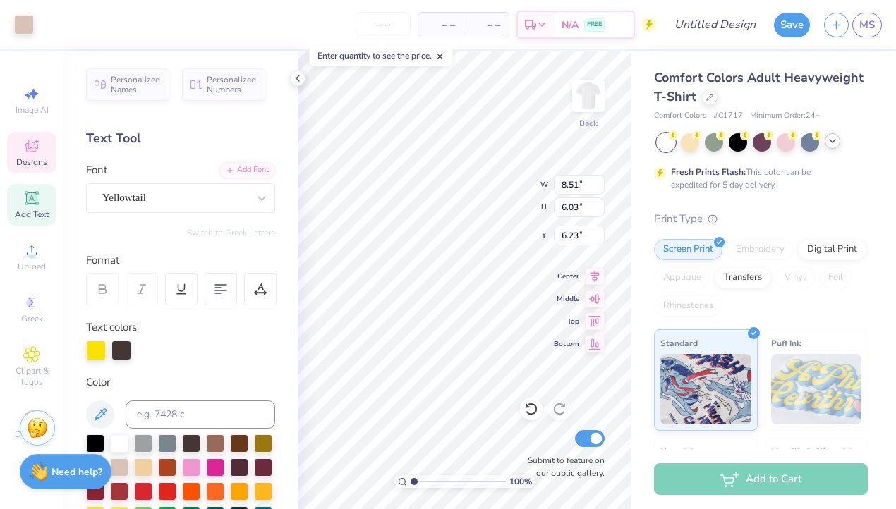
type input "4.54"
type input "1.66"
type input "9.89"
type input "10.21"
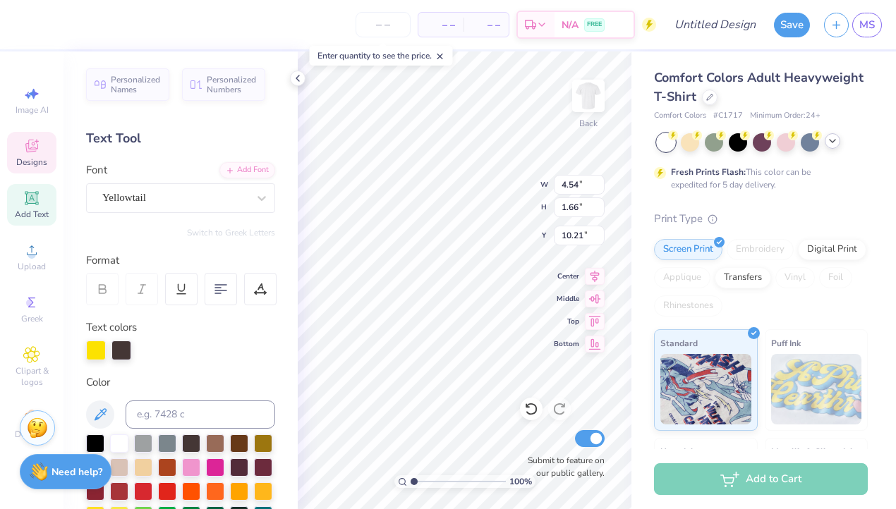
type input "16.17"
type textarea "h"
type textarea "S"
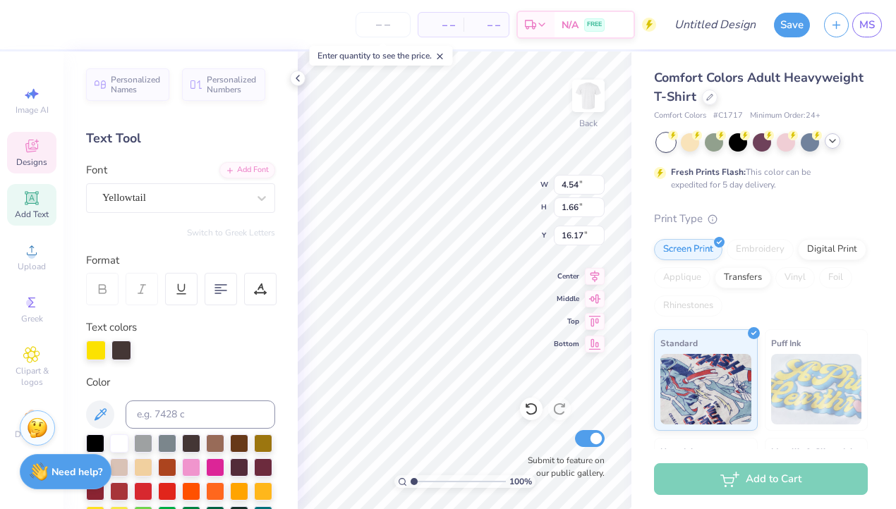
type textarea "Gamma Phi Beta"
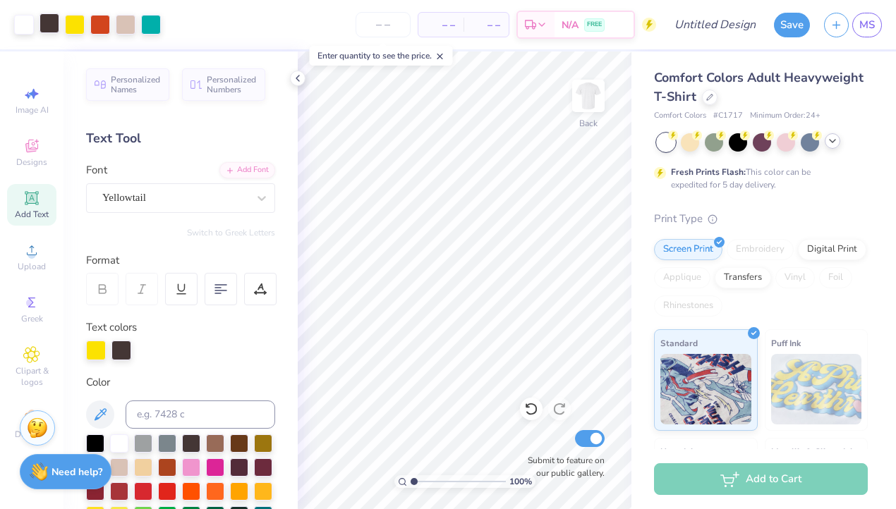
click at [55, 23] on div at bounding box center [50, 23] width 20 height 20
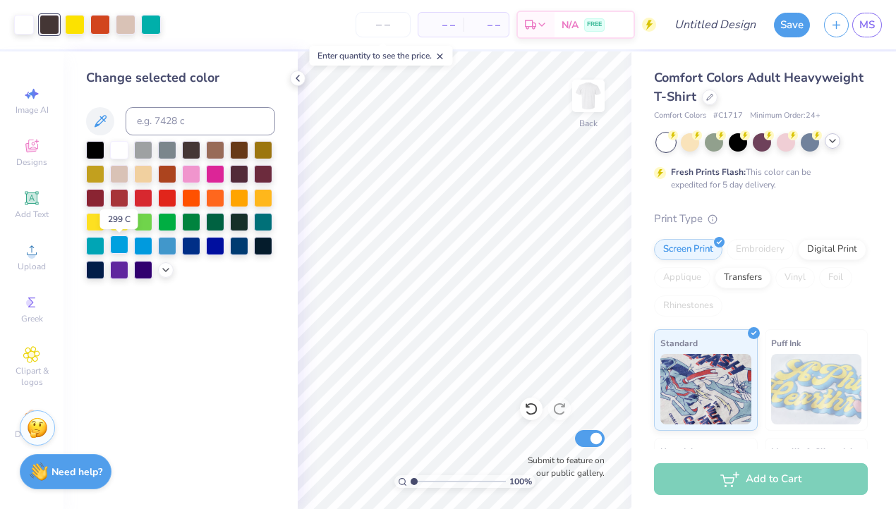
click at [118, 245] on div at bounding box center [119, 245] width 18 height 18
click at [102, 33] on div at bounding box center [100, 23] width 20 height 20
click at [119, 155] on div at bounding box center [119, 149] width 18 height 18
click at [119, 224] on div at bounding box center [119, 221] width 18 height 18
click at [117, 145] on div at bounding box center [119, 149] width 18 height 18
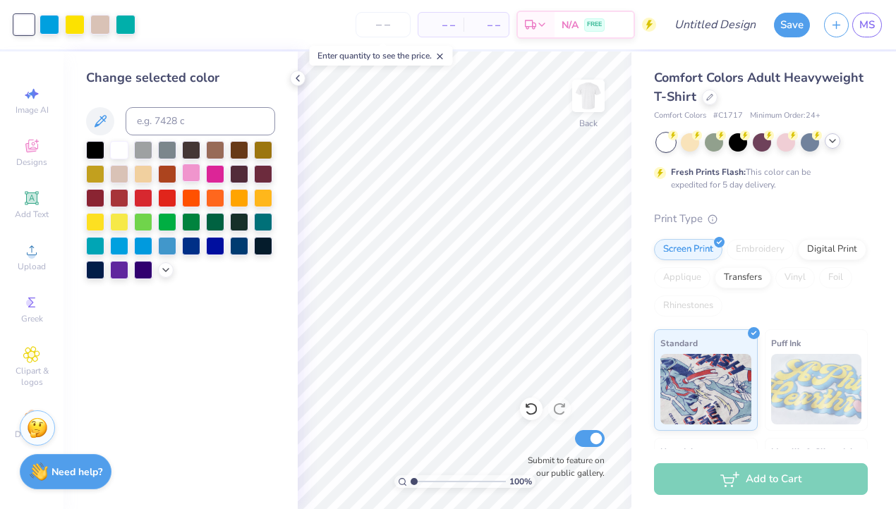
click at [194, 169] on div at bounding box center [191, 173] width 18 height 18
click at [101, 25] on div at bounding box center [100, 23] width 20 height 20
click at [115, 144] on div at bounding box center [119, 149] width 18 height 18
click at [47, 24] on div at bounding box center [50, 23] width 20 height 20
click at [188, 175] on div at bounding box center [191, 173] width 18 height 18
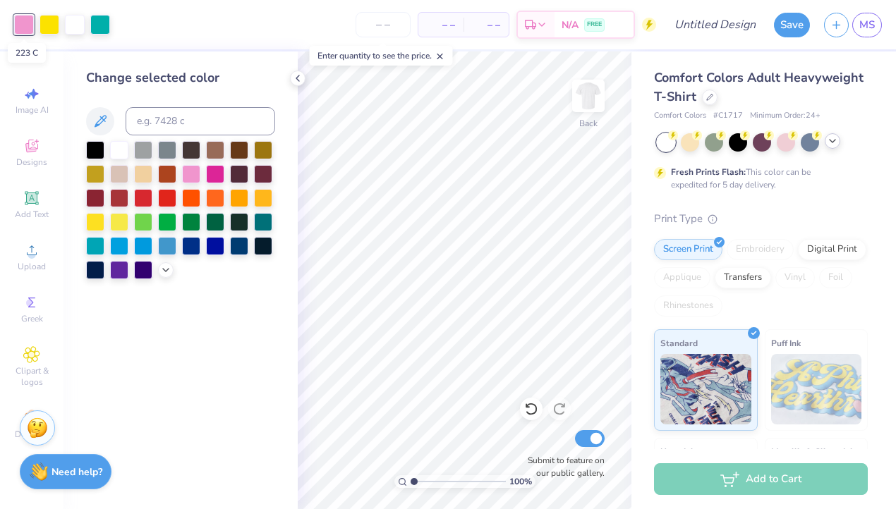
click at [20, 25] on div at bounding box center [24, 25] width 20 height 20
click at [121, 241] on div at bounding box center [119, 245] width 18 height 18
click at [170, 63] on div "Change selected color" at bounding box center [180, 280] width 234 height 458
click at [101, 24] on div at bounding box center [100, 23] width 20 height 20
click at [195, 174] on div at bounding box center [191, 173] width 18 height 18
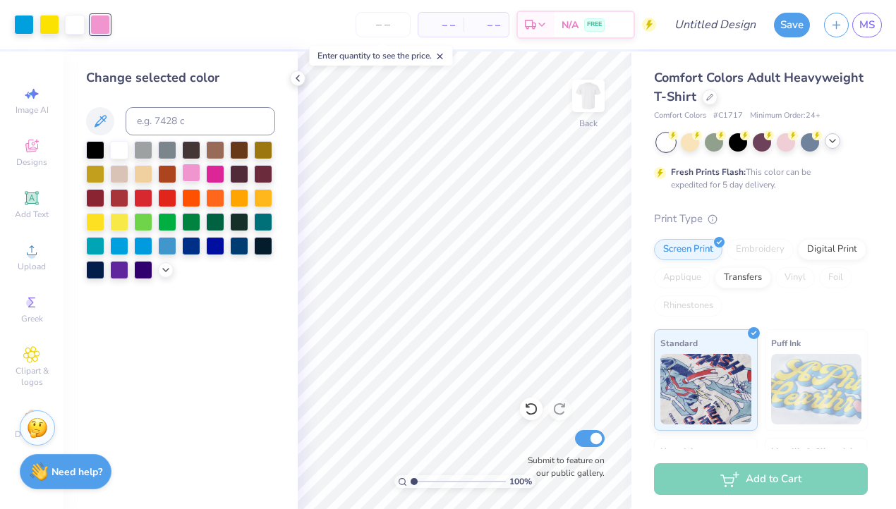
click at [195, 174] on div at bounding box center [191, 173] width 18 height 18
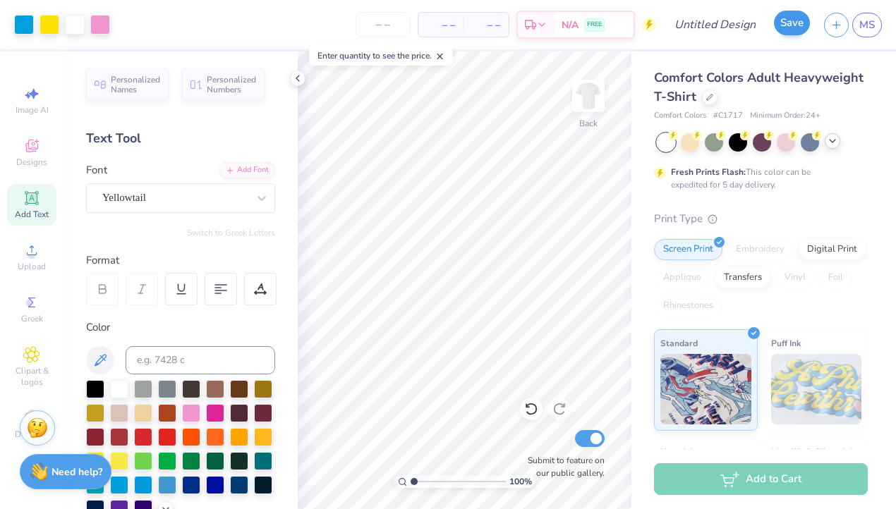
click at [794, 25] on button "Save" at bounding box center [792, 23] width 36 height 25
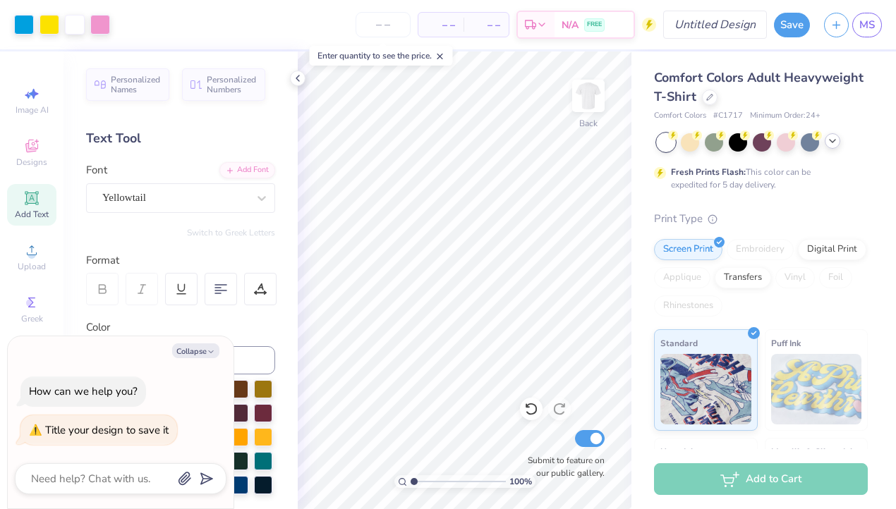
type textarea "x"
